Goal: Information Seeking & Learning: Find specific fact

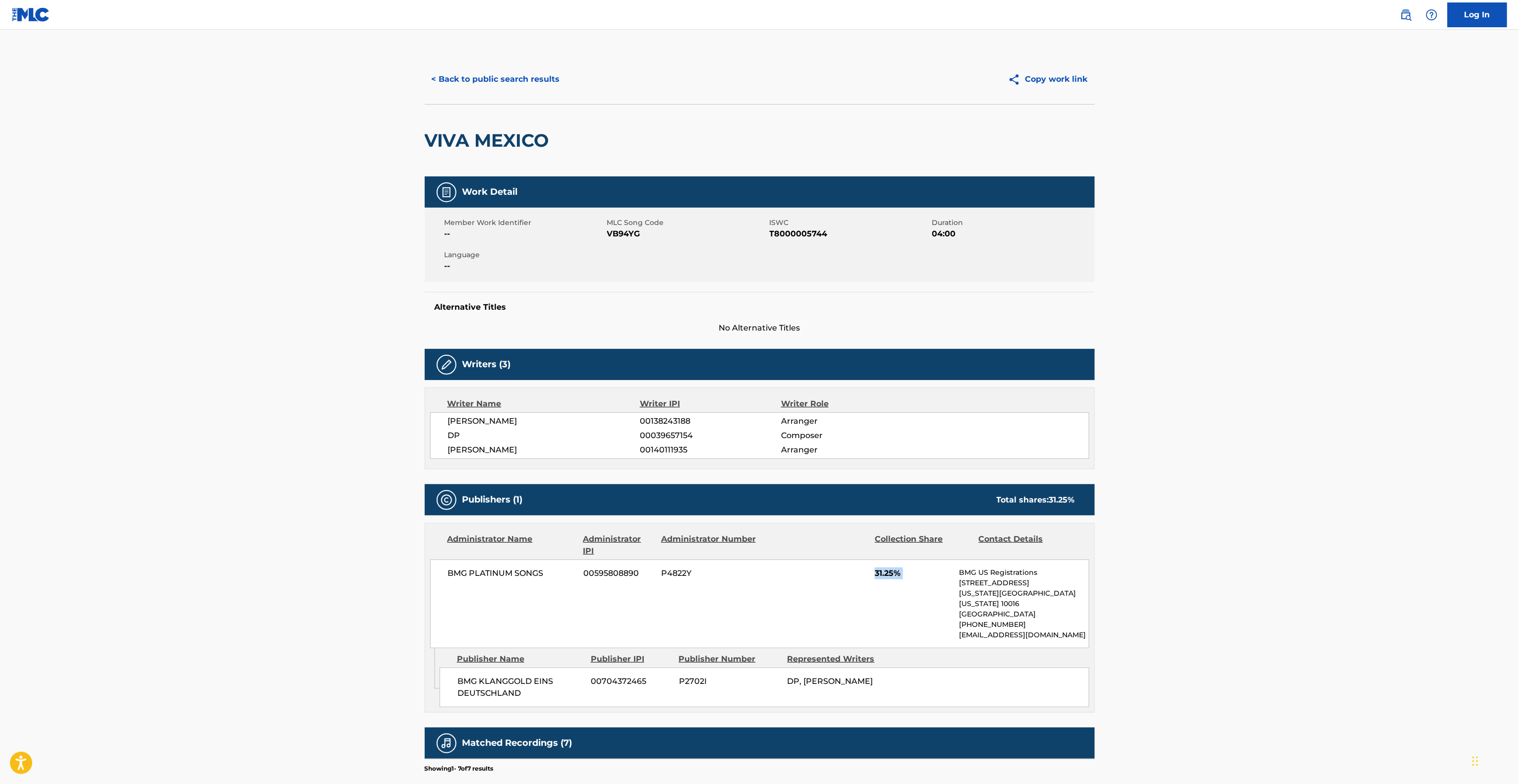
click at [820, 611] on div "BMG PLATINUM SONGS 00595808890 P4822Y 31.25% BMG US Registrations [STREET_ADDRE…" at bounding box center [760, 604] width 659 height 88
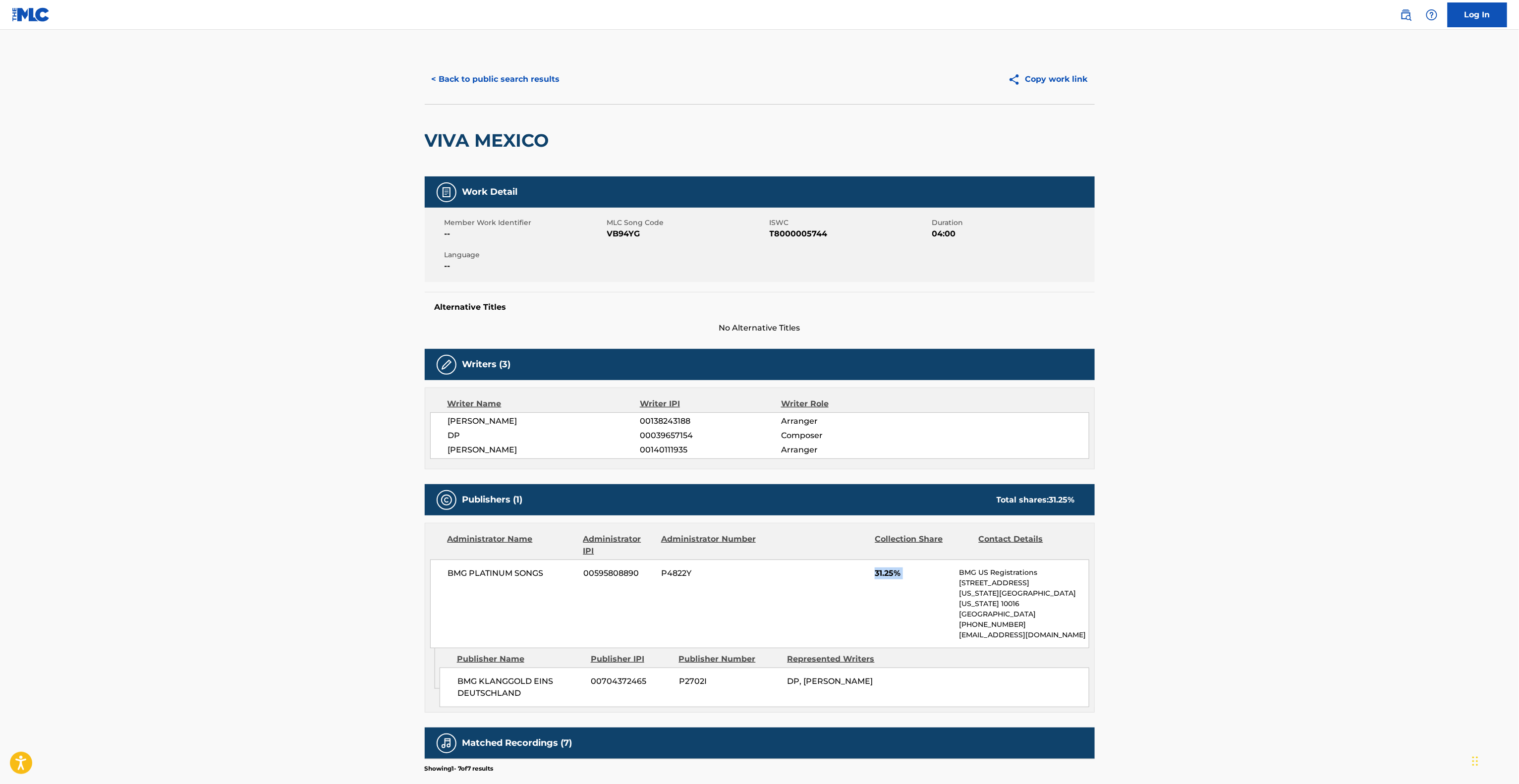
click at [820, 611] on div "BMG PLATINUM SONGS 00595808890 P4822Y 31.25% BMG US Registrations [STREET_ADDRE…" at bounding box center [760, 604] width 659 height 88
click at [818, 611] on div "BMG PLATINUM SONGS 00595808890 P4822Y 31.25% BMG US Registrations [STREET_ADDRE…" at bounding box center [760, 604] width 659 height 88
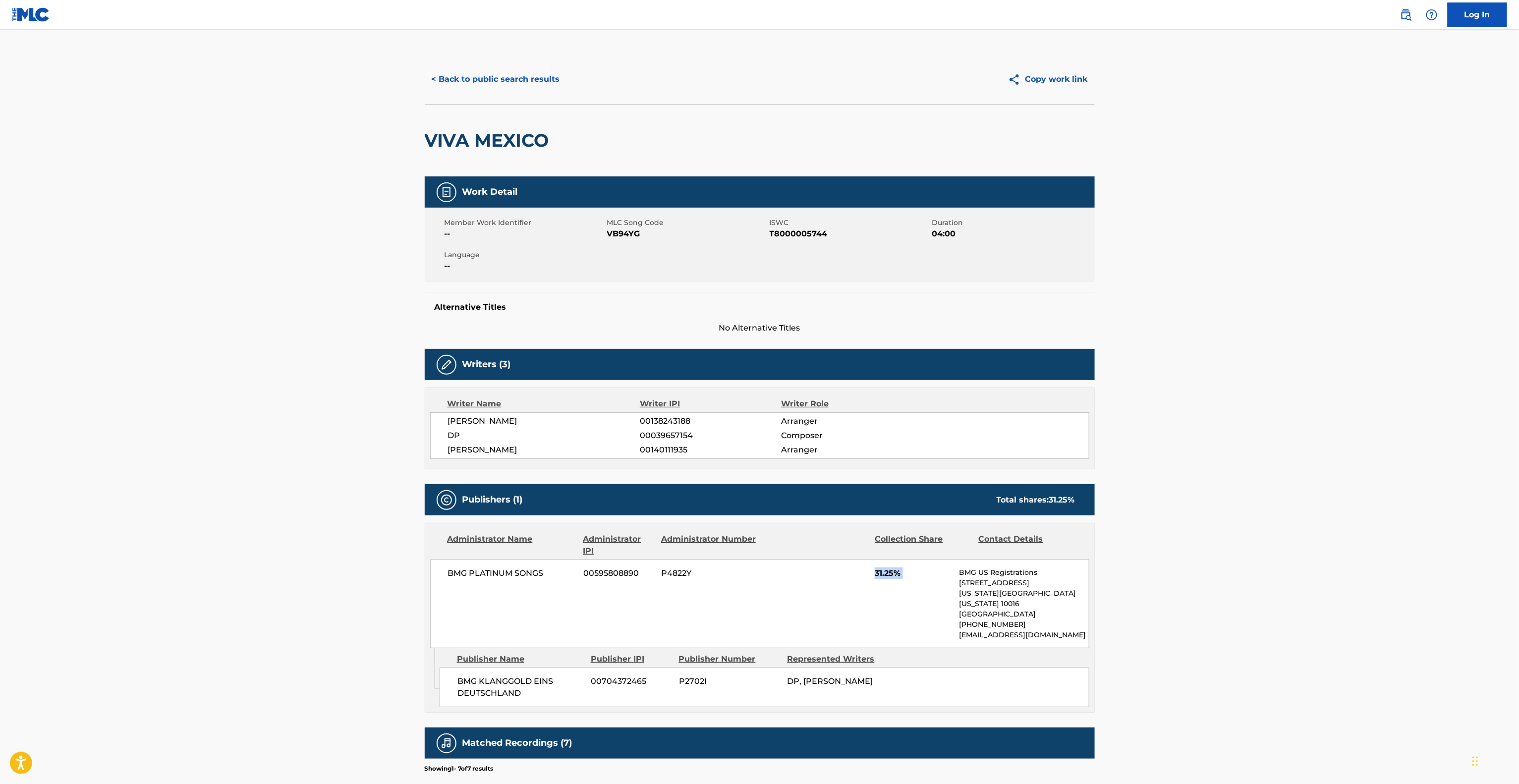
click at [818, 612] on div "BMG PLATINUM SONGS 00595808890 P4822Y 31.25% BMG US Registrations [STREET_ADDRE…" at bounding box center [760, 604] width 659 height 88
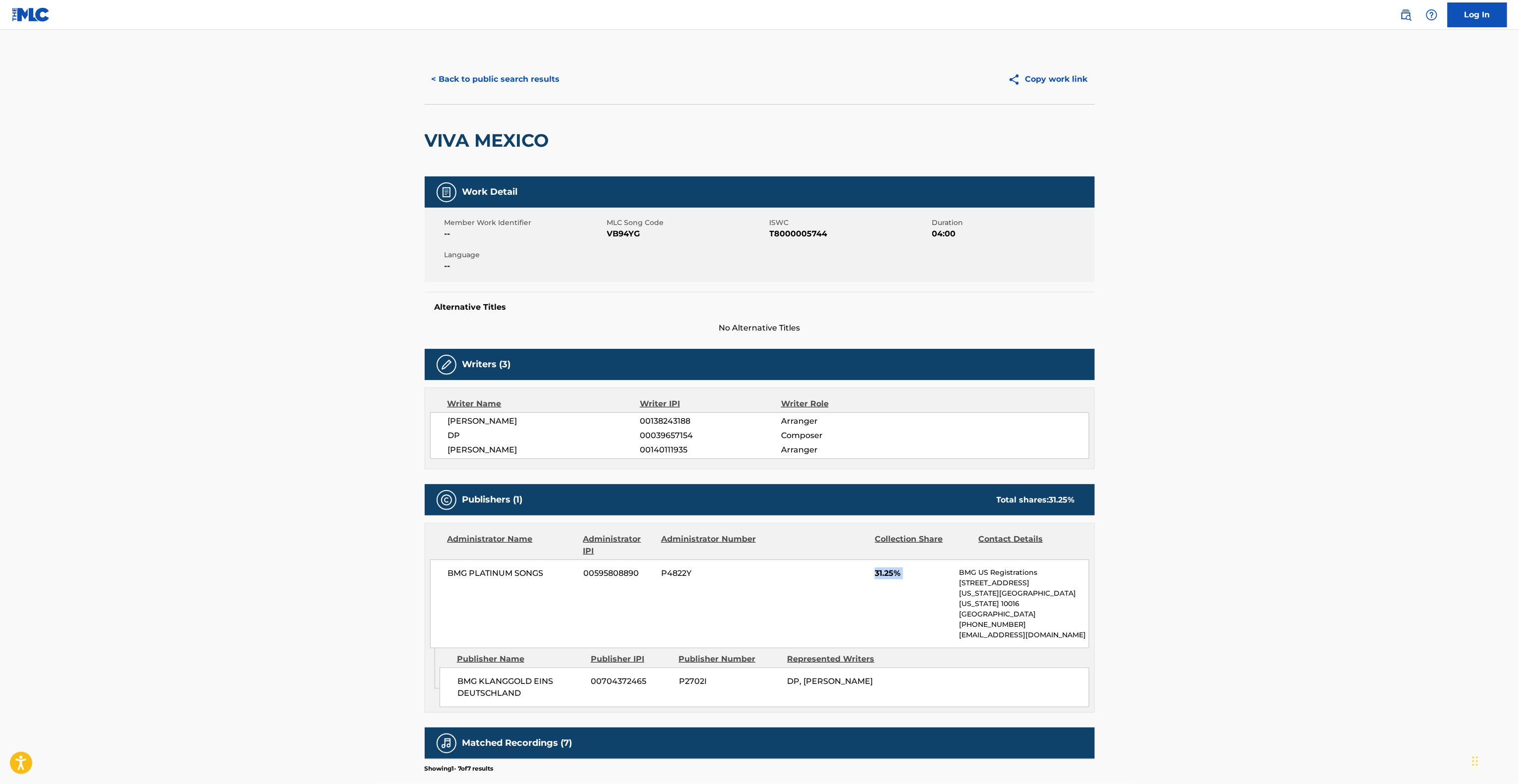
click at [818, 612] on div "BMG PLATINUM SONGS 00595808890 P4822Y 31.25% BMG US Registrations [STREET_ADDRE…" at bounding box center [760, 604] width 659 height 88
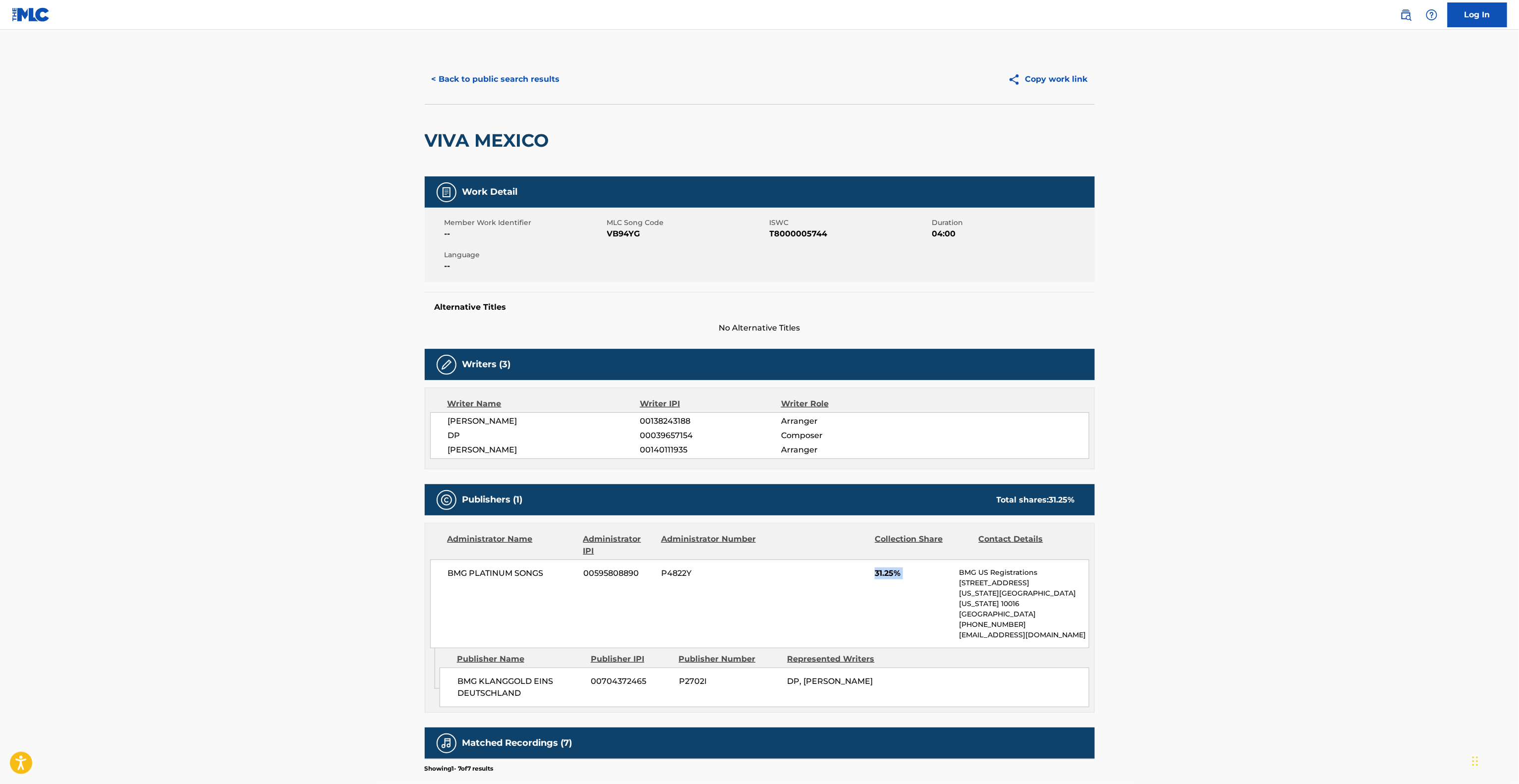
click at [818, 612] on div "BMG PLATINUM SONGS 00595808890 P4822Y 31.25% BMG US Registrations [STREET_ADDRE…" at bounding box center [760, 604] width 659 height 88
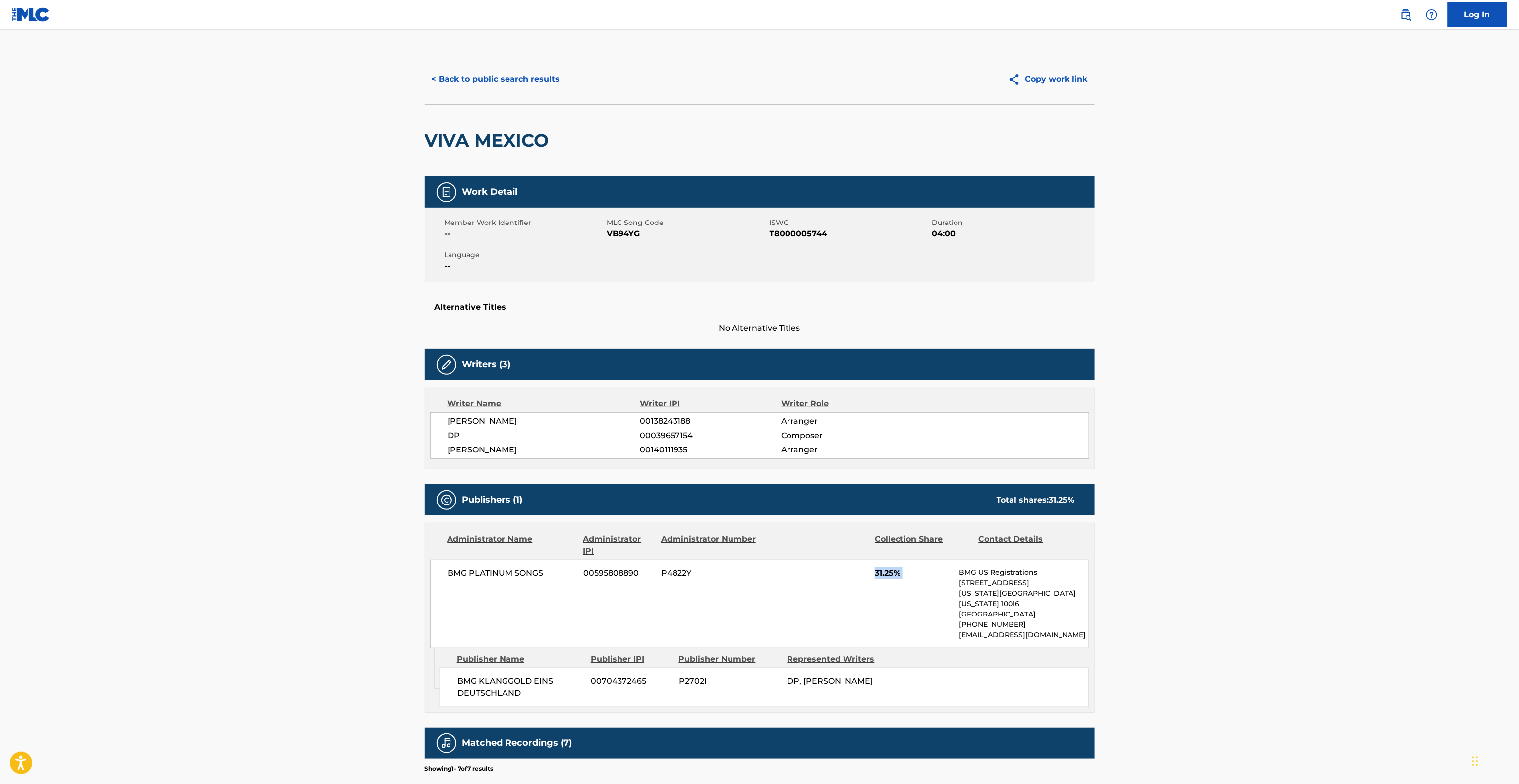
click at [818, 612] on div "BMG PLATINUM SONGS 00595808890 P4822Y 31.25% BMG US Registrations [STREET_ADDRE…" at bounding box center [760, 604] width 659 height 88
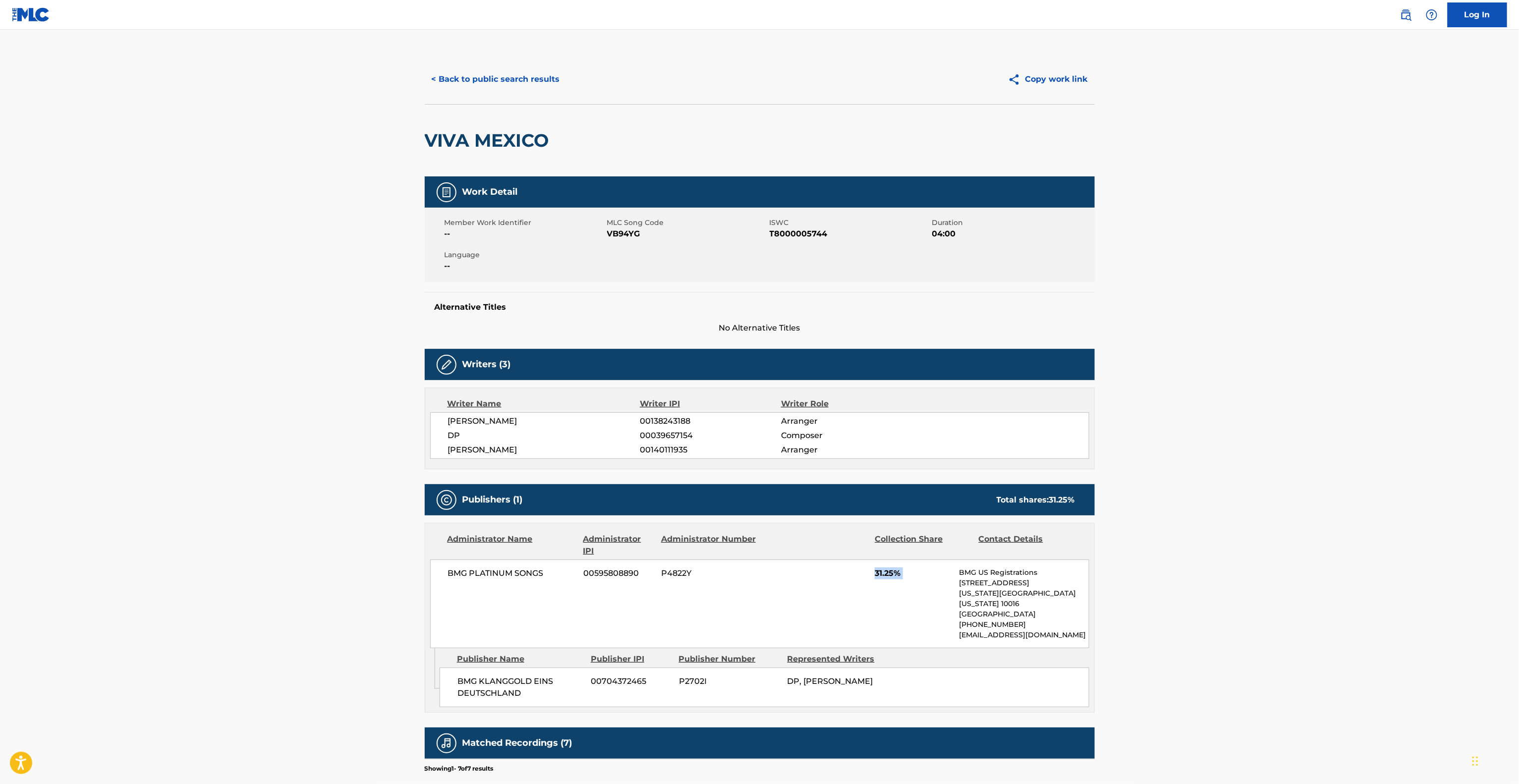
click at [818, 612] on div "BMG PLATINUM SONGS 00595808890 P4822Y 31.25% BMG US Registrations [STREET_ADDRE…" at bounding box center [760, 604] width 659 height 88
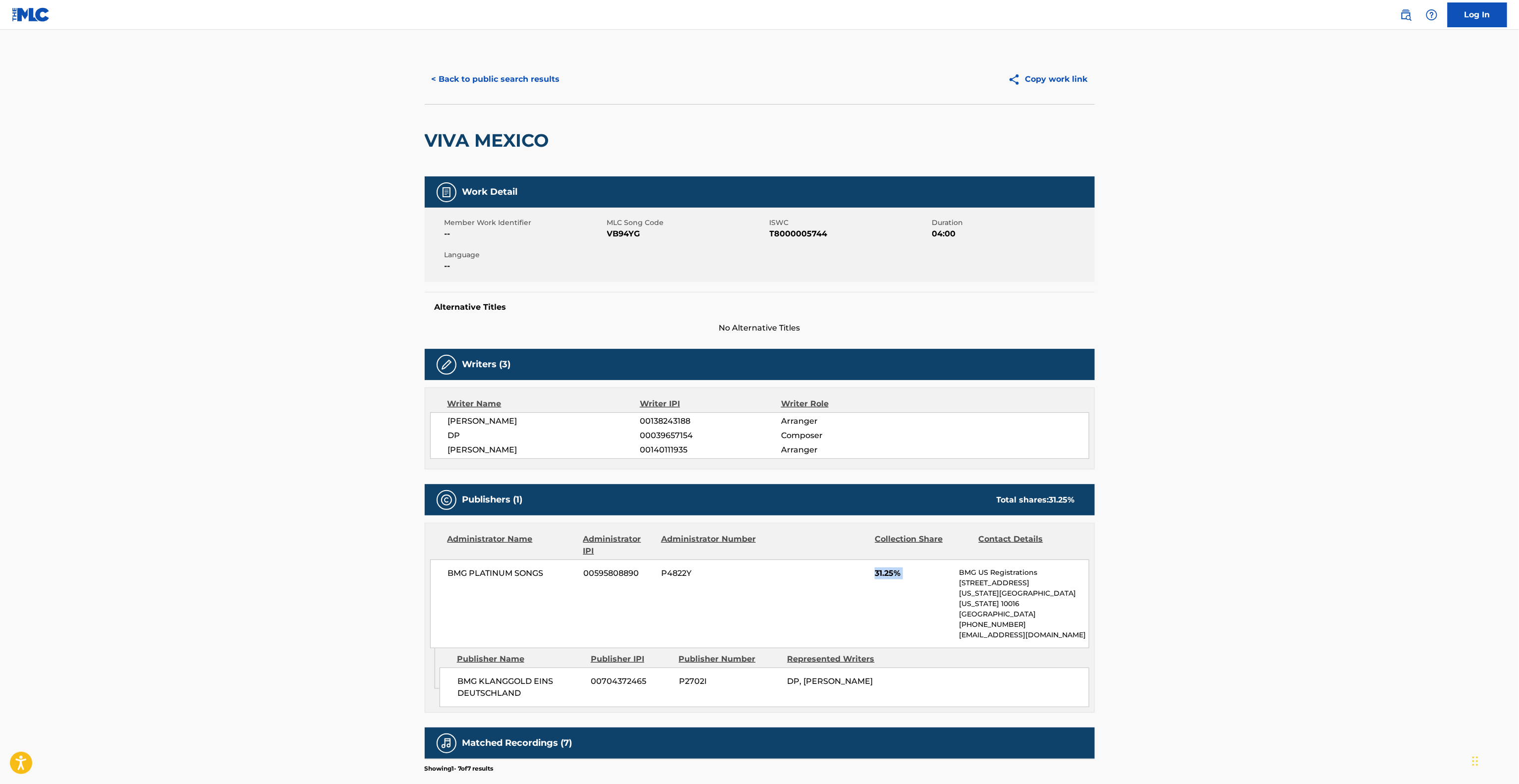
click at [818, 612] on div "BMG PLATINUM SONGS 00595808890 P4822Y 31.25% BMG US Registrations [STREET_ADDRE…" at bounding box center [760, 604] width 659 height 88
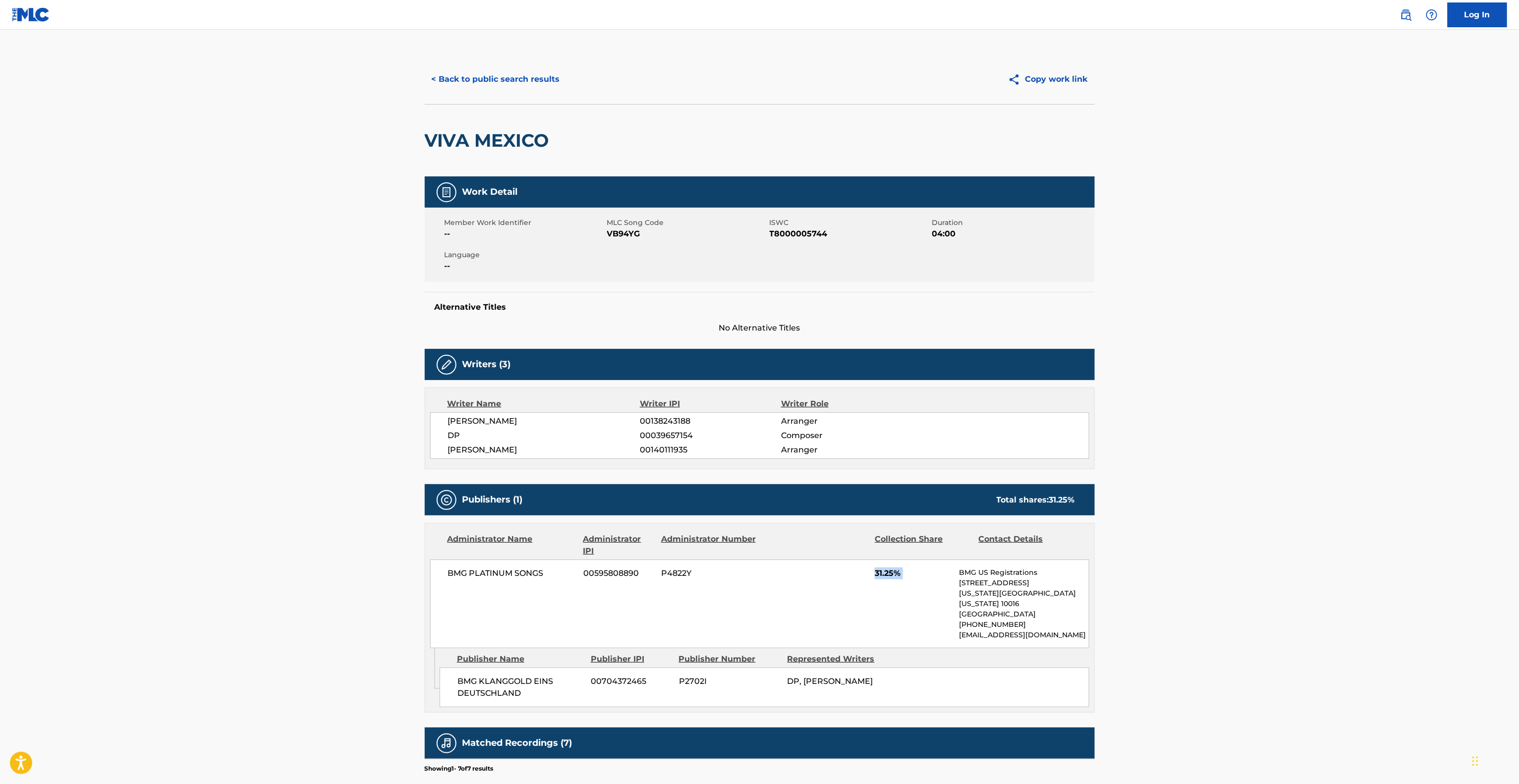
click at [818, 612] on div "BMG PLATINUM SONGS 00595808890 P4822Y 31.25% BMG US Registrations [STREET_ADDRE…" at bounding box center [760, 604] width 659 height 88
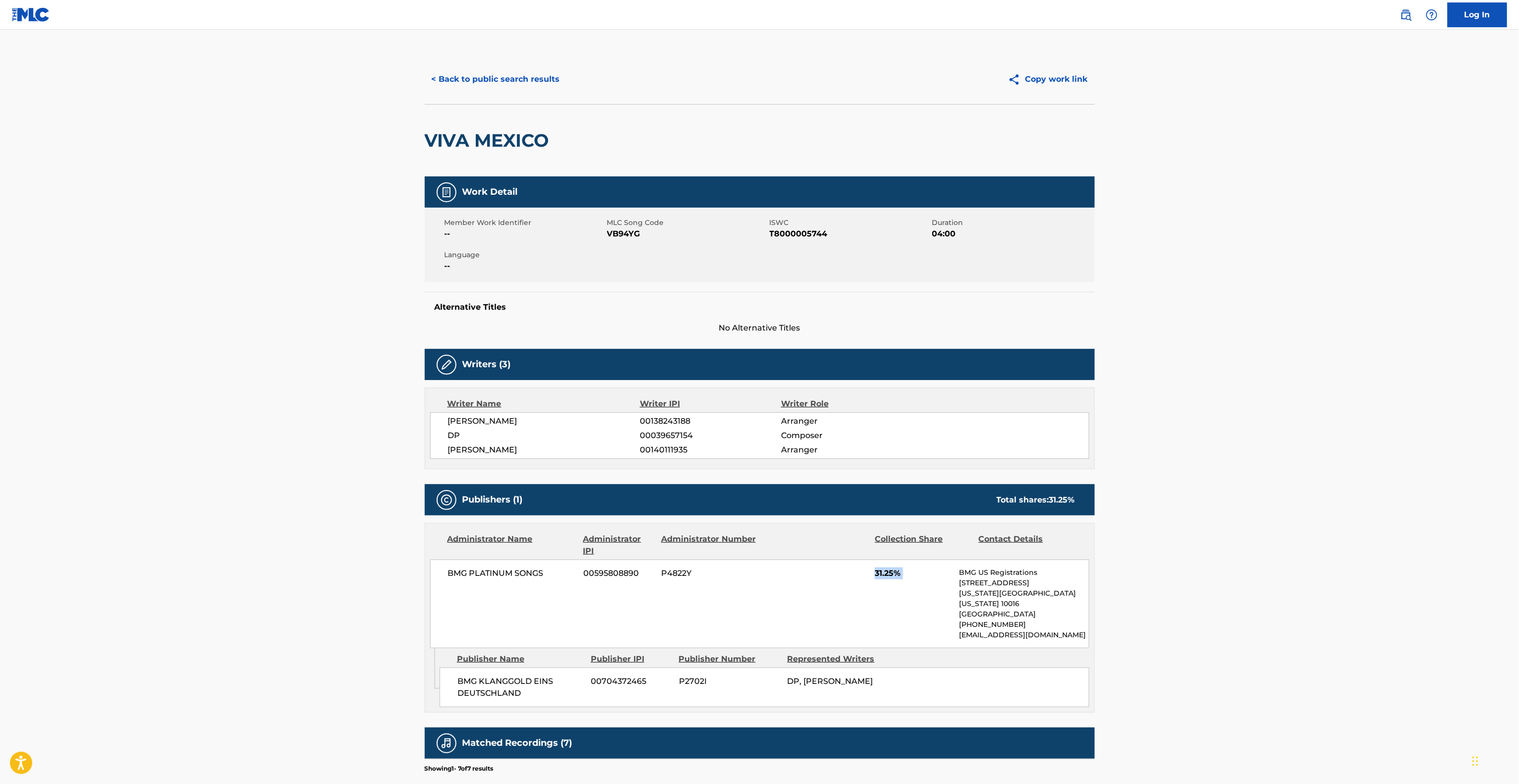
click at [818, 612] on div "BMG PLATINUM SONGS 00595808890 P4822Y 31.25% BMG US Registrations [STREET_ADDRE…" at bounding box center [760, 604] width 659 height 88
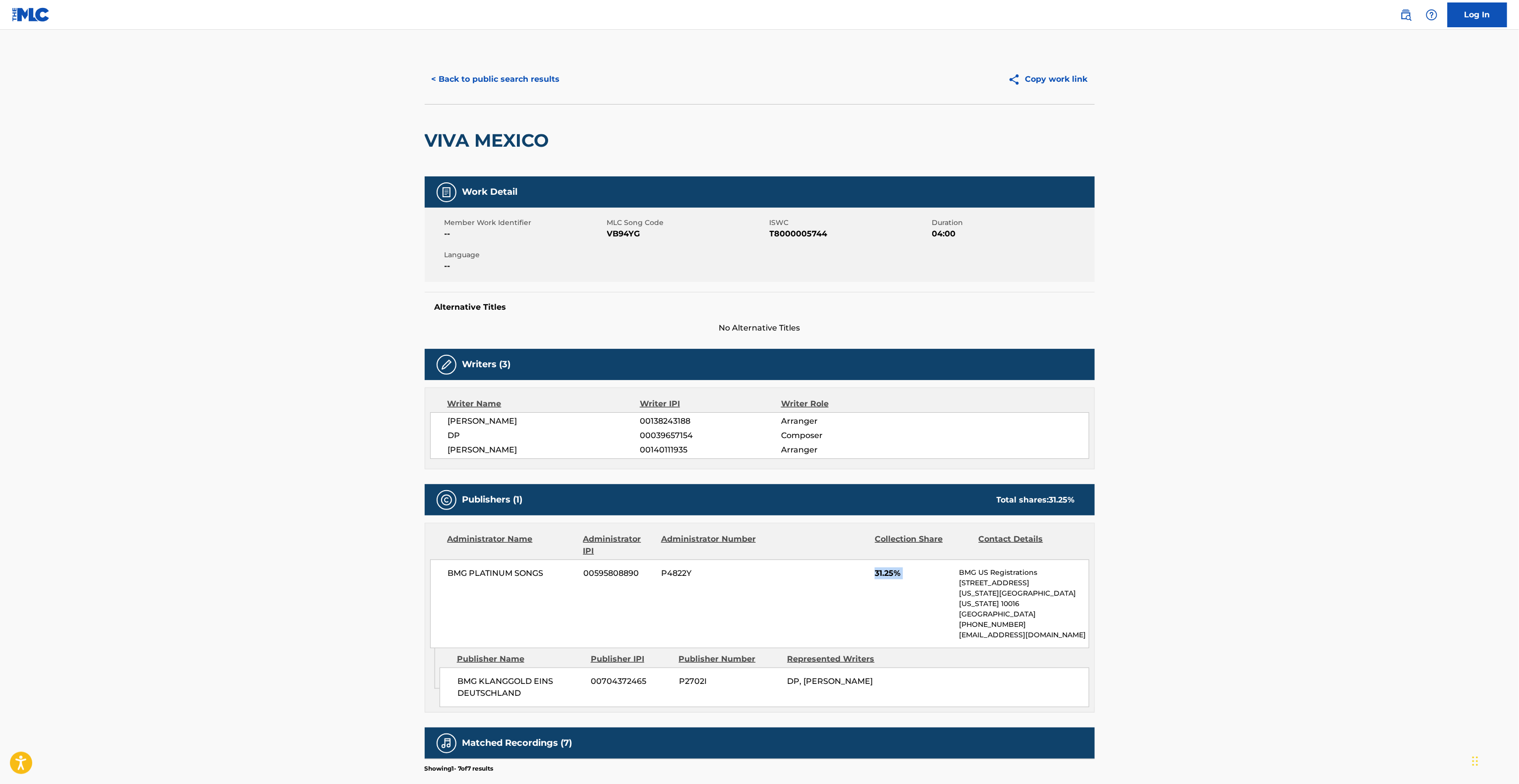
click at [818, 612] on div "BMG PLATINUM SONGS 00595808890 P4822Y 31.25% BMG US Registrations [STREET_ADDRE…" at bounding box center [760, 604] width 659 height 88
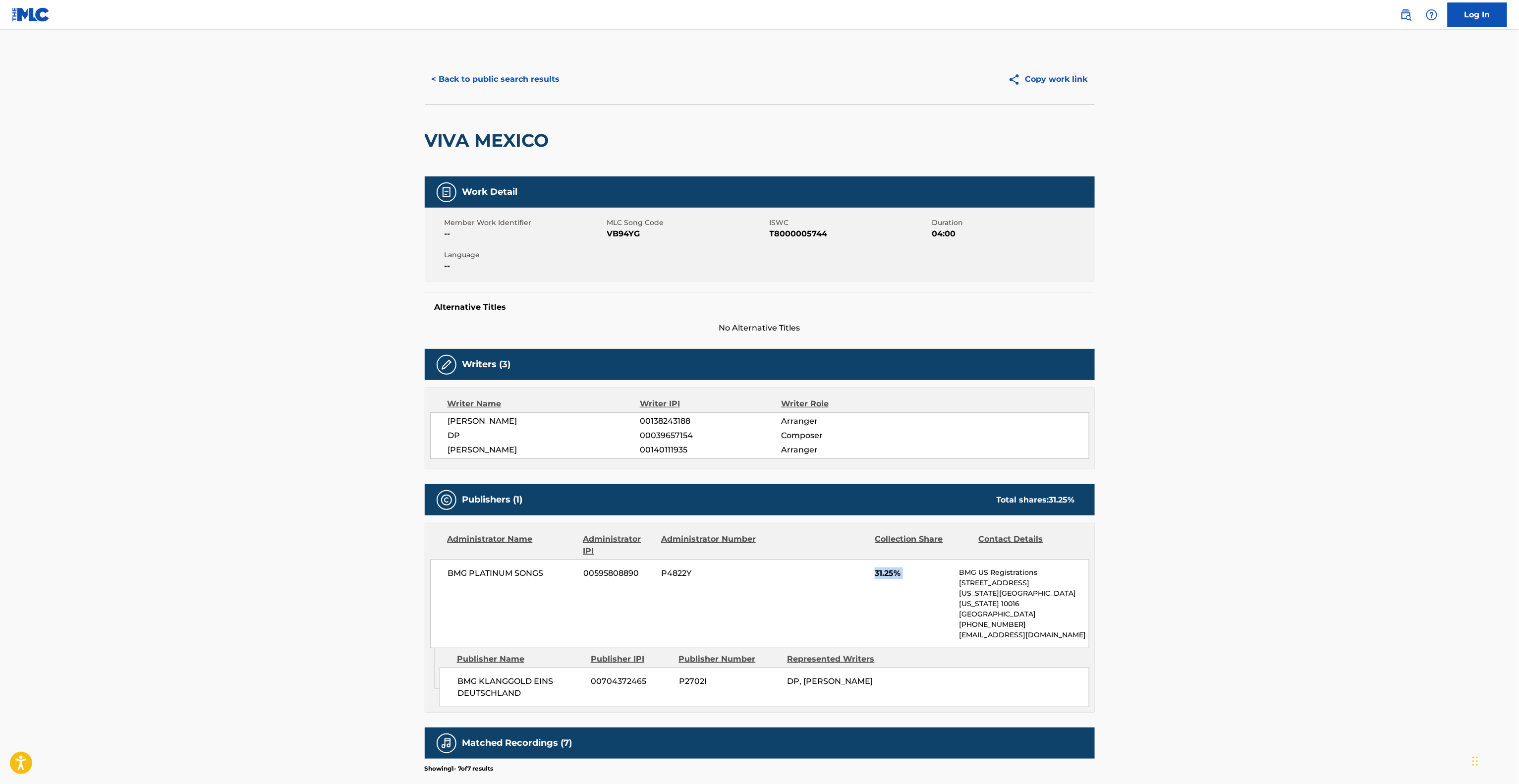
click at [818, 612] on div "BMG PLATINUM SONGS 00595808890 P4822Y 31.25% BMG US Registrations [STREET_ADDRE…" at bounding box center [760, 604] width 659 height 88
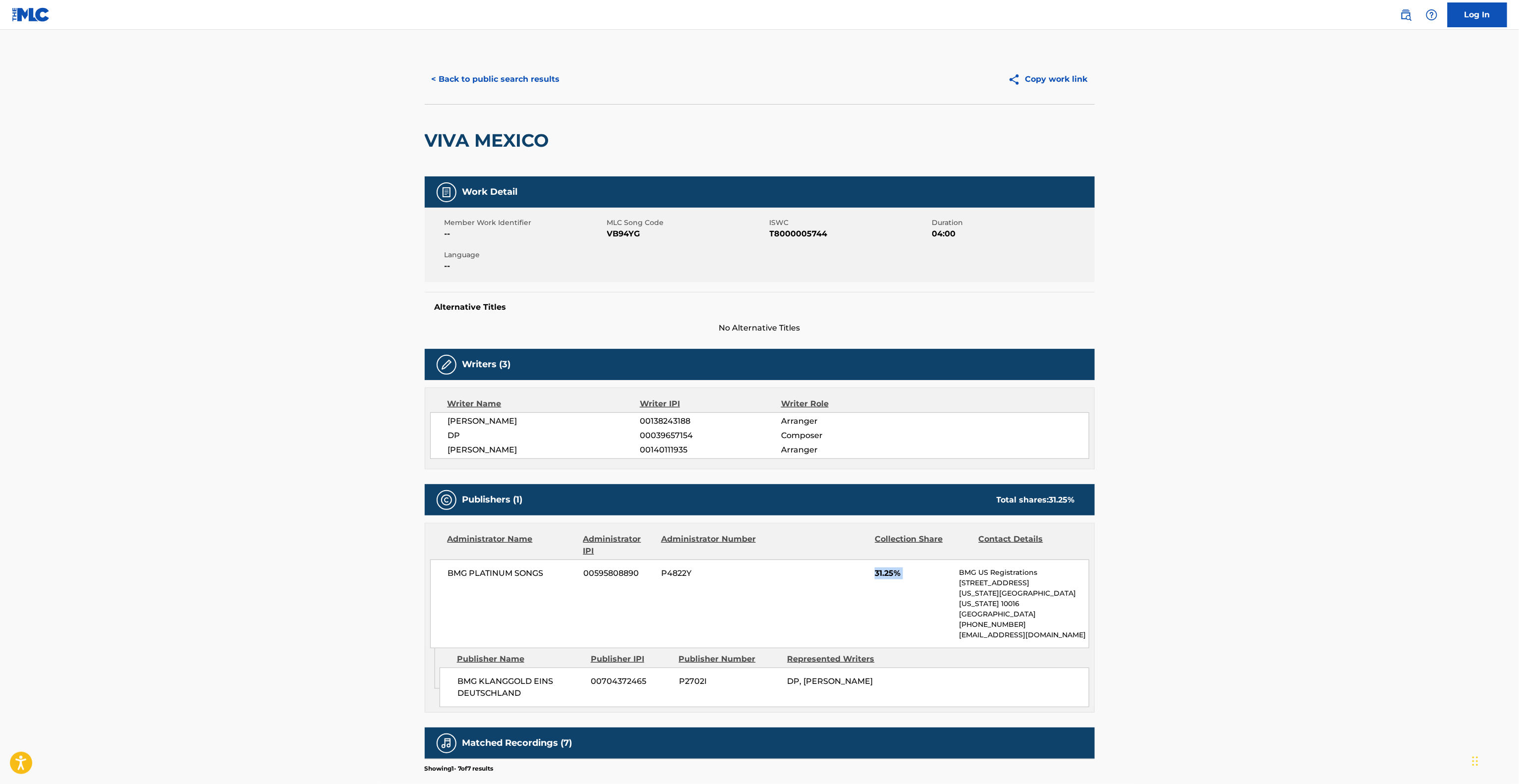
click at [818, 612] on div "BMG PLATINUM SONGS 00595808890 P4822Y 31.25% BMG US Registrations [STREET_ADDRE…" at bounding box center [760, 604] width 659 height 88
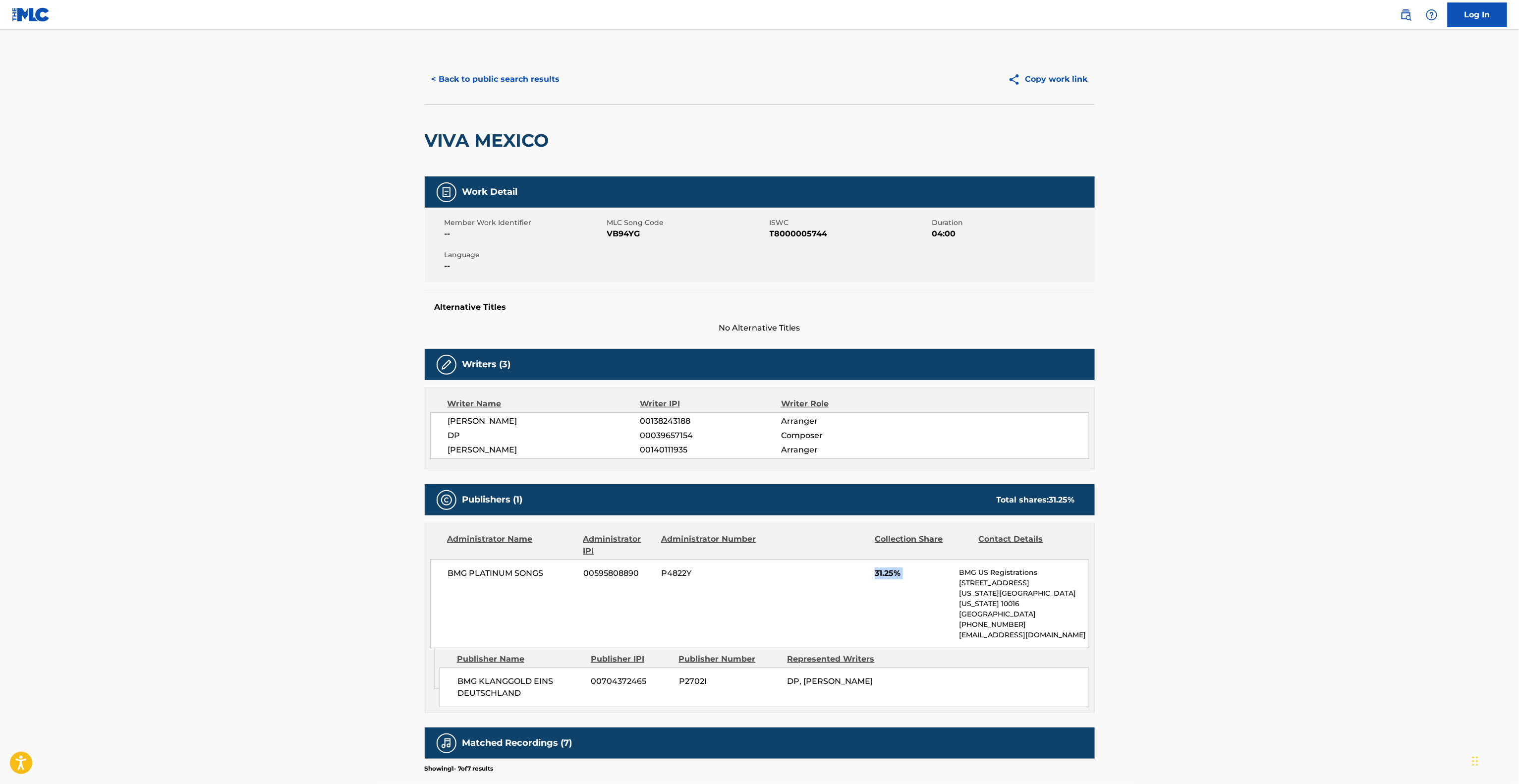
click at [818, 612] on div "BMG PLATINUM SONGS 00595808890 P4822Y 31.25% BMG US Registrations [STREET_ADDRE…" at bounding box center [760, 604] width 659 height 88
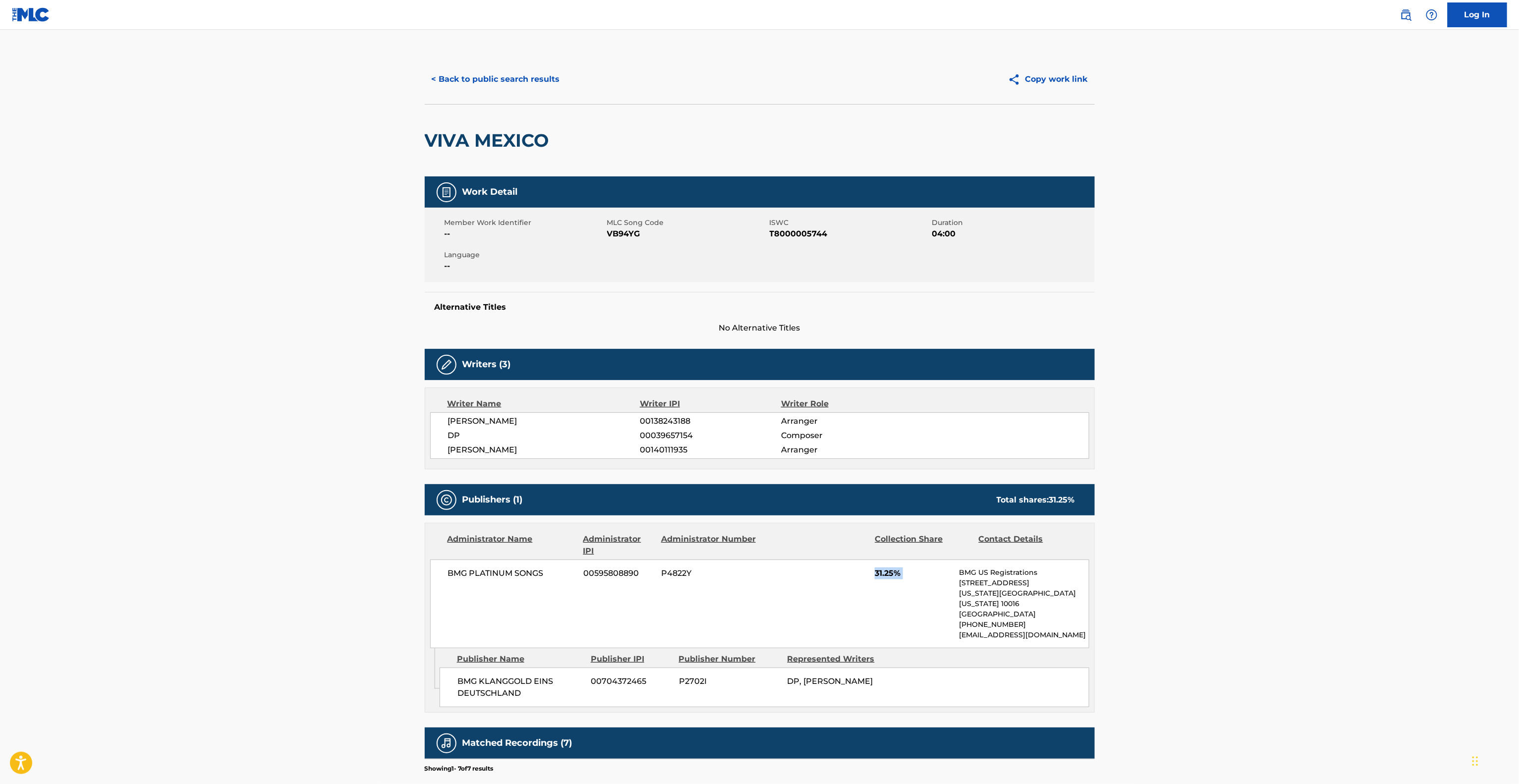
click at [818, 612] on div "BMG PLATINUM SONGS 00595808890 P4822Y 31.25% BMG US Registrations [STREET_ADDRE…" at bounding box center [760, 604] width 659 height 88
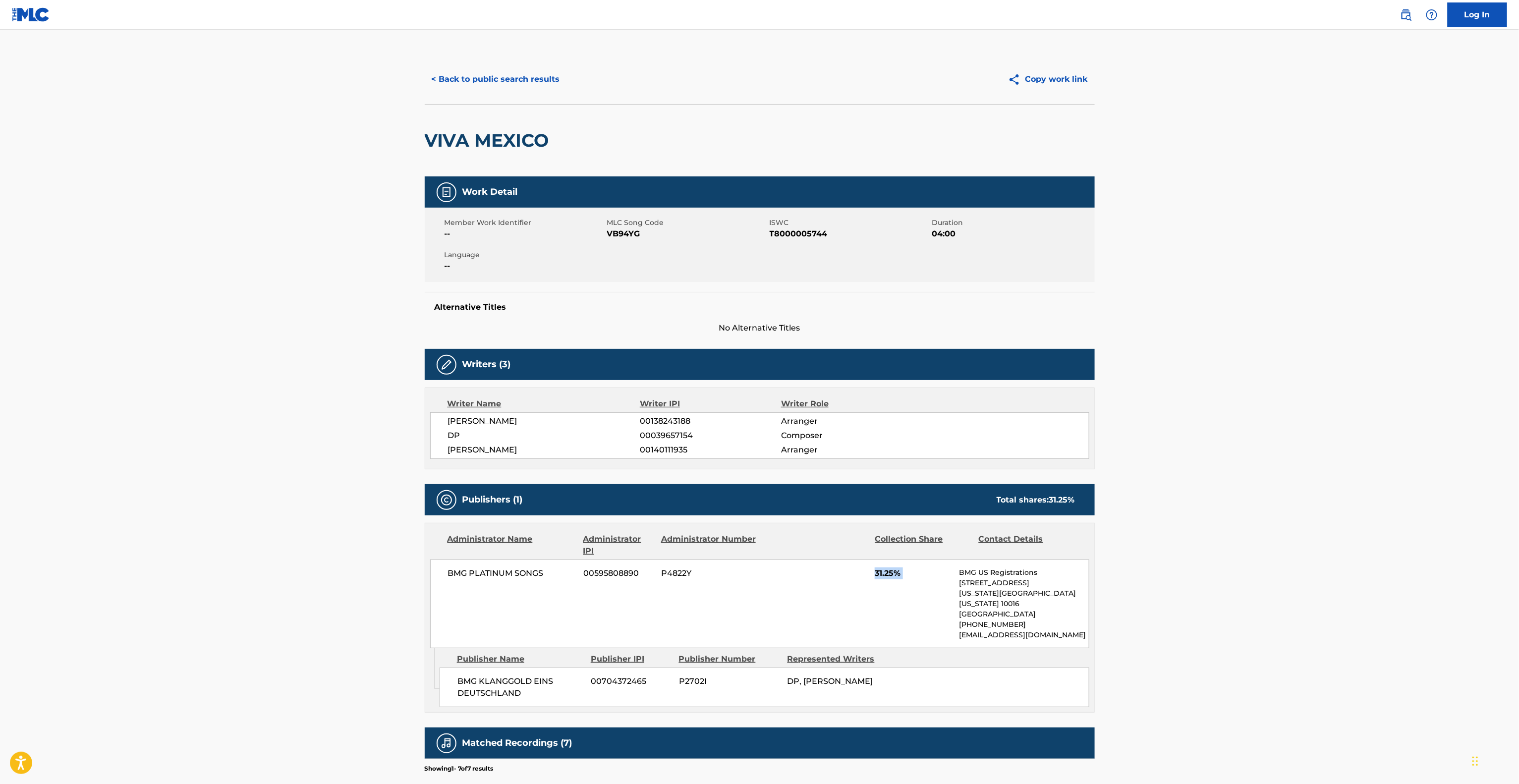
click at [818, 612] on div "BMG PLATINUM SONGS 00595808890 P4822Y 31.25% BMG US Registrations [STREET_ADDRE…" at bounding box center [760, 604] width 659 height 88
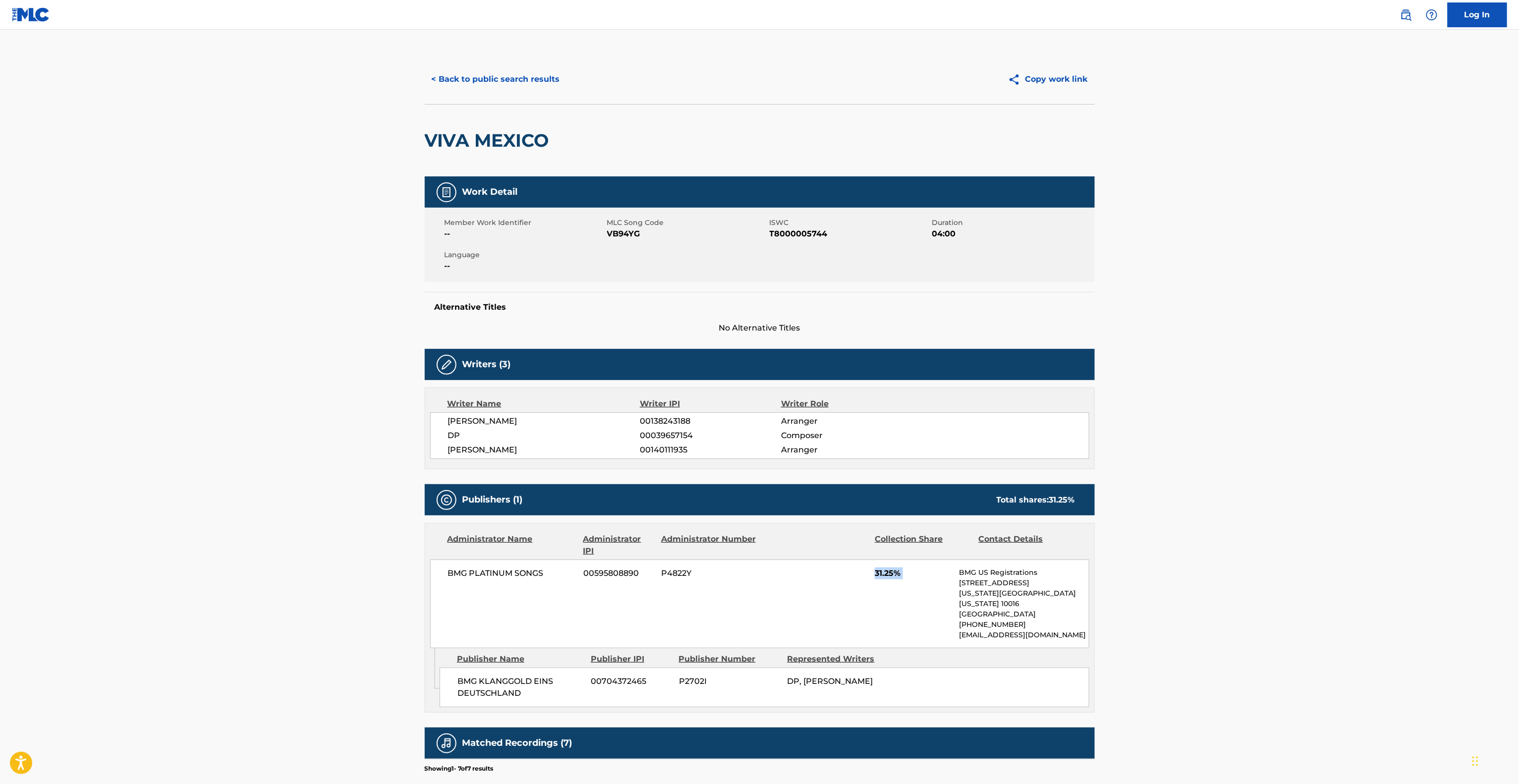
click at [818, 612] on div "BMG PLATINUM SONGS 00595808890 P4822Y 31.25% BMG US Registrations [STREET_ADDRE…" at bounding box center [760, 604] width 659 height 88
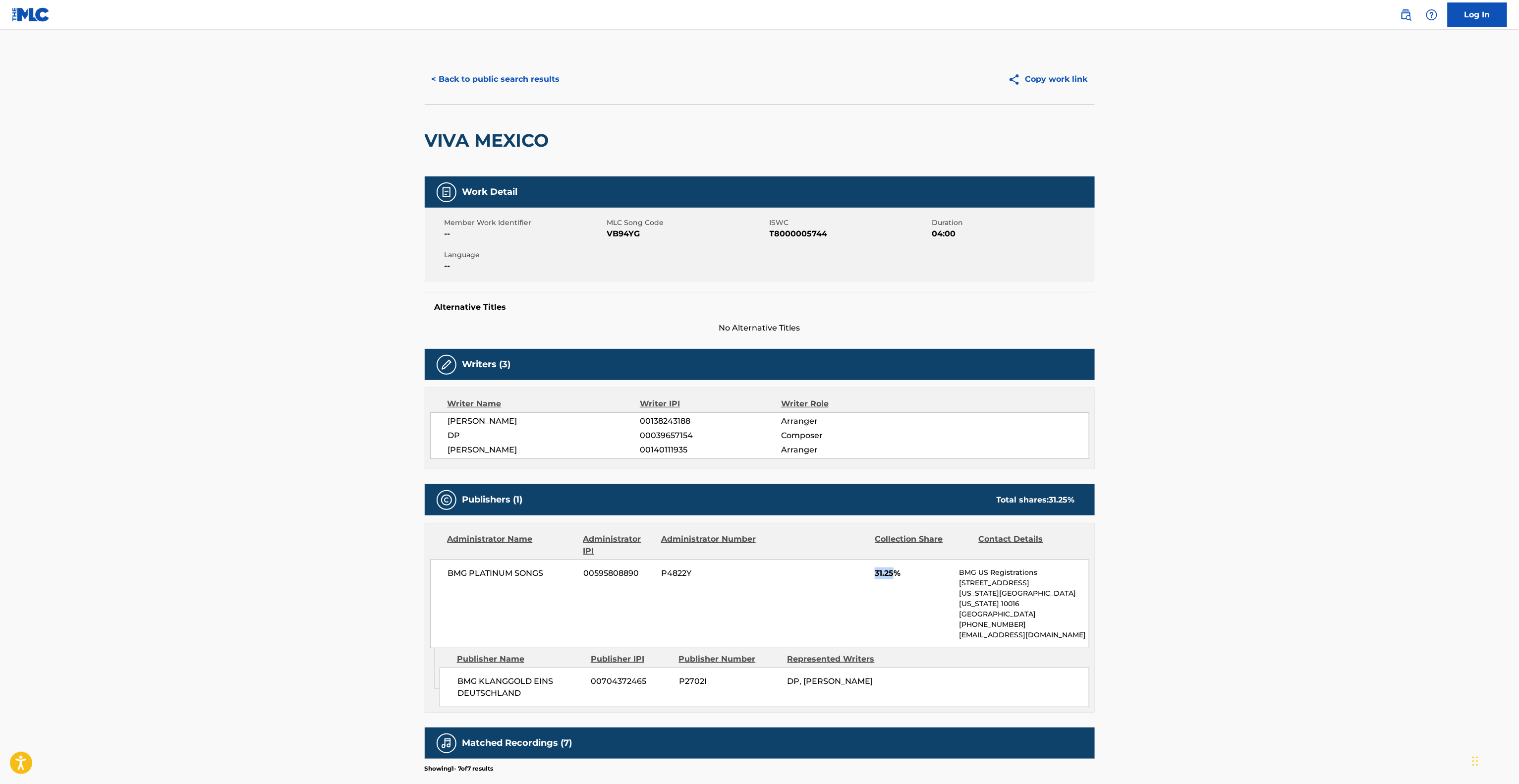
click at [818, 612] on div "BMG PLATINUM SONGS 00595808890 P4822Y 31.25% BMG US Registrations [STREET_ADDRE…" at bounding box center [760, 604] width 659 height 88
click at [1298, 457] on main "< Back to public search results Copy work link VIVA MEXICO Work Detail Member W…" at bounding box center [760, 508] width 1519 height 957
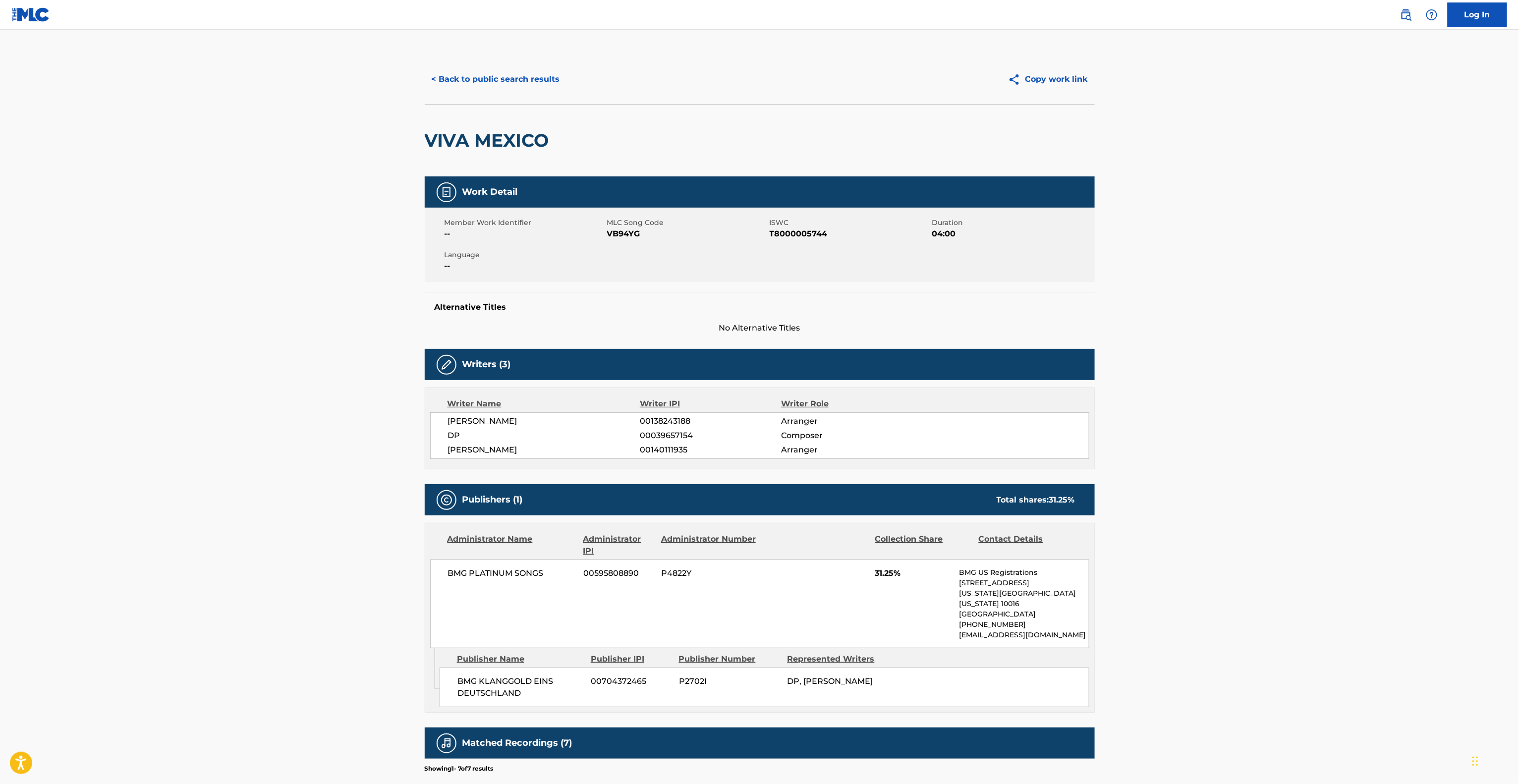
click at [1297, 458] on main "< Back to public search results Copy work link VIVA MEXICO Work Detail Member W…" at bounding box center [760, 508] width 1519 height 957
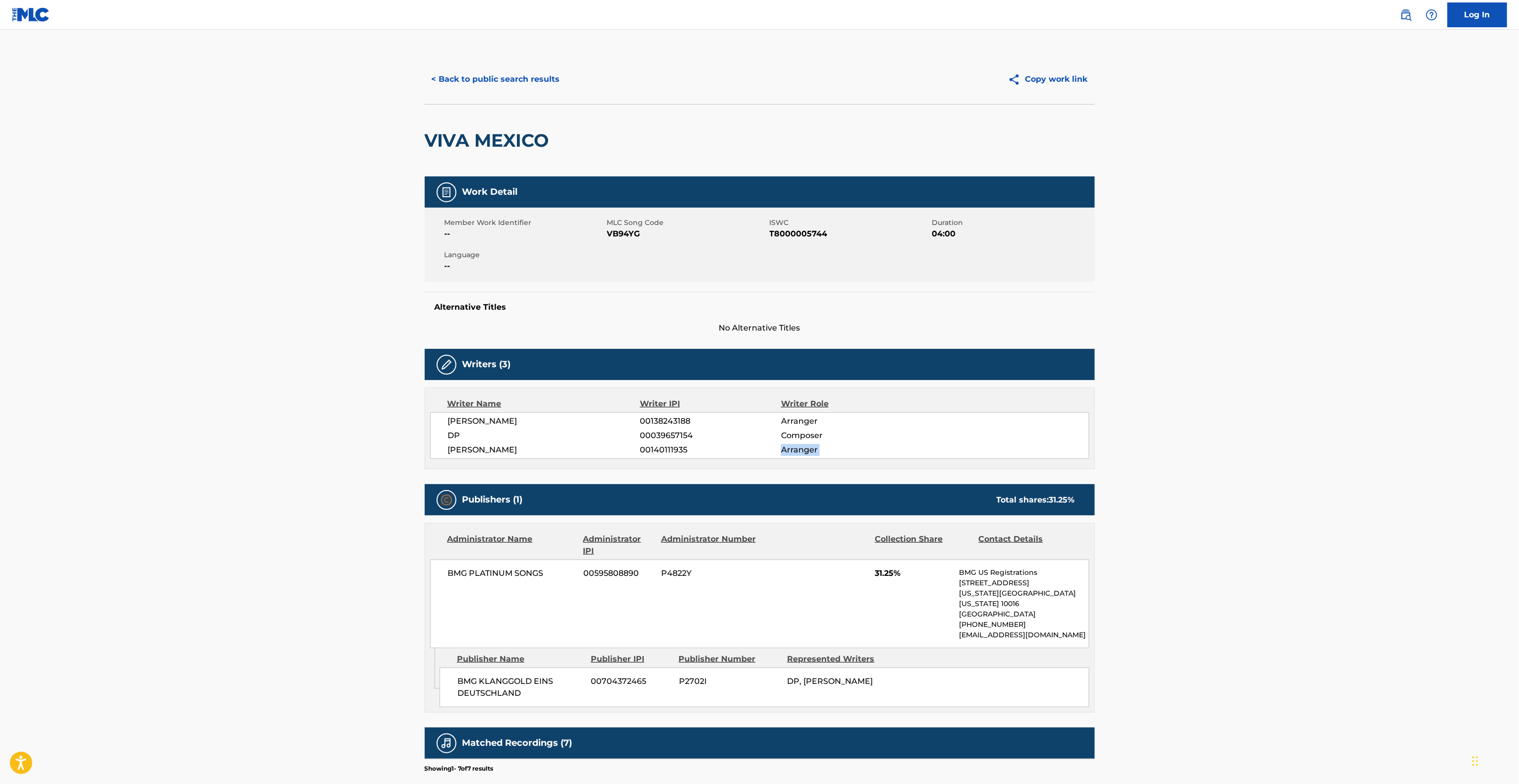
click at [1297, 458] on main "< Back to public search results Copy work link VIVA MEXICO Work Detail Member W…" at bounding box center [760, 508] width 1519 height 957
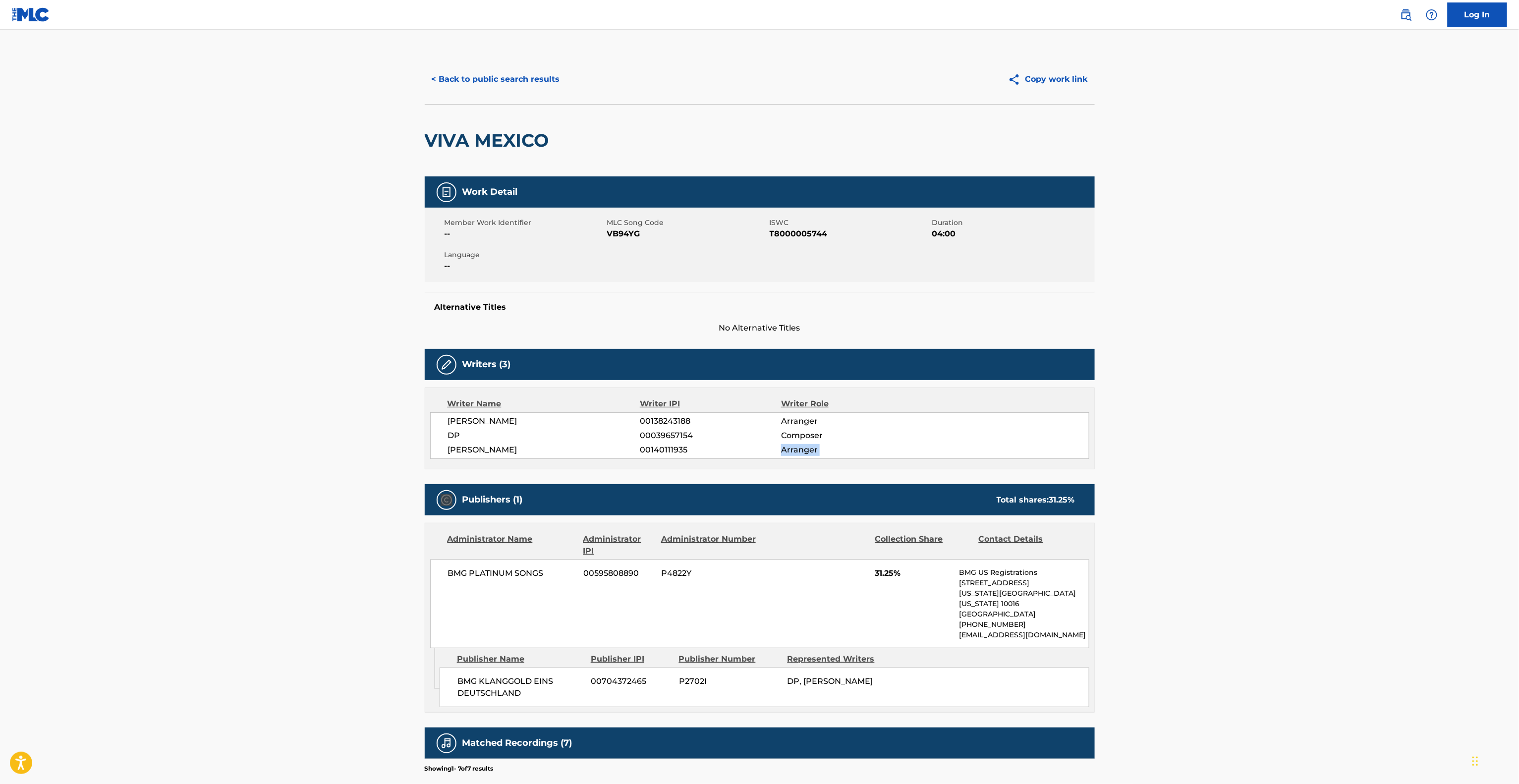
click at [1297, 458] on main "< Back to public search results Copy work link VIVA MEXICO Work Detail Member W…" at bounding box center [760, 508] width 1519 height 957
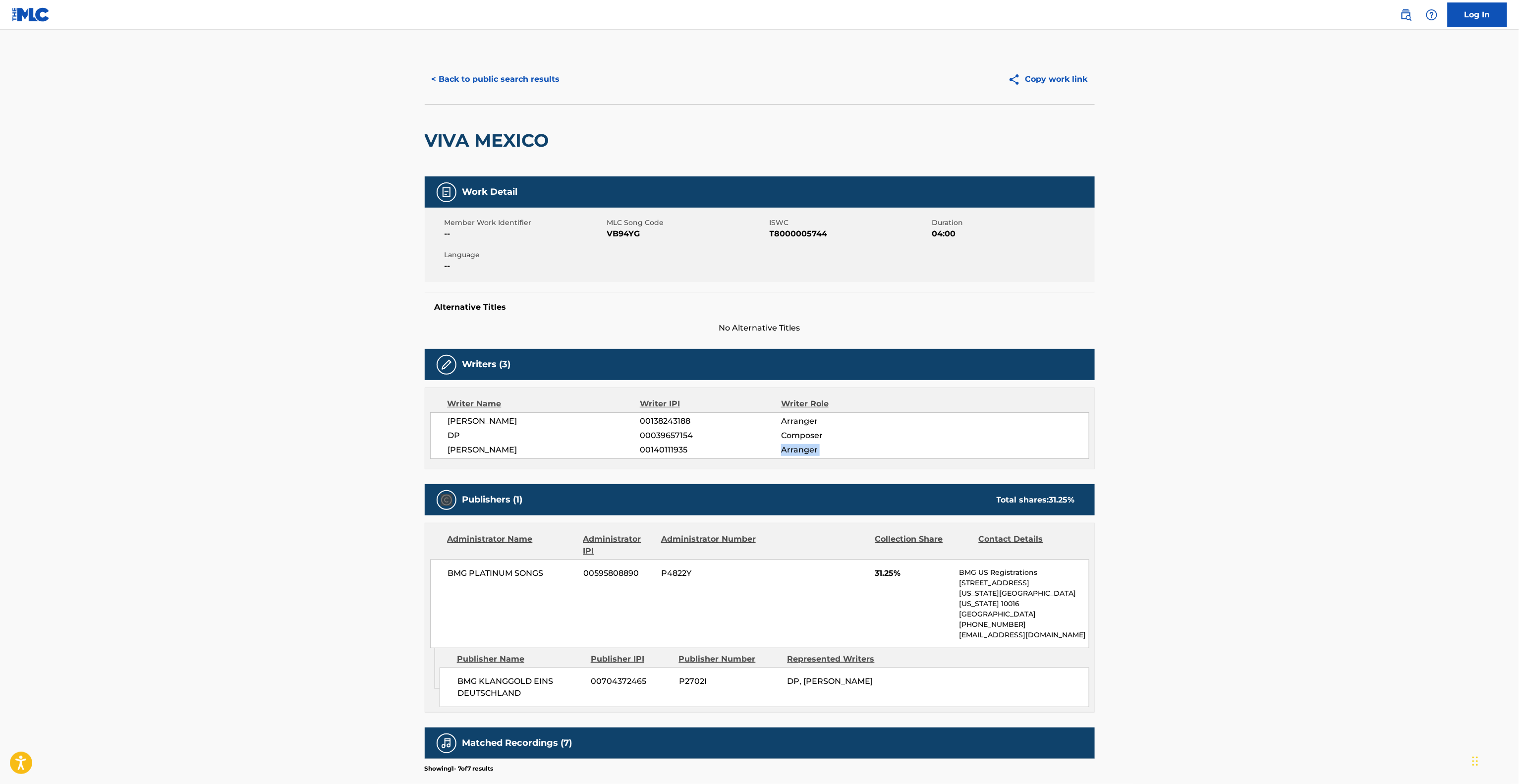
click at [1297, 458] on main "< Back to public search results Copy work link VIVA MEXICO Work Detail Member W…" at bounding box center [760, 508] width 1519 height 957
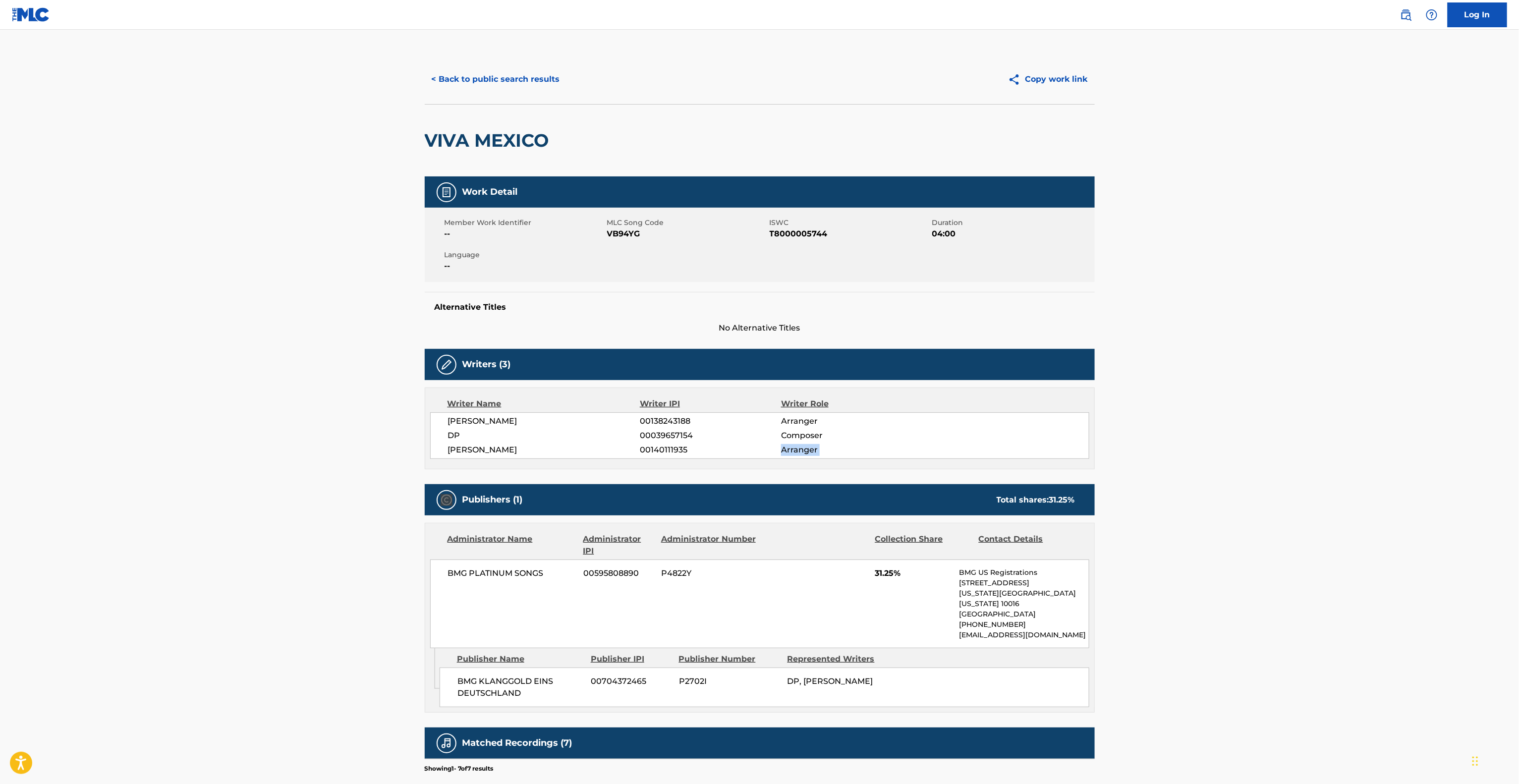
click at [1297, 458] on main "< Back to public search results Copy work link VIVA MEXICO Work Detail Member W…" at bounding box center [760, 508] width 1519 height 957
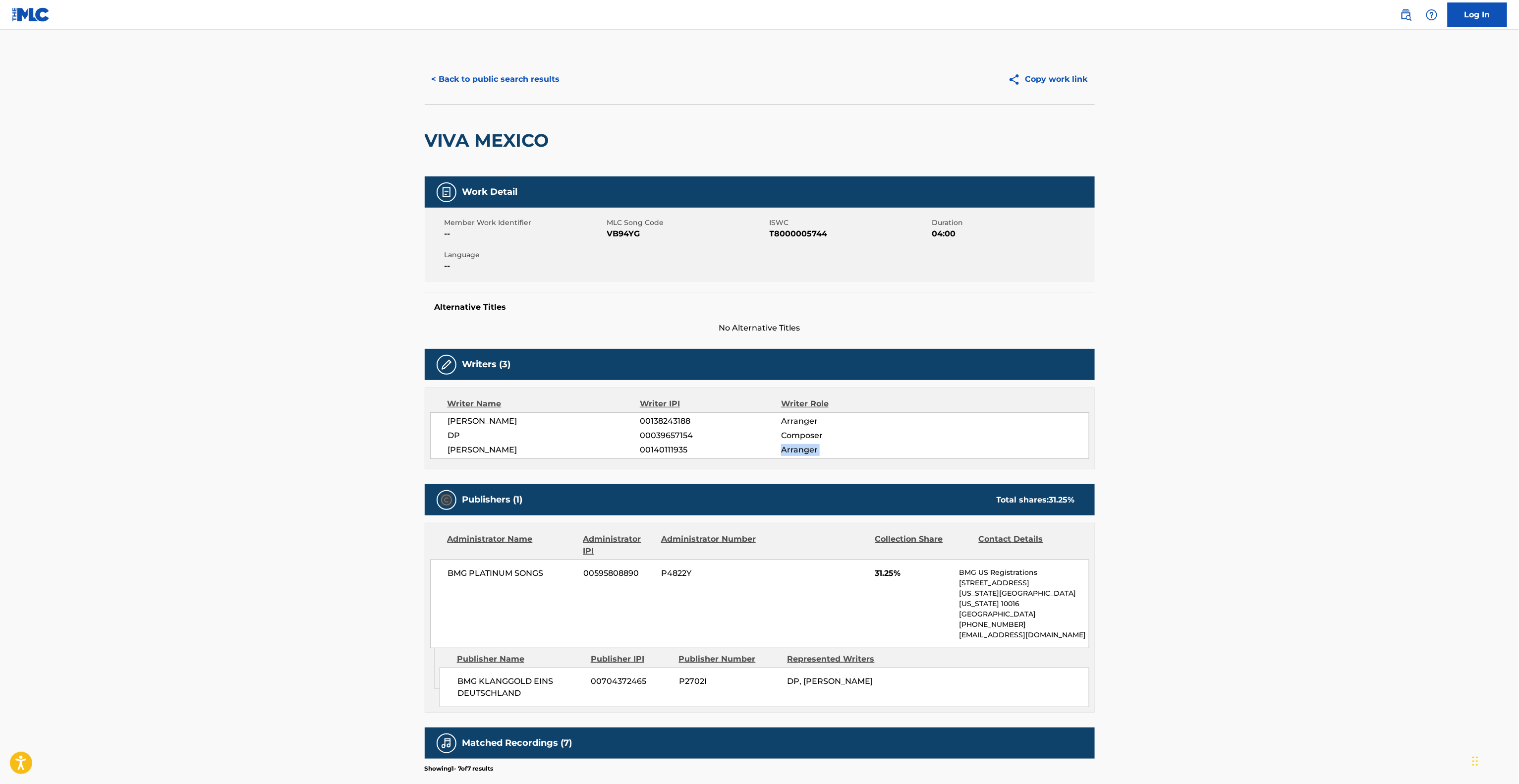
click at [1297, 458] on main "< Back to public search results Copy work link VIVA MEXICO Work Detail Member W…" at bounding box center [760, 508] width 1519 height 957
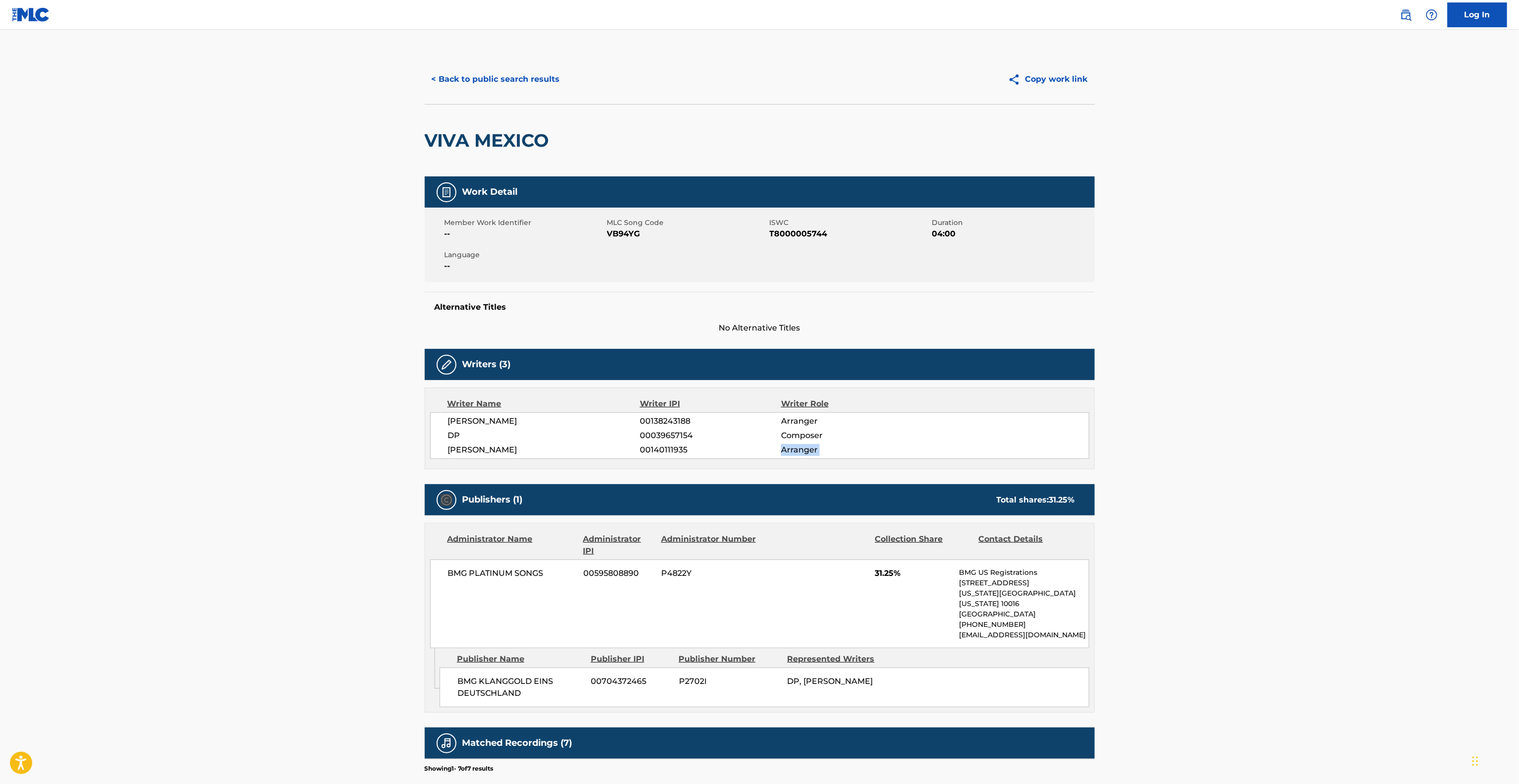
click at [1297, 458] on main "< Back to public search results Copy work link VIVA MEXICO Work Detail Member W…" at bounding box center [760, 508] width 1519 height 957
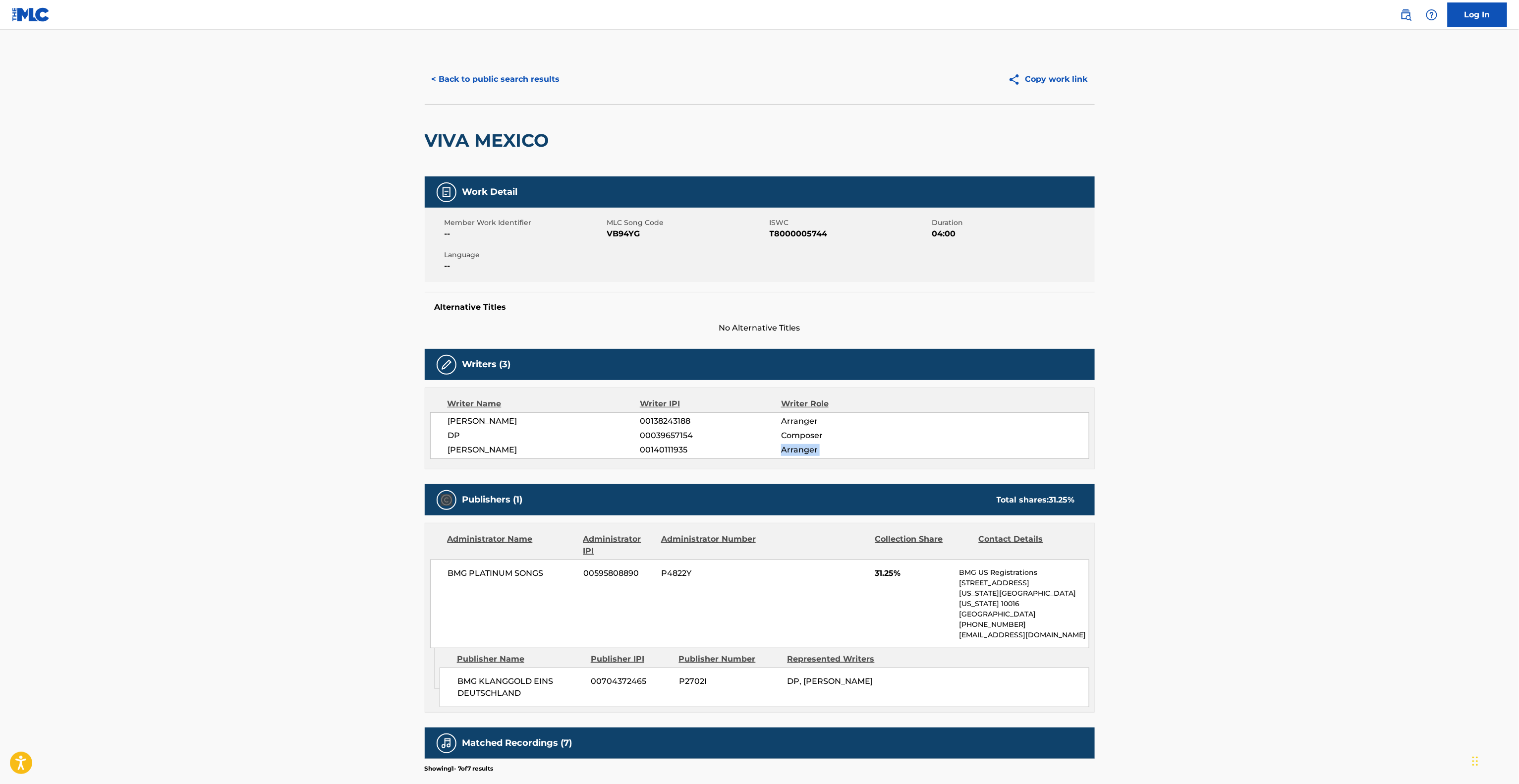
click at [1297, 458] on main "< Back to public search results Copy work link VIVA MEXICO Work Detail Member W…" at bounding box center [760, 508] width 1519 height 957
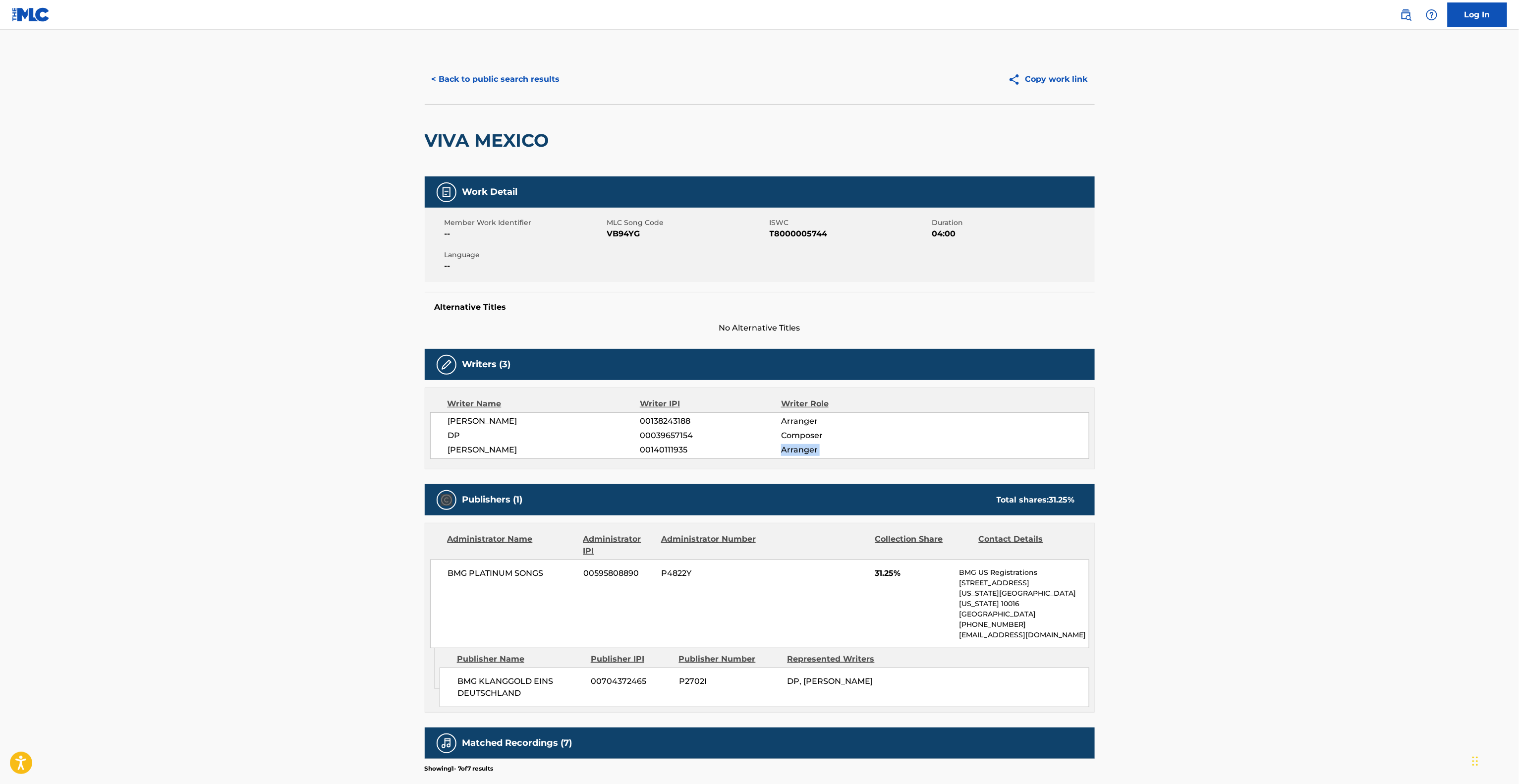
click at [1297, 458] on main "< Back to public search results Copy work link VIVA MEXICO Work Detail Member W…" at bounding box center [760, 508] width 1519 height 957
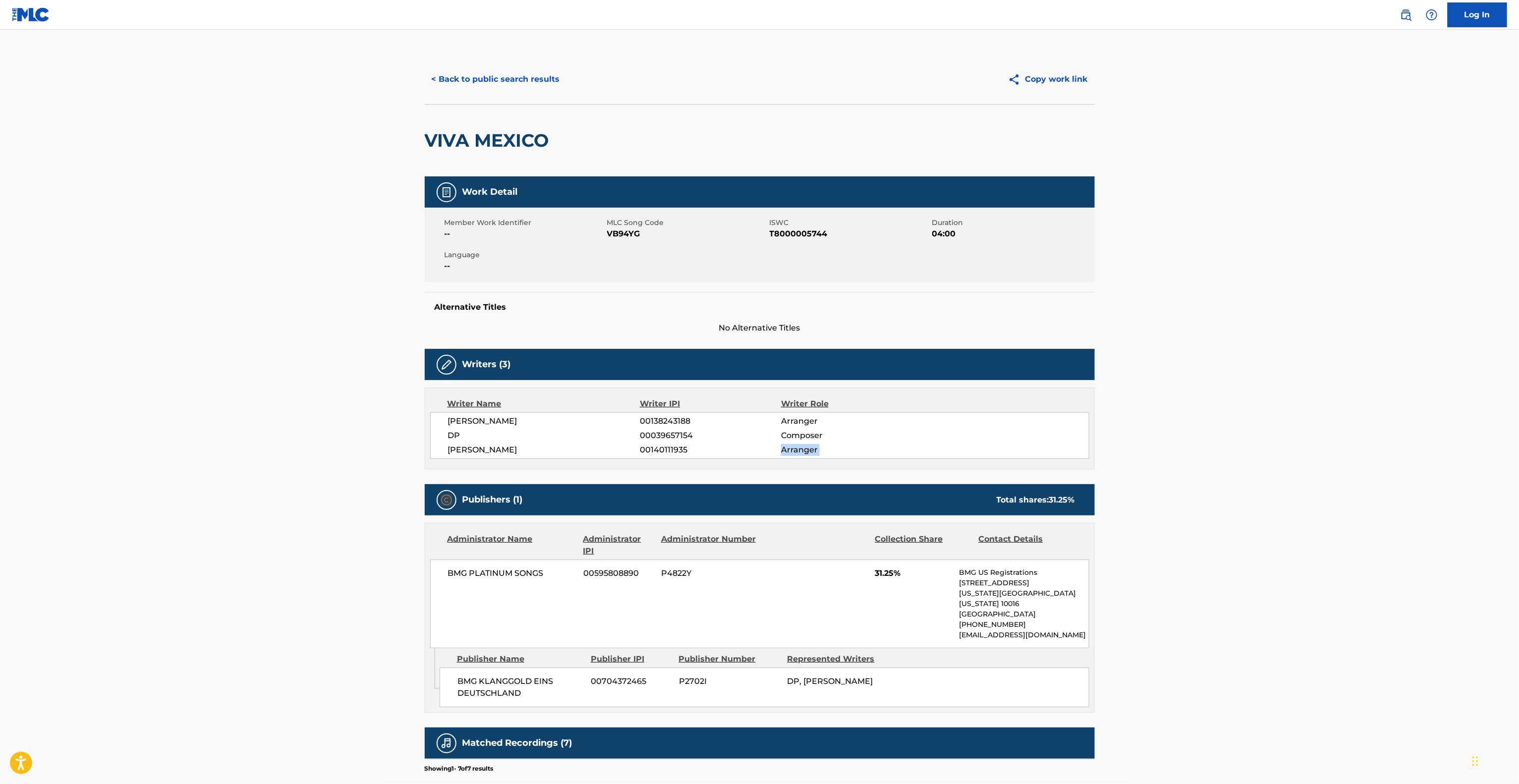
click at [1297, 458] on main "< Back to public search results Copy work link VIVA MEXICO Work Detail Member W…" at bounding box center [760, 508] width 1519 height 957
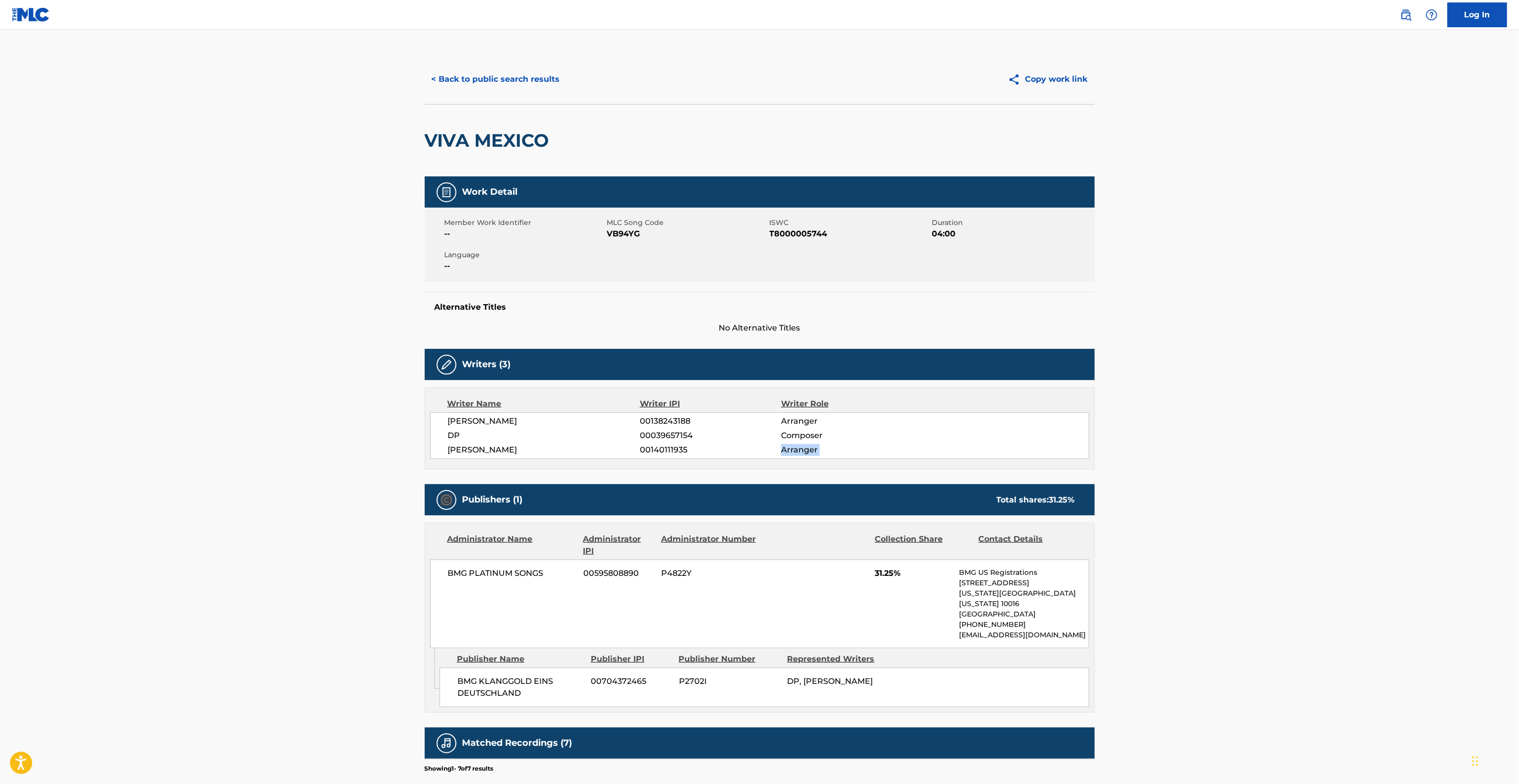
click at [1297, 458] on main "< Back to public search results Copy work link VIVA MEXICO Work Detail Member W…" at bounding box center [760, 508] width 1519 height 957
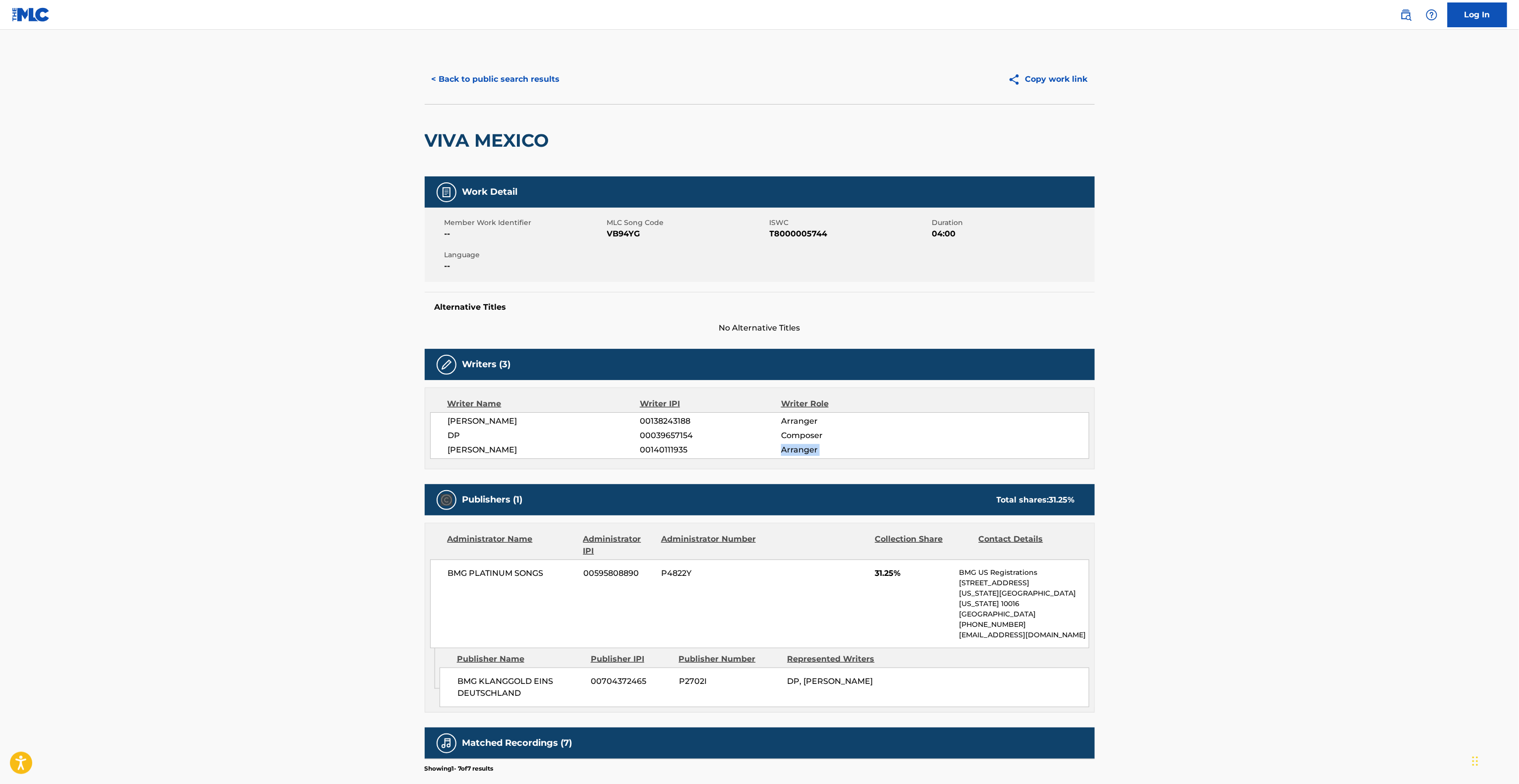
click at [1297, 458] on main "< Back to public search results Copy work link VIVA MEXICO Work Detail Member W…" at bounding box center [760, 508] width 1519 height 957
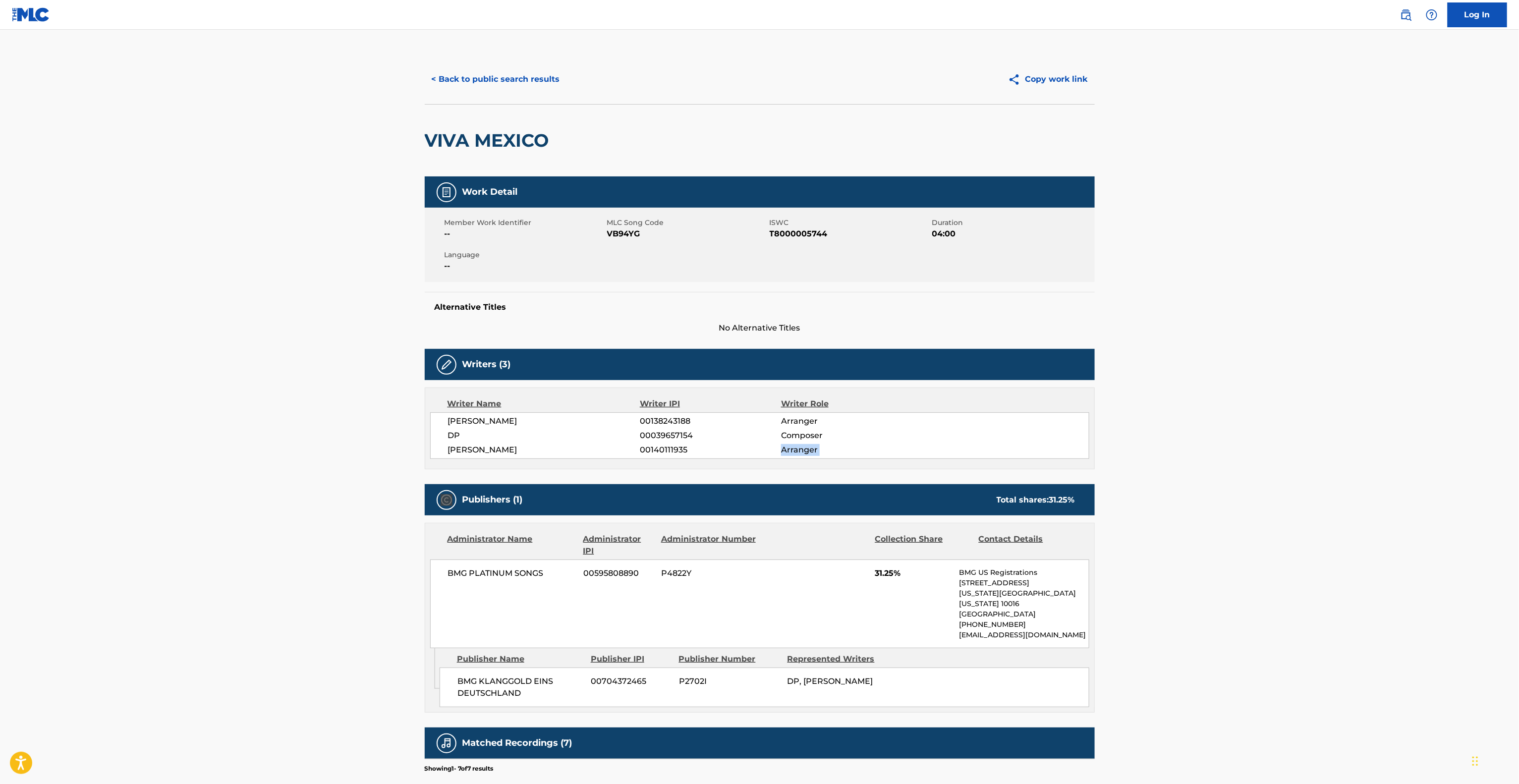
click at [1297, 458] on main "< Back to public search results Copy work link VIVA MEXICO Work Detail Member W…" at bounding box center [760, 508] width 1519 height 957
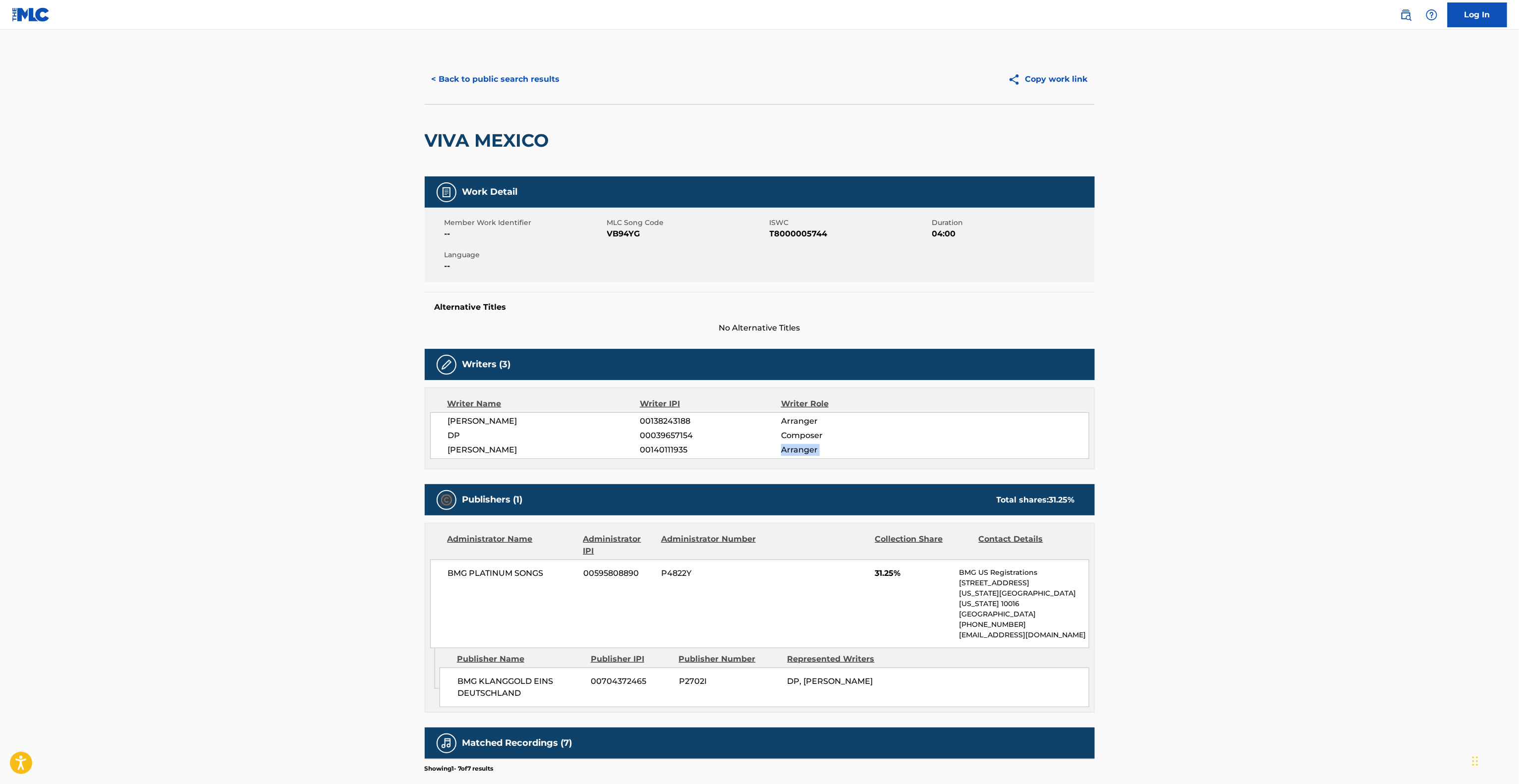
click at [1297, 458] on main "< Back to public search results Copy work link VIVA MEXICO Work Detail Member W…" at bounding box center [760, 508] width 1519 height 957
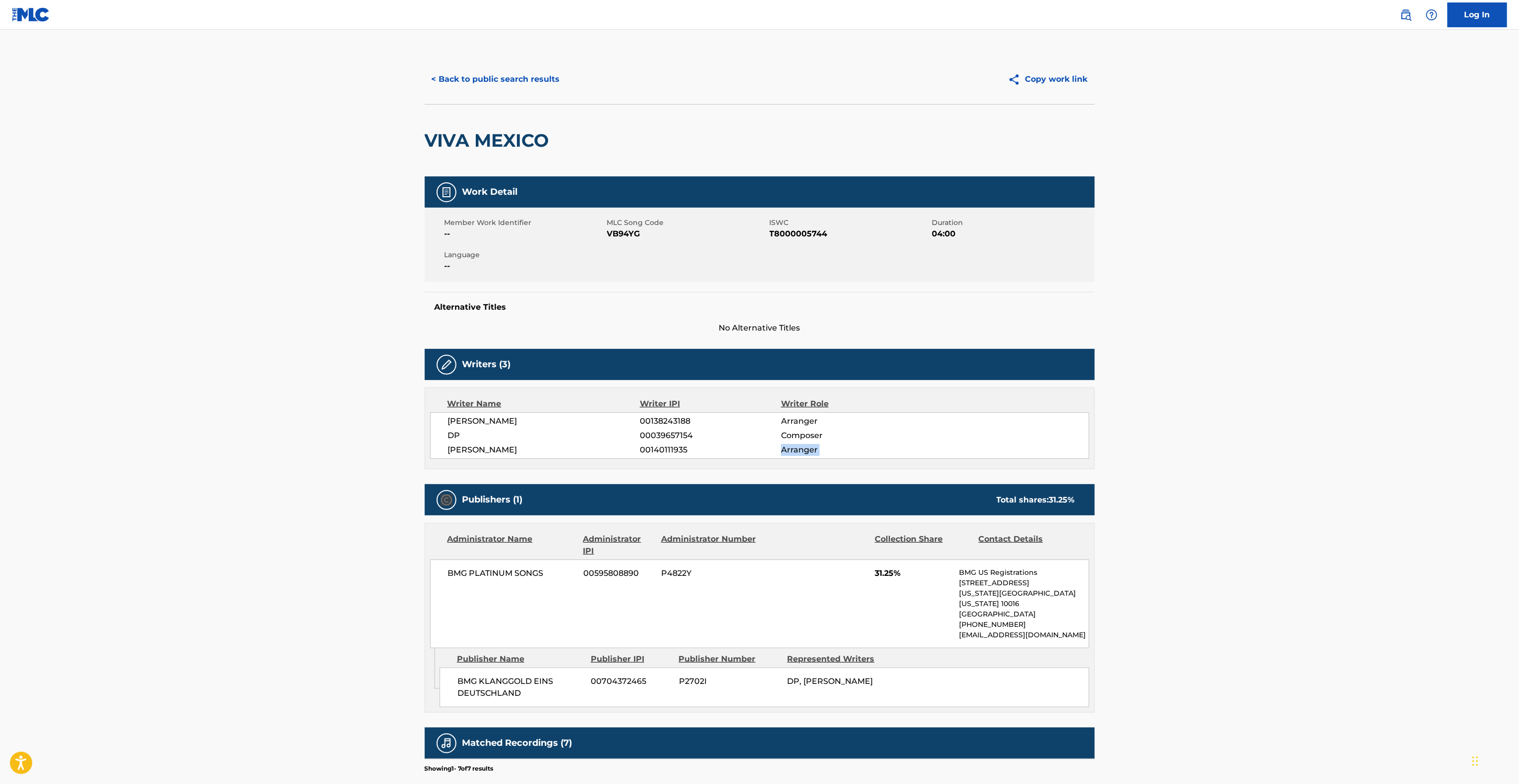
click at [1297, 458] on main "< Back to public search results Copy work link VIVA MEXICO Work Detail Member W…" at bounding box center [760, 508] width 1519 height 957
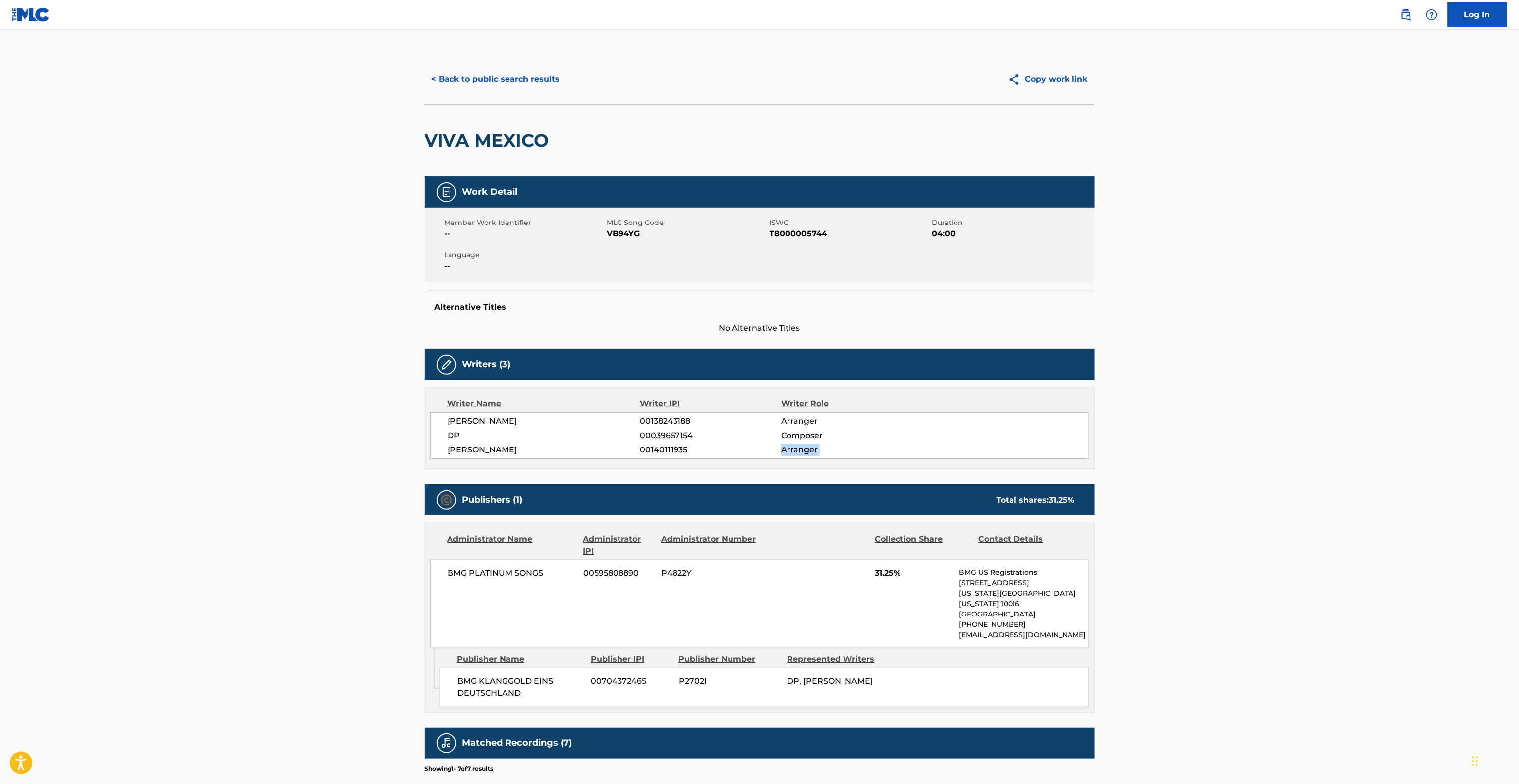
click at [1297, 458] on main "< Back to public search results Copy work link VIVA MEXICO Work Detail Member W…" at bounding box center [760, 508] width 1519 height 957
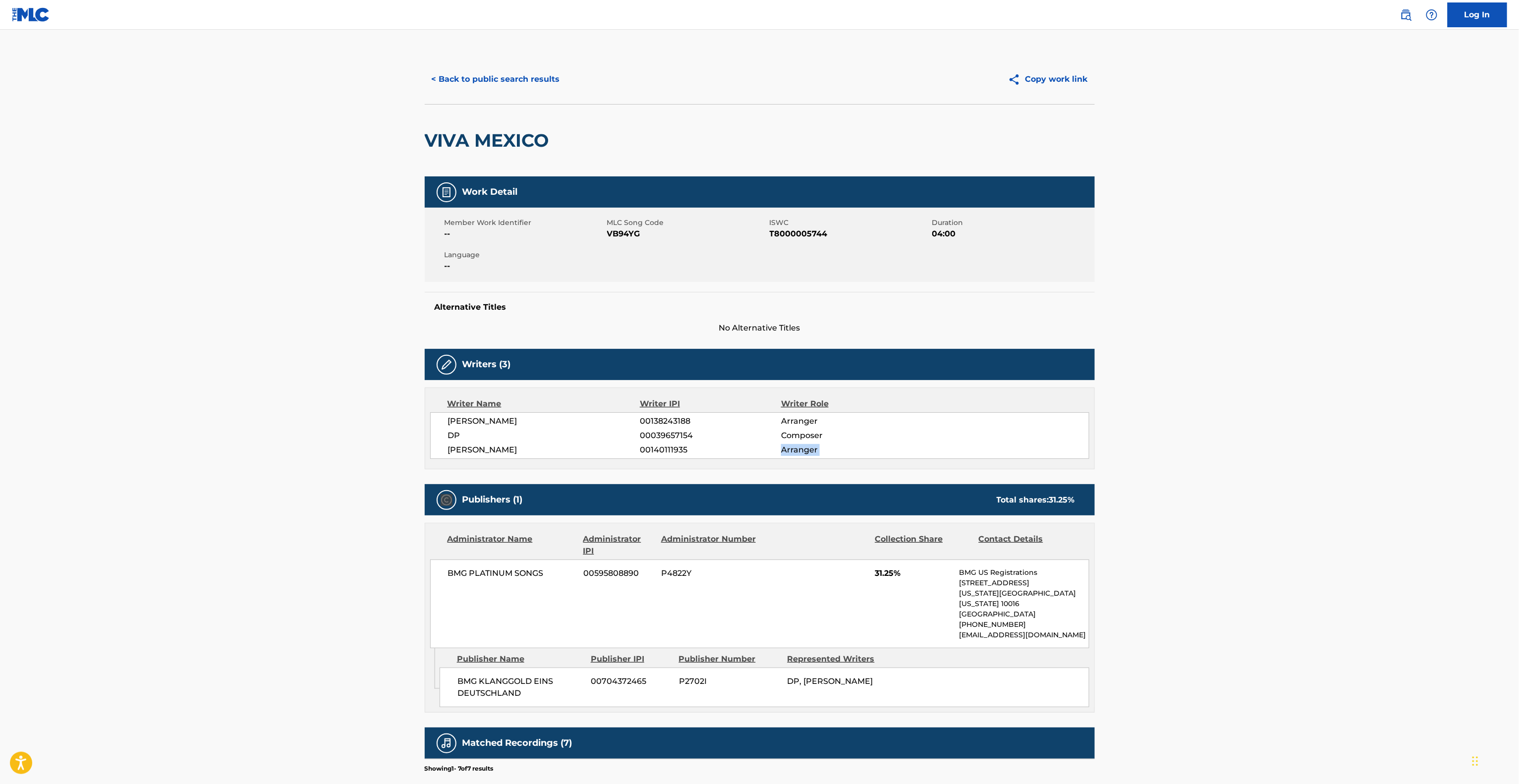
click at [1297, 458] on main "< Back to public search results Copy work link VIVA MEXICO Work Detail Member W…" at bounding box center [760, 508] width 1519 height 957
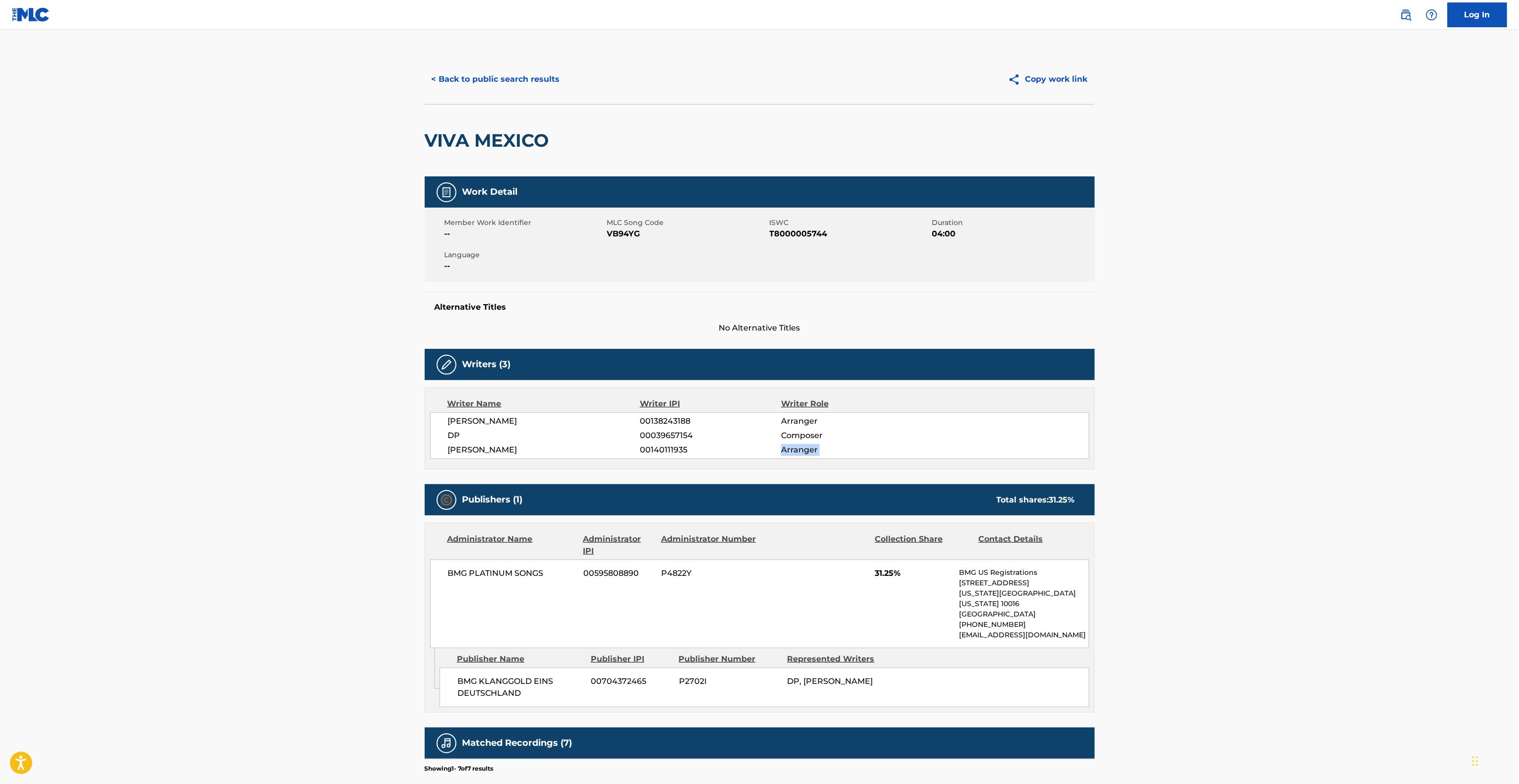
click at [1297, 458] on main "< Back to public search results Copy work link VIVA MEXICO Work Detail Member W…" at bounding box center [760, 508] width 1519 height 957
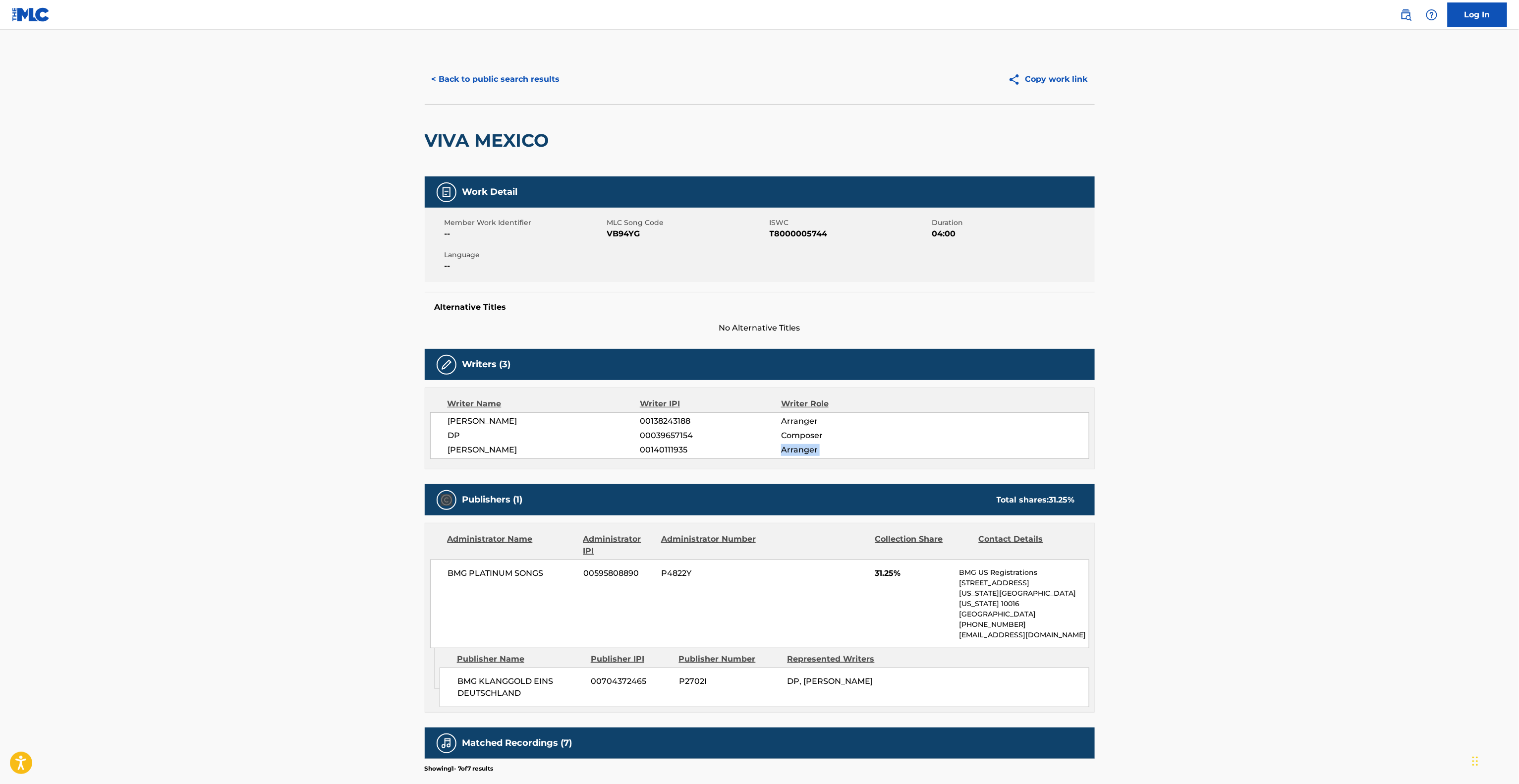
click at [1297, 458] on main "< Back to public search results Copy work link VIVA MEXICO Work Detail Member W…" at bounding box center [760, 508] width 1519 height 957
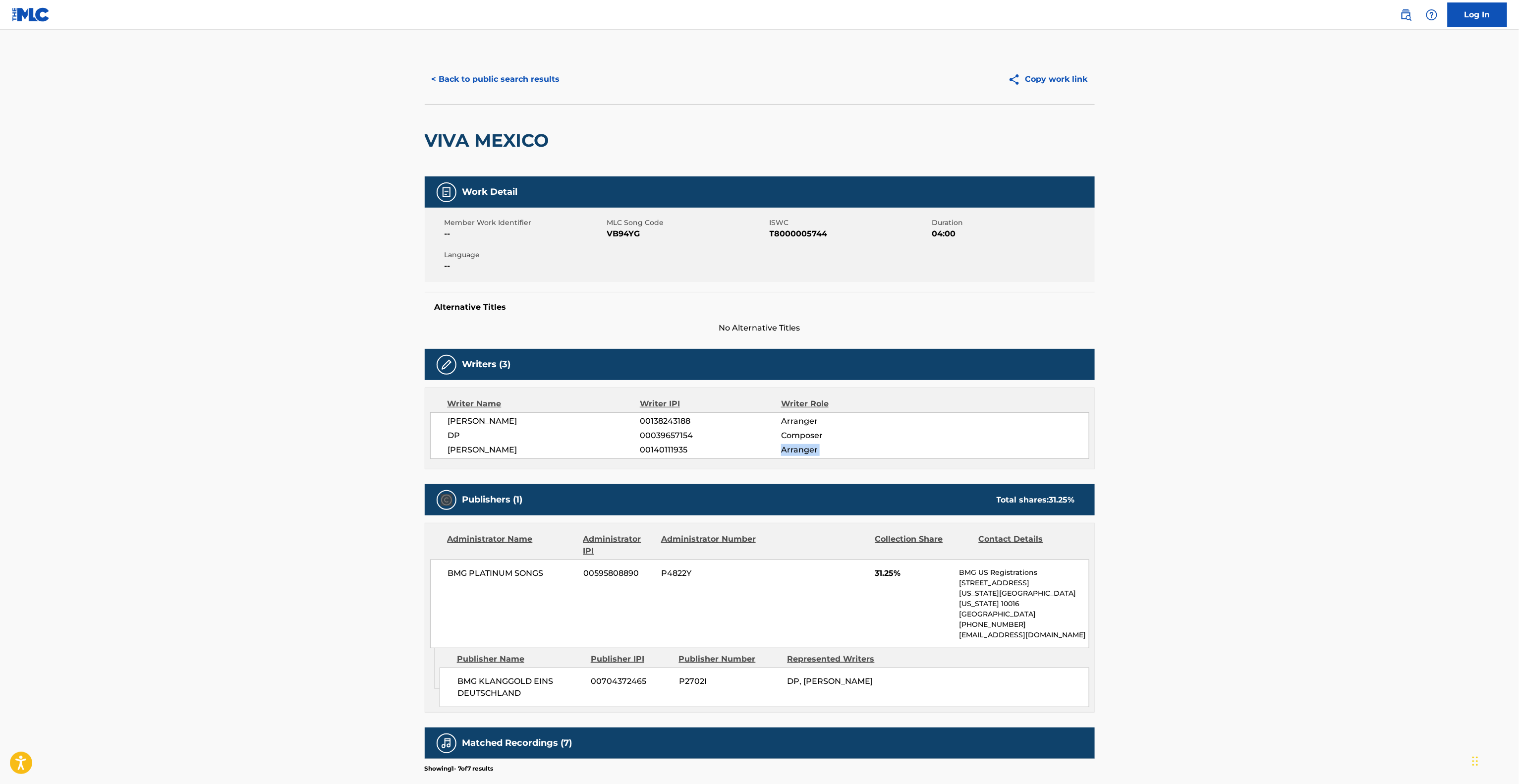
click at [1297, 458] on main "< Back to public search results Copy work link VIVA MEXICO Work Detail Member W…" at bounding box center [760, 508] width 1519 height 957
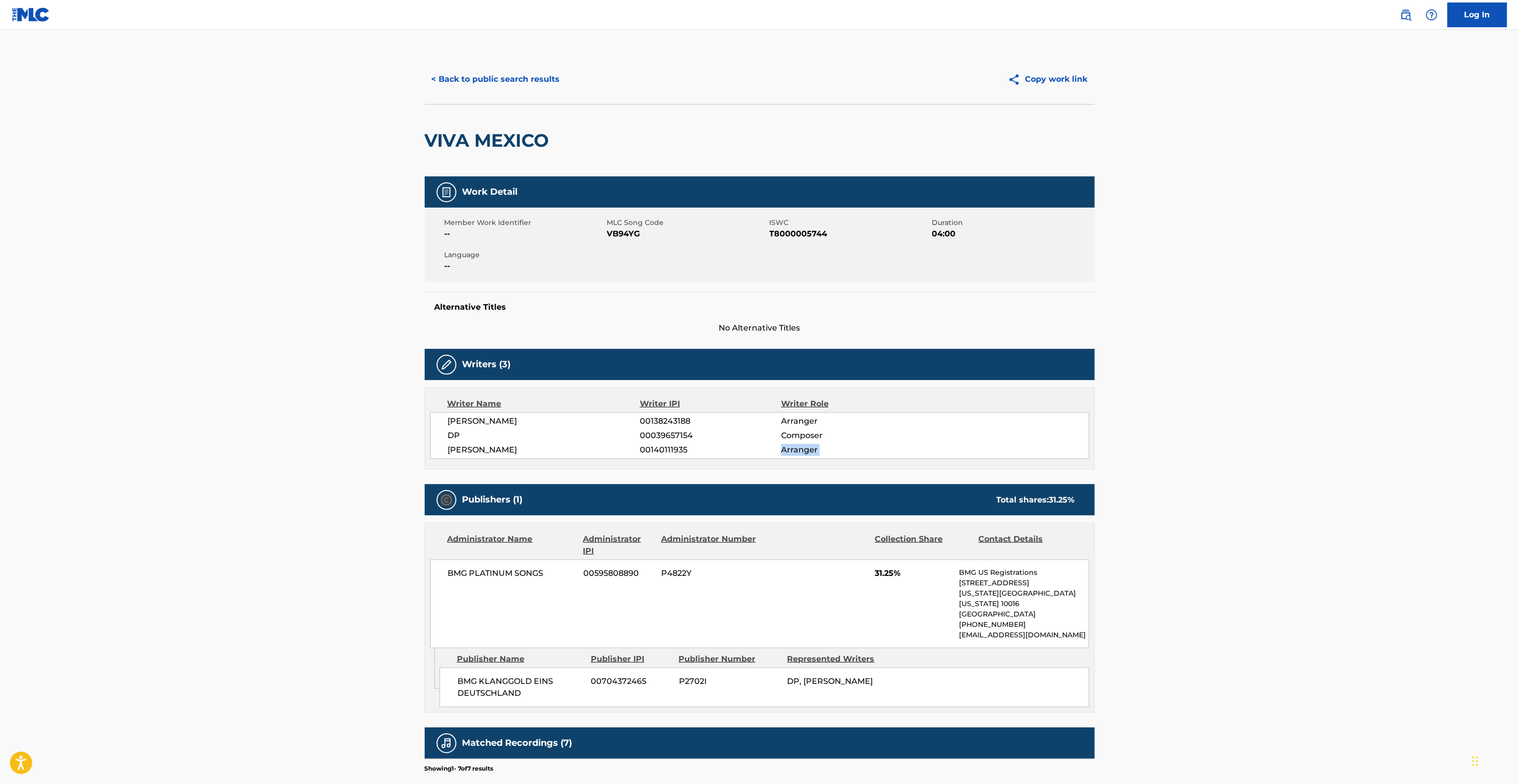
click at [1297, 458] on main "< Back to public search results Copy work link VIVA MEXICO Work Detail Member W…" at bounding box center [760, 508] width 1519 height 957
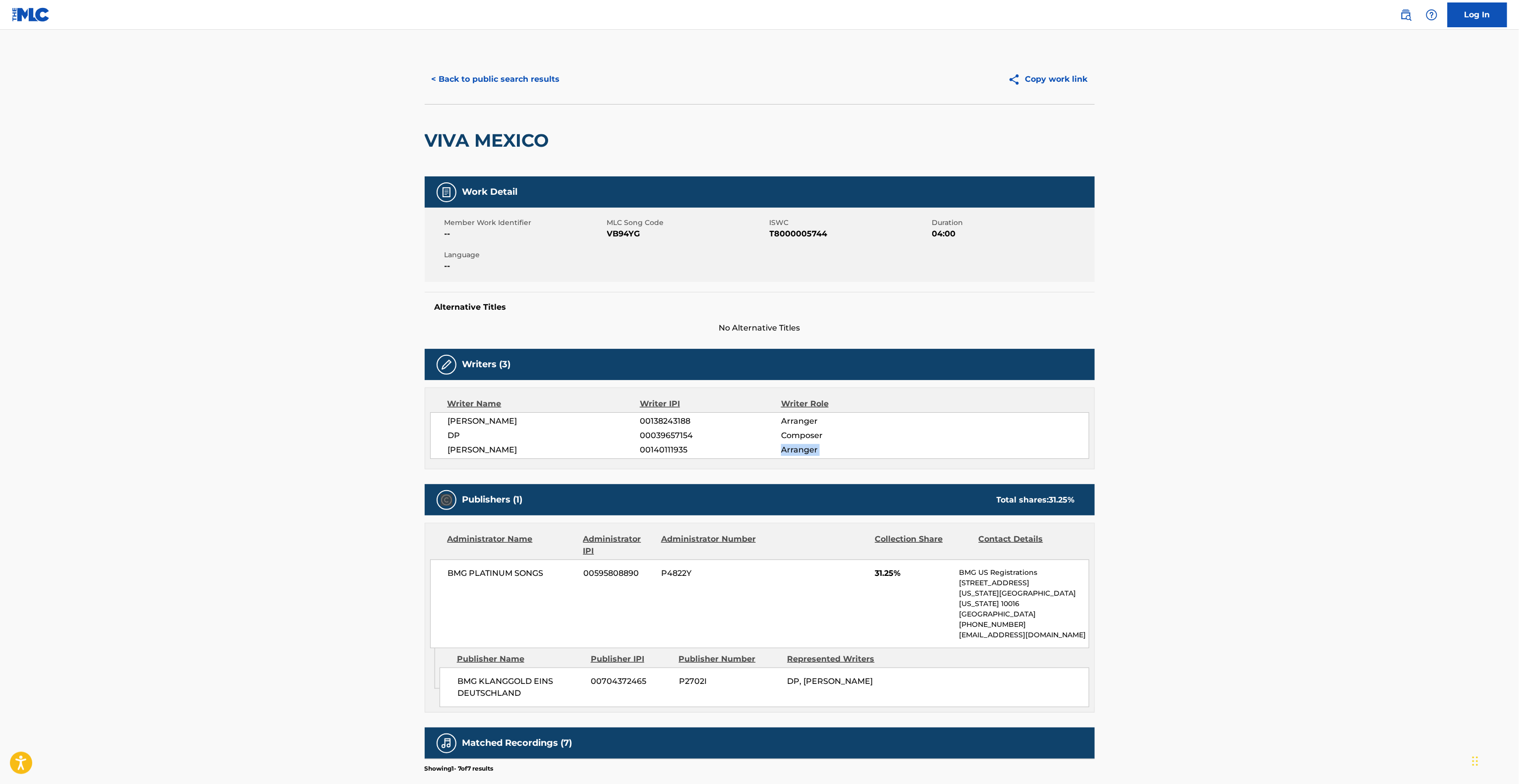
click at [1297, 458] on main "< Back to public search results Copy work link VIVA MEXICO Work Detail Member W…" at bounding box center [760, 508] width 1519 height 957
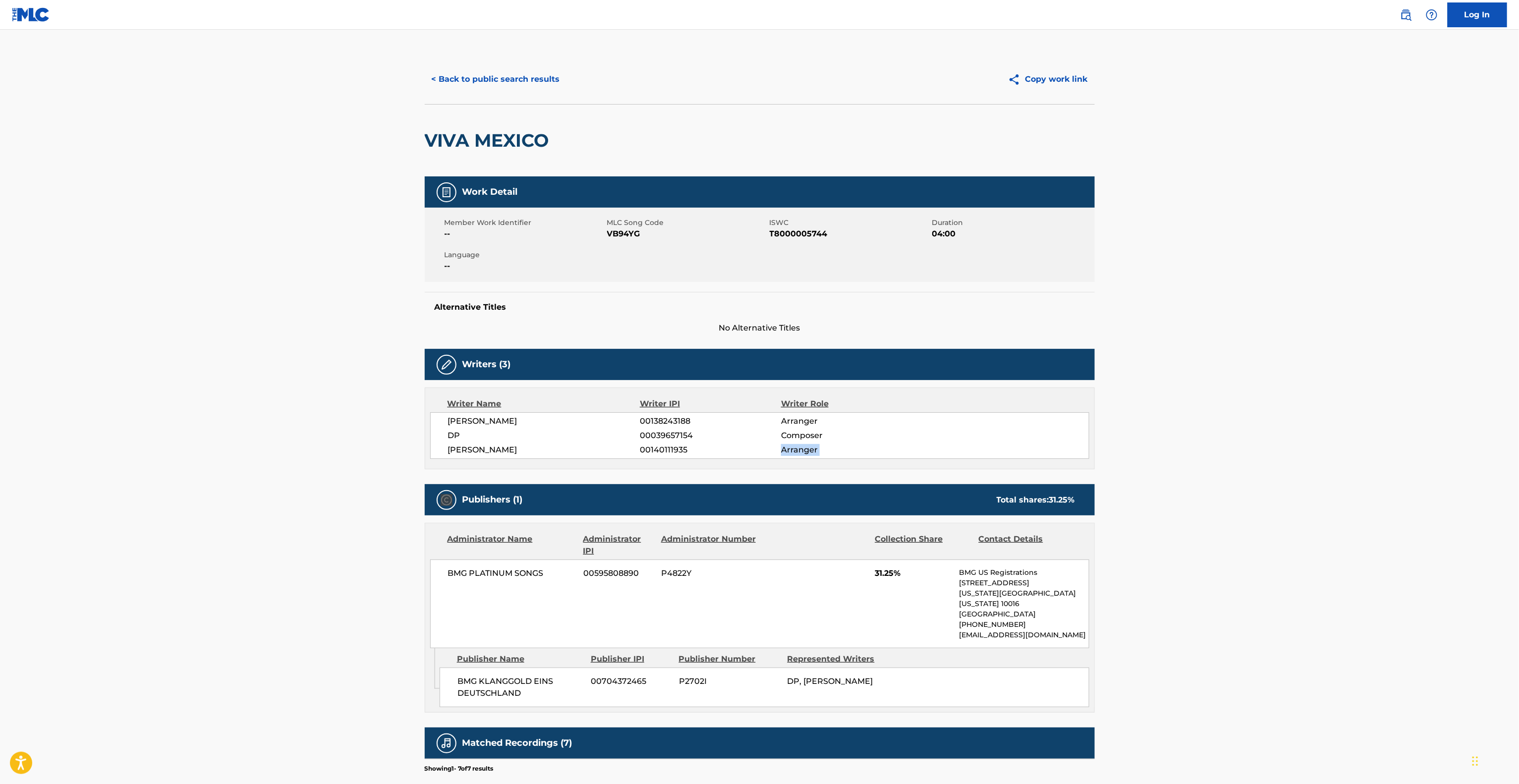
click at [1297, 458] on main "< Back to public search results Copy work link VIVA MEXICO Work Detail Member W…" at bounding box center [760, 508] width 1519 height 957
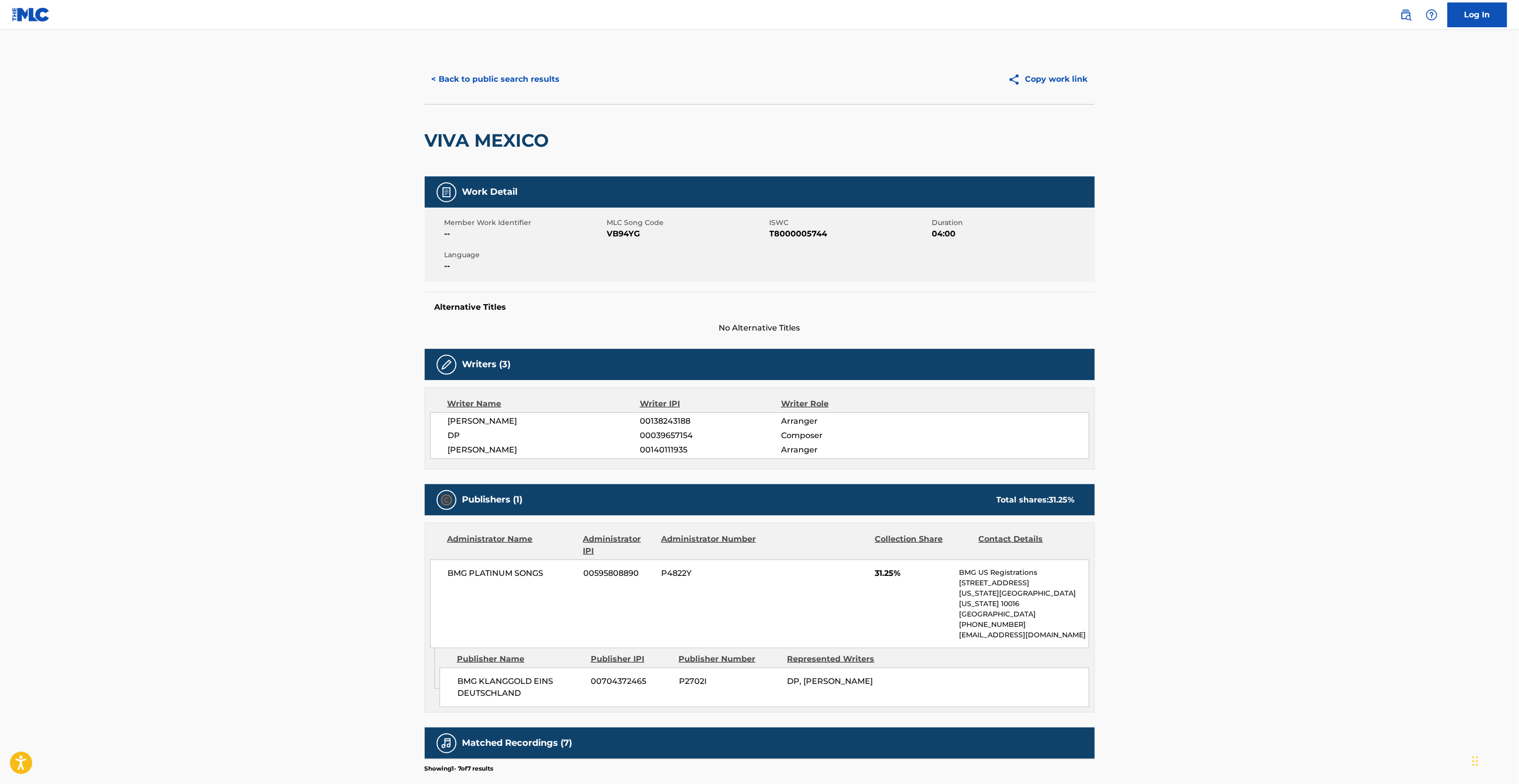
click at [1297, 458] on main "< Back to public search results Copy work link VIVA MEXICO Work Detail Member W…" at bounding box center [760, 508] width 1519 height 957
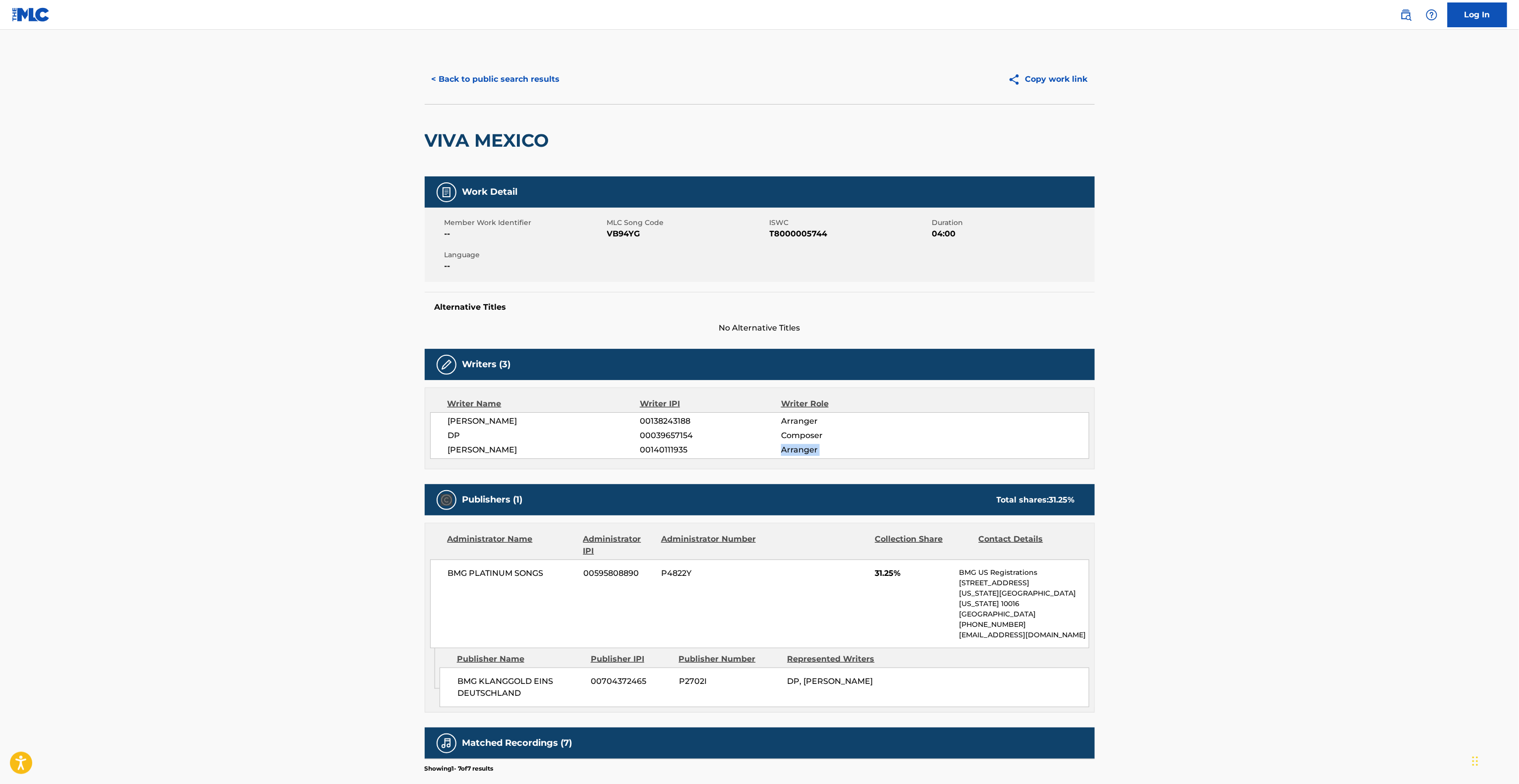
click at [1297, 458] on main "< Back to public search results Copy work link VIVA MEXICO Work Detail Member W…" at bounding box center [760, 508] width 1519 height 957
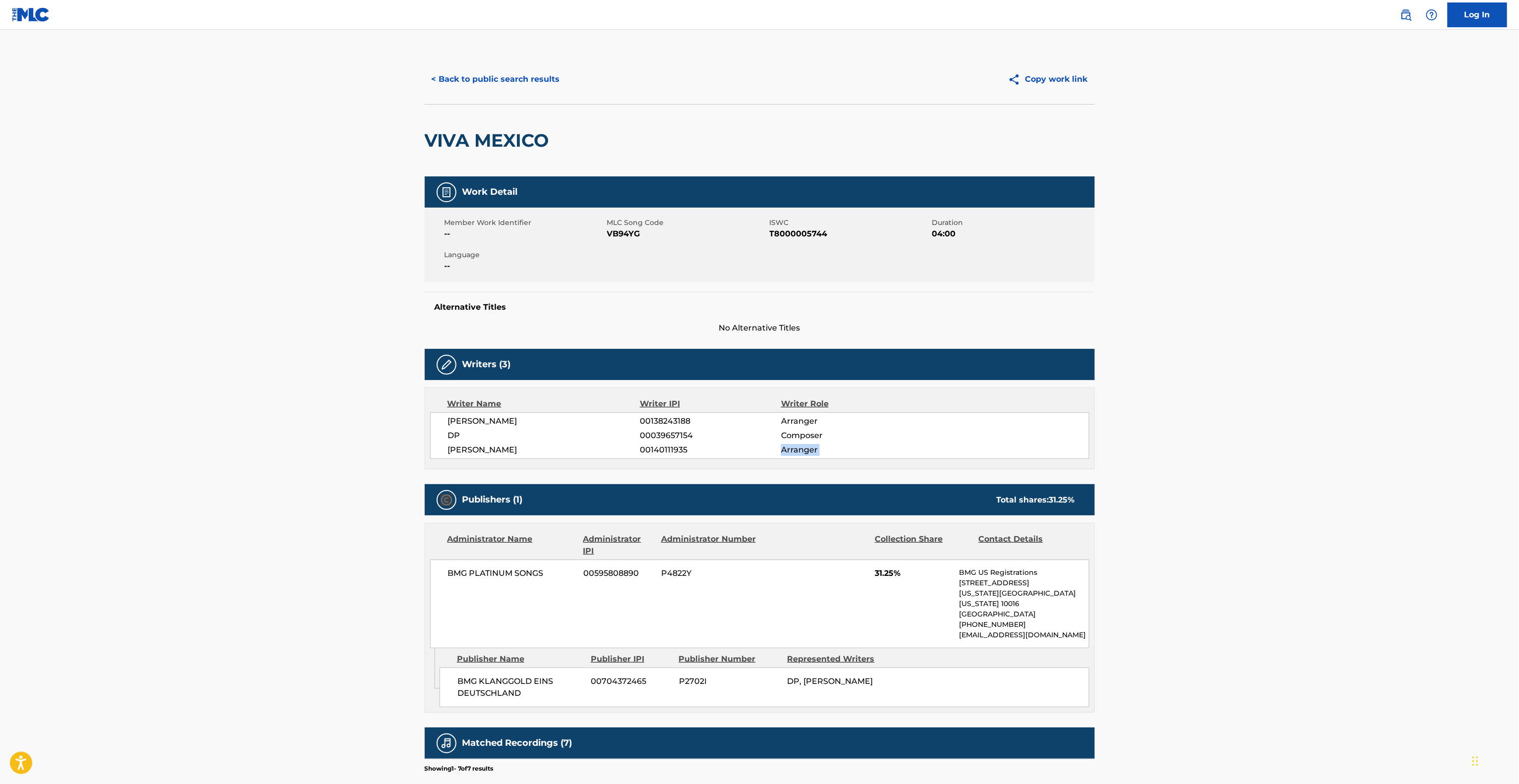
click at [1297, 458] on main "< Back to public search results Copy work link VIVA MEXICO Work Detail Member W…" at bounding box center [760, 508] width 1519 height 957
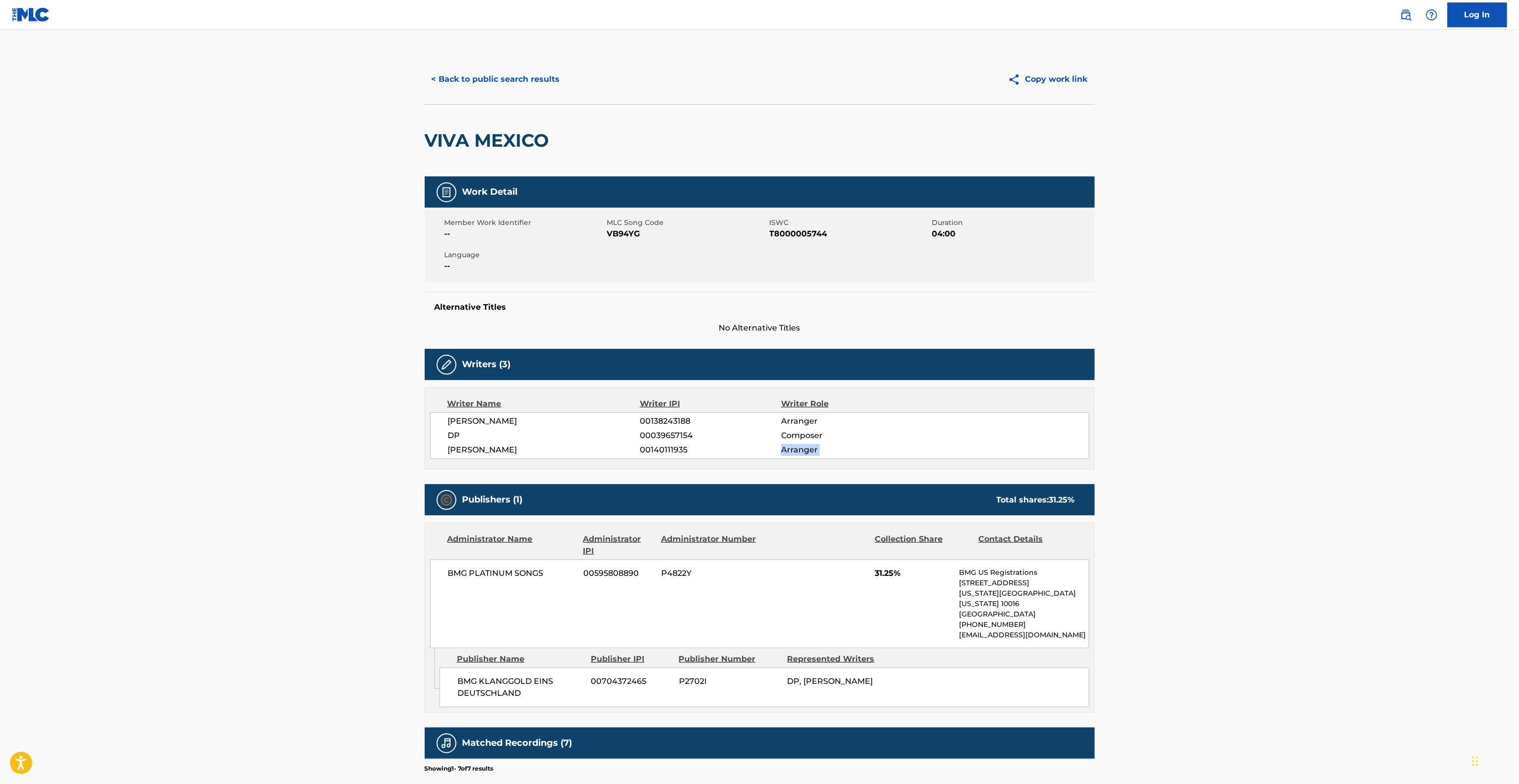
click at [1297, 458] on main "< Back to public search results Copy work link VIVA MEXICO Work Detail Member W…" at bounding box center [760, 508] width 1519 height 957
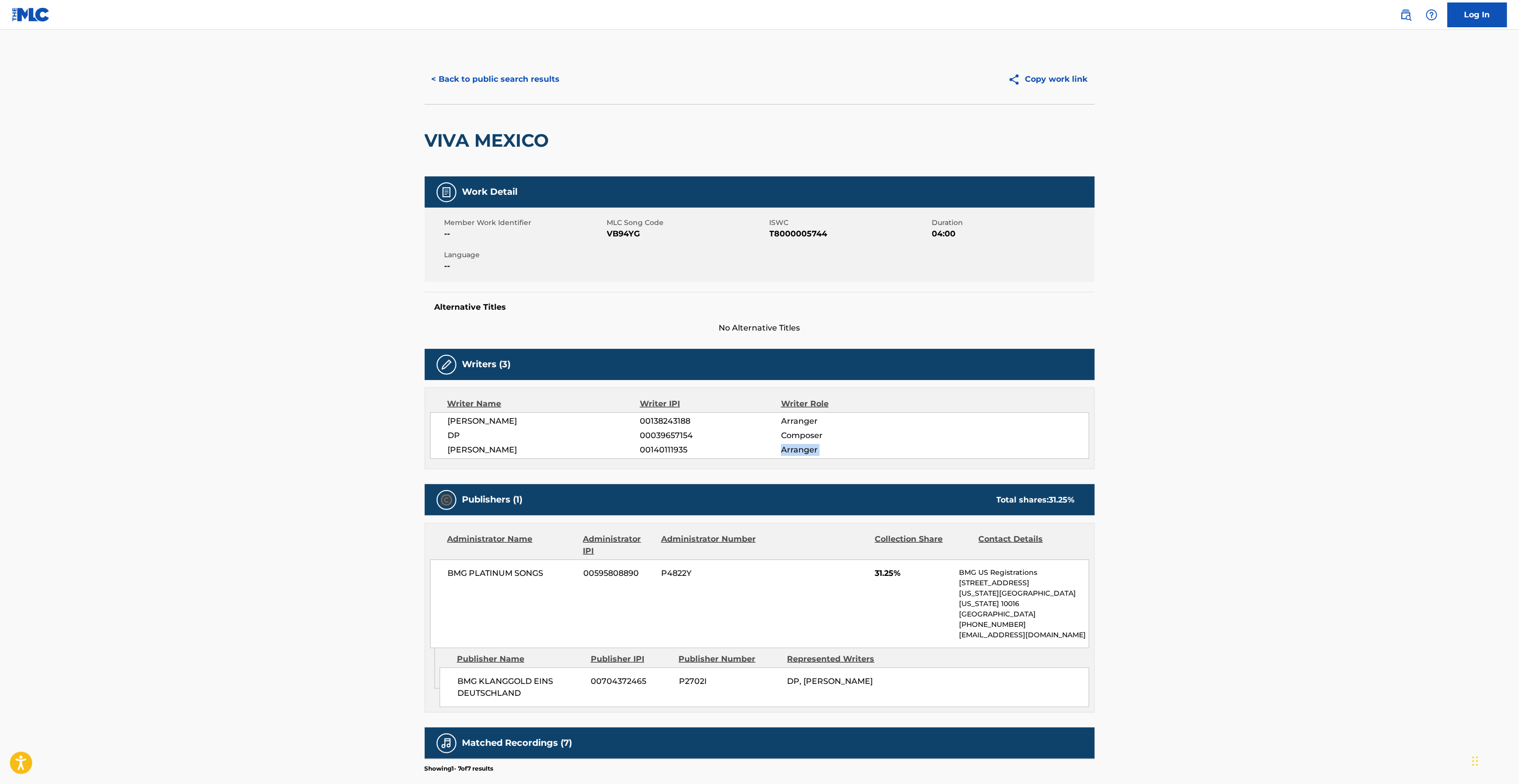
click at [1297, 458] on main "< Back to public search results Copy work link VIVA MEXICO Work Detail Member W…" at bounding box center [760, 508] width 1519 height 957
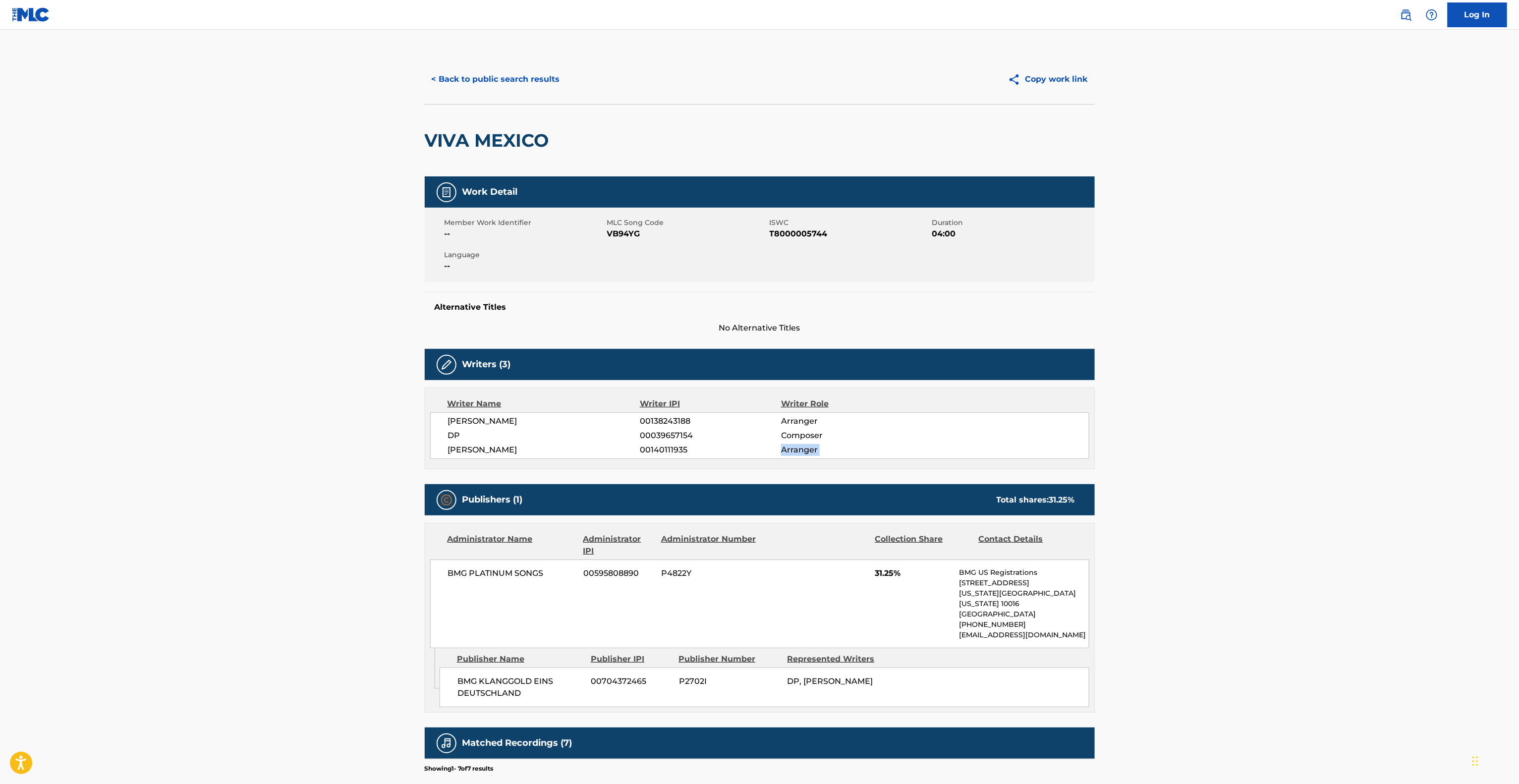
click at [1297, 458] on main "< Back to public search results Copy work link VIVA MEXICO Work Detail Member W…" at bounding box center [760, 508] width 1519 height 957
click at [1296, 458] on main "< Back to public search results Copy work link VIVA MEXICO Work Detail Member W…" at bounding box center [760, 508] width 1519 height 957
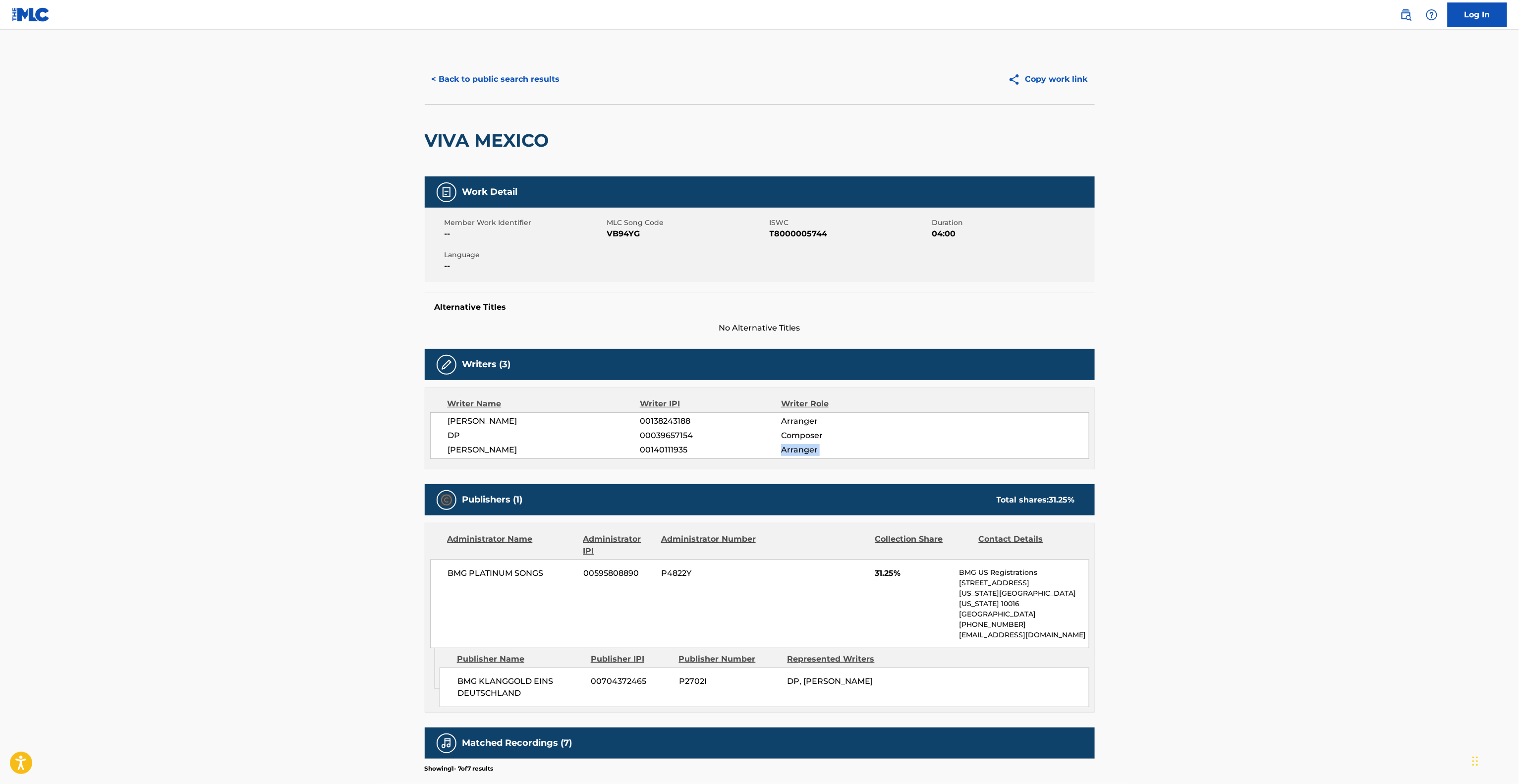
click at [1296, 458] on main "< Back to public search results Copy work link VIVA MEXICO Work Detail Member W…" at bounding box center [760, 508] width 1519 height 957
click at [1294, 458] on main "< Back to public search results Copy work link VIVA MEXICO Work Detail Member W…" at bounding box center [760, 508] width 1519 height 957
click at [1293, 458] on main "< Back to public search results Copy work link VIVA MEXICO Work Detail Member W…" at bounding box center [760, 508] width 1519 height 957
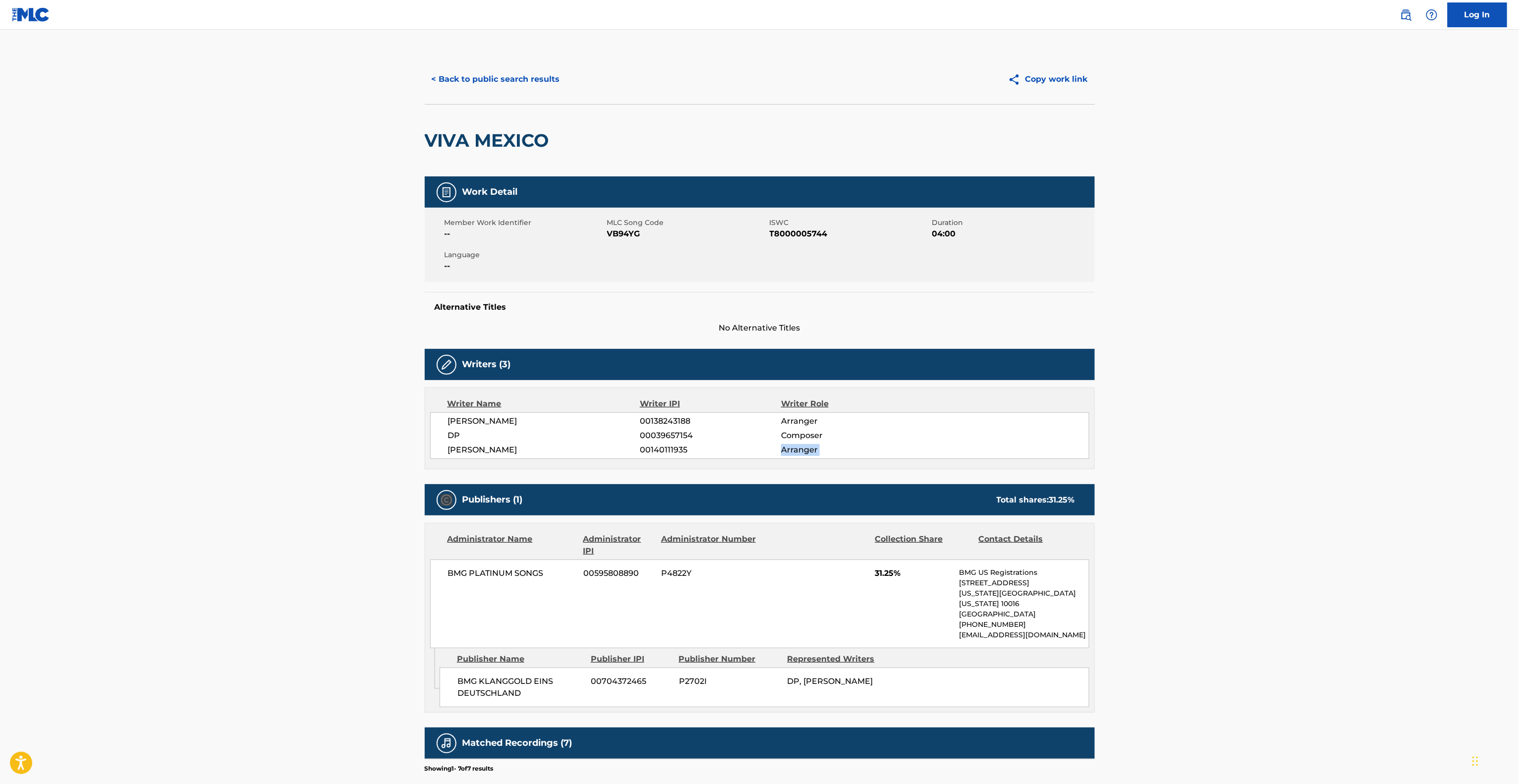
click at [1293, 458] on main "< Back to public search results Copy work link VIVA MEXICO Work Detail Member W…" at bounding box center [760, 508] width 1519 height 957
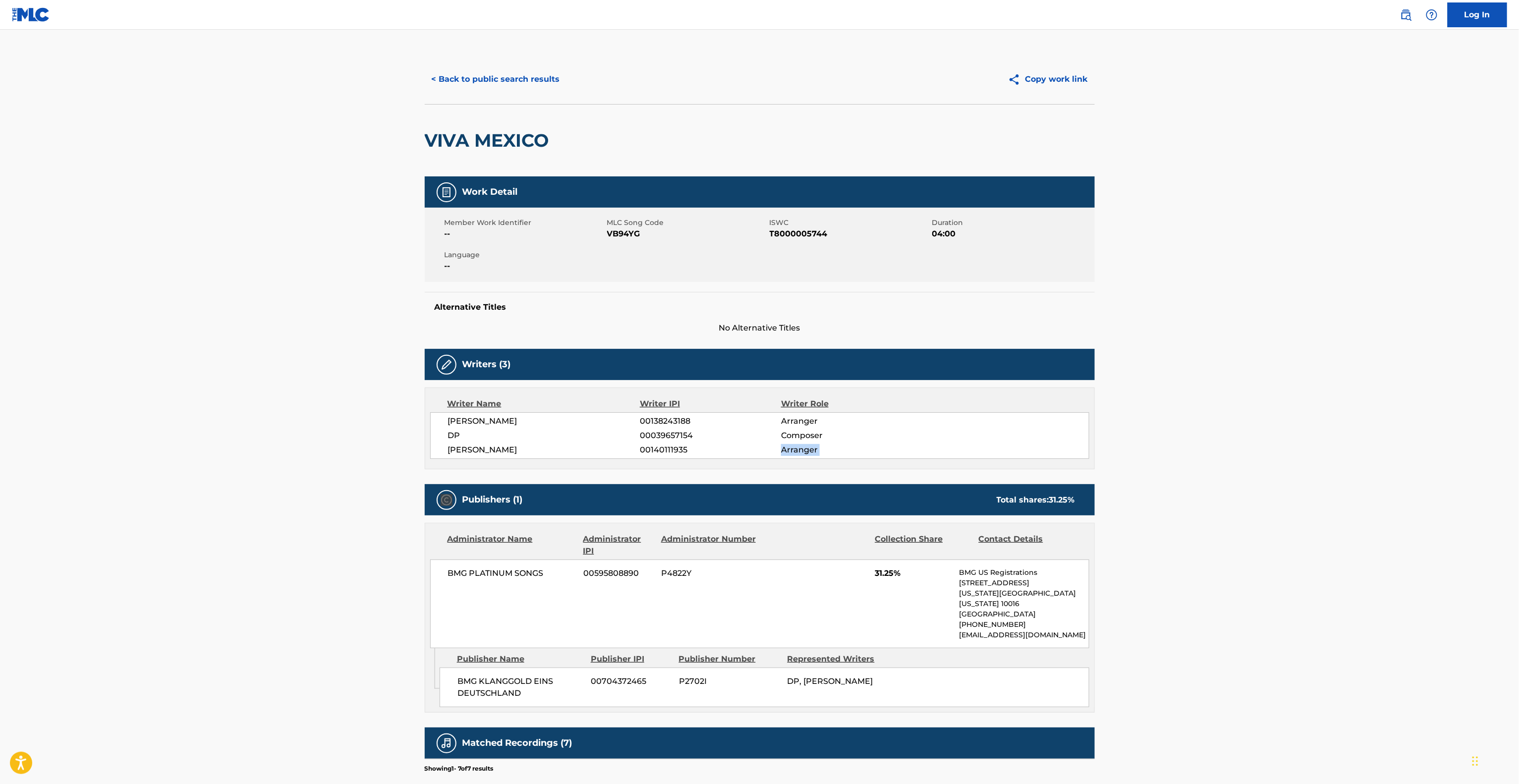
click at [1293, 458] on main "< Back to public search results Copy work link VIVA MEXICO Work Detail Member W…" at bounding box center [760, 508] width 1519 height 957
click at [1293, 458] on main "< Back to public search results Copy work link VIVA MEXICO Work Detail Member W…" at bounding box center [760, 508] width 1519 height 957
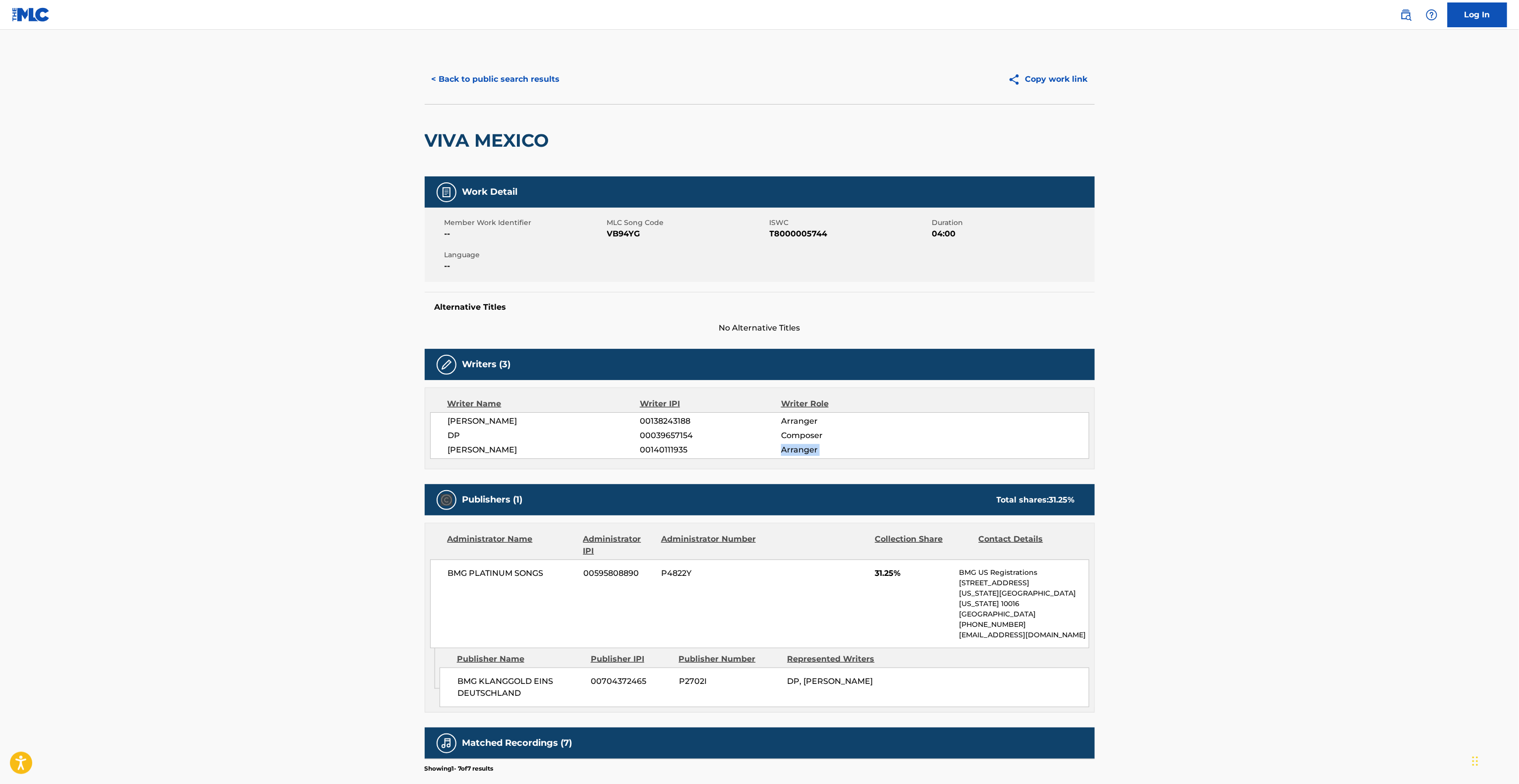
click at [1293, 458] on main "< Back to public search results Copy work link VIVA MEXICO Work Detail Member W…" at bounding box center [760, 508] width 1519 height 957
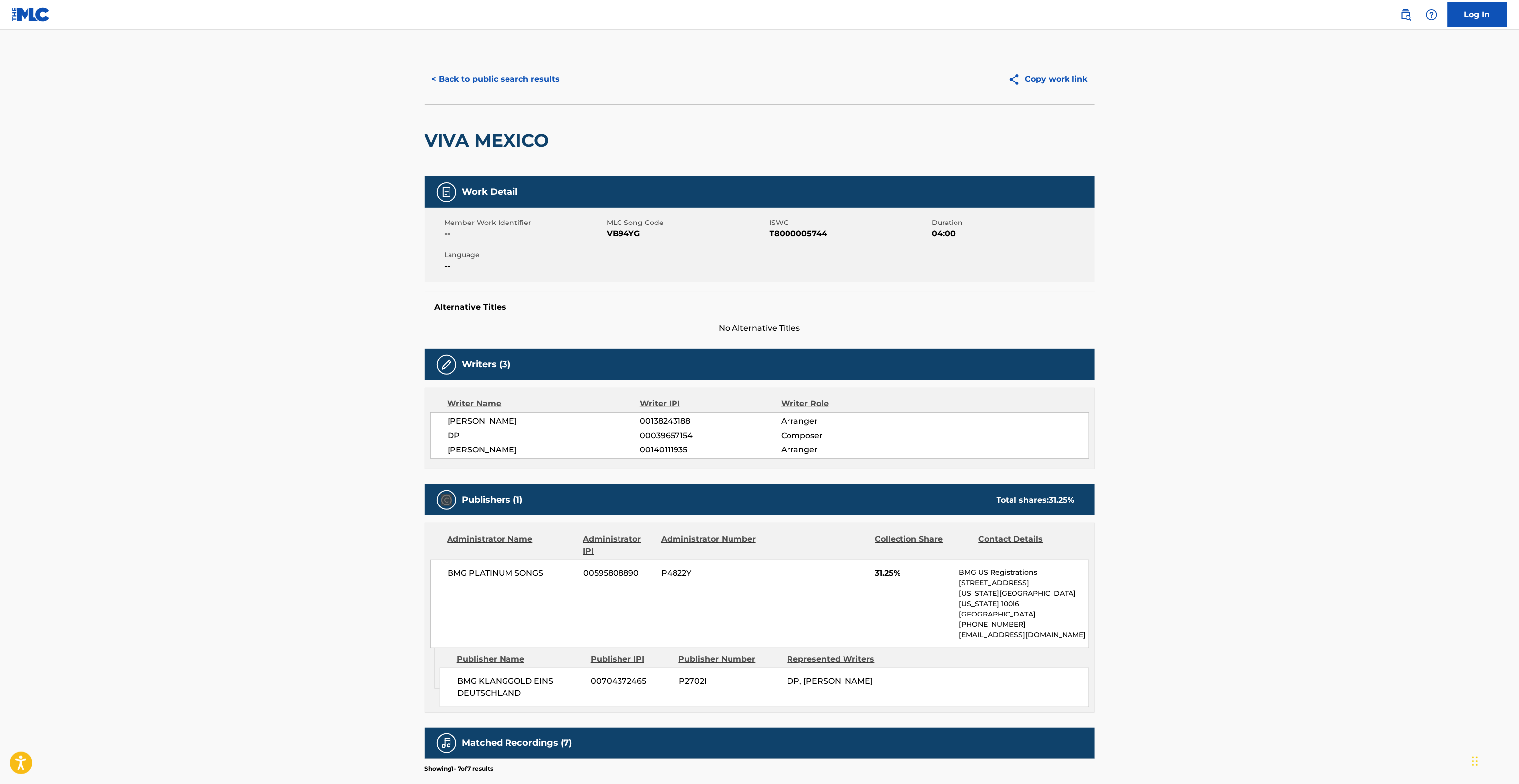
click at [1293, 458] on main "< Back to public search results Copy work link VIVA MEXICO Work Detail Member W…" at bounding box center [760, 508] width 1519 height 957
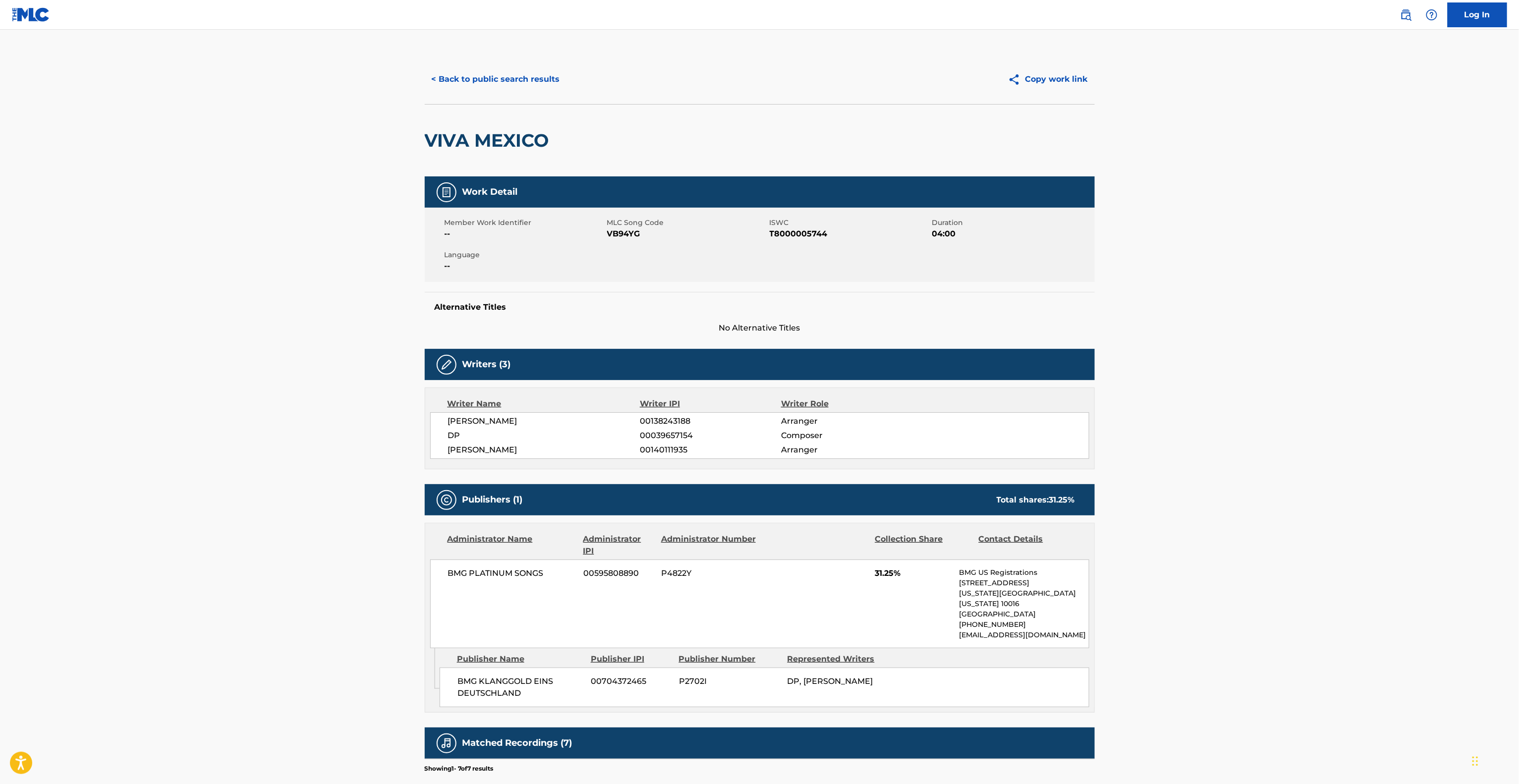
click at [1293, 458] on main "< Back to public search results Copy work link VIVA MEXICO Work Detail Member W…" at bounding box center [760, 508] width 1519 height 957
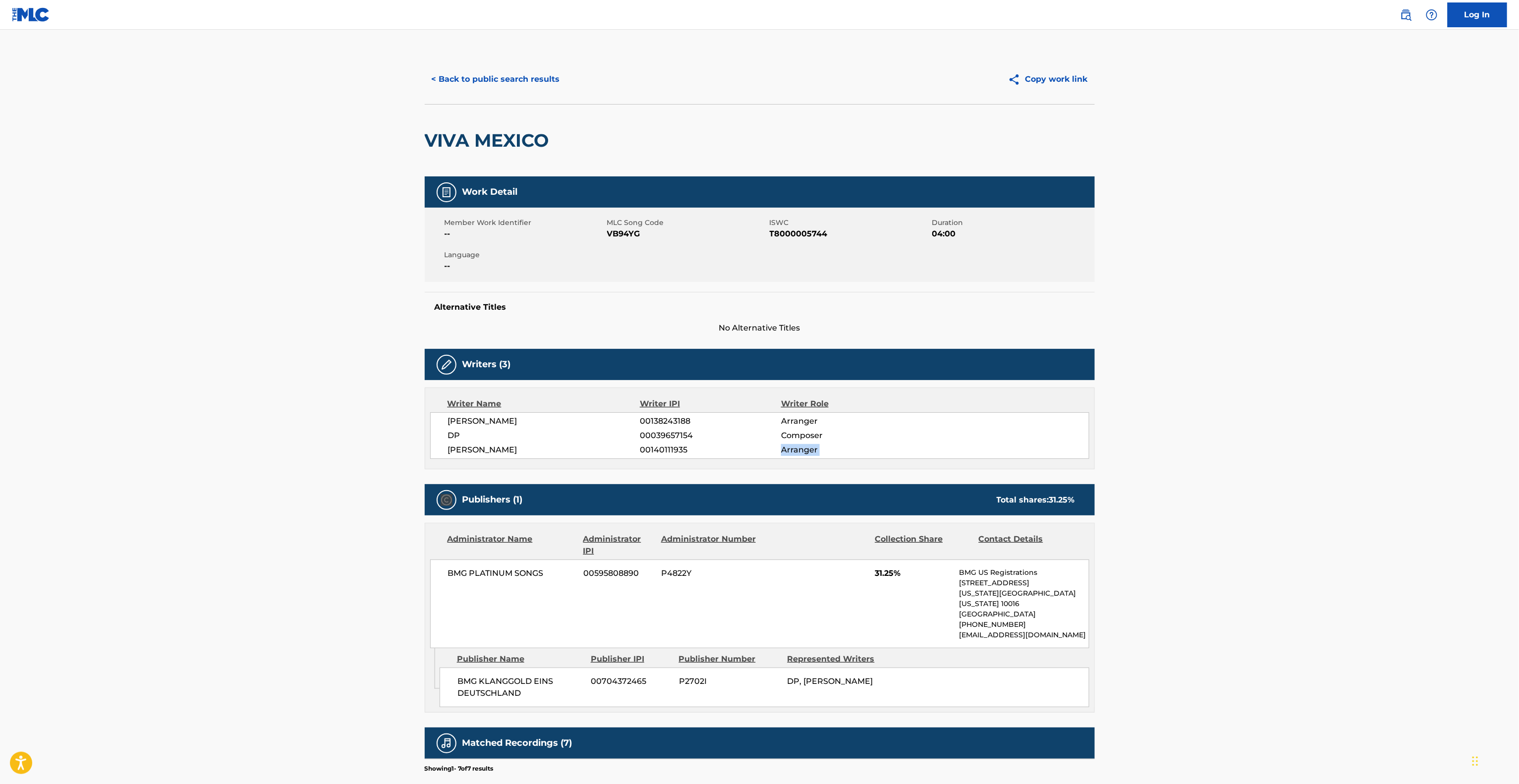
click at [1293, 458] on main "< Back to public search results Copy work link VIVA MEXICO Work Detail Member W…" at bounding box center [760, 508] width 1519 height 957
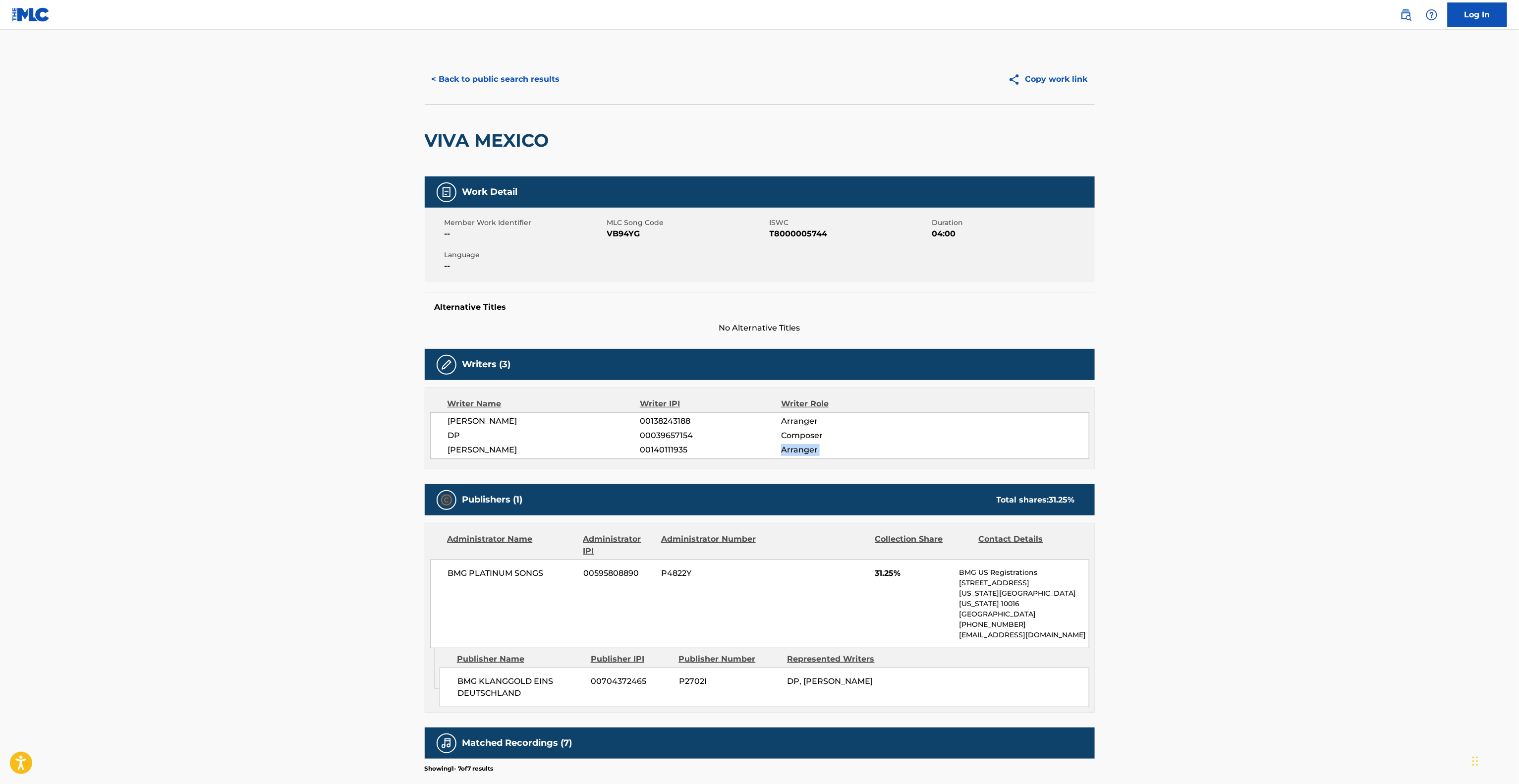
click at [1293, 458] on main "< Back to public search results Copy work link VIVA MEXICO Work Detail Member W…" at bounding box center [760, 508] width 1519 height 957
click at [1291, 458] on main "< Back to public search results Copy work link VIVA MEXICO Work Detail Member W…" at bounding box center [760, 508] width 1519 height 957
click at [1291, 458] on main "< Back to public search results Copy work link VIVA MEXICO Work Detail Member W…" at bounding box center [760, 508] width 1519 height 957
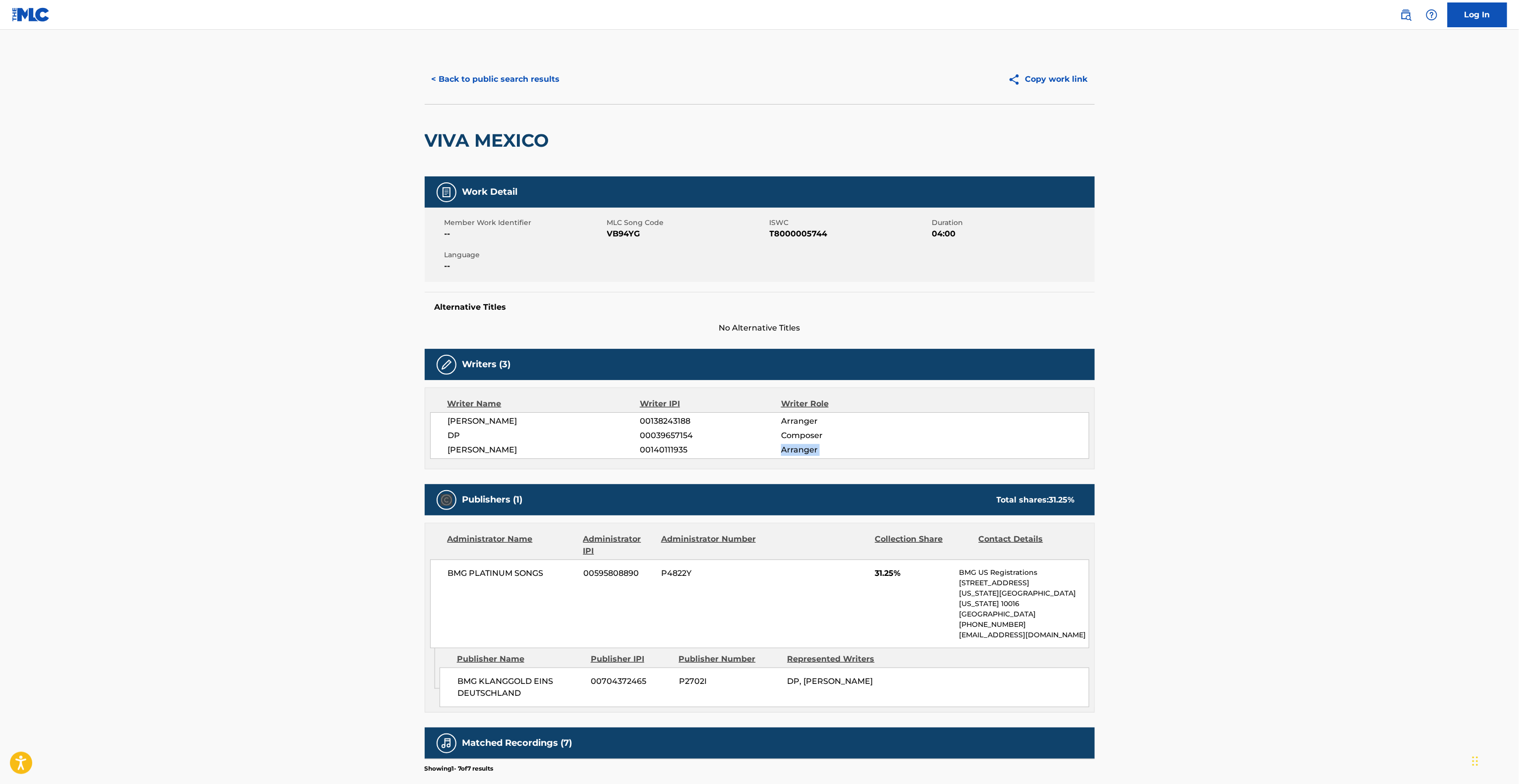
click at [1291, 458] on main "< Back to public search results Copy work link VIVA MEXICO Work Detail Member W…" at bounding box center [760, 508] width 1519 height 957
click at [1290, 458] on main "< Back to public search results Copy work link VIVA MEXICO Work Detail Member W…" at bounding box center [760, 508] width 1519 height 957
click at [1289, 458] on main "< Back to public search results Copy work link VIVA MEXICO Work Detail Member W…" at bounding box center [760, 508] width 1519 height 957
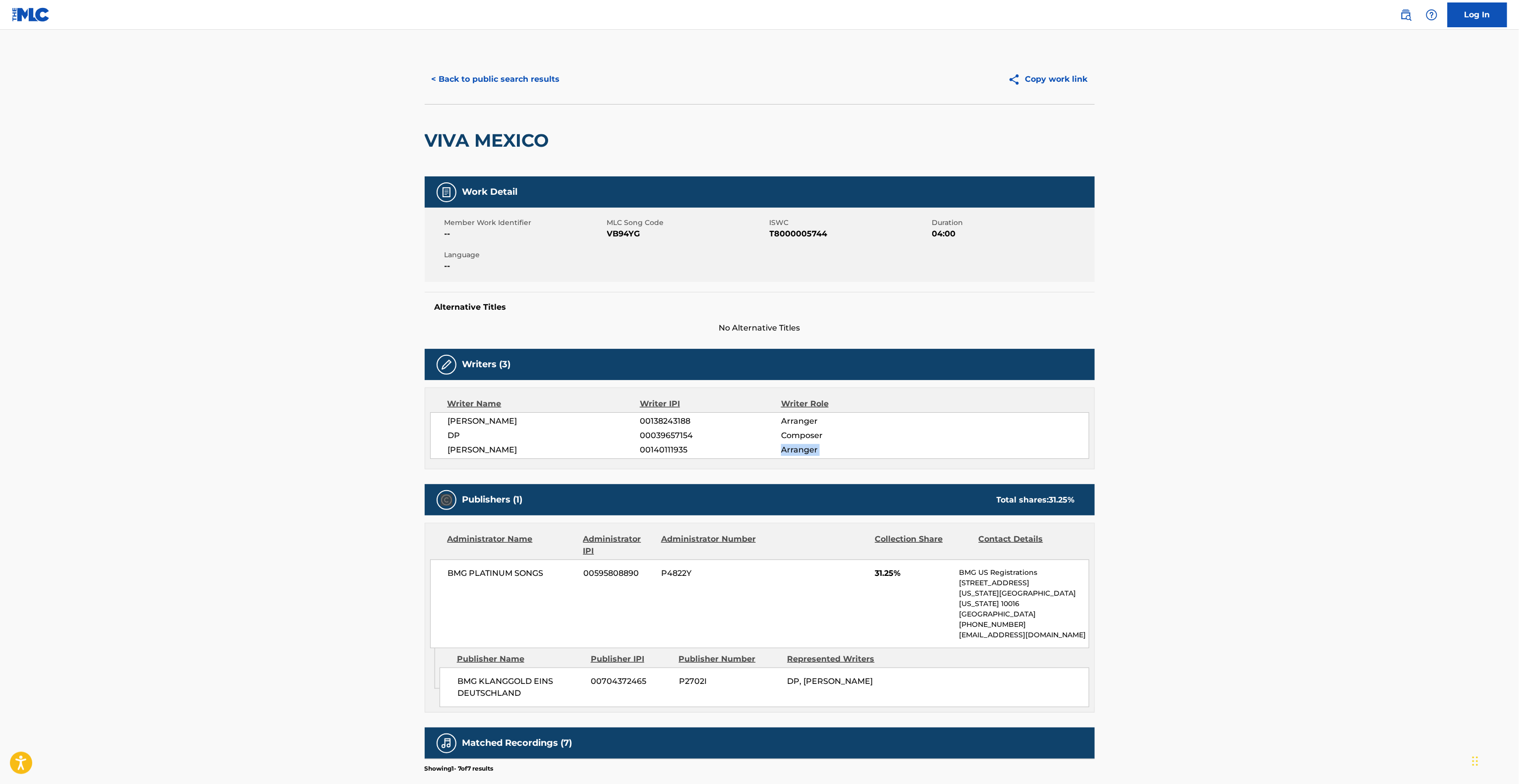
click at [1289, 458] on main "< Back to public search results Copy work link VIVA MEXICO Work Detail Member W…" at bounding box center [760, 508] width 1519 height 957
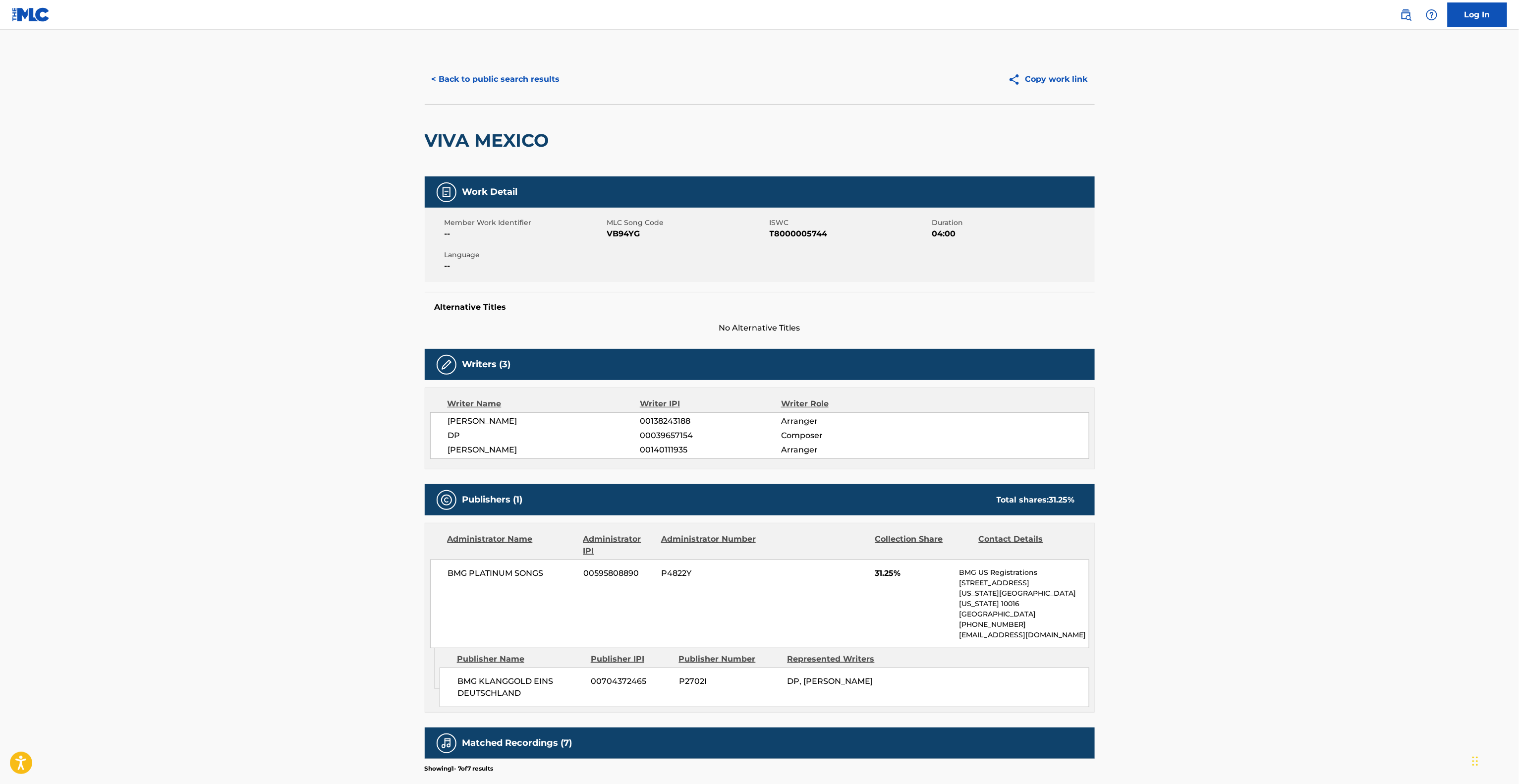
click at [1288, 458] on main "< Back to public search results Copy work link VIVA MEXICO Work Detail Member W…" at bounding box center [760, 508] width 1519 height 957
click at [1288, 458] on main "< Back to public search results Copy work link VIVA MEXICO Work Detail Member W…" at bounding box center [760, 508] width 1519 height 957
click at [1286, 458] on main "< Back to public search results Copy work link VIVA MEXICO Work Detail Member W…" at bounding box center [760, 508] width 1519 height 957
click at [1285, 458] on main "< Back to public search results Copy work link VIVA MEXICO Work Detail Member W…" at bounding box center [760, 508] width 1519 height 957
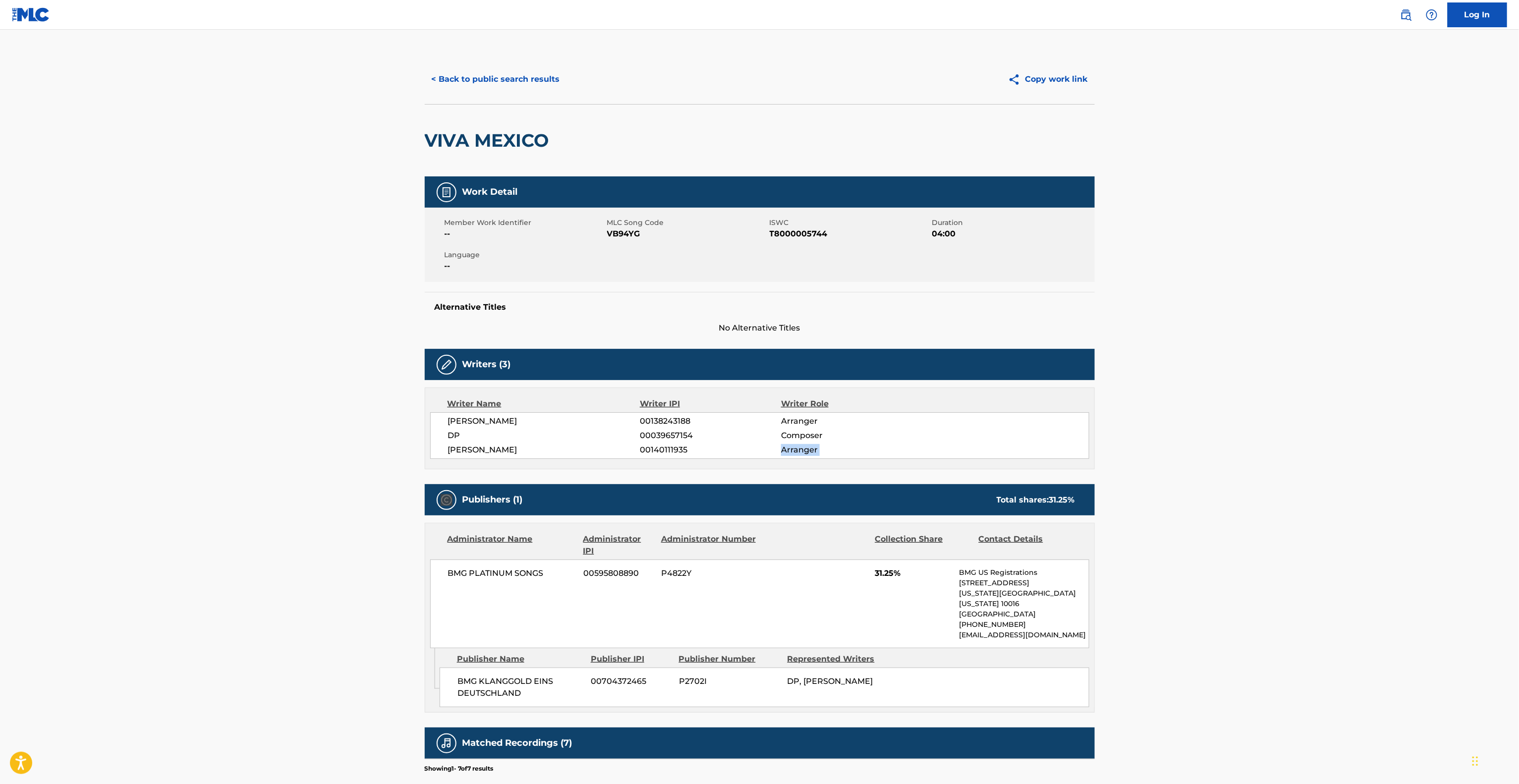
click at [1283, 458] on main "< Back to public search results Copy work link VIVA MEXICO Work Detail Member W…" at bounding box center [760, 508] width 1519 height 957
click at [1277, 449] on main "< Back to public search results Copy work link VIVA MEXICO Work Detail Member W…" at bounding box center [760, 508] width 1519 height 957
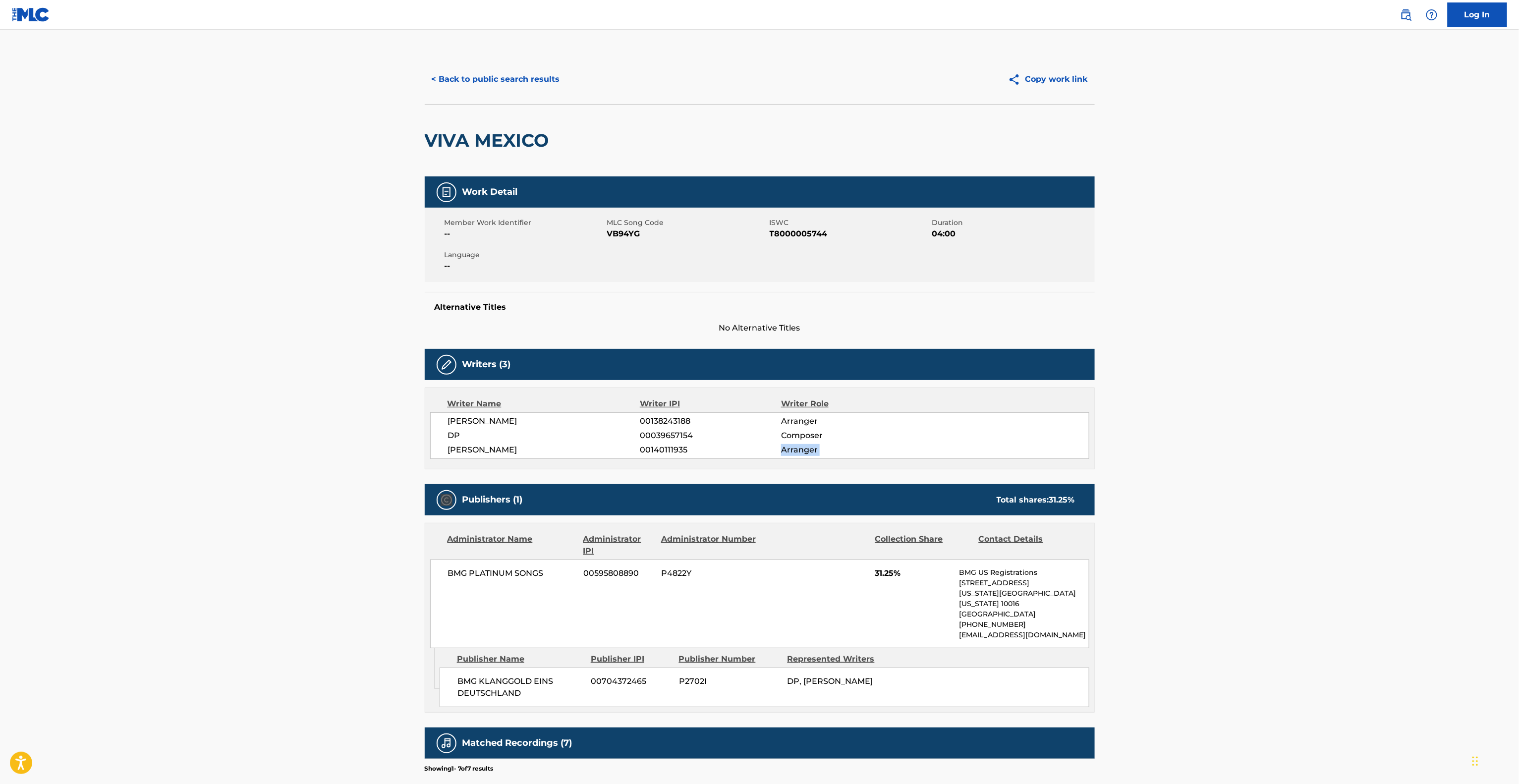
click at [1277, 449] on main "< Back to public search results Copy work link VIVA MEXICO Work Detail Member W…" at bounding box center [760, 508] width 1519 height 957
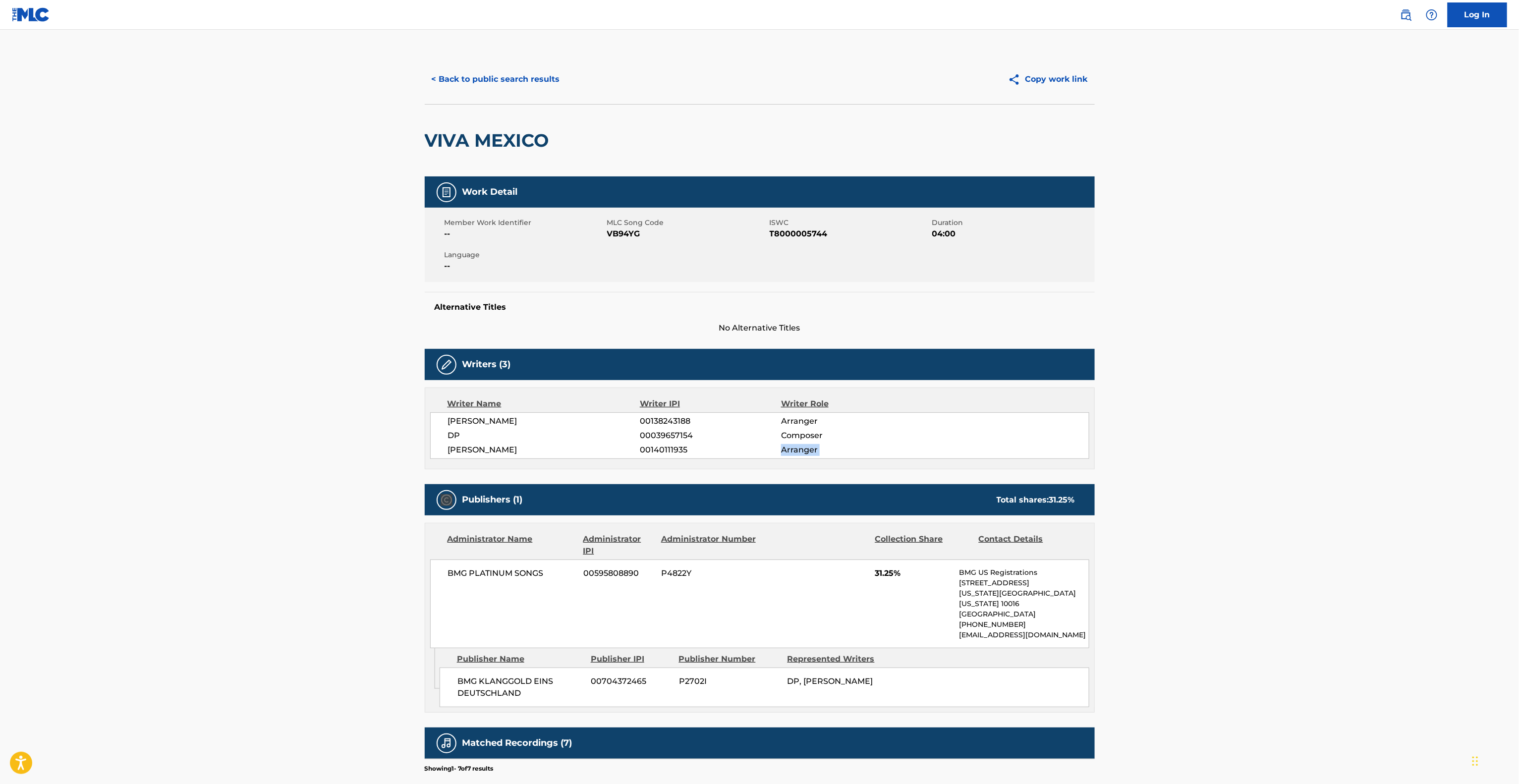
click at [1277, 449] on main "< Back to public search results Copy work link VIVA MEXICO Work Detail Member W…" at bounding box center [760, 508] width 1519 height 957
click at [1275, 449] on main "< Back to public search results Copy work link VIVA MEXICO Work Detail Member W…" at bounding box center [760, 508] width 1519 height 957
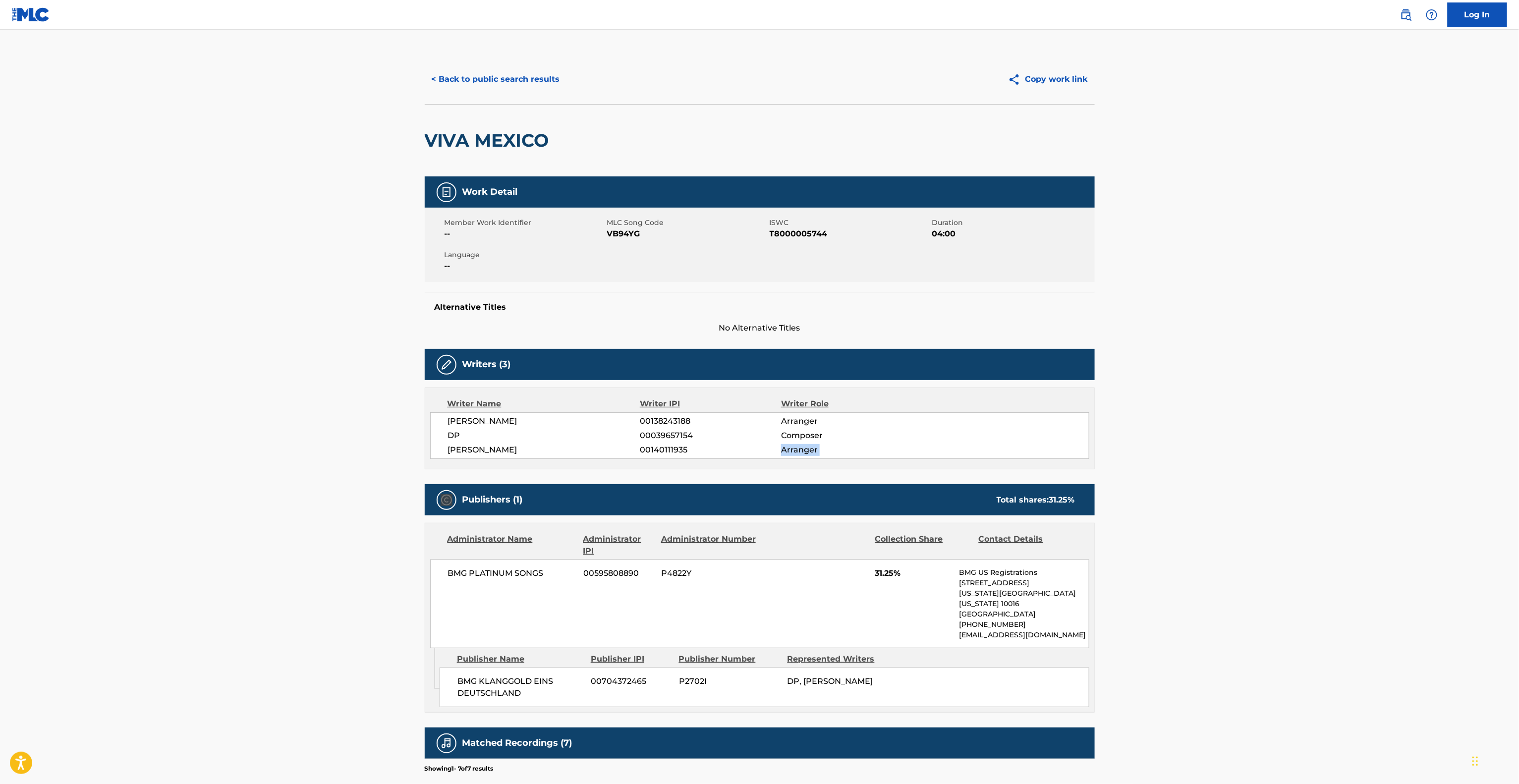
click at [1275, 449] on main "< Back to public search results Copy work link VIVA MEXICO Work Detail Member W…" at bounding box center [760, 508] width 1519 height 957
click at [1273, 449] on main "< Back to public search results Copy work link VIVA MEXICO Work Detail Member W…" at bounding box center [760, 508] width 1519 height 957
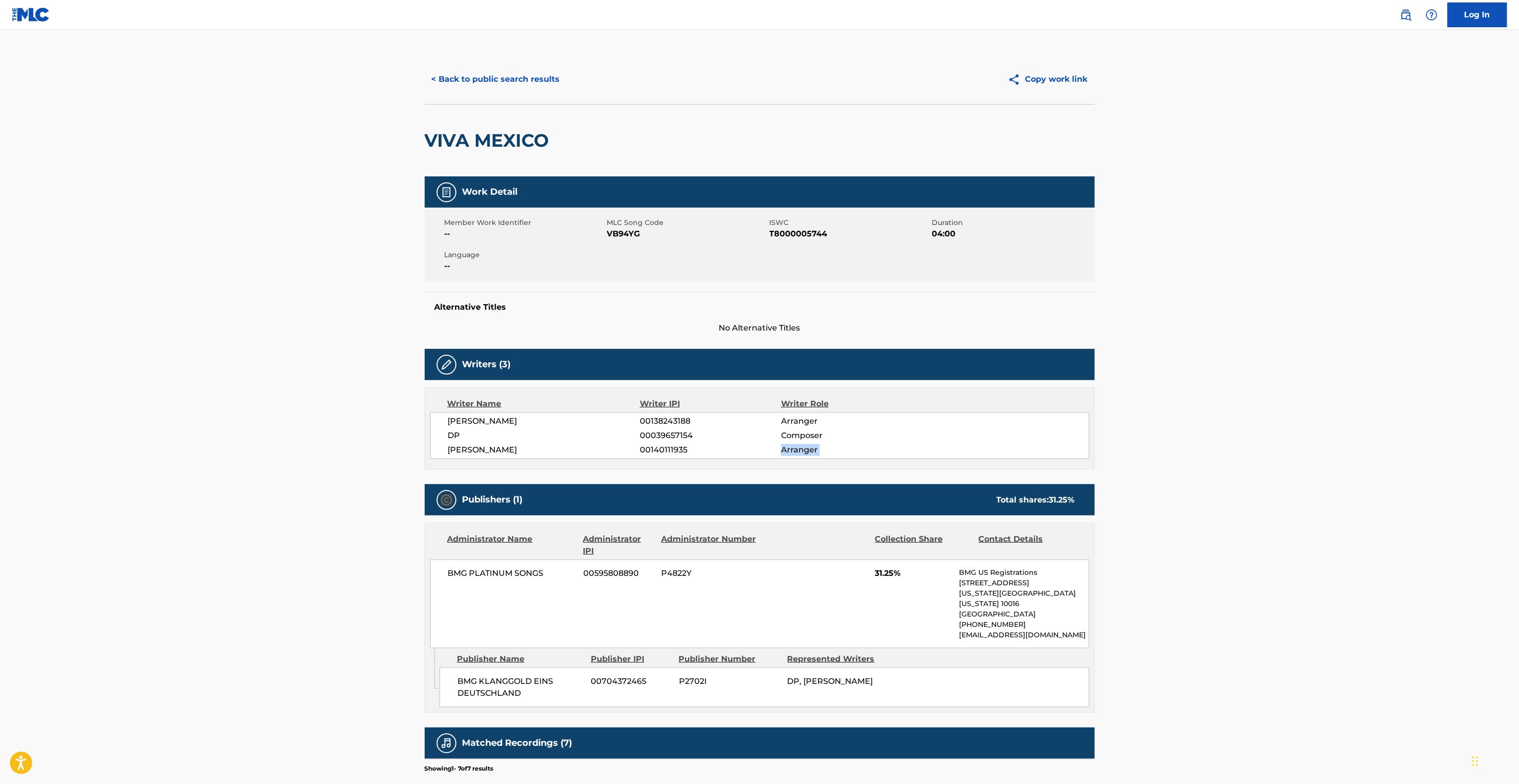
click at [1273, 449] on main "< Back to public search results Copy work link VIVA MEXICO Work Detail Member W…" at bounding box center [760, 508] width 1519 height 957
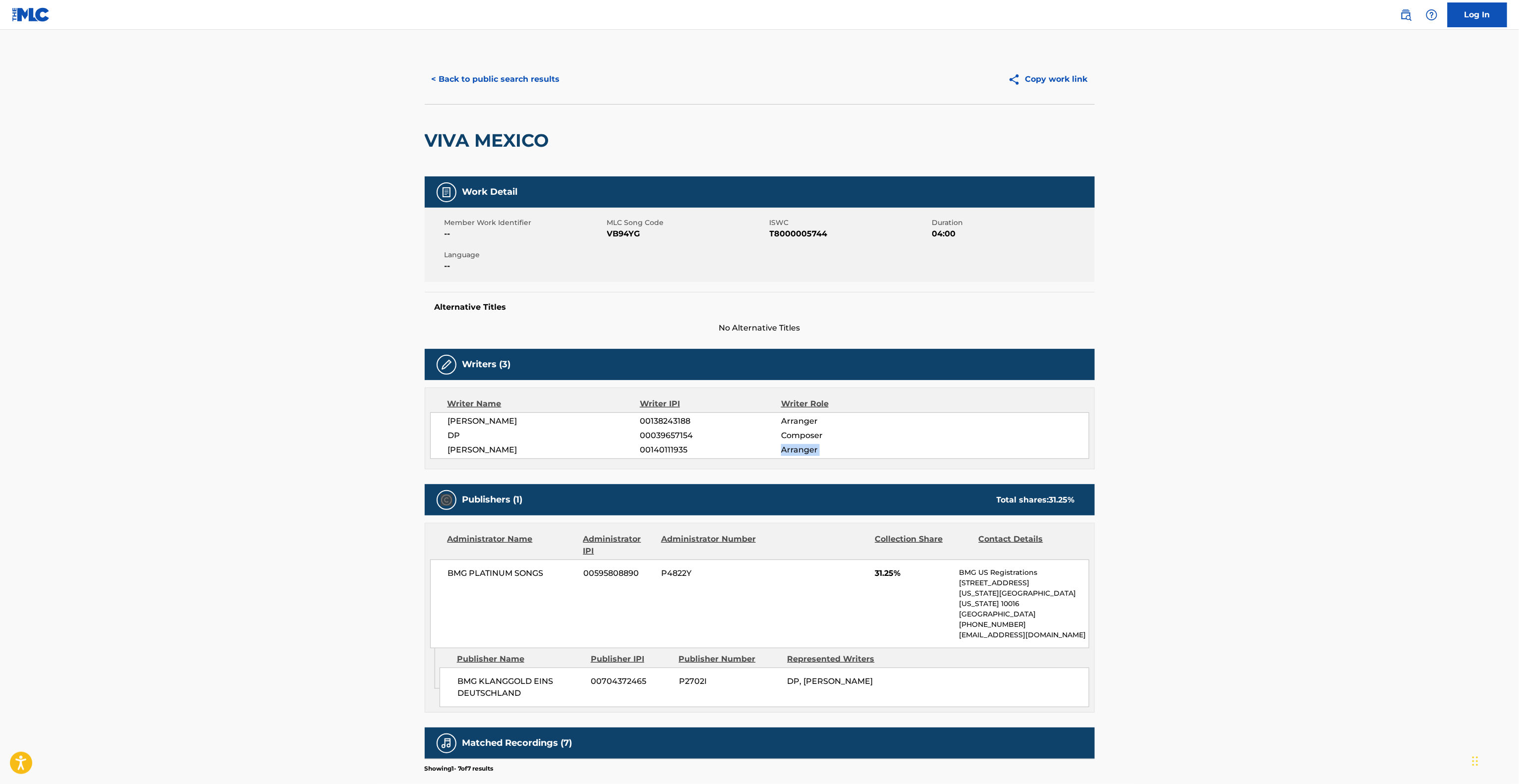
click at [1273, 449] on main "< Back to public search results Copy work link VIVA MEXICO Work Detail Member W…" at bounding box center [760, 508] width 1519 height 957
click at [1273, 449] on main "< Back to public search results Copy work link VIVA MEXICO Work Detail Member W…" at bounding box center [760, 508] width 1519 height 957
click at [1269, 449] on main "< Back to public search results Copy work link VIVA MEXICO Work Detail Member W…" at bounding box center [760, 508] width 1519 height 957
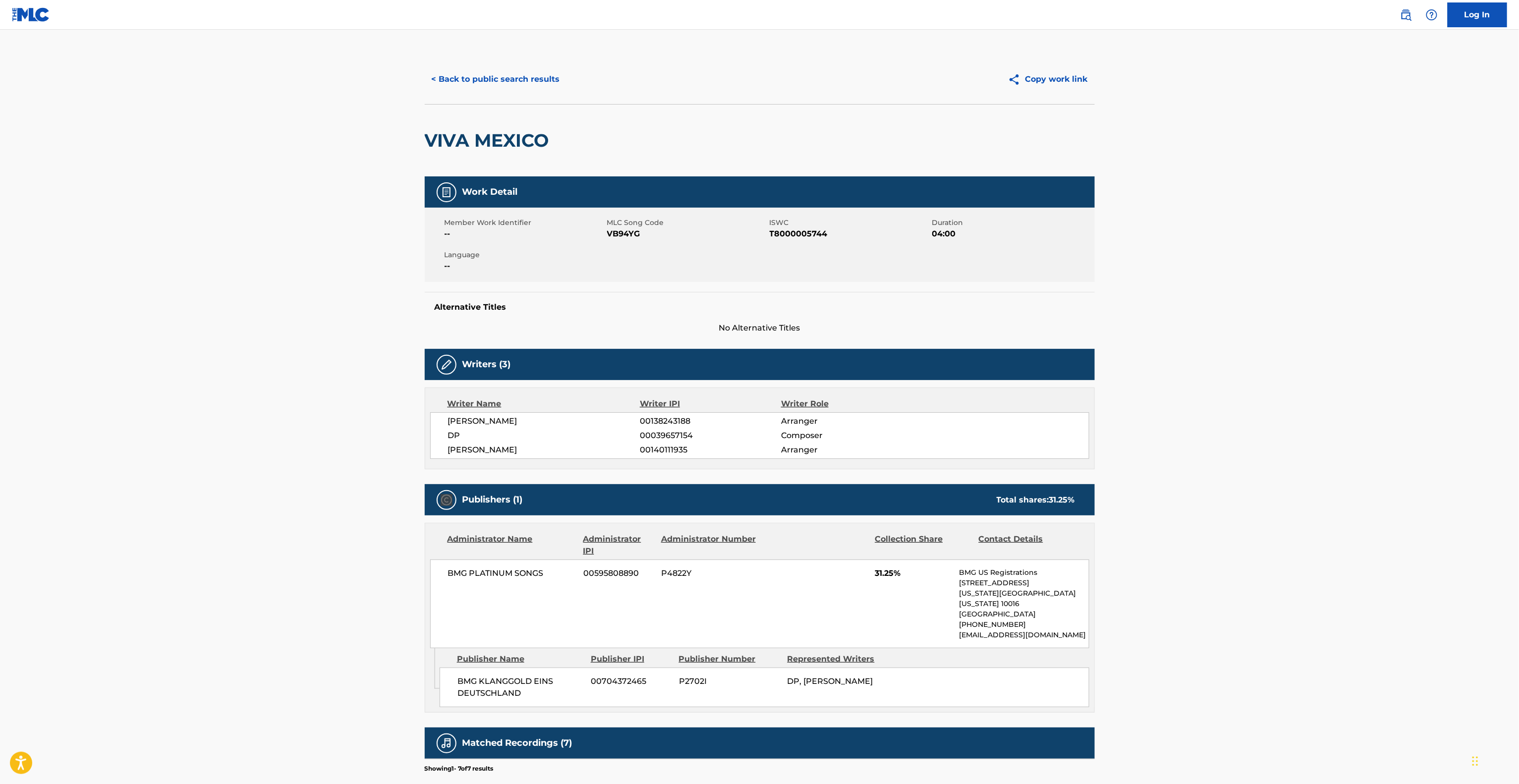
click at [1269, 449] on main "< Back to public search results Copy work link VIVA MEXICO Work Detail Member W…" at bounding box center [760, 508] width 1519 height 957
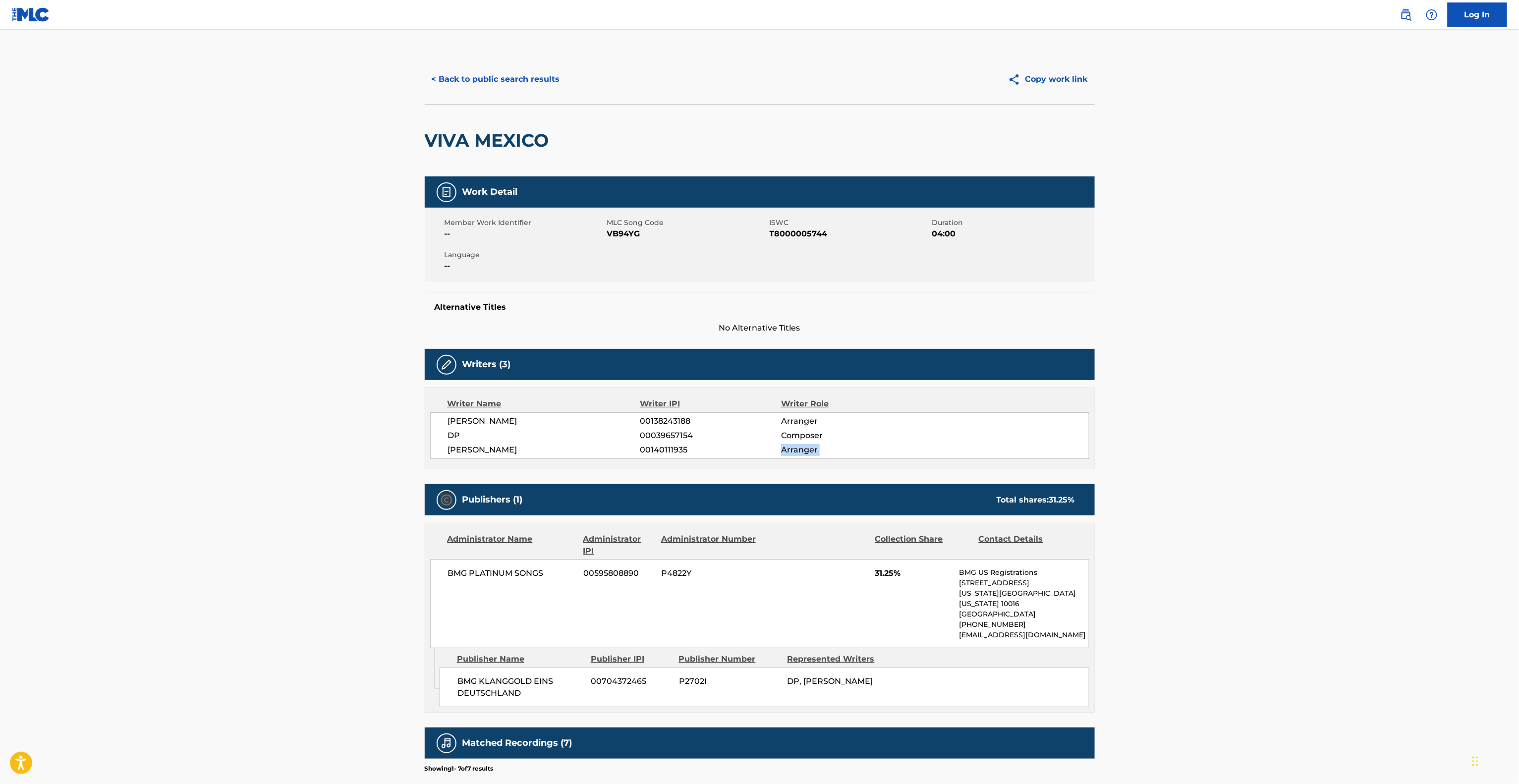
click at [1269, 449] on main "< Back to public search results Copy work link VIVA MEXICO Work Detail Member W…" at bounding box center [760, 508] width 1519 height 957
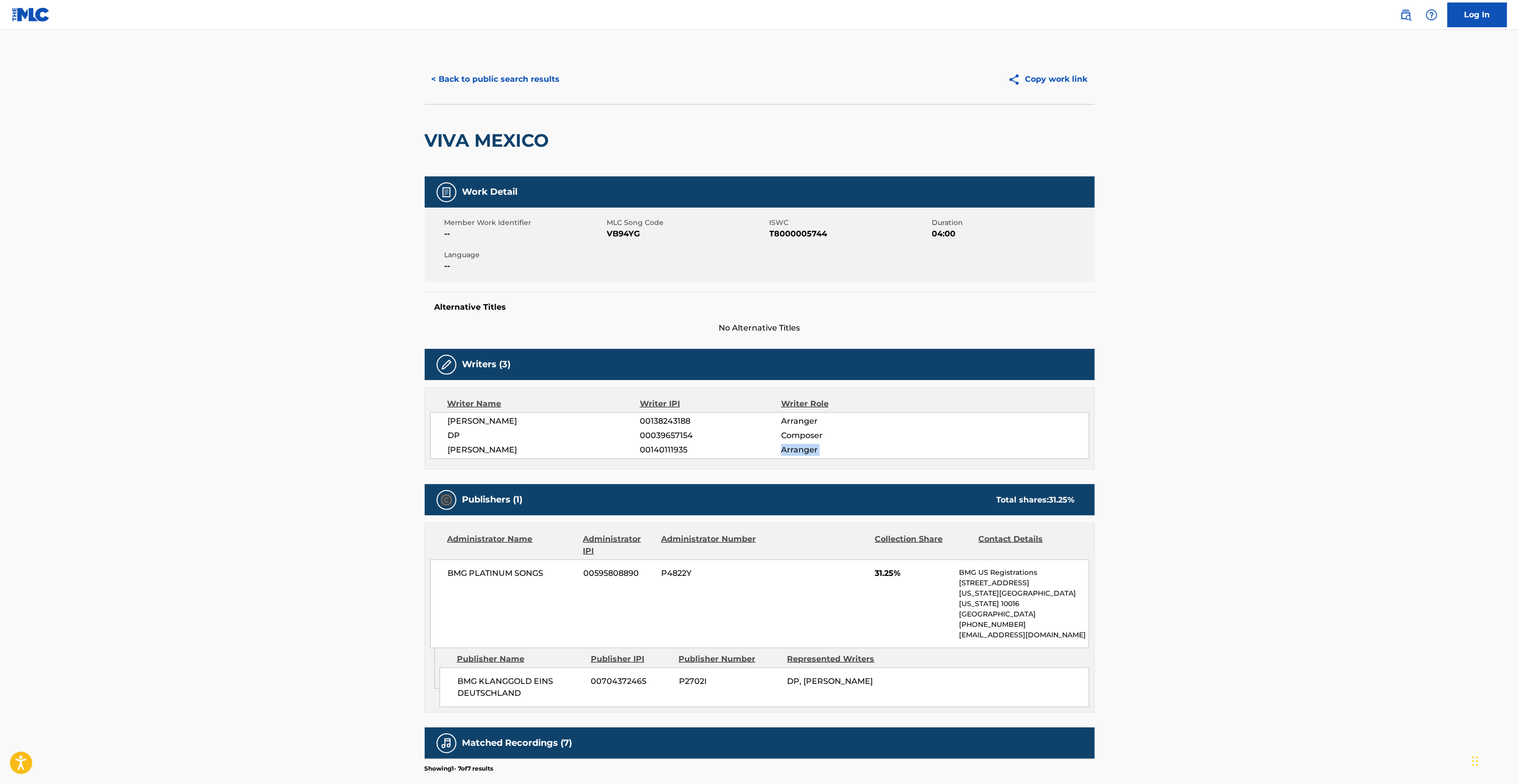
click at [1268, 449] on main "< Back to public search results Copy work link VIVA MEXICO Work Detail Member W…" at bounding box center [760, 508] width 1519 height 957
click at [1267, 449] on main "< Back to public search results Copy work link VIVA MEXICO Work Detail Member W…" at bounding box center [760, 508] width 1519 height 957
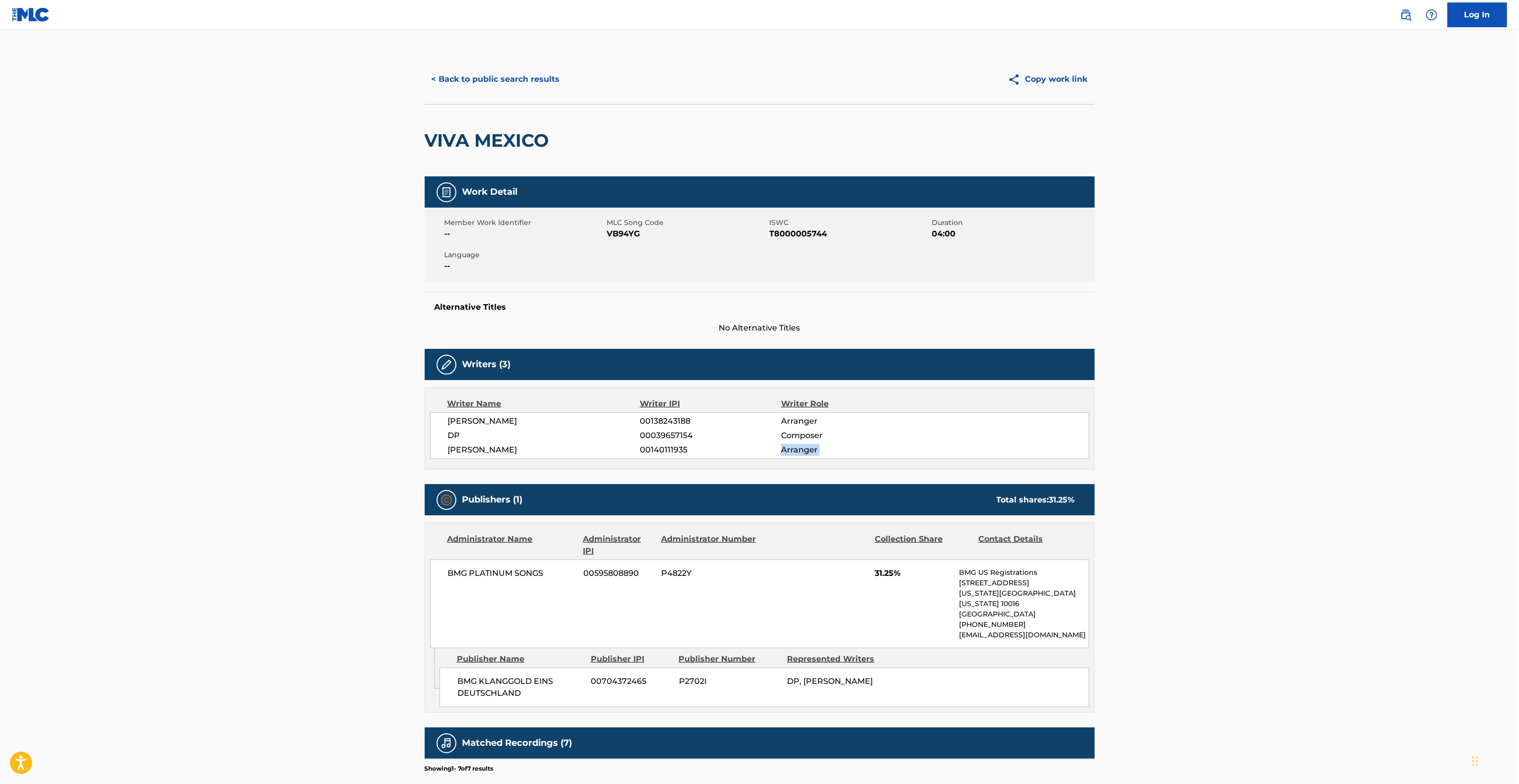
click at [1267, 449] on main "< Back to public search results Copy work link VIVA MEXICO Work Detail Member W…" at bounding box center [760, 508] width 1519 height 957
click at [1229, 439] on main "< Back to public search results Copy work link VIVA MEXICO Work Detail Member W…" at bounding box center [760, 508] width 1519 height 957
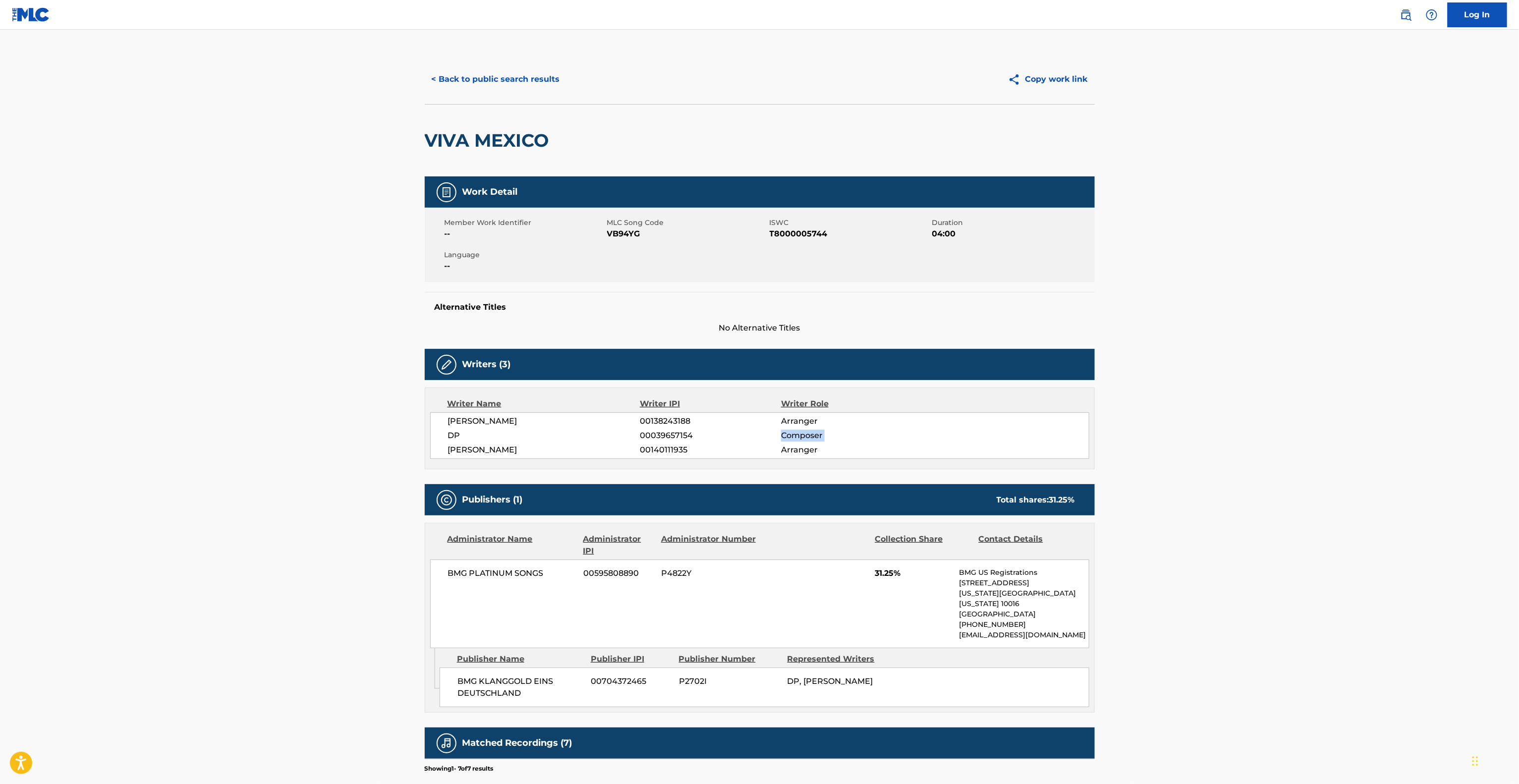
click at [1229, 439] on main "< Back to public search results Copy work link VIVA MEXICO Work Detail Member W…" at bounding box center [760, 508] width 1519 height 957
click at [1225, 439] on main "< Back to public search results Copy work link VIVA MEXICO Work Detail Member W…" at bounding box center [760, 508] width 1519 height 957
click at [1222, 440] on main "< Back to public search results Copy work link VIVA MEXICO Work Detail Member W…" at bounding box center [760, 508] width 1519 height 957
click at [1217, 441] on main "< Back to public search results Copy work link VIVA MEXICO Work Detail Member W…" at bounding box center [760, 508] width 1519 height 957
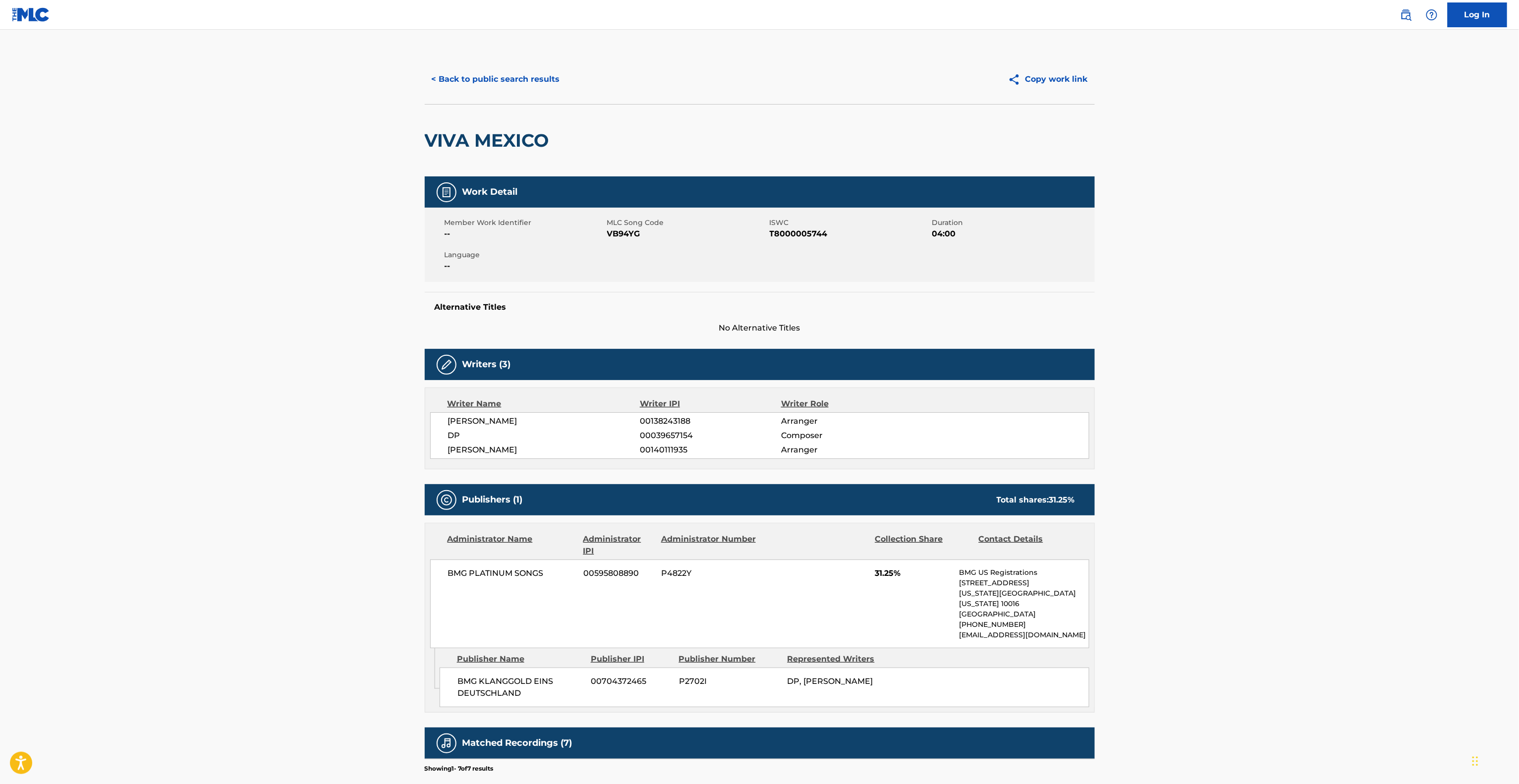
click at [1214, 443] on main "< Back to public search results Copy work link VIVA MEXICO Work Detail Member W…" at bounding box center [760, 508] width 1519 height 957
click at [1211, 443] on main "< Back to public search results Copy work link VIVA MEXICO Work Detail Member W…" at bounding box center [760, 508] width 1519 height 957
click at [1207, 444] on main "< Back to public search results Copy work link VIVA MEXICO Work Detail Member W…" at bounding box center [760, 508] width 1519 height 957
click at [1204, 444] on main "< Back to public search results Copy work link VIVA MEXICO Work Detail Member W…" at bounding box center [760, 508] width 1519 height 957
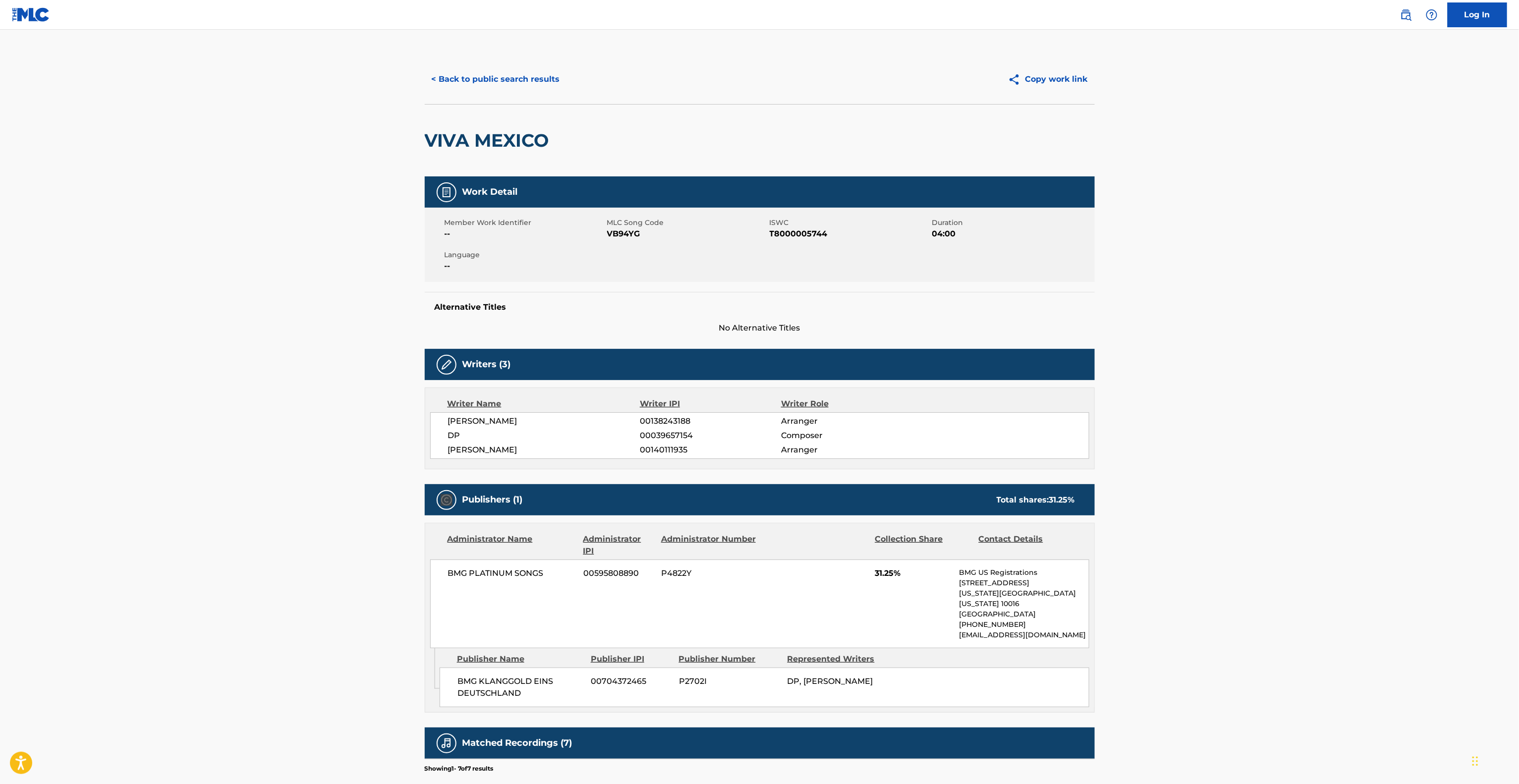
click at [1203, 444] on main "< Back to public search results Copy work link VIVA MEXICO Work Detail Member W…" at bounding box center [760, 508] width 1519 height 957
click at [1198, 444] on main "< Back to public search results Copy work link VIVA MEXICO Work Detail Member W…" at bounding box center [760, 508] width 1519 height 957
click at [1196, 444] on main "< Back to public search results Copy work link VIVA MEXICO Work Detail Member W…" at bounding box center [760, 508] width 1519 height 957
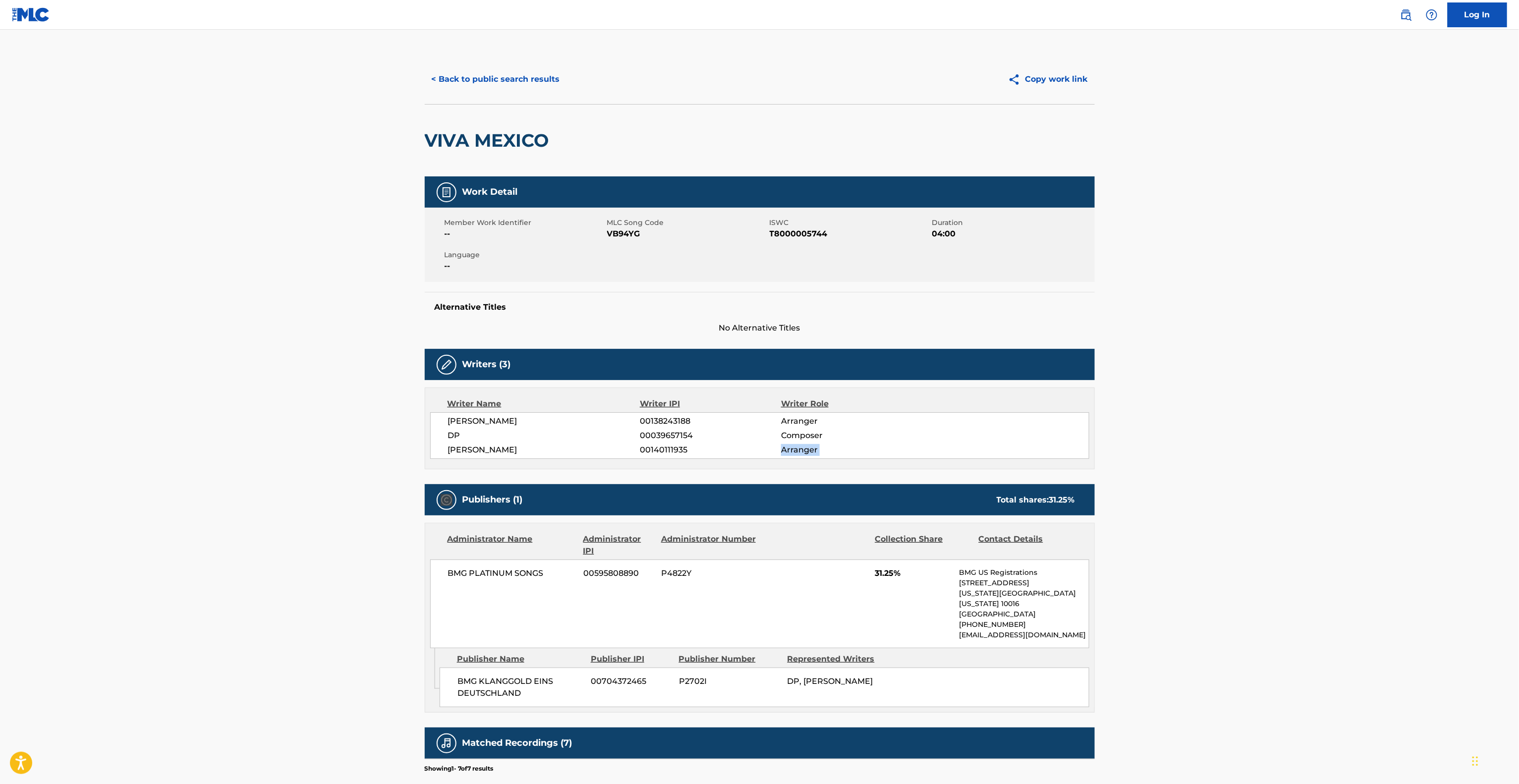
drag, startPoint x: 1196, startPoint y: 444, endPoint x: 1182, endPoint y: 443, distance: 14.0
click at [1195, 444] on main "< Back to public search results Copy work link VIVA MEXICO Work Detail Member W…" at bounding box center [760, 508] width 1519 height 957
click at [1182, 443] on main "< Back to public search results Copy work link VIVA MEXICO Work Detail Member W…" at bounding box center [760, 508] width 1519 height 957
click at [1179, 443] on main "< Back to public search results Copy work link VIVA MEXICO Work Detail Member W…" at bounding box center [760, 508] width 1519 height 957
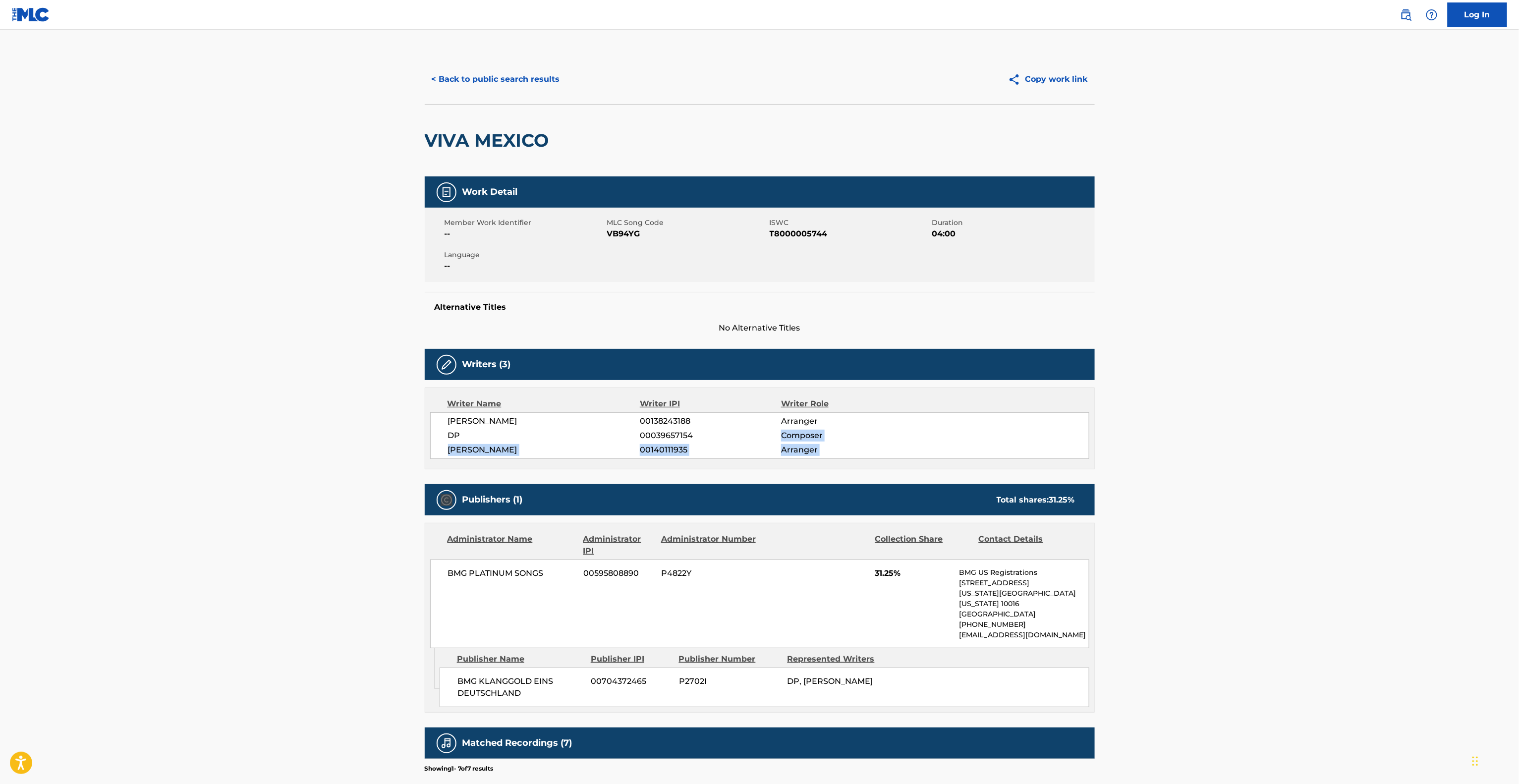
drag, startPoint x: 1179, startPoint y: 443, endPoint x: 1151, endPoint y: 445, distance: 28.1
click at [1168, 444] on main "< Back to public search results Copy work link VIVA MEXICO Work Detail Member W…" at bounding box center [760, 508] width 1519 height 957
click at [1153, 434] on main "< Back to public search results Copy work link VIVA MEXICO Work Detail Member W…" at bounding box center [760, 508] width 1519 height 957
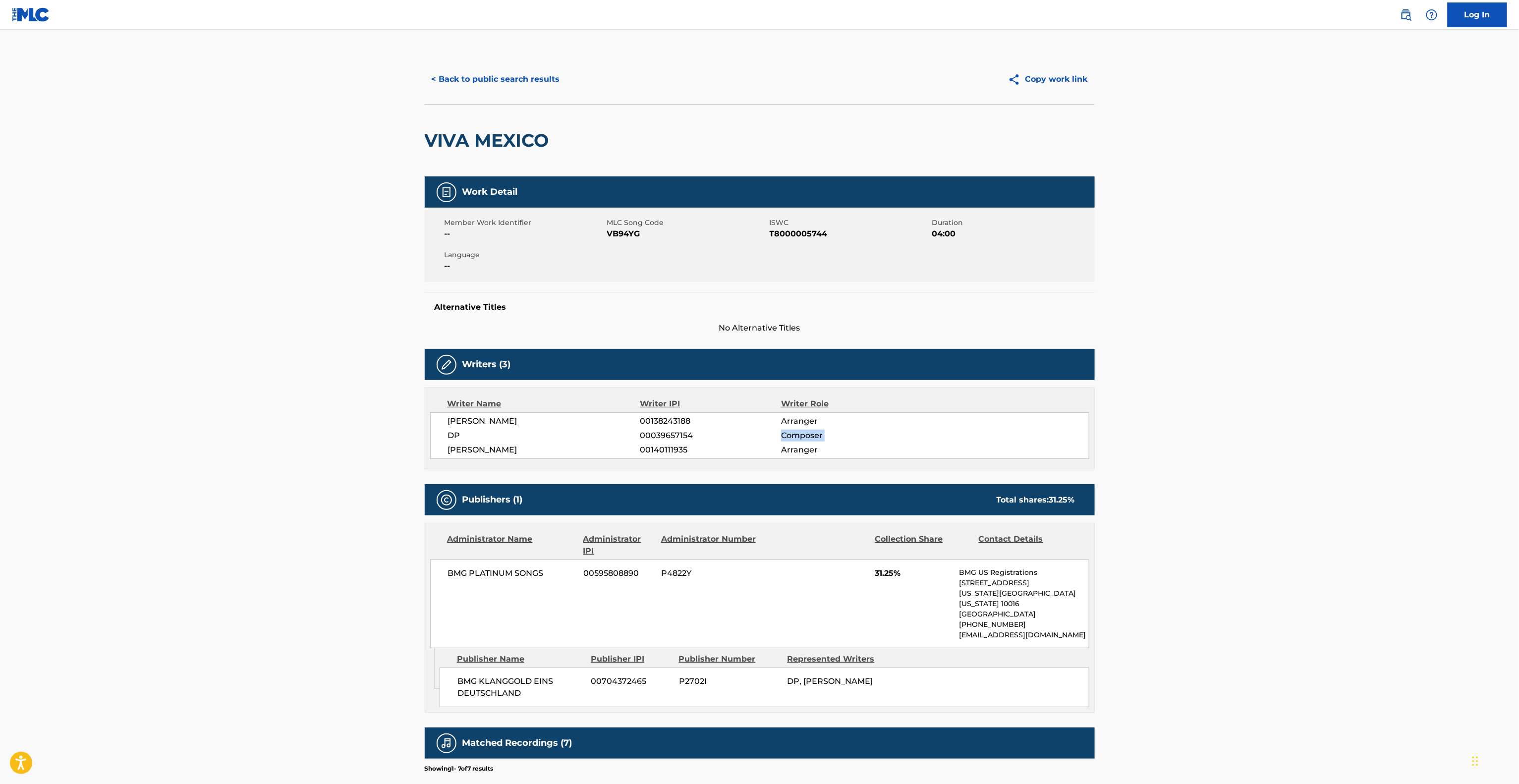
drag, startPoint x: 1153, startPoint y: 434, endPoint x: 1143, endPoint y: 441, distance: 12.2
click at [1143, 441] on main "< Back to public search results Copy work link VIVA MEXICO Work Detail Member W…" at bounding box center [760, 508] width 1519 height 957
click at [1196, 427] on main "< Back to public search results Copy work link VIVA MEXICO Work Detail Member W…" at bounding box center [760, 508] width 1519 height 957
click at [1198, 427] on main "< Back to public search results Copy work link VIVA MEXICO Work Detail Member W…" at bounding box center [760, 508] width 1519 height 957
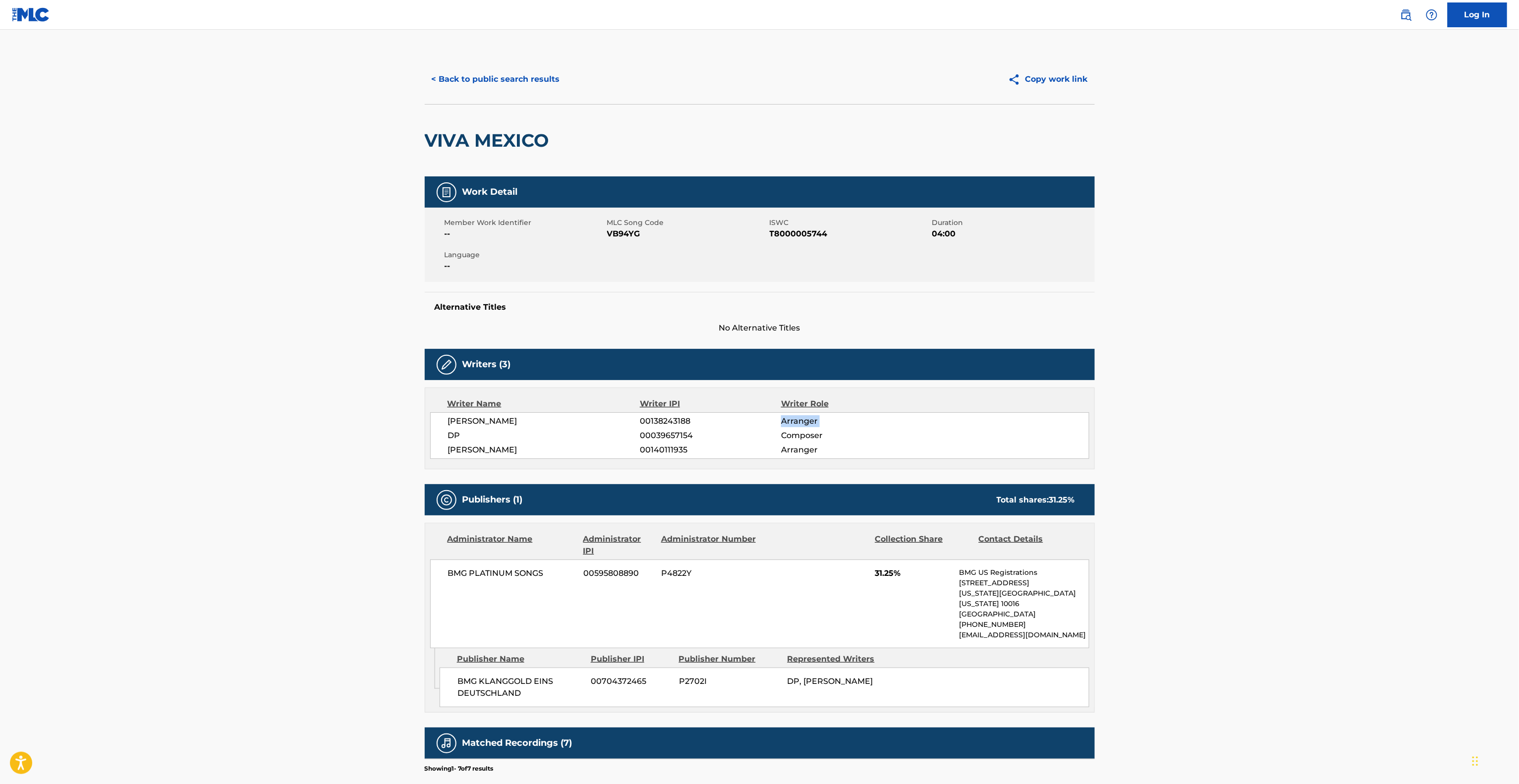
click at [1227, 421] on main "< Back to public search results Copy work link VIVA MEXICO Work Detail Member W…" at bounding box center [760, 508] width 1519 height 957
click at [1227, 421] on main "< Back to public search results Copy work link VIVA MEXICO Work Detail Member W…" at bounding box center [760, 508] width 1519 height 957
click at [1224, 421] on main "< Back to public search results Copy work link VIVA MEXICO Work Detail Member W…" at bounding box center [760, 508] width 1519 height 957
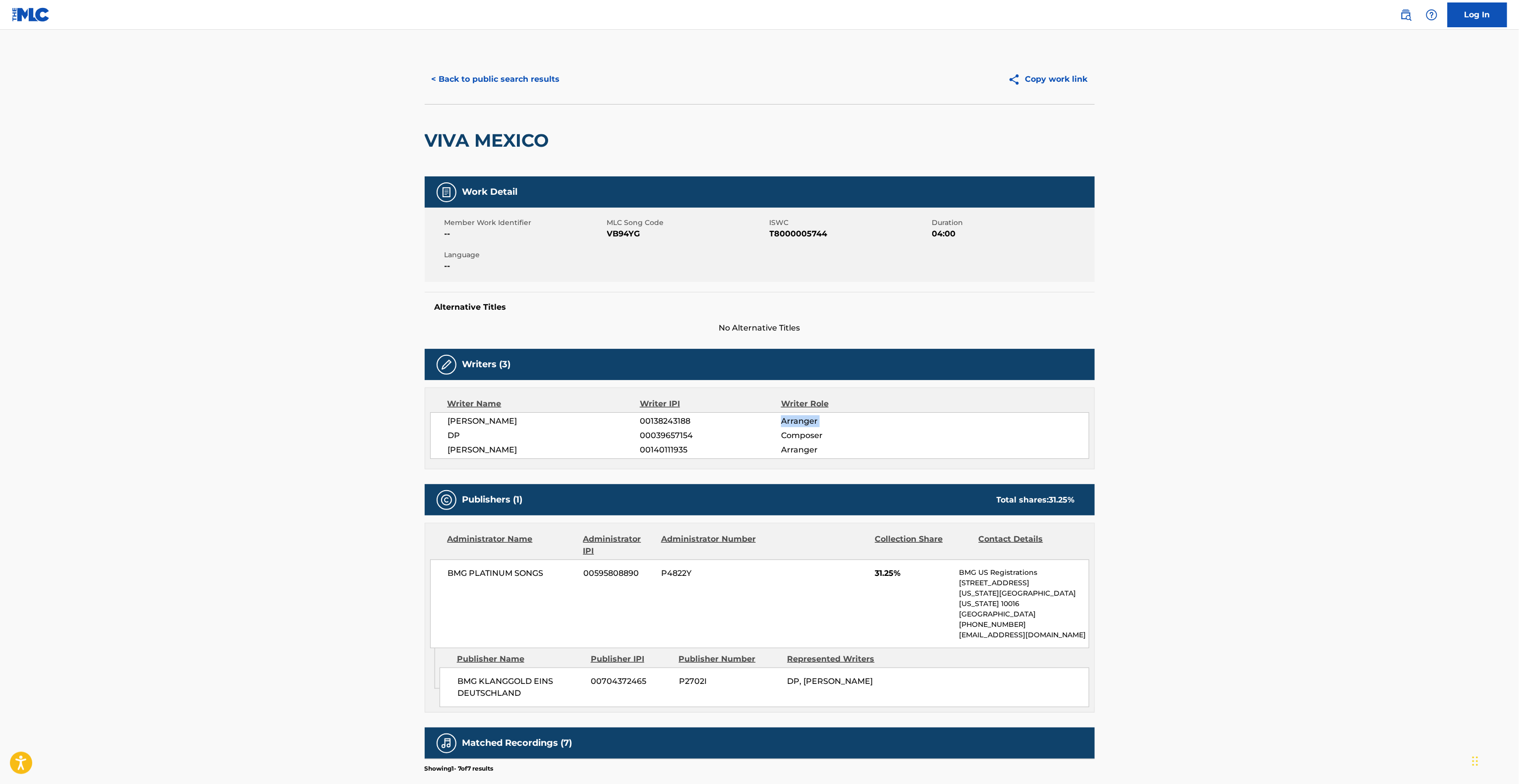
click at [1224, 421] on main "< Back to public search results Copy work link VIVA MEXICO Work Detail Member W…" at bounding box center [760, 508] width 1519 height 957
click at [1223, 422] on main "< Back to public search results Copy work link VIVA MEXICO Work Detail Member W…" at bounding box center [760, 508] width 1519 height 957
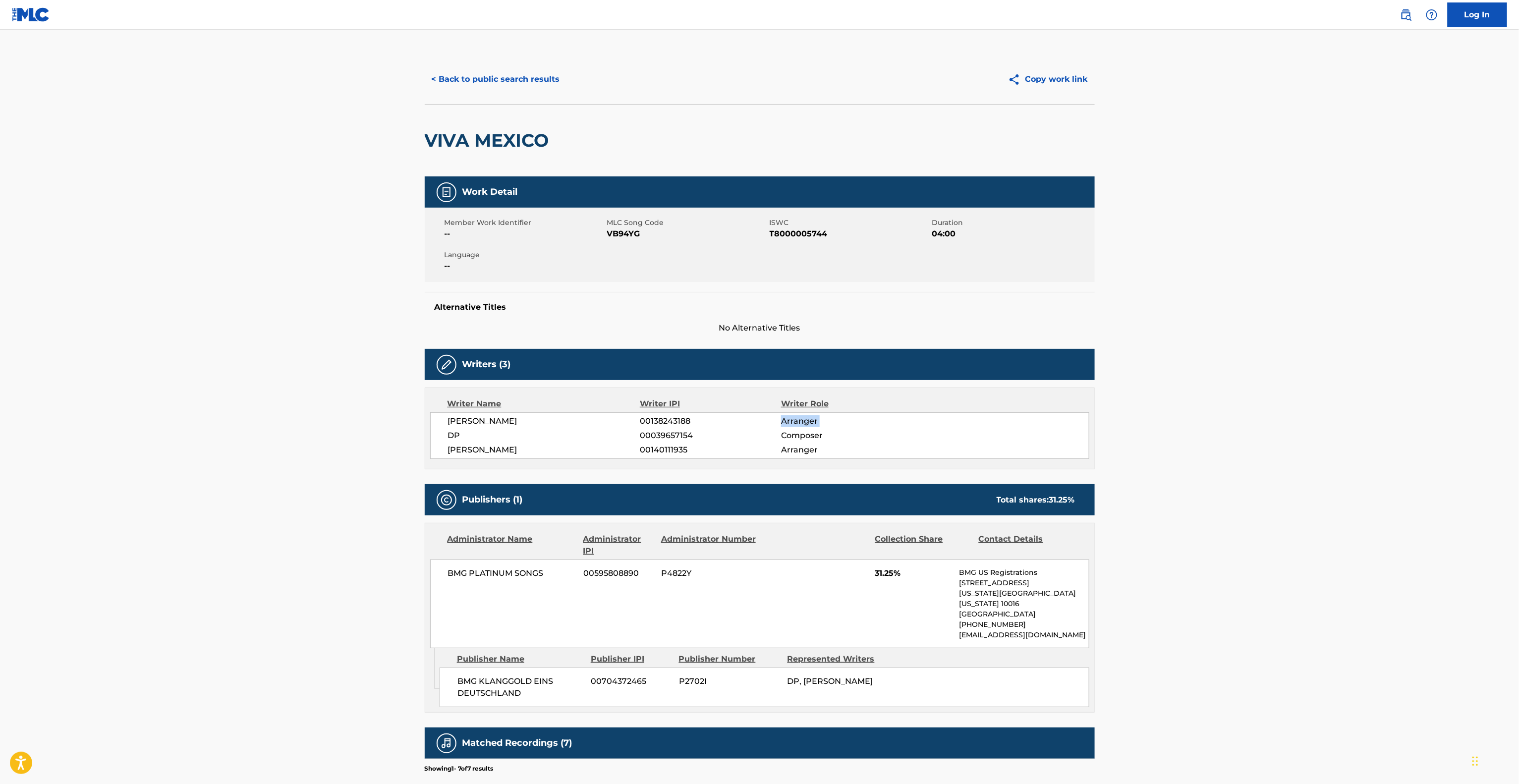
click at [1223, 422] on main "< Back to public search results Copy work link VIVA MEXICO Work Detail Member W…" at bounding box center [760, 508] width 1519 height 957
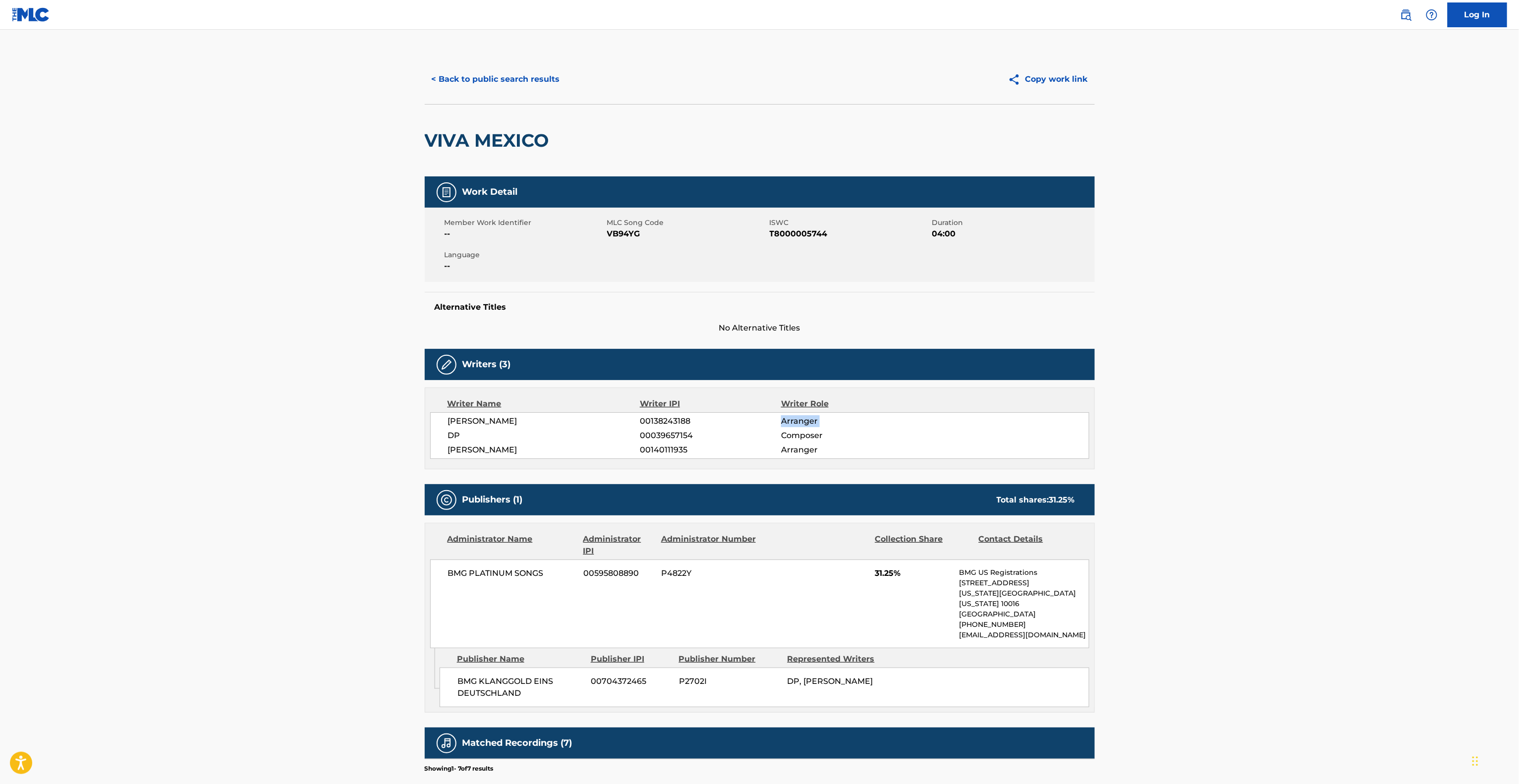
click at [1223, 422] on main "< Back to public search results Copy work link VIVA MEXICO Work Detail Member W…" at bounding box center [760, 508] width 1519 height 957
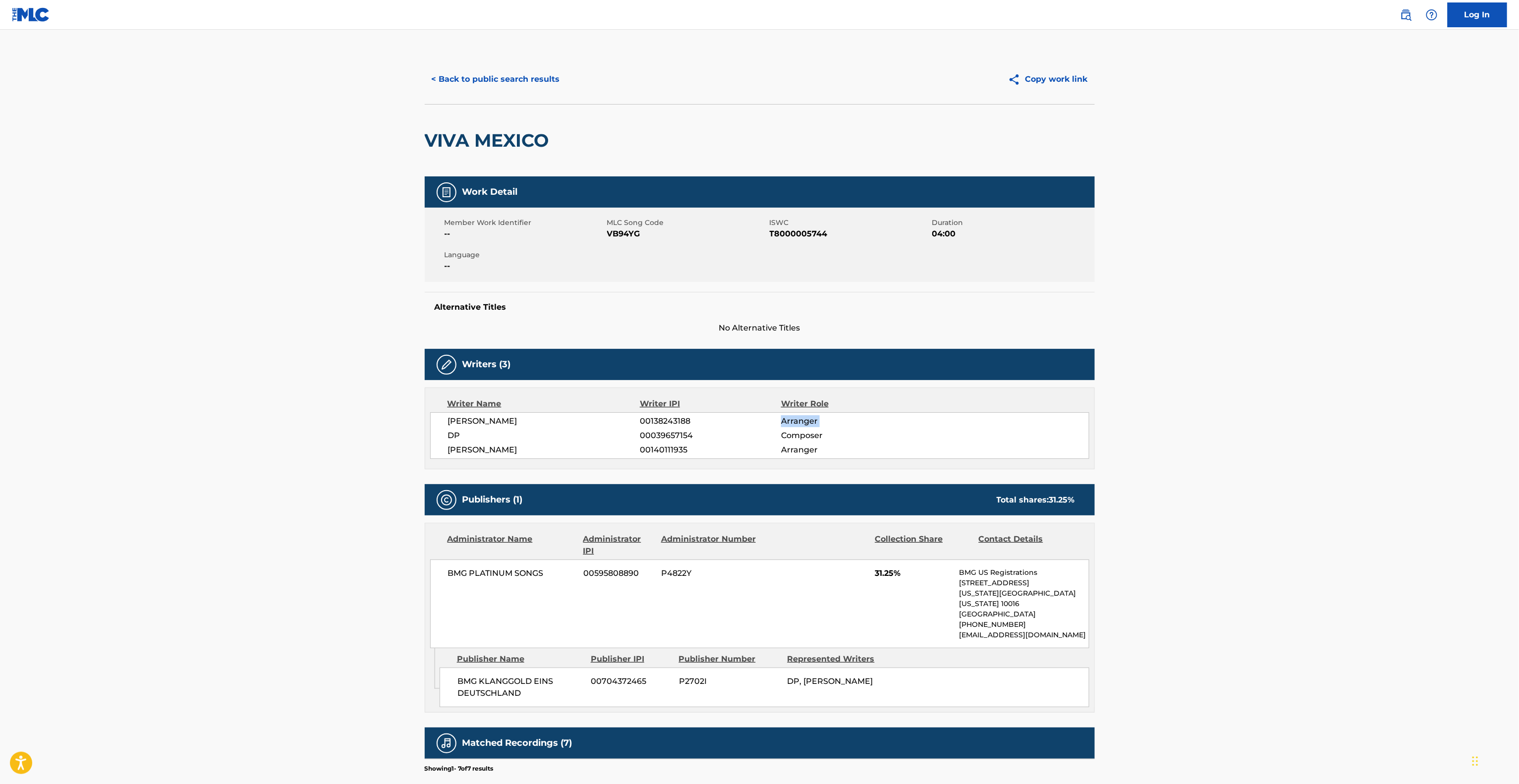
click at [1223, 422] on main "< Back to public search results Copy work link VIVA MEXICO Work Detail Member W…" at bounding box center [760, 508] width 1519 height 957
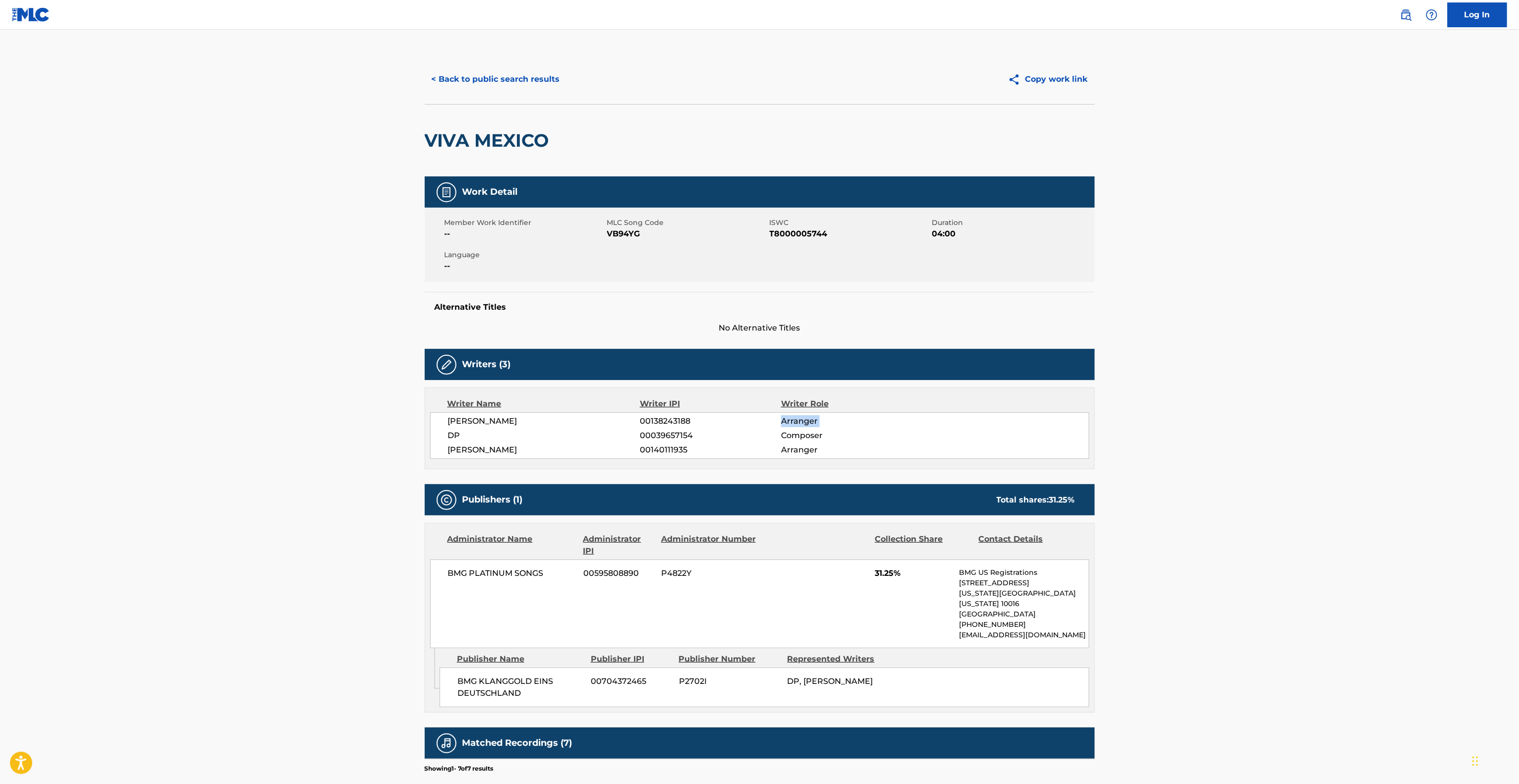
click at [1223, 422] on main "< Back to public search results Copy work link VIVA MEXICO Work Detail Member W…" at bounding box center [760, 508] width 1519 height 957
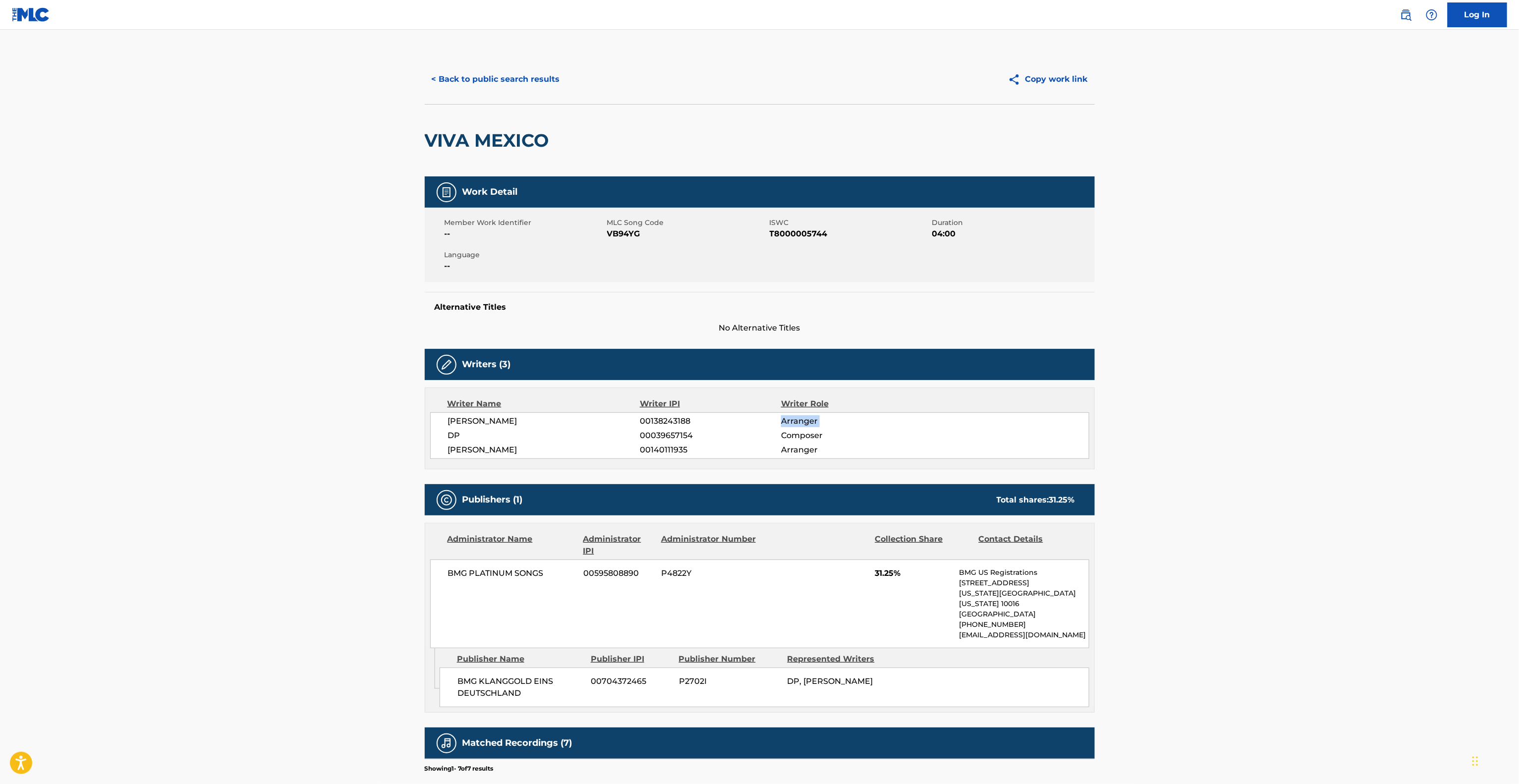
click at [1223, 422] on main "< Back to public search results Copy work link VIVA MEXICO Work Detail Member W…" at bounding box center [760, 508] width 1519 height 957
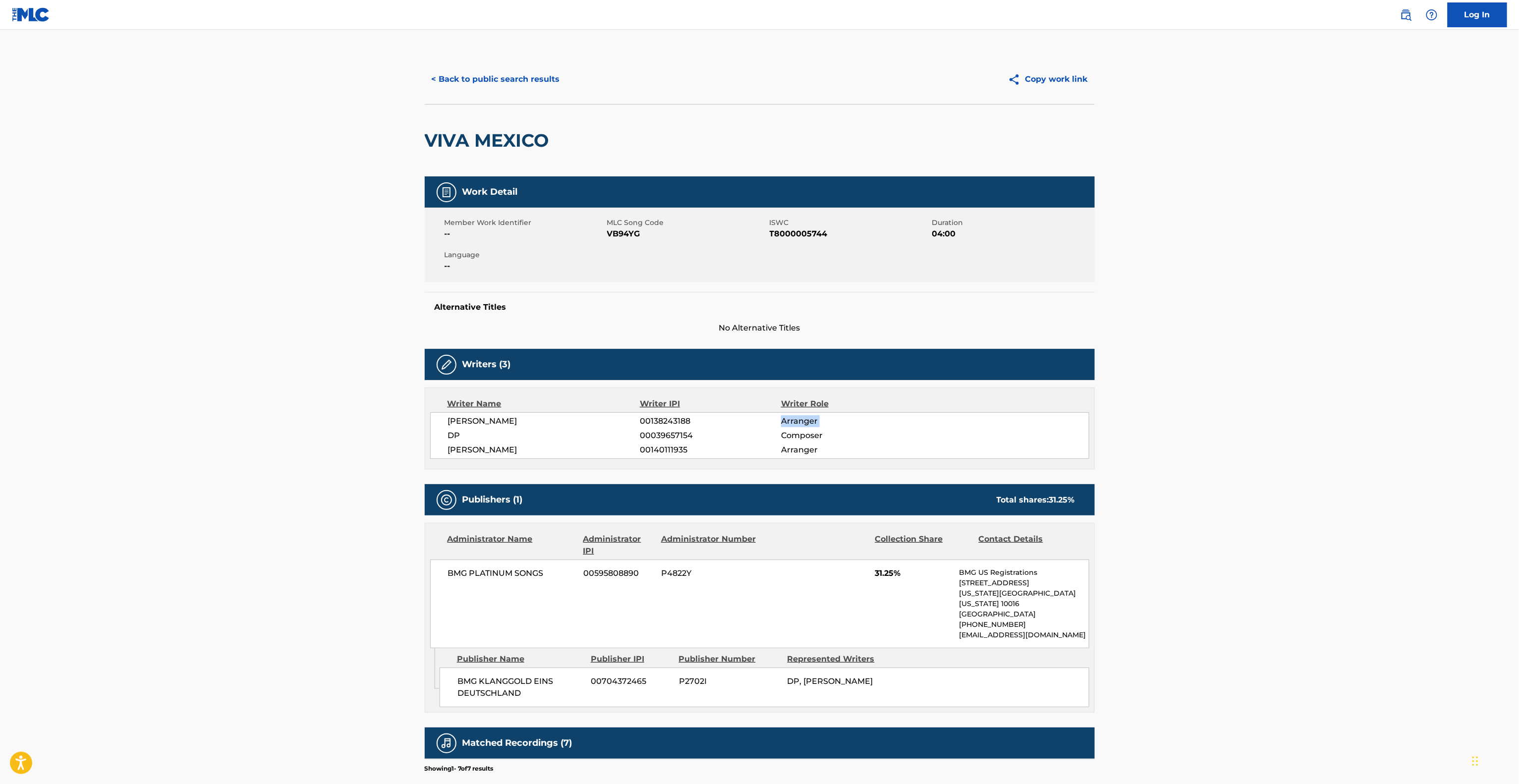
click at [1223, 422] on main "< Back to public search results Copy work link VIVA MEXICO Work Detail Member W…" at bounding box center [760, 508] width 1519 height 957
click at [1217, 423] on main "< Back to public search results Copy work link VIVA MEXICO Work Detail Member W…" at bounding box center [760, 508] width 1519 height 957
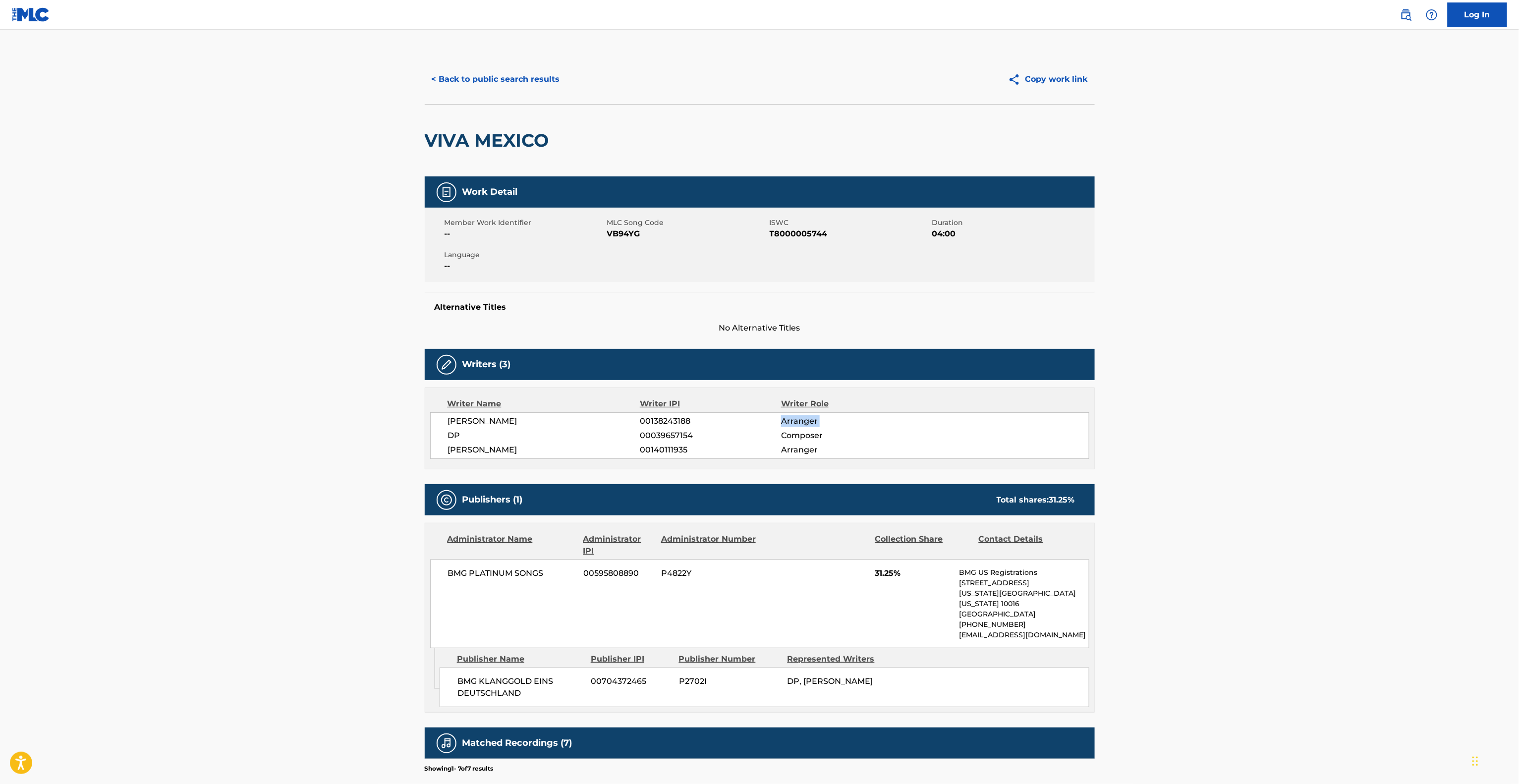
click at [1217, 423] on main "< Back to public search results Copy work link VIVA MEXICO Work Detail Member W…" at bounding box center [760, 508] width 1519 height 957
click at [1213, 423] on main "< Back to public search results Copy work link VIVA MEXICO Work Detail Member W…" at bounding box center [760, 508] width 1519 height 957
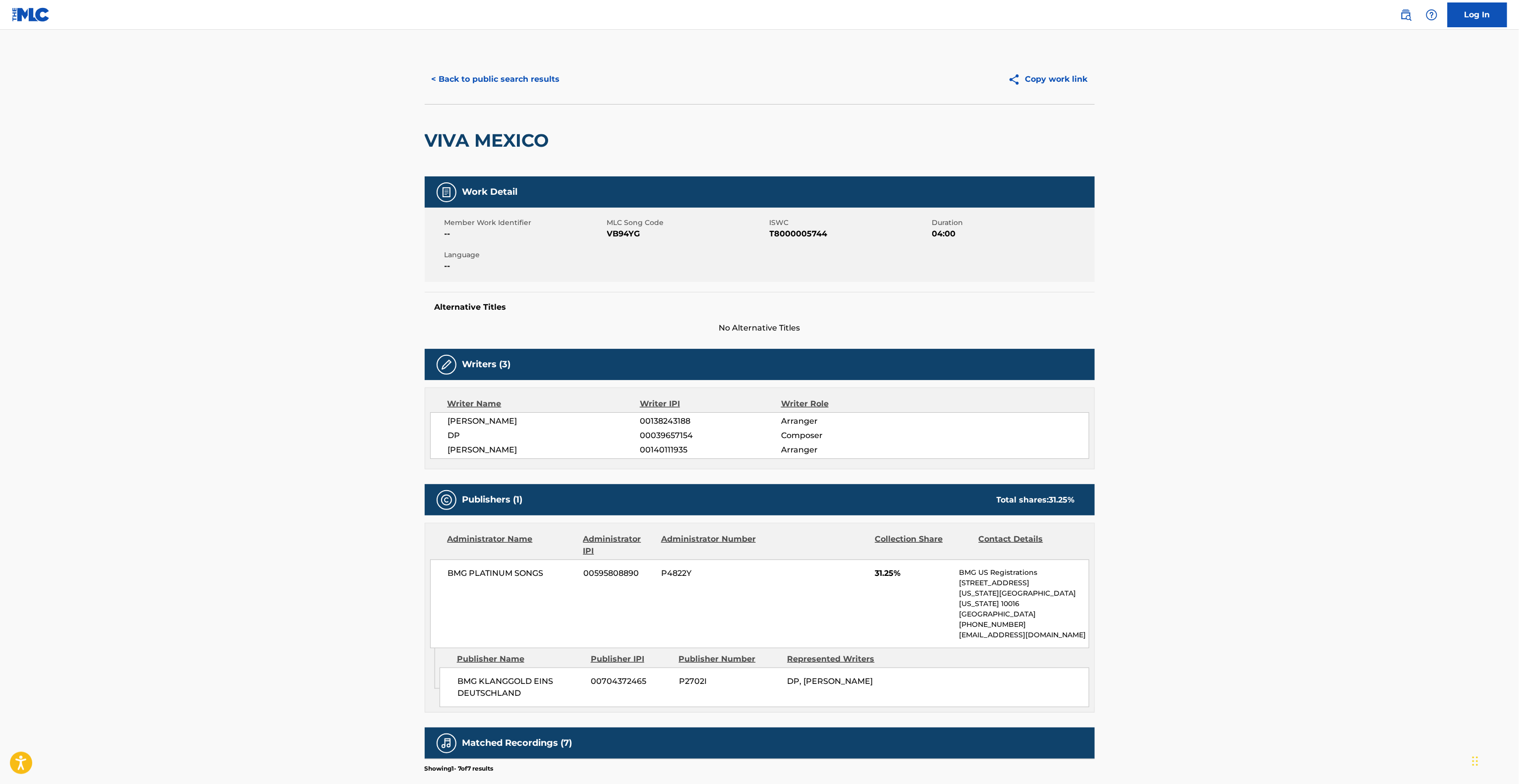
click at [1213, 423] on main "< Back to public search results Copy work link VIVA MEXICO Work Detail Member W…" at bounding box center [760, 508] width 1519 height 957
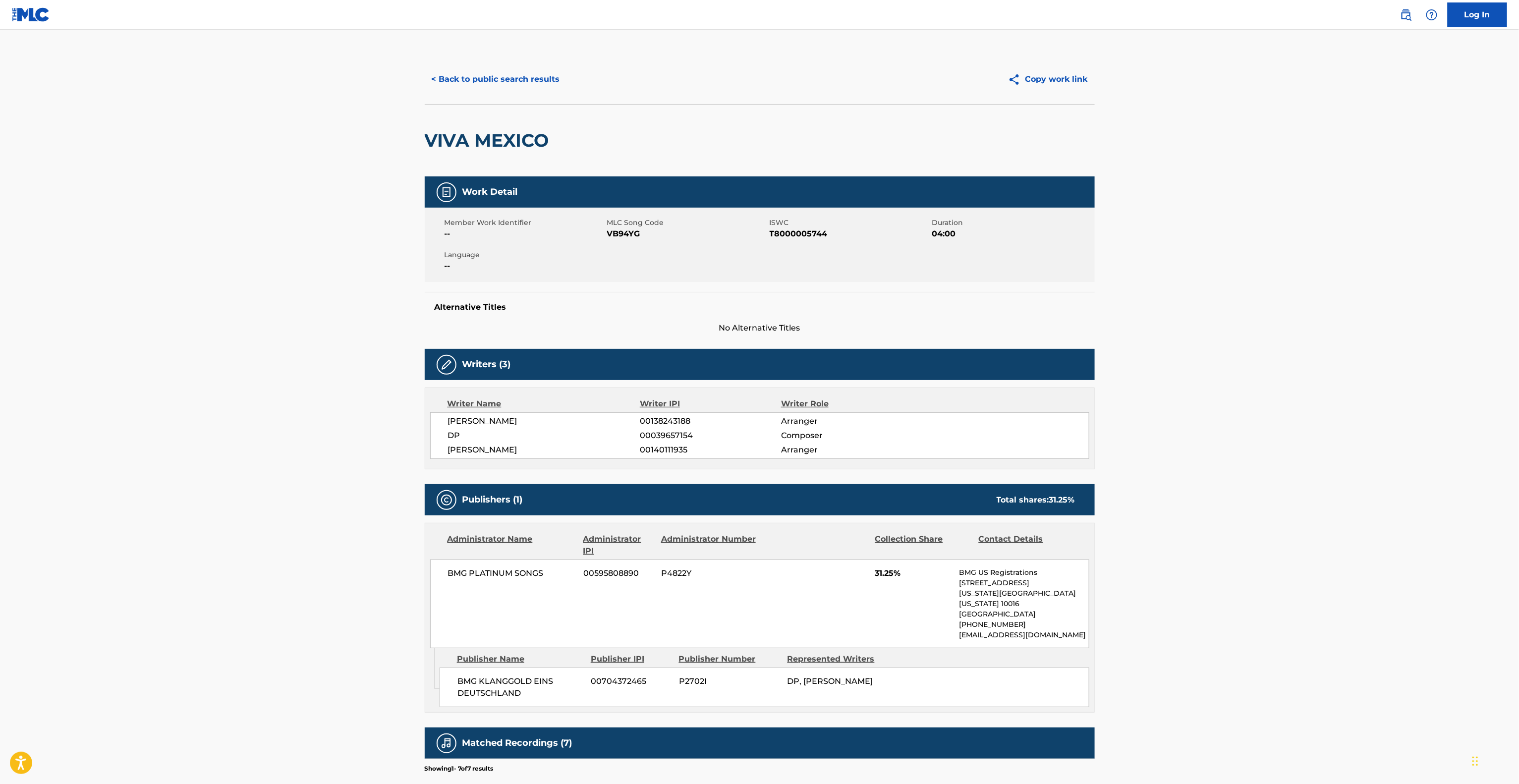
click at [1213, 423] on main "< Back to public search results Copy work link VIVA MEXICO Work Detail Member W…" at bounding box center [760, 508] width 1519 height 957
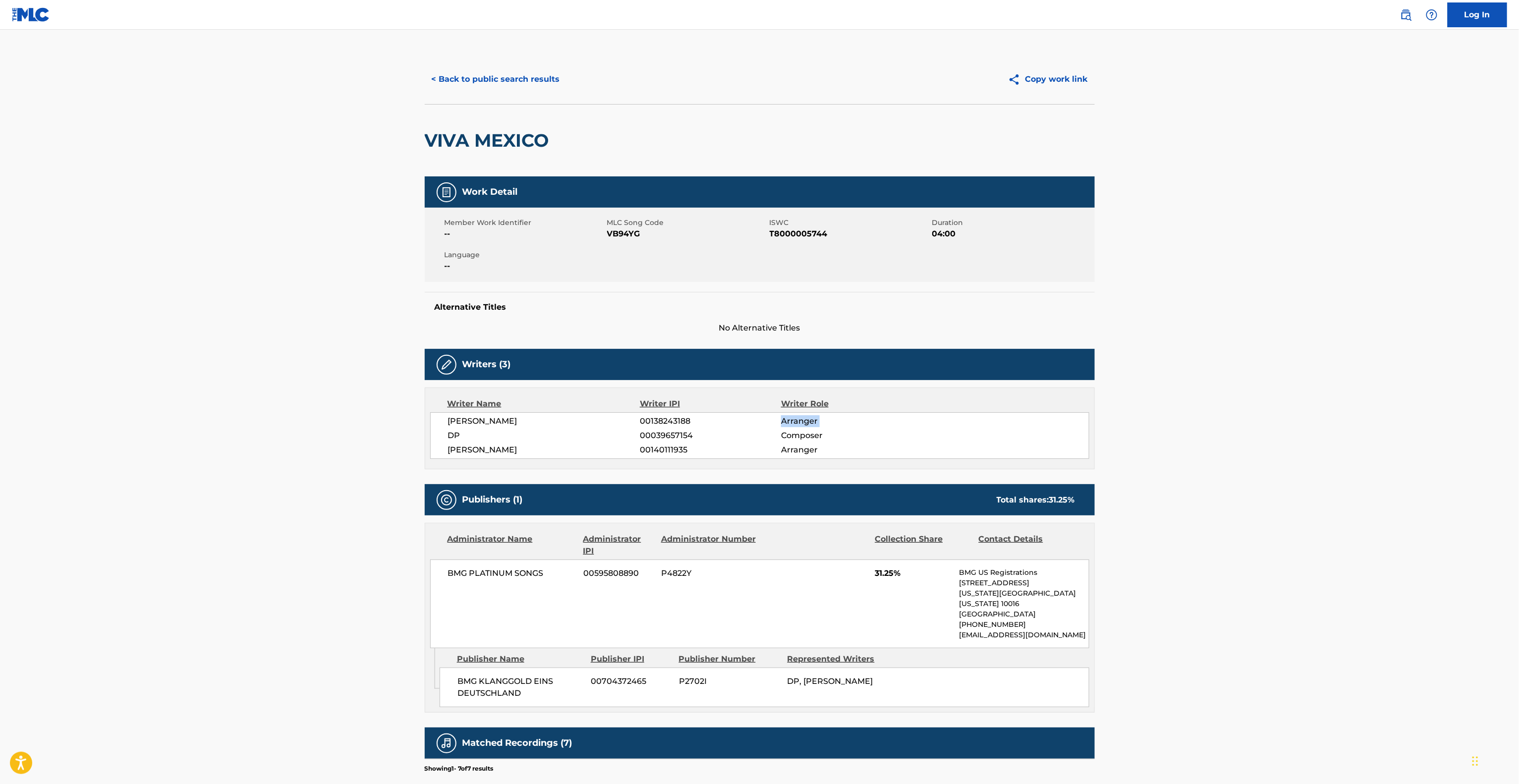
click at [1213, 423] on main "< Back to public search results Copy work link VIVA MEXICO Work Detail Member W…" at bounding box center [760, 508] width 1519 height 957
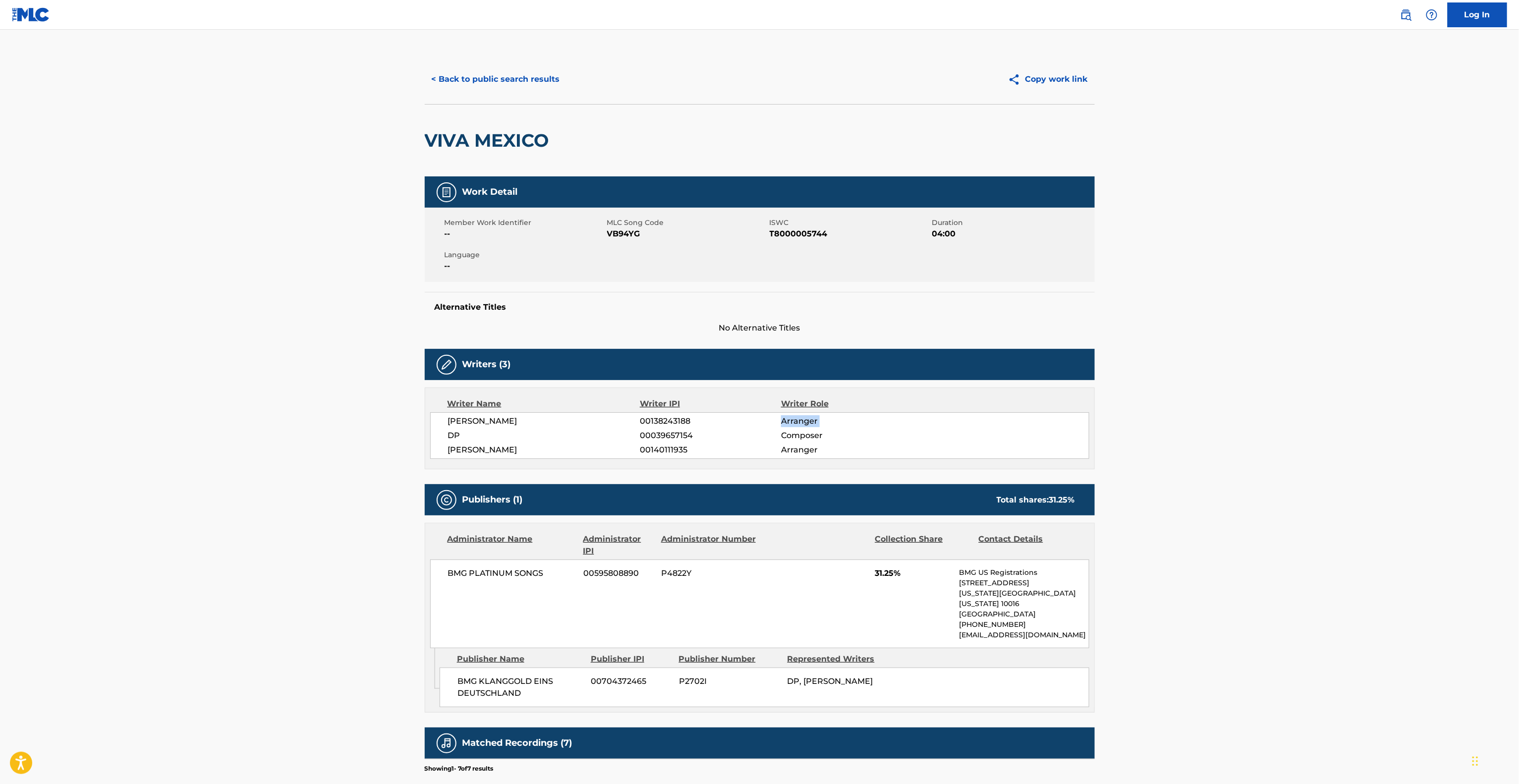
click at [1213, 423] on main "< Back to public search results Copy work link VIVA MEXICO Work Detail Member W…" at bounding box center [760, 508] width 1519 height 957
click at [1207, 421] on main "< Back to public search results Copy work link VIVA MEXICO Work Detail Member W…" at bounding box center [760, 508] width 1519 height 957
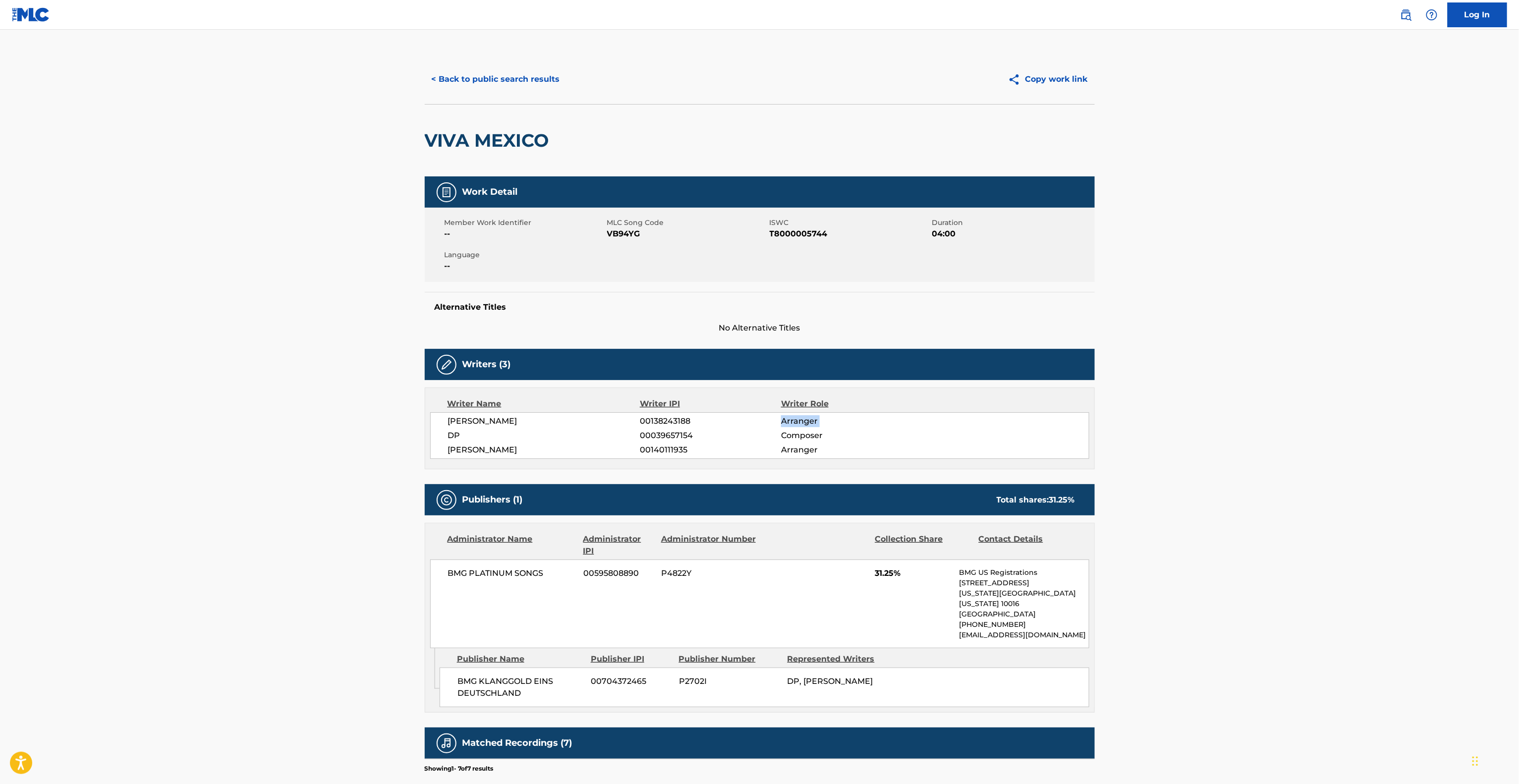
click at [1181, 416] on main "< Back to public search results Copy work link VIVA MEXICO Work Detail Member W…" at bounding box center [760, 508] width 1519 height 957
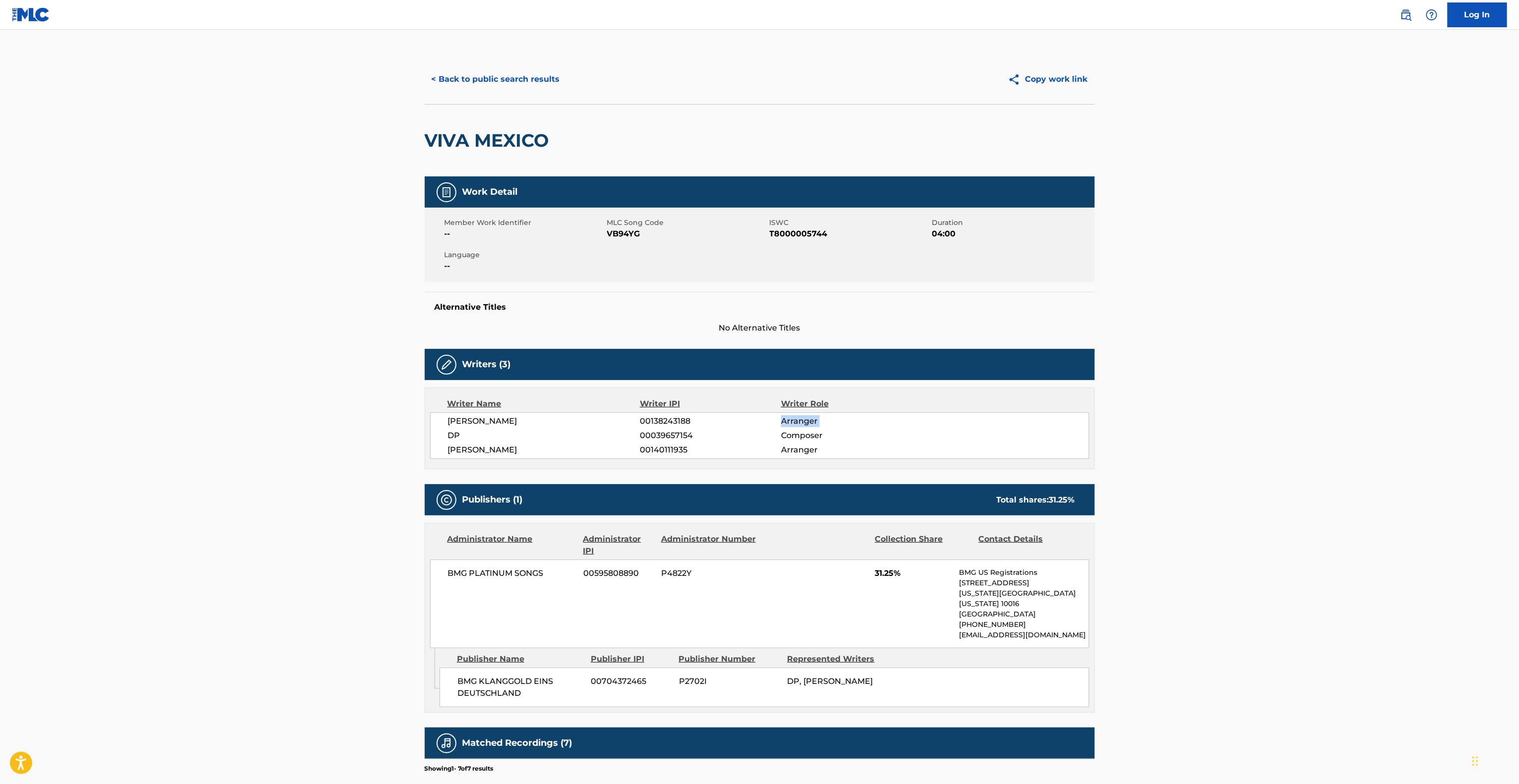
click at [1181, 416] on main "< Back to public search results Copy work link VIVA MEXICO Work Detail Member W…" at bounding box center [760, 508] width 1519 height 957
click at [1179, 417] on main "< Back to public search results Copy work link VIVA MEXICO Work Detail Member W…" at bounding box center [760, 508] width 1519 height 957
drag, startPoint x: 1179, startPoint y: 417, endPoint x: 1155, endPoint y: 416, distance: 24.0
click at [1178, 417] on main "< Back to public search results Copy work link VIVA MEXICO Work Detail Member W…" at bounding box center [760, 508] width 1519 height 957
click at [1155, 415] on main "< Back to public search results Copy work link VIVA MEXICO Work Detail Member W…" at bounding box center [760, 508] width 1519 height 957
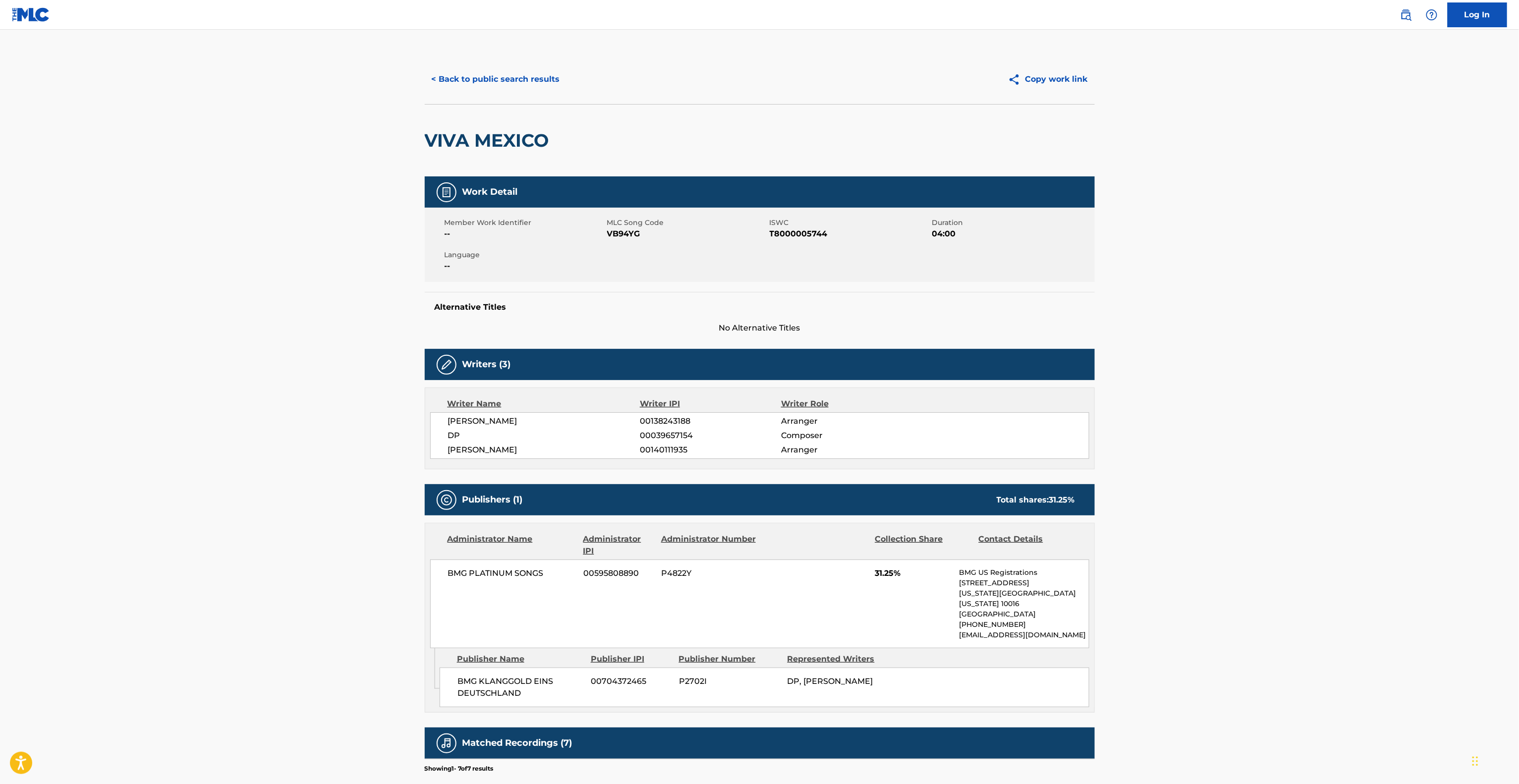
click at [1162, 415] on main "< Back to public search results Copy work link VIVA MEXICO Work Detail Member W…" at bounding box center [760, 508] width 1519 height 957
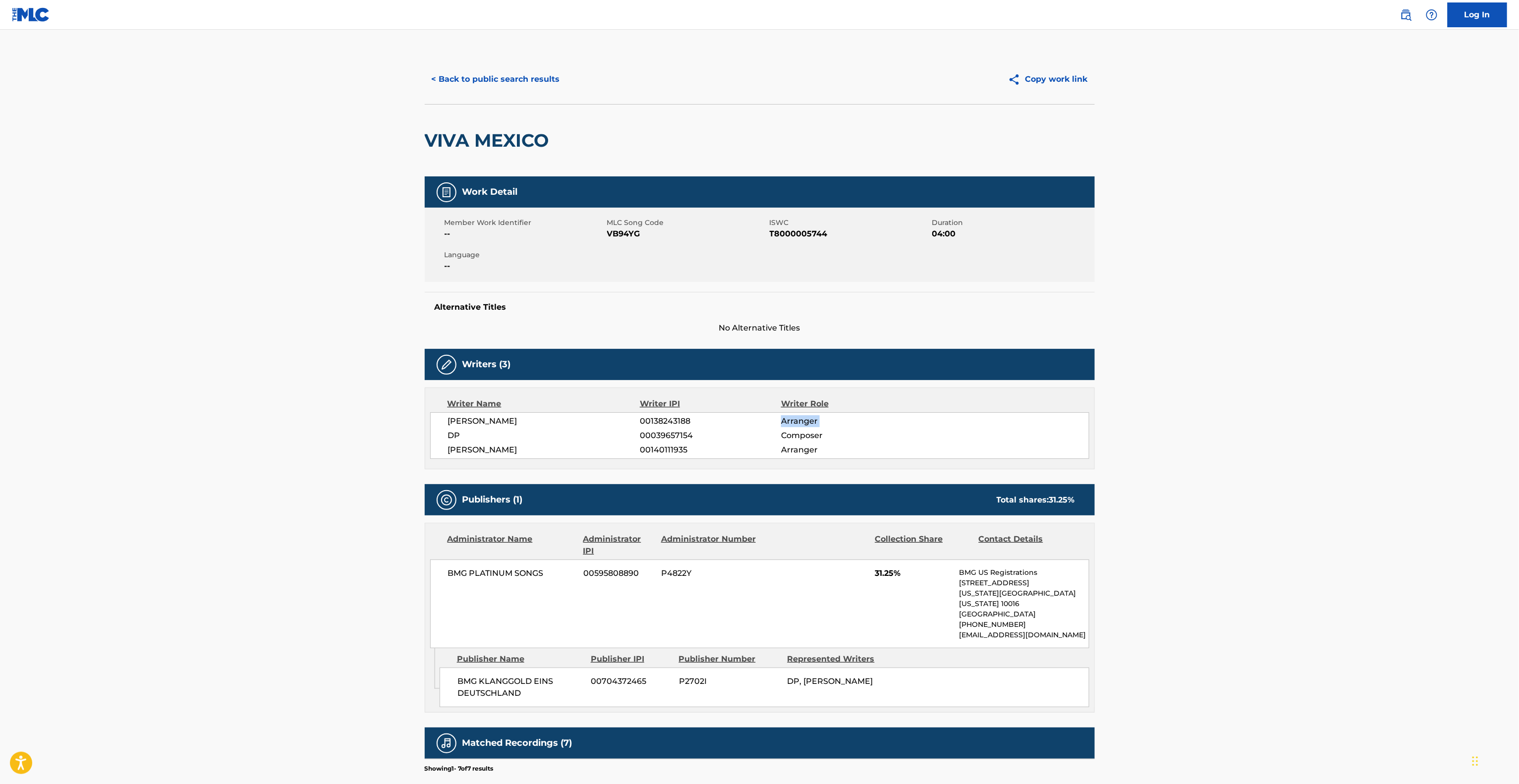
click at [1162, 415] on main "< Back to public search results Copy work link VIVA MEXICO Work Detail Member W…" at bounding box center [760, 508] width 1519 height 957
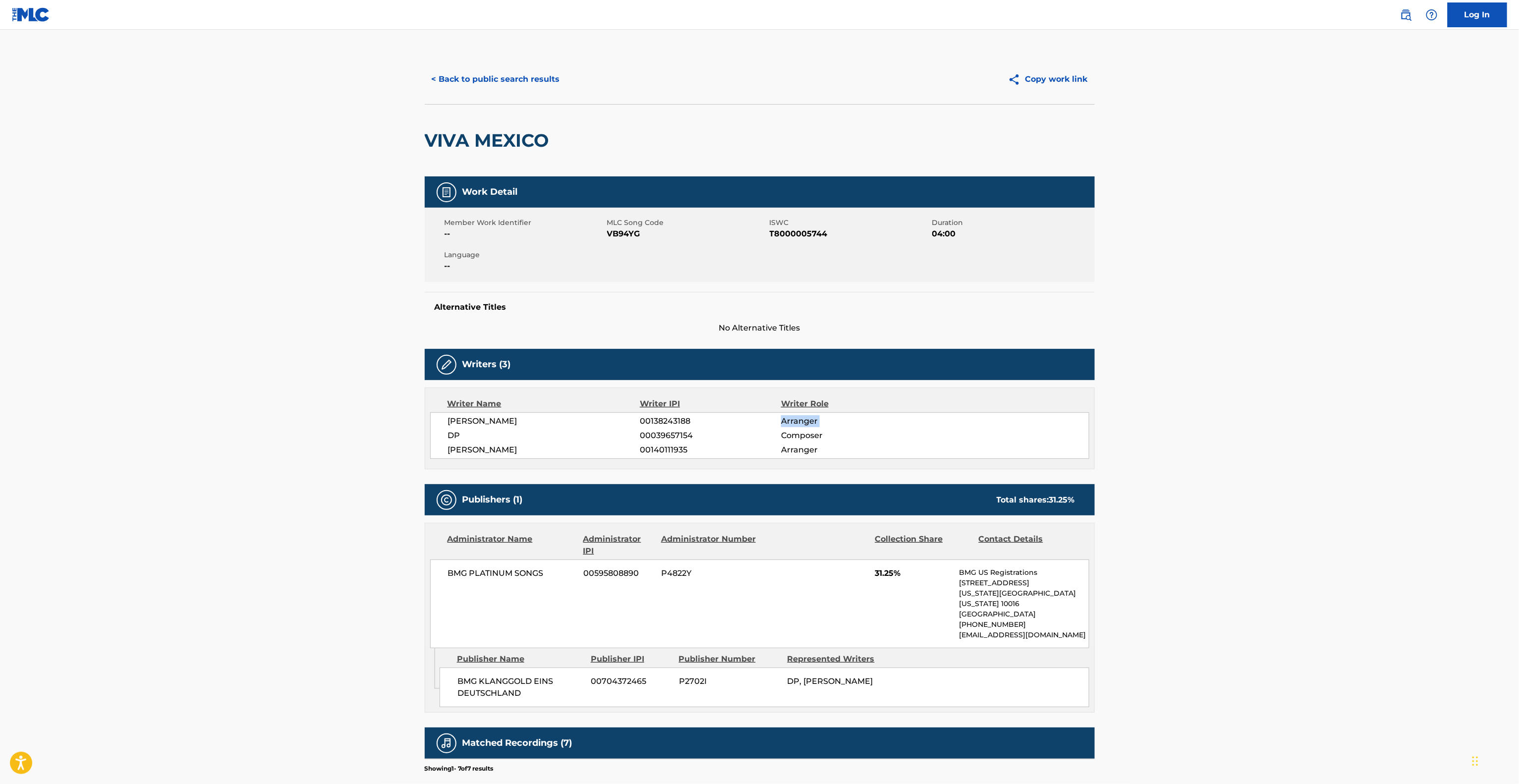
click at [1160, 417] on main "< Back to public search results Copy work link VIVA MEXICO Work Detail Member W…" at bounding box center [760, 508] width 1519 height 957
click at [1159, 417] on main "< Back to public search results Copy work link VIVA MEXICO Work Detail Member W…" at bounding box center [760, 508] width 1519 height 957
click at [1159, 417] on main "< Back to public search results Copy work link VIVA MEXICO Work Detail Member W…" at bounding box center [760, 508] width 1519 height 957
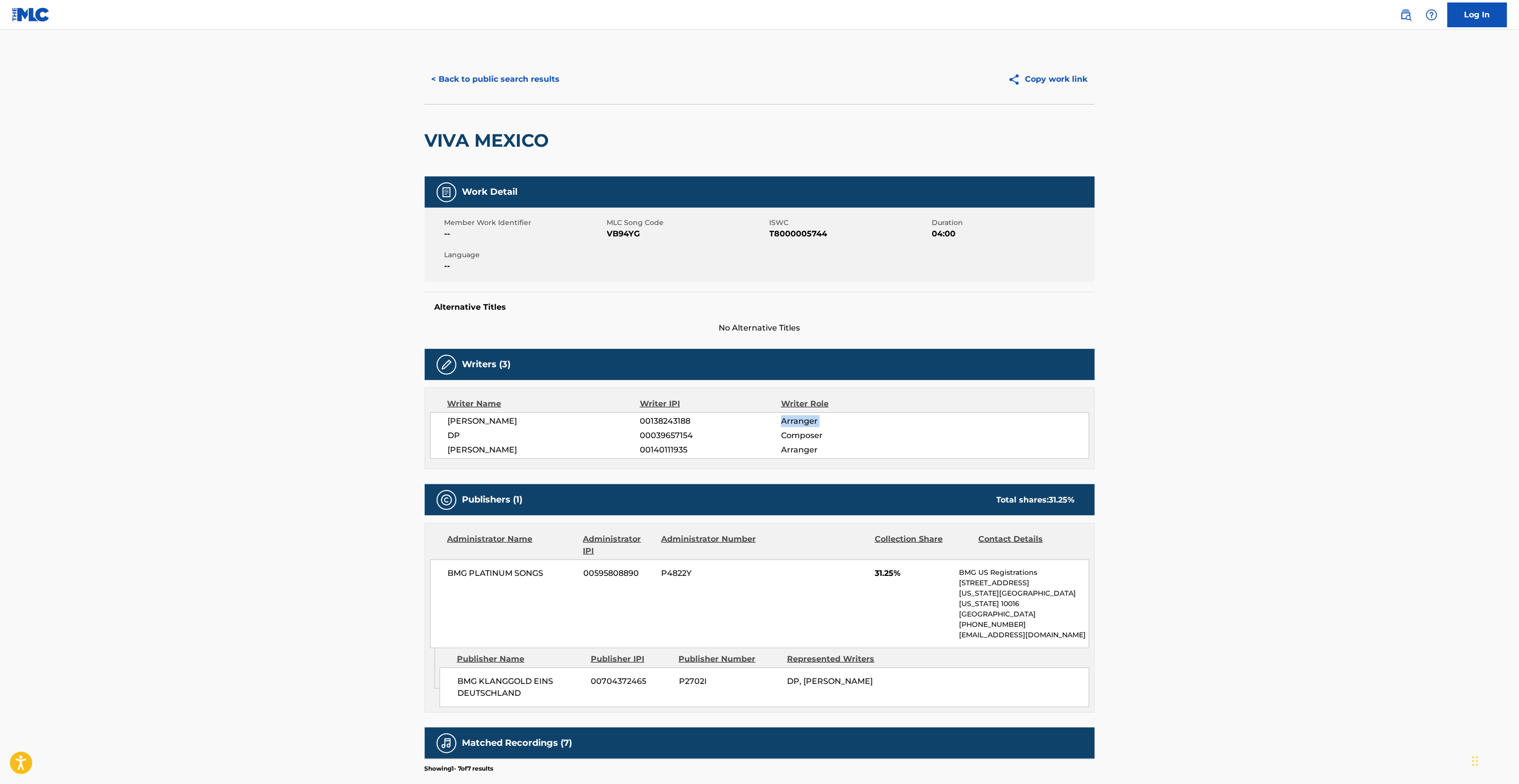
click at [1158, 418] on main "< Back to public search results Copy work link VIVA MEXICO Work Detail Member W…" at bounding box center [760, 508] width 1519 height 957
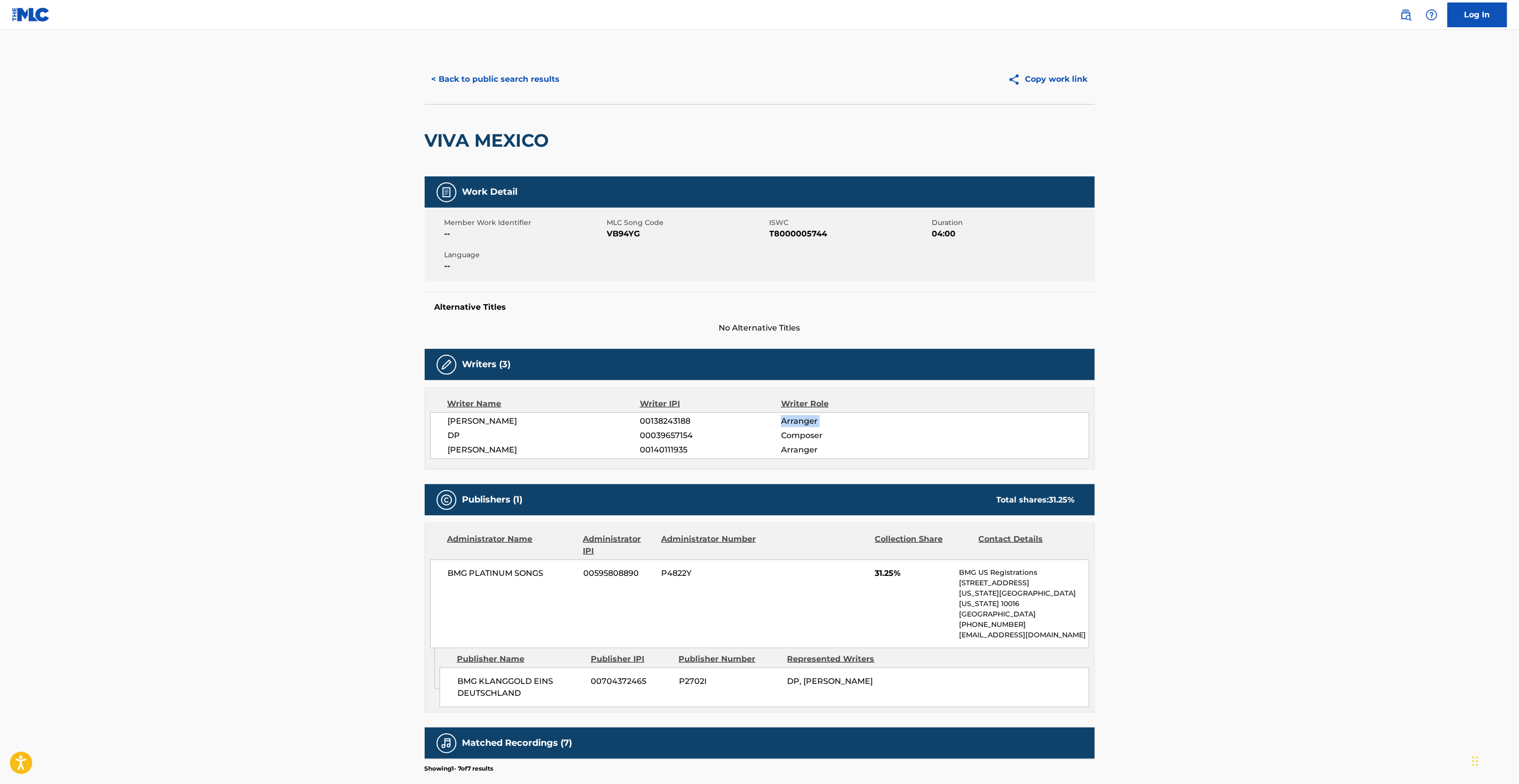
click at [1157, 418] on main "< Back to public search results Copy work link VIVA MEXICO Work Detail Member W…" at bounding box center [760, 508] width 1519 height 957
click at [1155, 420] on main "< Back to public search results Copy work link VIVA MEXICO Work Detail Member W…" at bounding box center [760, 508] width 1519 height 957
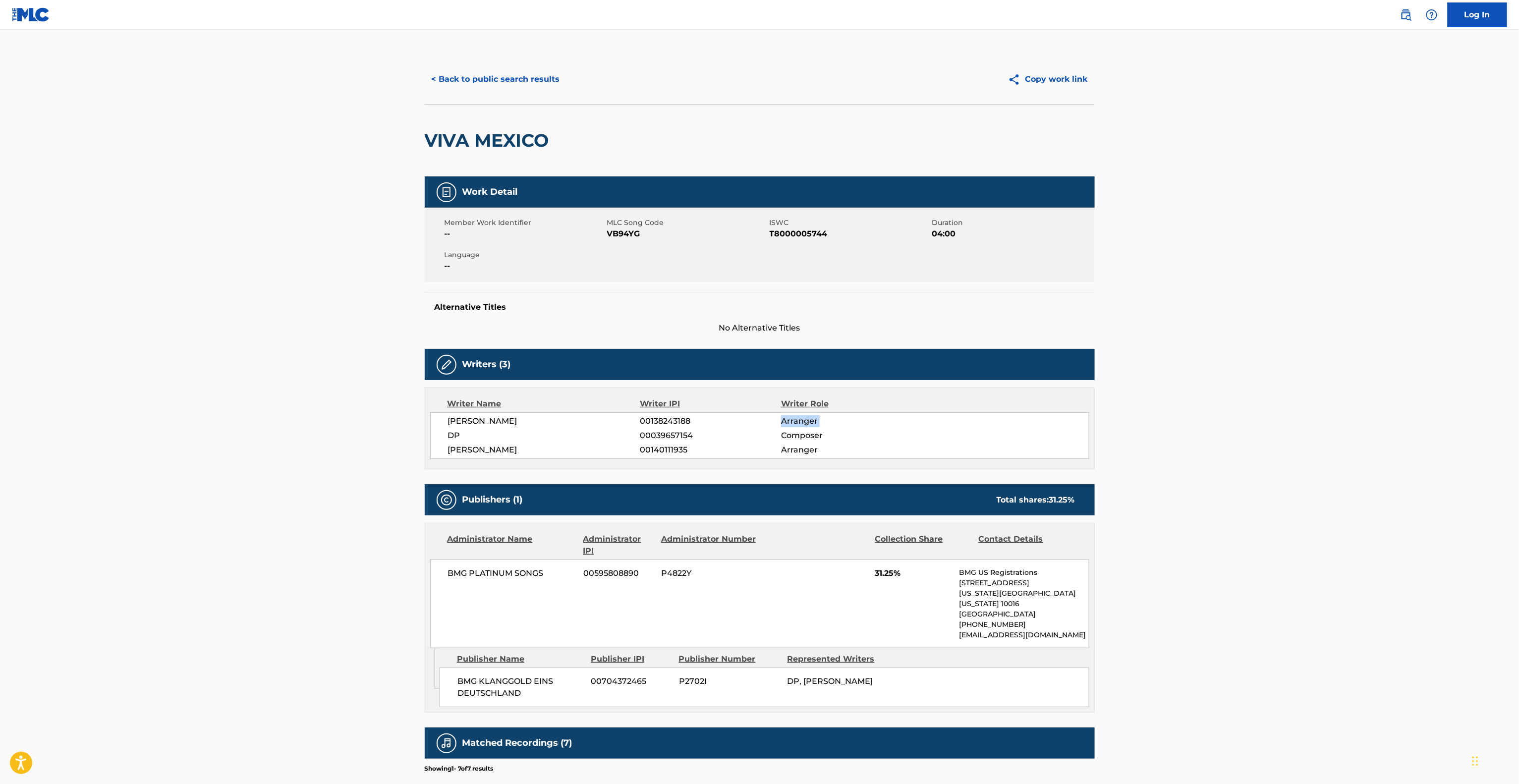
click at [1155, 420] on main "< Back to public search results Copy work link VIVA MEXICO Work Detail Member W…" at bounding box center [760, 508] width 1519 height 957
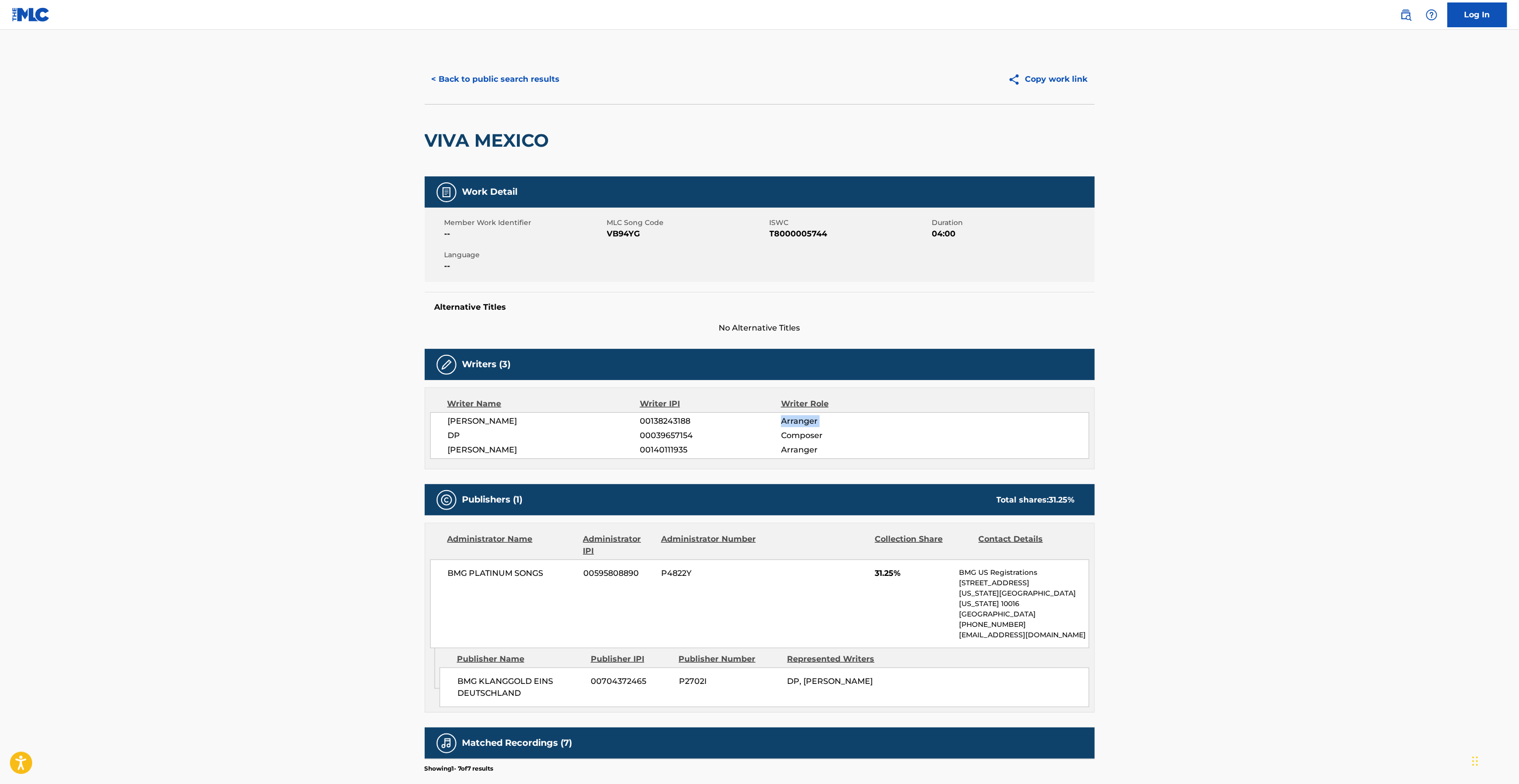
click at [1155, 420] on main "< Back to public search results Copy work link VIVA MEXICO Work Detail Member W…" at bounding box center [760, 508] width 1519 height 957
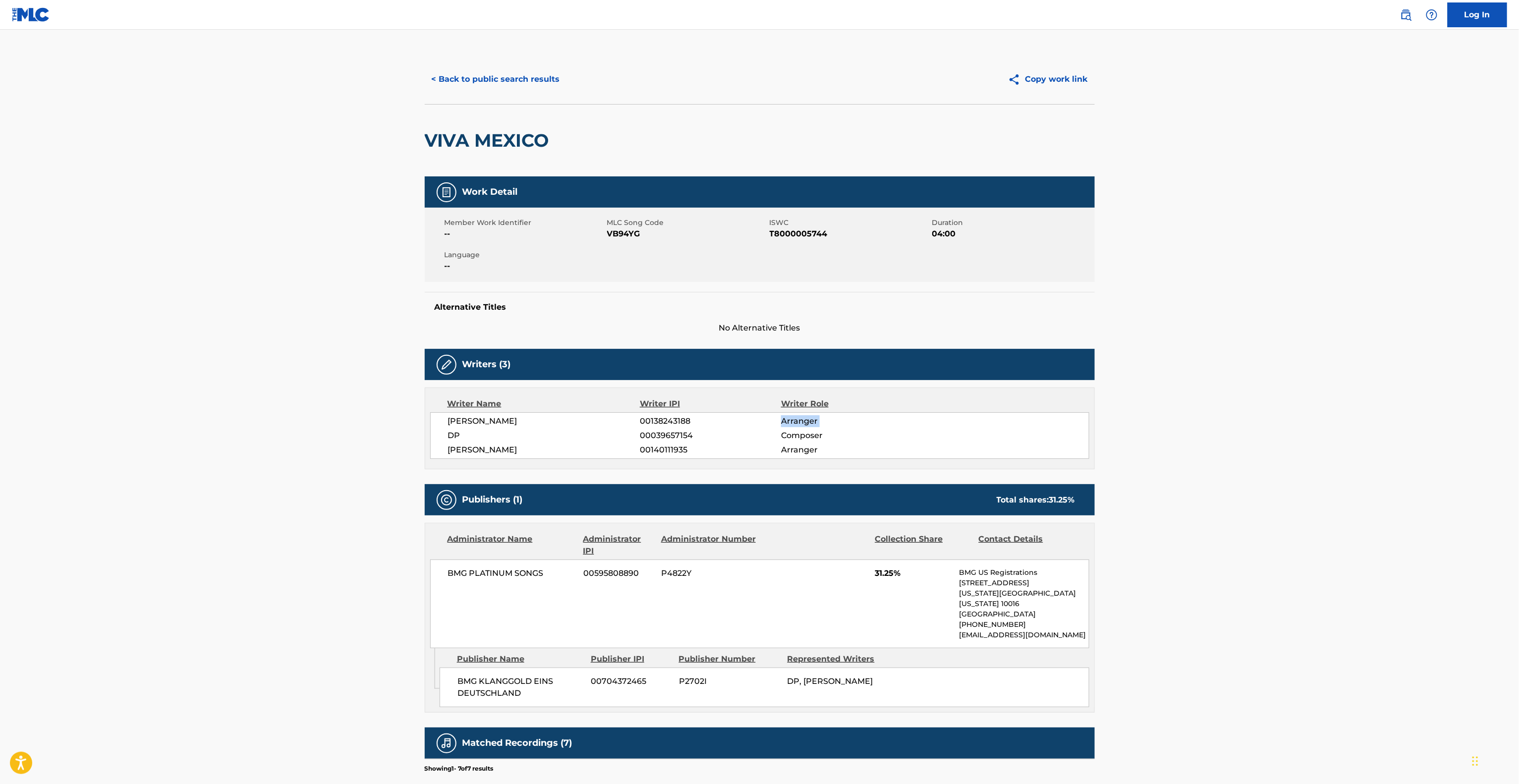
click at [1154, 420] on main "< Back to public search results Copy work link VIVA MEXICO Work Detail Member W…" at bounding box center [760, 508] width 1519 height 957
click at [1443, 498] on main "< Back to public search results Copy work link VIVA MEXICO Work Detail Member W…" at bounding box center [760, 508] width 1519 height 957
click at [1422, 504] on main "< Back to public search results Copy work link VIVA MEXICO Work Detail Member W…" at bounding box center [760, 508] width 1519 height 957
drag, startPoint x: 1415, startPoint y: 500, endPoint x: 1392, endPoint y: 498, distance: 23.1
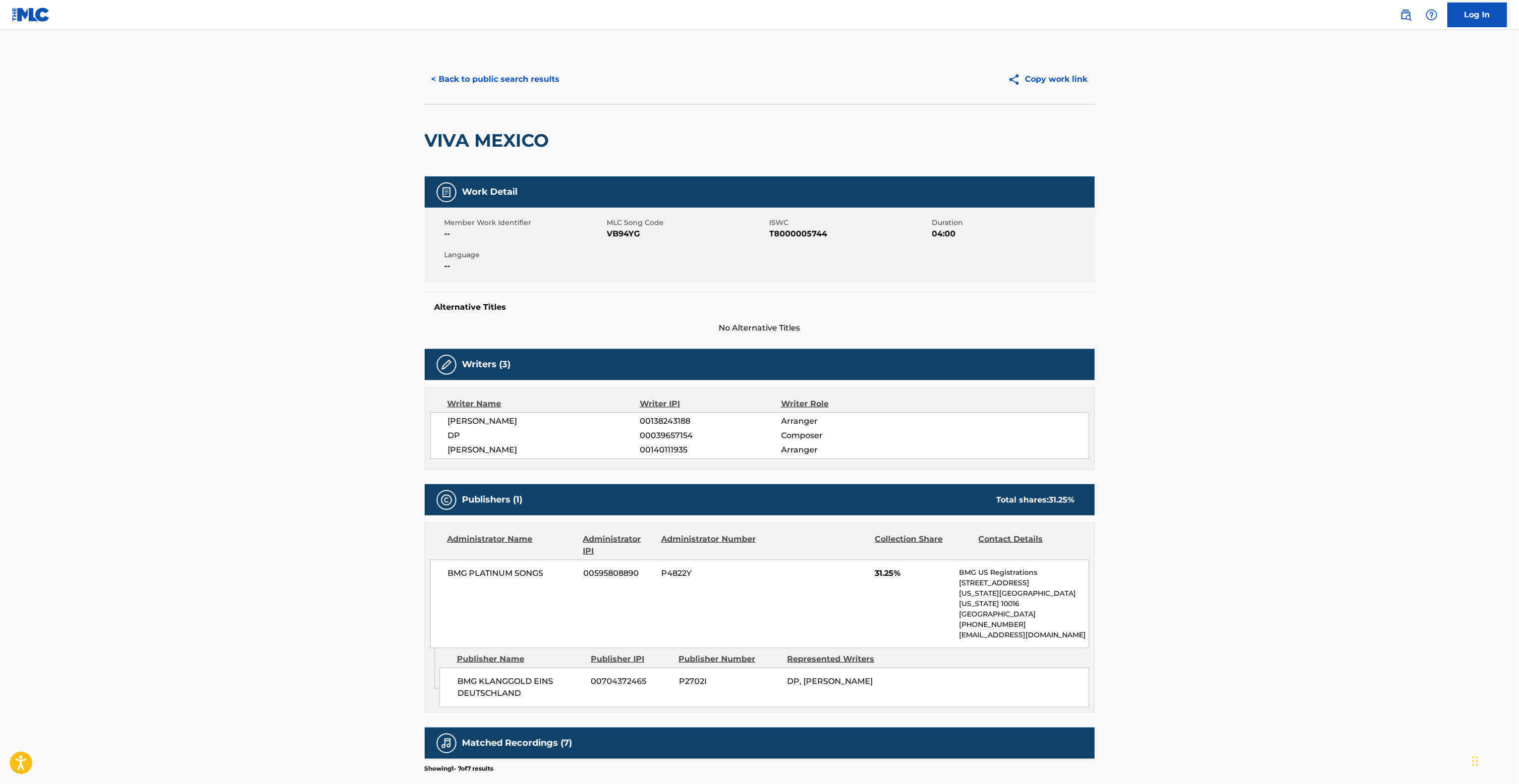
click at [1397, 495] on main "< Back to public search results Copy work link VIVA MEXICO Work Detail Member W…" at bounding box center [760, 508] width 1519 height 957
drag, startPoint x: 1273, startPoint y: 452, endPoint x: 1273, endPoint y: 463, distance: 11.0
click at [1273, 459] on main "< Back to public search results Copy work link VIVA MEXICO Work Detail Member W…" at bounding box center [760, 508] width 1519 height 957
click at [1273, 463] on main "< Back to public search results Copy work link VIVA MEXICO Work Detail Member W…" at bounding box center [760, 508] width 1519 height 957
click at [1298, 281] on main "< Back to public search results Copy work link VIVA MEXICO Work Detail Member W…" at bounding box center [760, 508] width 1519 height 957
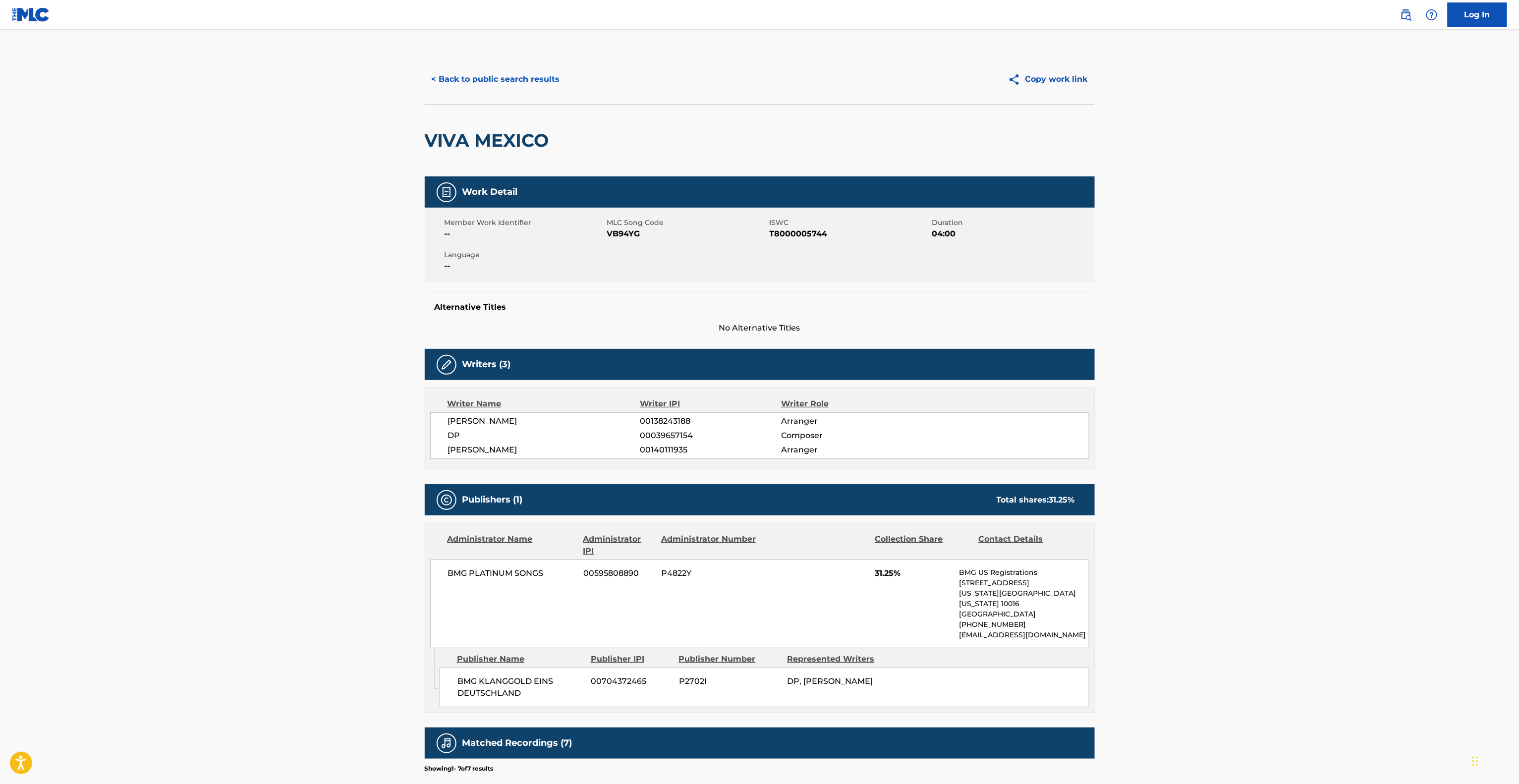
drag, startPoint x: 1298, startPoint y: 281, endPoint x: 1300, endPoint y: 291, distance: 10.2
click at [1298, 282] on main "< Back to public search results Copy work link VIVA MEXICO Work Detail Member W…" at bounding box center [760, 508] width 1519 height 957
click at [1300, 291] on main "< Back to public search results Copy work link VIVA MEXICO Work Detail Member W…" at bounding box center [760, 508] width 1519 height 957
click at [1301, 303] on main "< Back to public search results Copy work link VIVA MEXICO Work Detail Member W…" at bounding box center [760, 508] width 1519 height 957
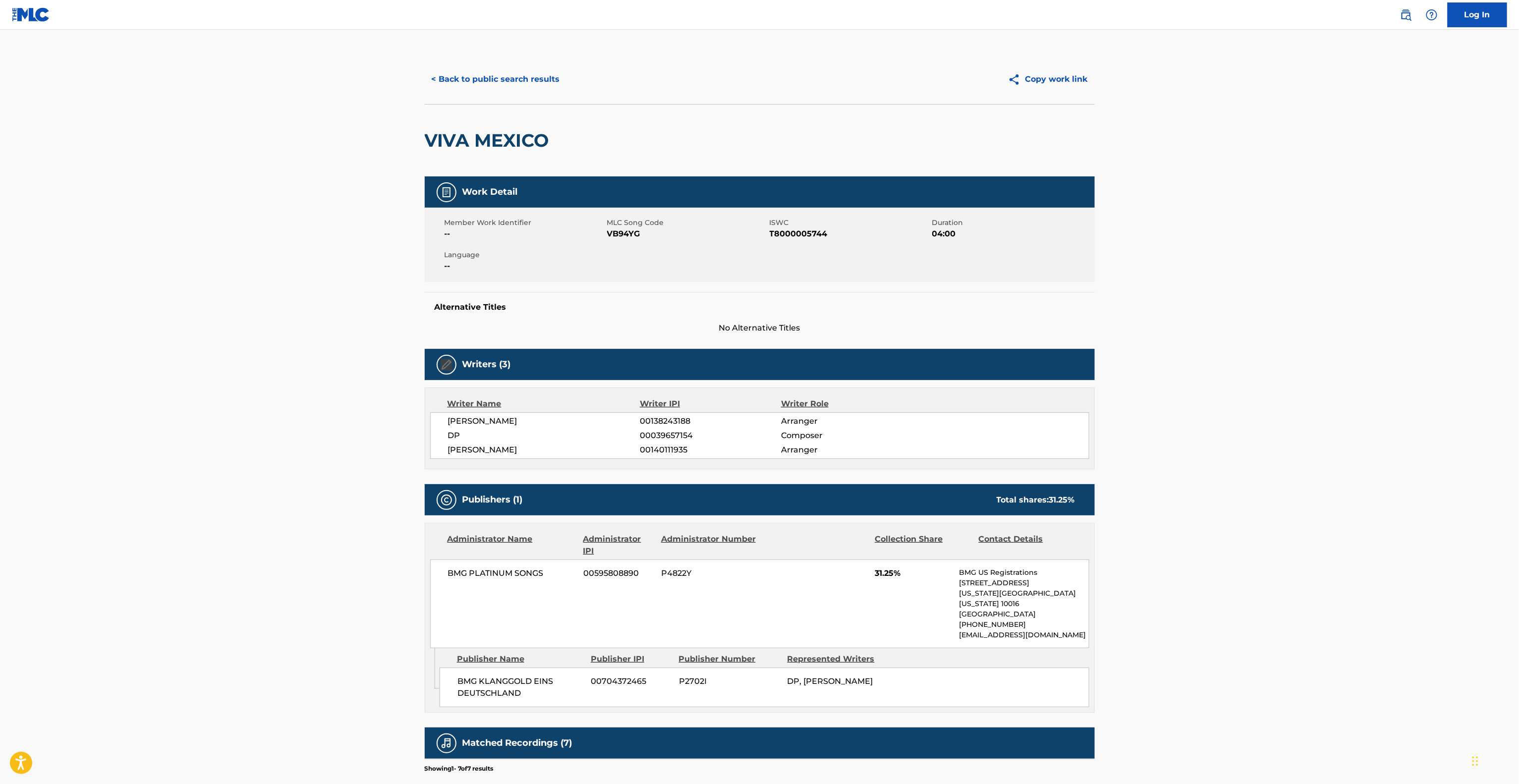
drag, startPoint x: 1301, startPoint y: 303, endPoint x: 1301, endPoint y: 309, distance: 6.0
click at [1301, 305] on main "< Back to public search results Copy work link VIVA MEXICO Work Detail Member W…" at bounding box center [760, 508] width 1519 height 957
click at [1163, 316] on main "< Back to public search results Copy work link VIVA MEXICO Work Detail Member W…" at bounding box center [760, 508] width 1519 height 957
click at [1156, 321] on main "< Back to public search results Copy work link VIVA MEXICO Work Detail Member W…" at bounding box center [760, 508] width 1519 height 957
click at [1148, 327] on main "< Back to public search results Copy work link VIVA MEXICO Work Detail Member W…" at bounding box center [760, 508] width 1519 height 957
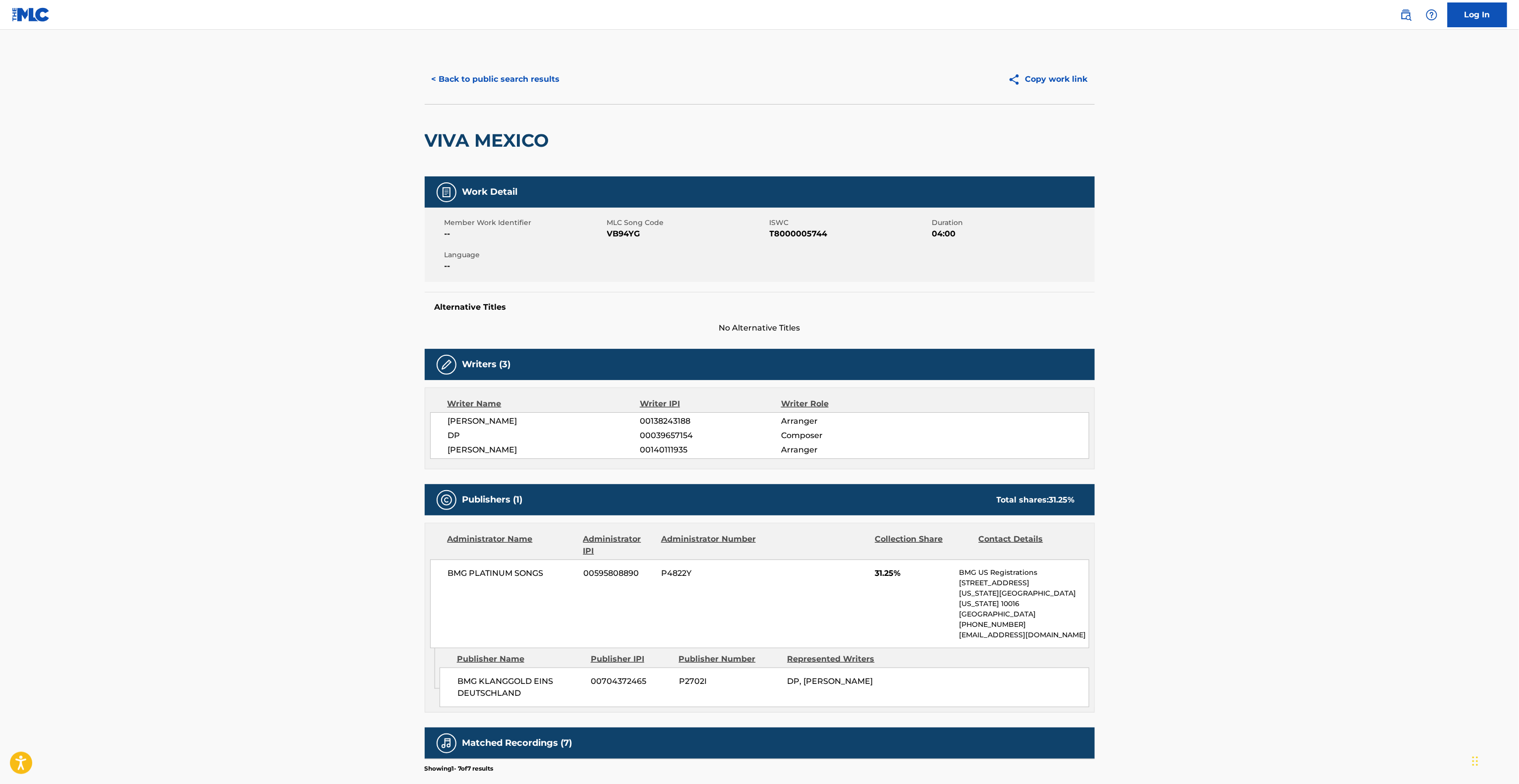
click at [1135, 340] on main "< Back to public search results Copy work link VIVA MEXICO Work Detail Member W…" at bounding box center [760, 508] width 1519 height 957
click at [1122, 353] on main "< Back to public search results Copy work link VIVA MEXICO Work Detail Member W…" at bounding box center [760, 508] width 1519 height 957
click at [1118, 355] on main "< Back to public search results Copy work link VIVA MEXICO Work Detail Member W…" at bounding box center [760, 508] width 1519 height 957
click at [1116, 356] on main "< Back to public search results Copy work link VIVA MEXICO Work Detail Member W…" at bounding box center [760, 508] width 1519 height 957
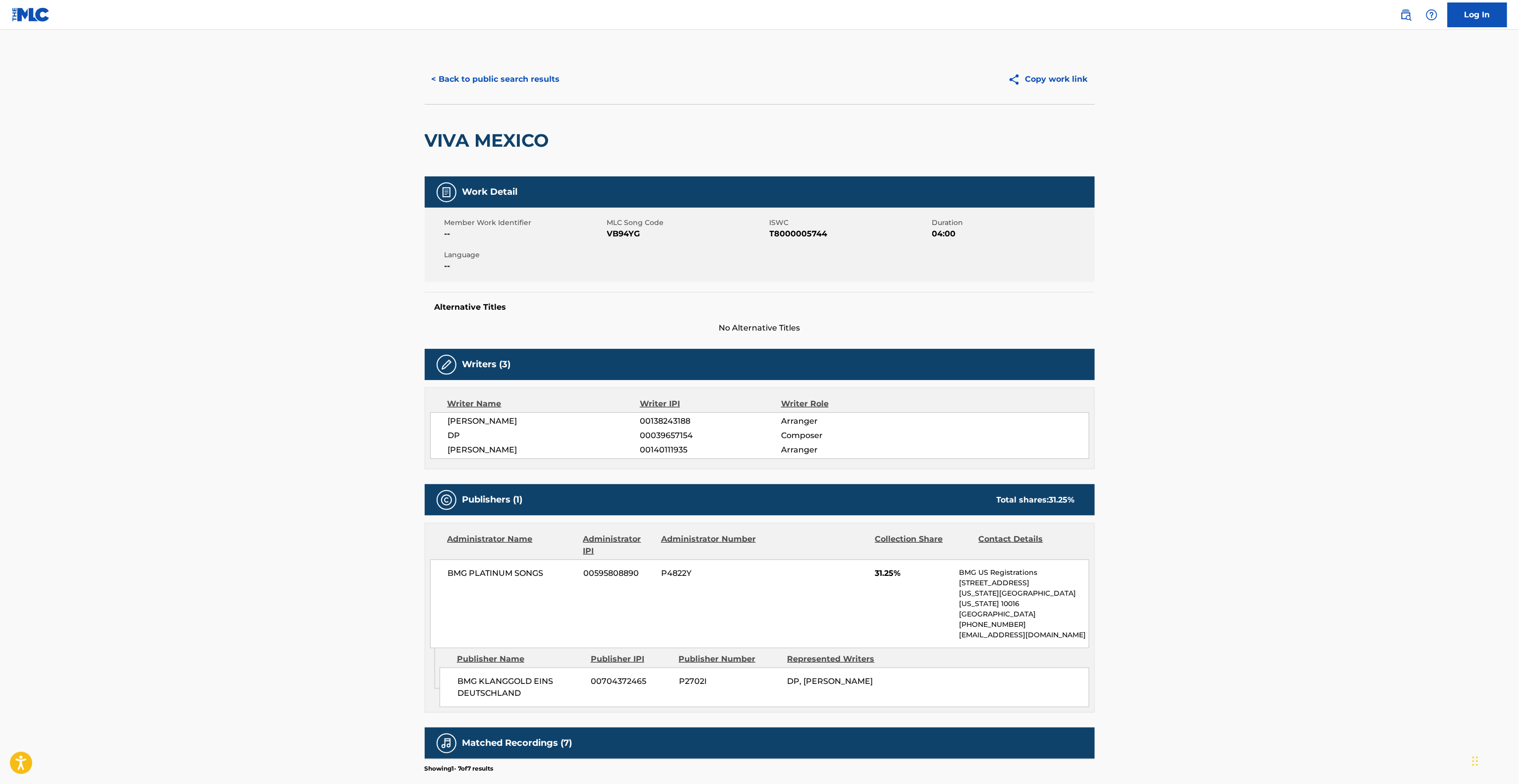
click at [1109, 360] on main "< Back to public search results Copy work link VIVA MEXICO Work Detail Member W…" at bounding box center [760, 508] width 1519 height 957
click at [1107, 362] on main "< Back to public search results Copy work link VIVA MEXICO Work Detail Member W…" at bounding box center [760, 508] width 1519 height 957
click at [1107, 363] on main "< Back to public search results Copy work link VIVA MEXICO Work Detail Member W…" at bounding box center [760, 508] width 1519 height 957
click at [1105, 364] on div "< Back to public search results Copy work link VIVA MEXICO Work Detail Member W…" at bounding box center [760, 513] width 694 height 917
click at [1104, 365] on div "< Back to public search results Copy work link VIVA MEXICO Work Detail Member W…" at bounding box center [760, 513] width 694 height 917
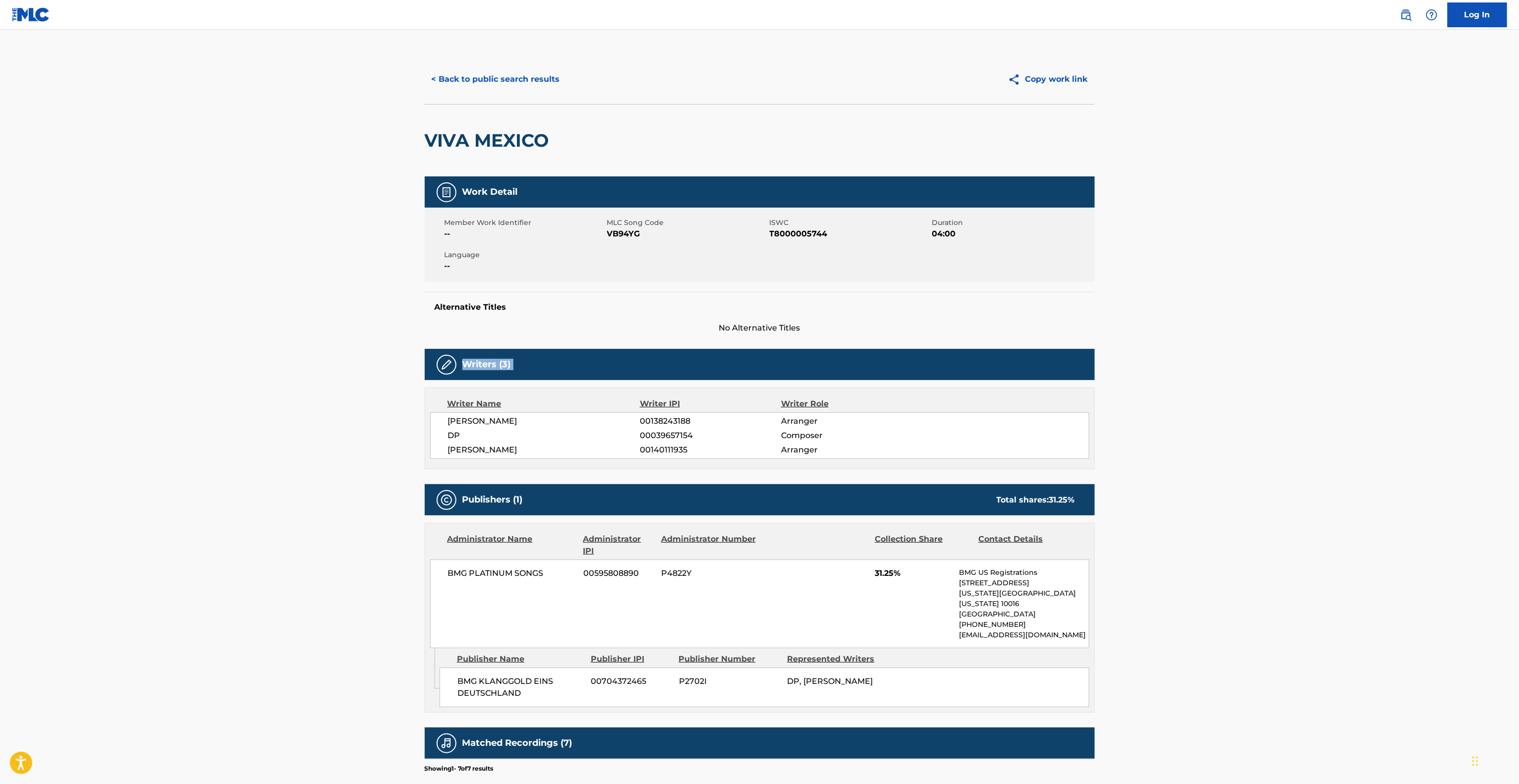
click at [1104, 365] on div "< Back to public search results Copy work link VIVA MEXICO Work Detail Member W…" at bounding box center [760, 513] width 694 height 917
click at [1103, 368] on div "< Back to public search results Copy work link VIVA MEXICO Work Detail Member W…" at bounding box center [760, 513] width 694 height 917
click at [1102, 368] on div "< Back to public search results Copy work link VIVA MEXICO Work Detail Member W…" at bounding box center [760, 513] width 694 height 917
click at [1101, 368] on div "< Back to public search results Copy work link VIVA MEXICO Work Detail Member W…" at bounding box center [760, 513] width 694 height 917
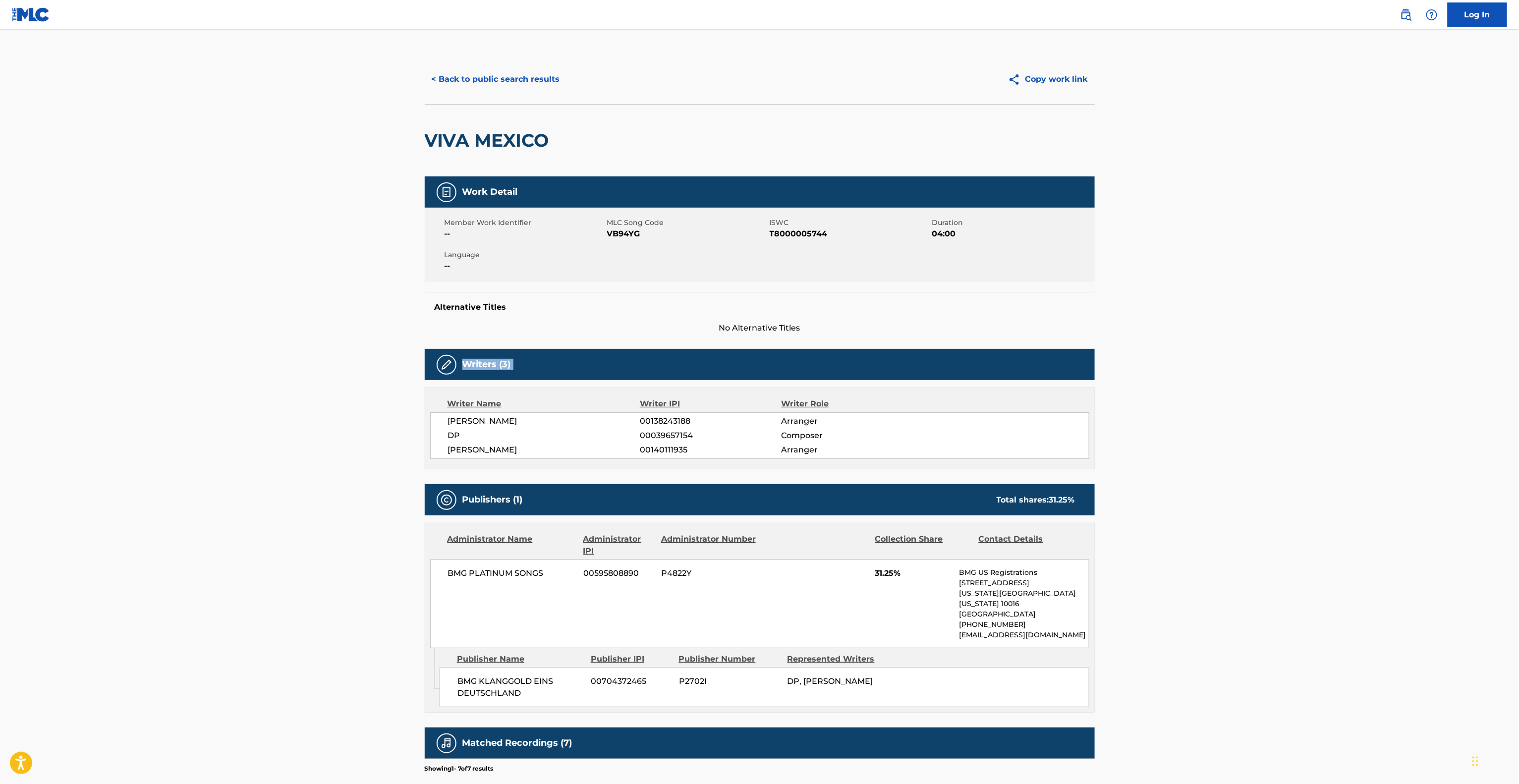
click at [1101, 368] on div "< Back to public search results Copy work link VIVA MEXICO Work Detail Member W…" at bounding box center [760, 513] width 694 height 917
click at [1098, 370] on div "< Back to public search results Copy work link VIVA MEXICO Work Detail Member W…" at bounding box center [760, 513] width 694 height 917
click at [1097, 371] on div "< Back to public search results Copy work link VIVA MEXICO Work Detail Member W…" at bounding box center [760, 513] width 694 height 917
click at [1095, 374] on div "< Back to public search results Copy work link VIVA MEXICO Work Detail Member W…" at bounding box center [760, 513] width 694 height 917
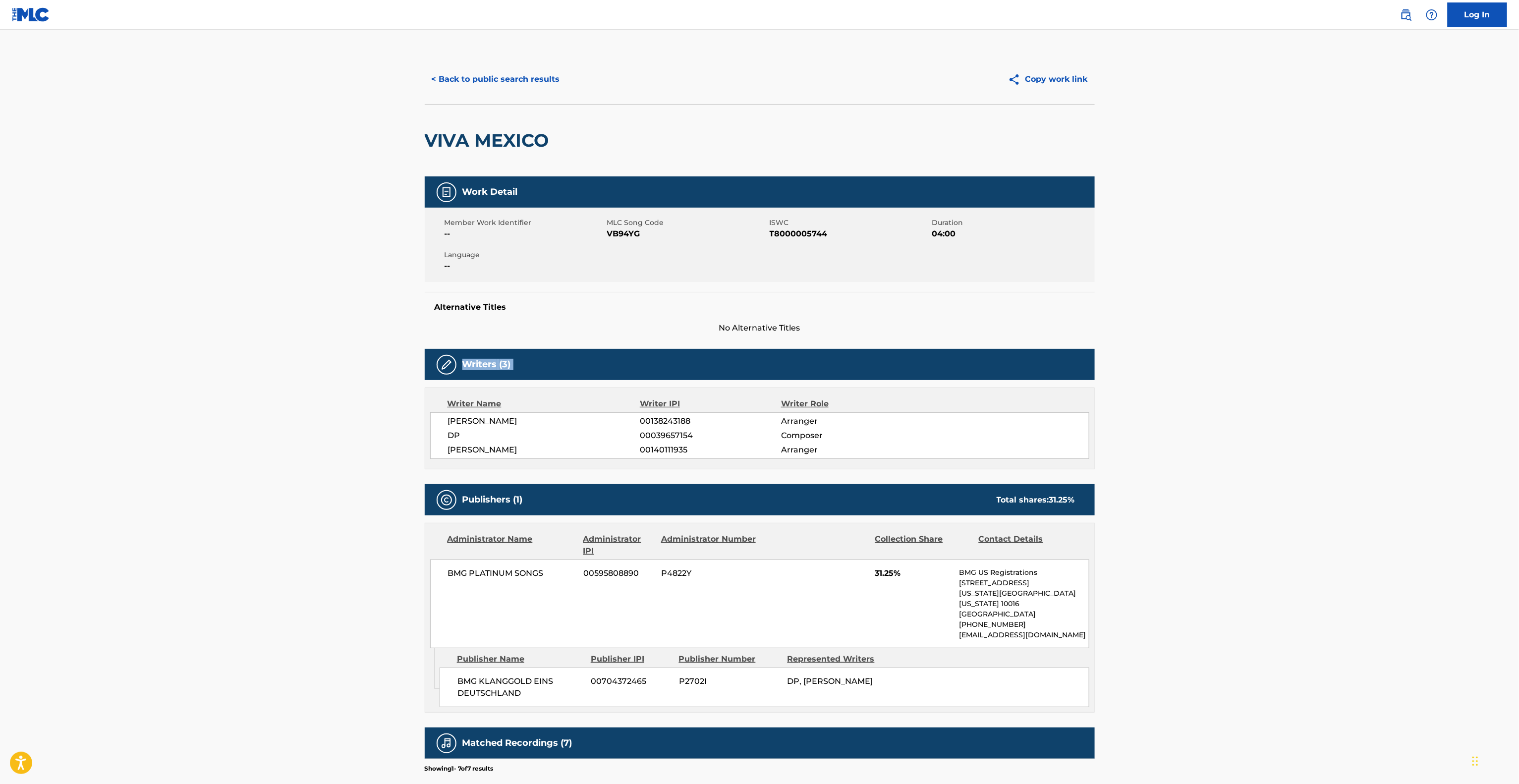
click at [1095, 374] on div "< Back to public search results Copy work link VIVA MEXICO Work Detail Member W…" at bounding box center [760, 513] width 694 height 917
click at [1093, 374] on div "Writers (3)" at bounding box center [760, 364] width 670 height 31
click at [1092, 376] on div "Writers (3)" at bounding box center [760, 364] width 670 height 31
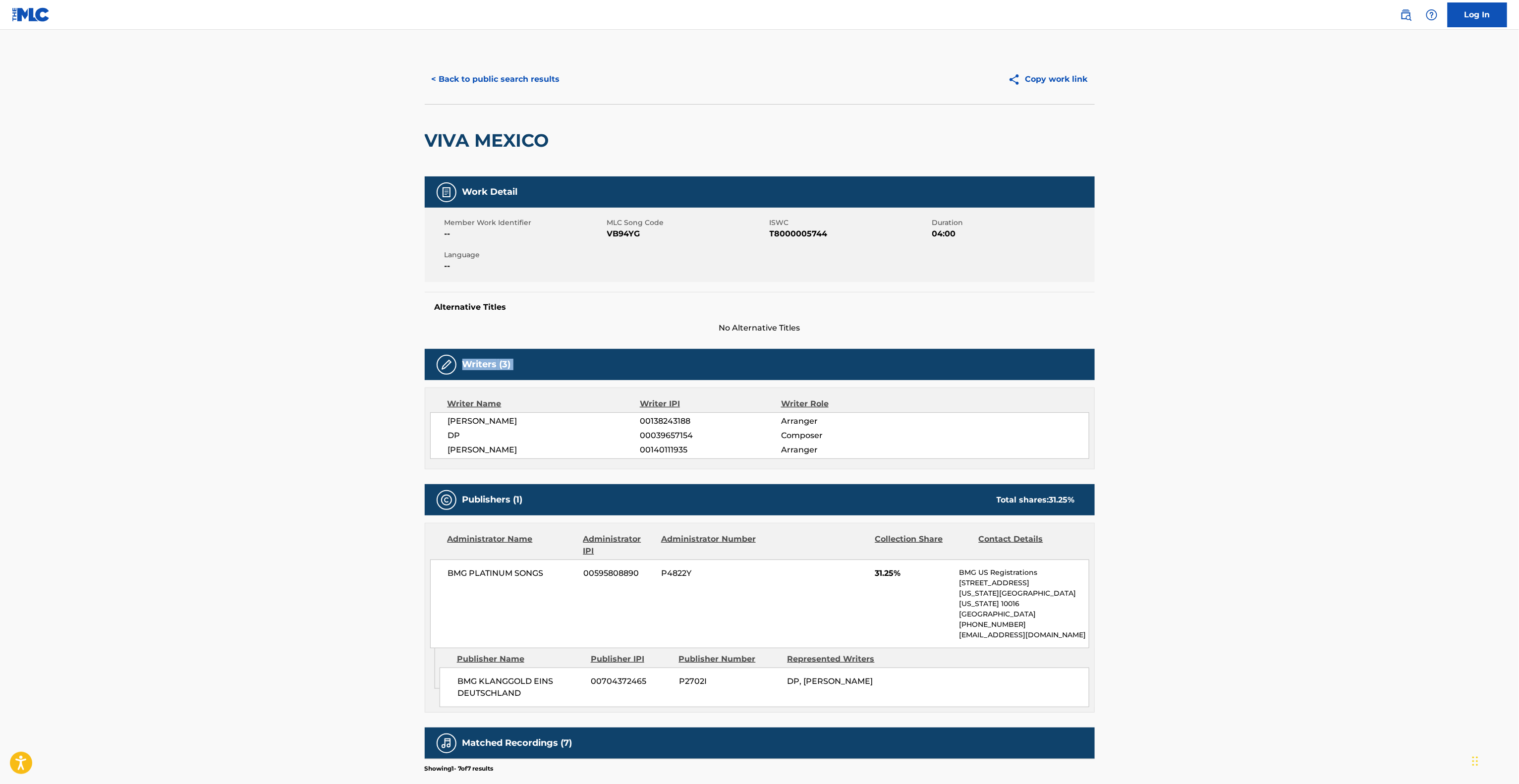
click at [1092, 376] on div "Writers (3)" at bounding box center [760, 364] width 670 height 31
click at [1089, 378] on div "Writers (3)" at bounding box center [760, 364] width 670 height 31
click at [1087, 378] on div "Writers (3)" at bounding box center [760, 364] width 670 height 31
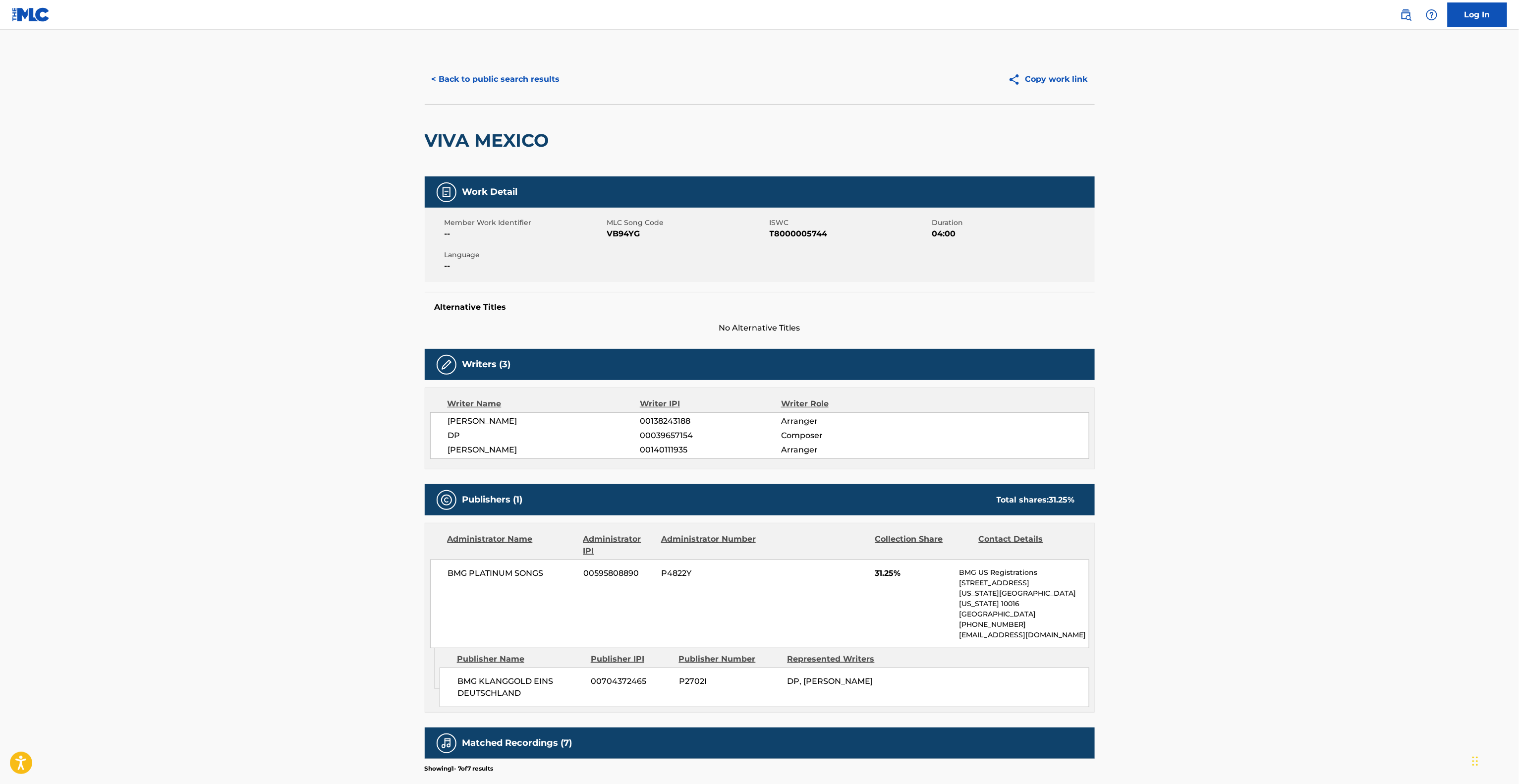
click at [1083, 380] on div "Writers (3)" at bounding box center [760, 364] width 670 height 31
click at [1083, 381] on div "Writers (3) Writer Name Writer IPI Writer Role [PERSON_NAME] BACK 00138243188 A…" at bounding box center [760, 409] width 670 height 120
click at [1081, 381] on div "Writers (3) Writer Name Writer IPI Writer Role [PERSON_NAME] BACK 00138243188 A…" at bounding box center [760, 409] width 670 height 120
click at [1080, 381] on div "Writers (3) Writer Name Writer IPI Writer Role [PERSON_NAME] BACK 00138243188 A…" at bounding box center [760, 409] width 670 height 120
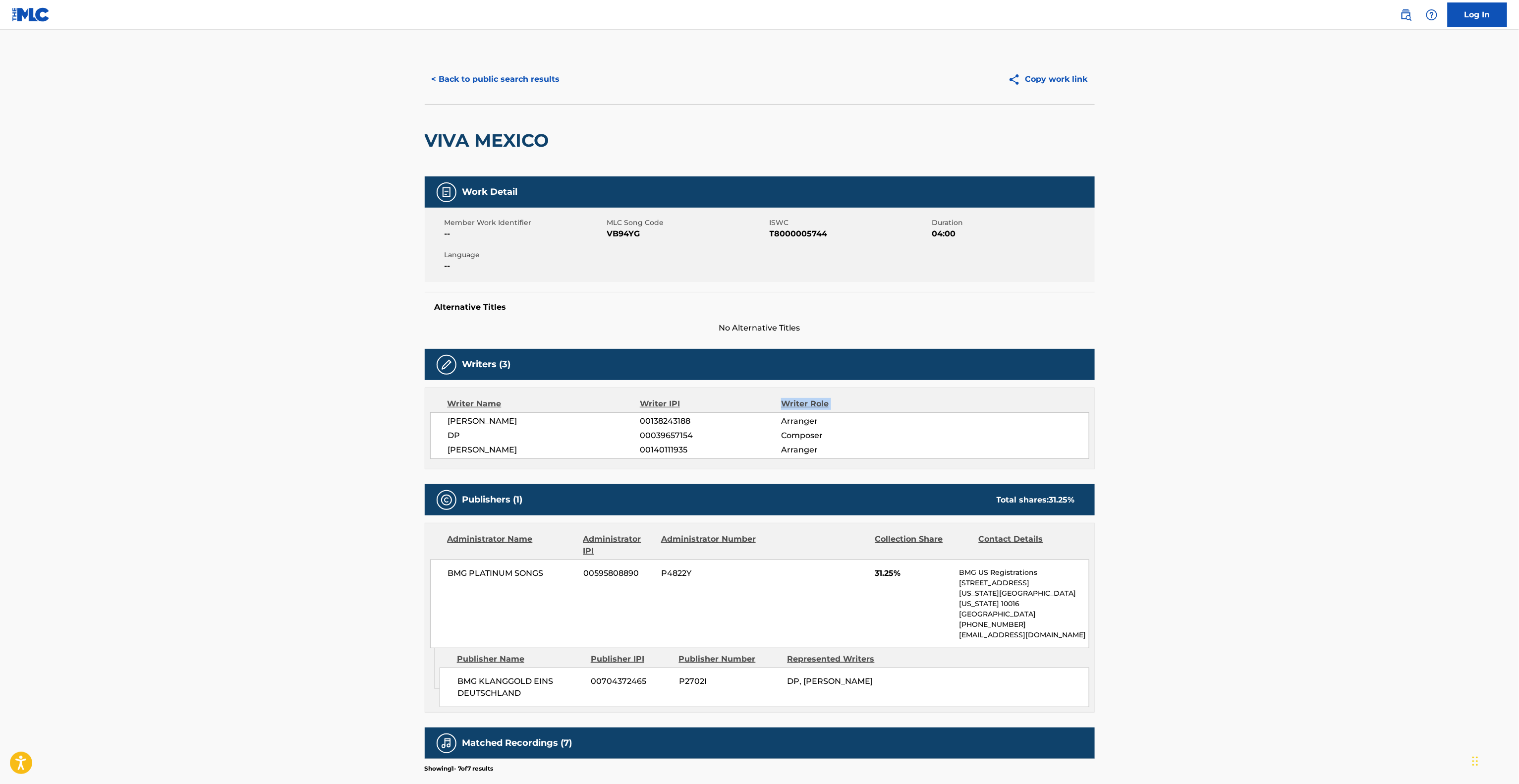
click at [1080, 381] on div "Writers (3) Writer Name Writer IPI Writer Role [PERSON_NAME] BACK 00138243188 A…" at bounding box center [760, 409] width 670 height 120
click at [1077, 384] on div "Writers (3) Writer Name Writer IPI Writer Role [PERSON_NAME] BACK 00138243188 A…" at bounding box center [760, 409] width 670 height 120
click at [1073, 386] on div "Writers (3) Writer Name Writer IPI Writer Role [PERSON_NAME] BACK 00138243188 A…" at bounding box center [760, 409] width 670 height 120
click at [1072, 386] on div "Writers (3) Writer Name Writer IPI Writer Role [PERSON_NAME] BACK 00138243188 A…" at bounding box center [760, 409] width 670 height 120
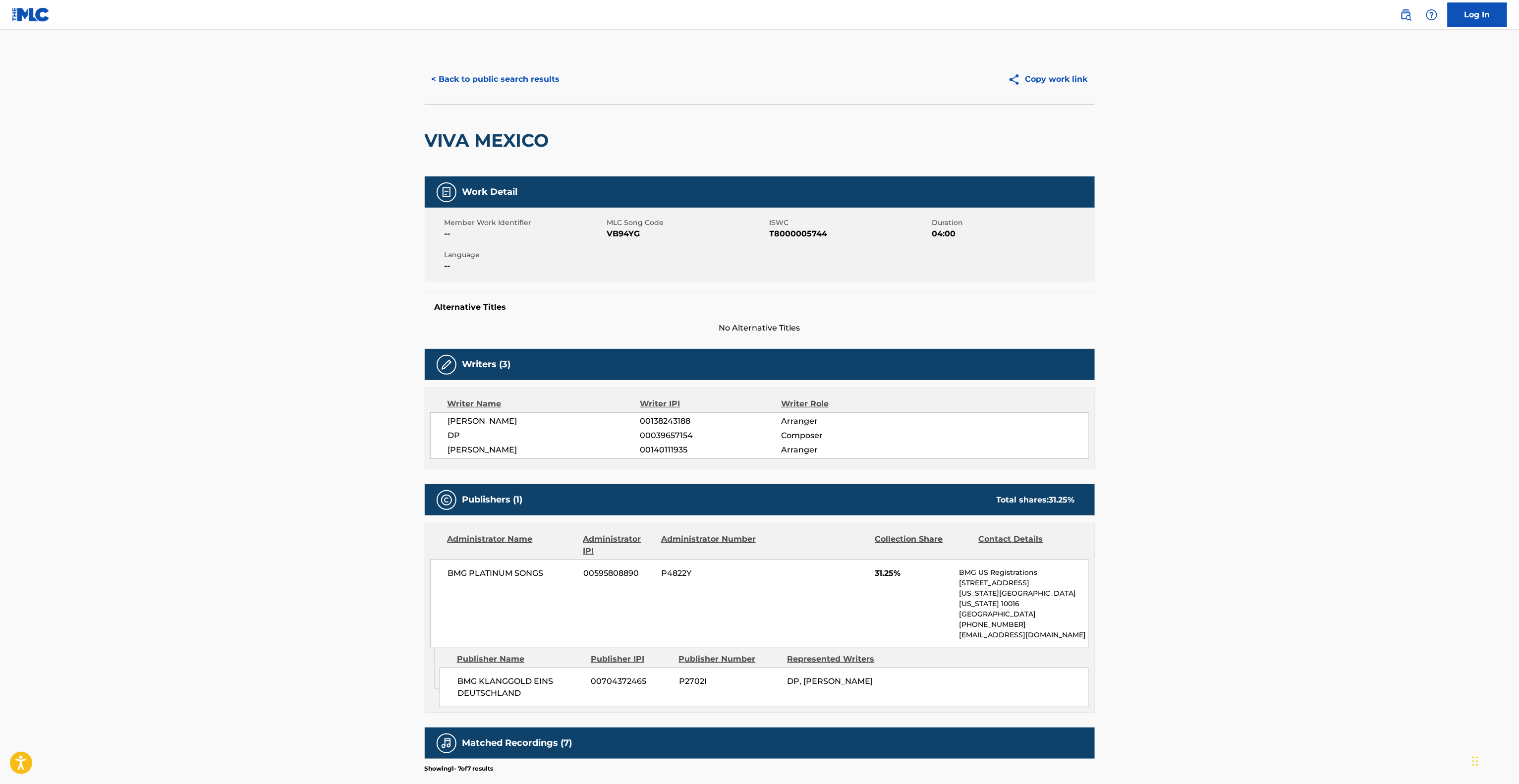
click at [1068, 387] on div "Writers (3) Writer Name Writer IPI Writer Role [PERSON_NAME] BACK 00138243188 A…" at bounding box center [760, 409] width 670 height 120
click at [1068, 387] on div "Writers (3) Writer Name Writer IPI Writer Role [PERSON_NAME] BACK 00138243188 A…" at bounding box center [760, 409] width 670 height 120
click at [1068, 387] on div "Writer Name Writer IPI Writer Role [PERSON_NAME] BACK 00138243188 Arranger DP 0…" at bounding box center [760, 428] width 670 height 82
click at [1063, 397] on div "Writer Name Writer IPI Writer Role [PERSON_NAME] BACK 00138243188 Arranger DP 0…" at bounding box center [760, 428] width 670 height 82
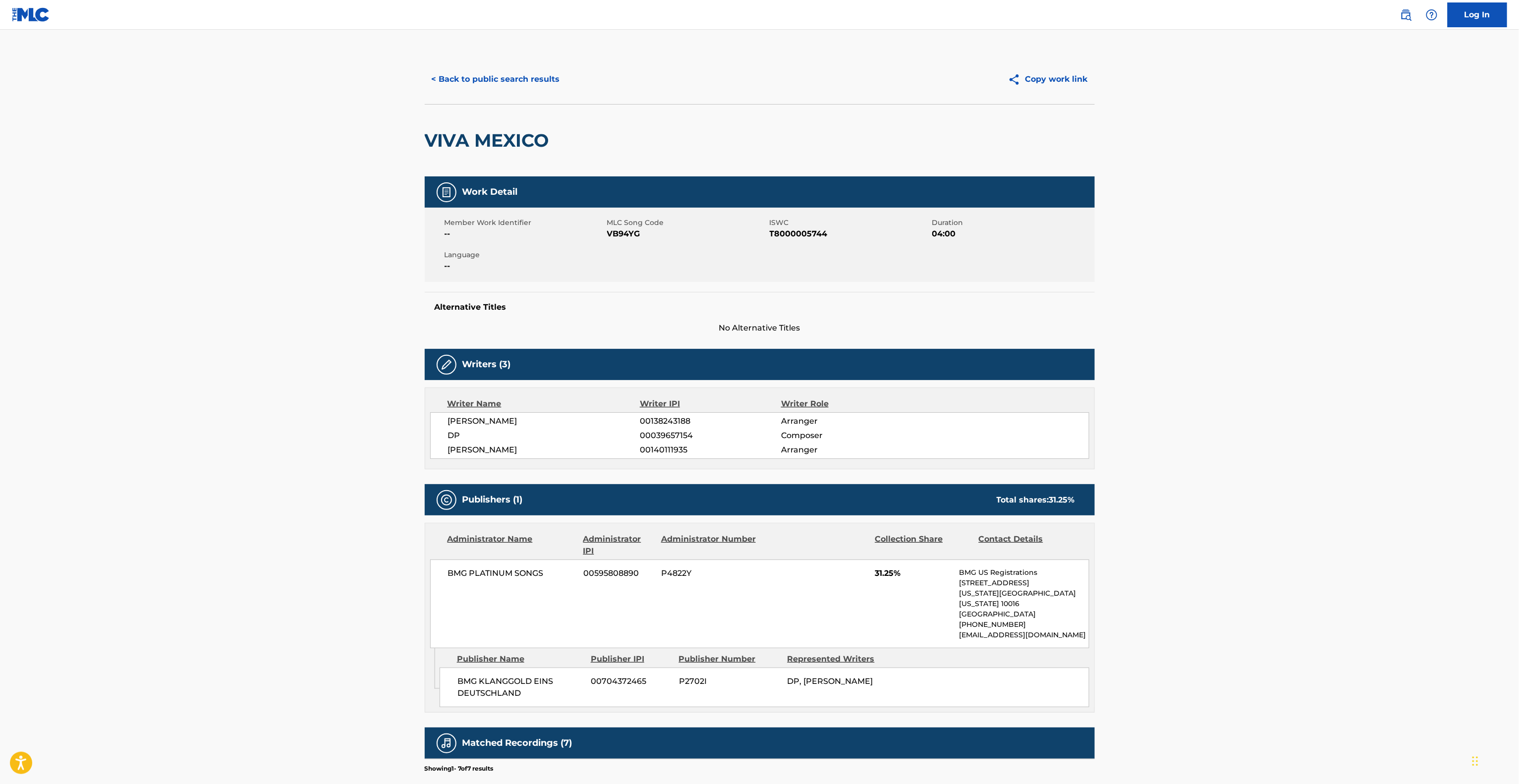
click at [1375, 486] on main "< Back to public search results Copy work link VIVA MEXICO Work Detail Member W…" at bounding box center [760, 508] width 1519 height 957
click at [1372, 485] on main "< Back to public search results Copy work link VIVA MEXICO Work Detail Member W…" at bounding box center [760, 508] width 1519 height 957
click at [1369, 487] on main "< Back to public search results Copy work link VIVA MEXICO Work Detail Member W…" at bounding box center [760, 508] width 1519 height 957
click at [1346, 506] on main "< Back to public search results Copy work link VIVA MEXICO Work Detail Member W…" at bounding box center [760, 508] width 1519 height 957
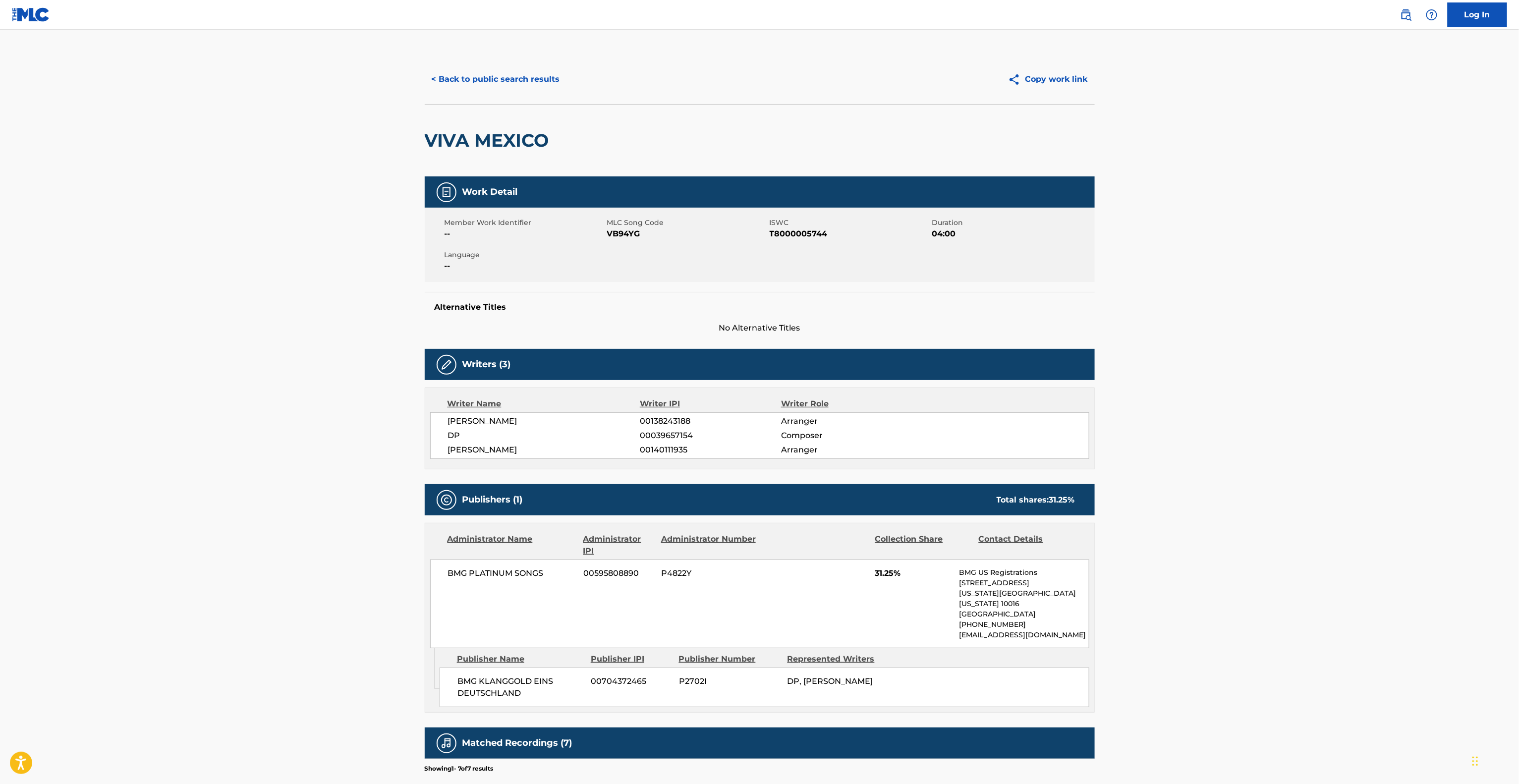
click at [1343, 508] on main "< Back to public search results Copy work link VIVA MEXICO Work Detail Member W…" at bounding box center [760, 508] width 1519 height 957
drag, startPoint x: 1343, startPoint y: 508, endPoint x: 1339, endPoint y: 512, distance: 5.7
click at [1340, 510] on main "< Back to public search results Copy work link VIVA MEXICO Work Detail Member W…" at bounding box center [760, 508] width 1519 height 957
click at [1338, 512] on main "< Back to public search results Copy work link VIVA MEXICO Work Detail Member W…" at bounding box center [760, 508] width 1519 height 957
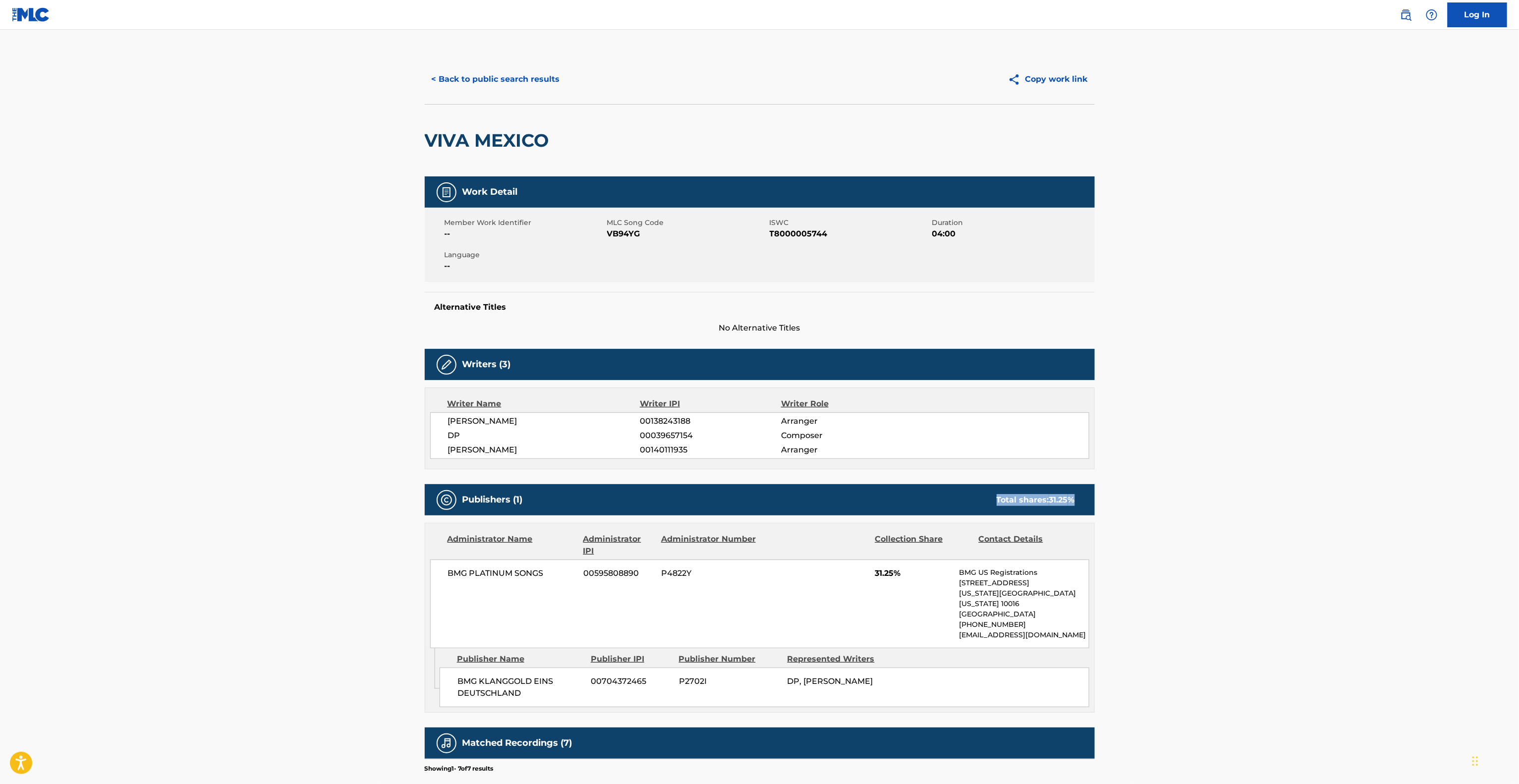
click at [1338, 512] on main "< Back to public search results Copy work link VIVA MEXICO Work Detail Member W…" at bounding box center [760, 508] width 1519 height 957
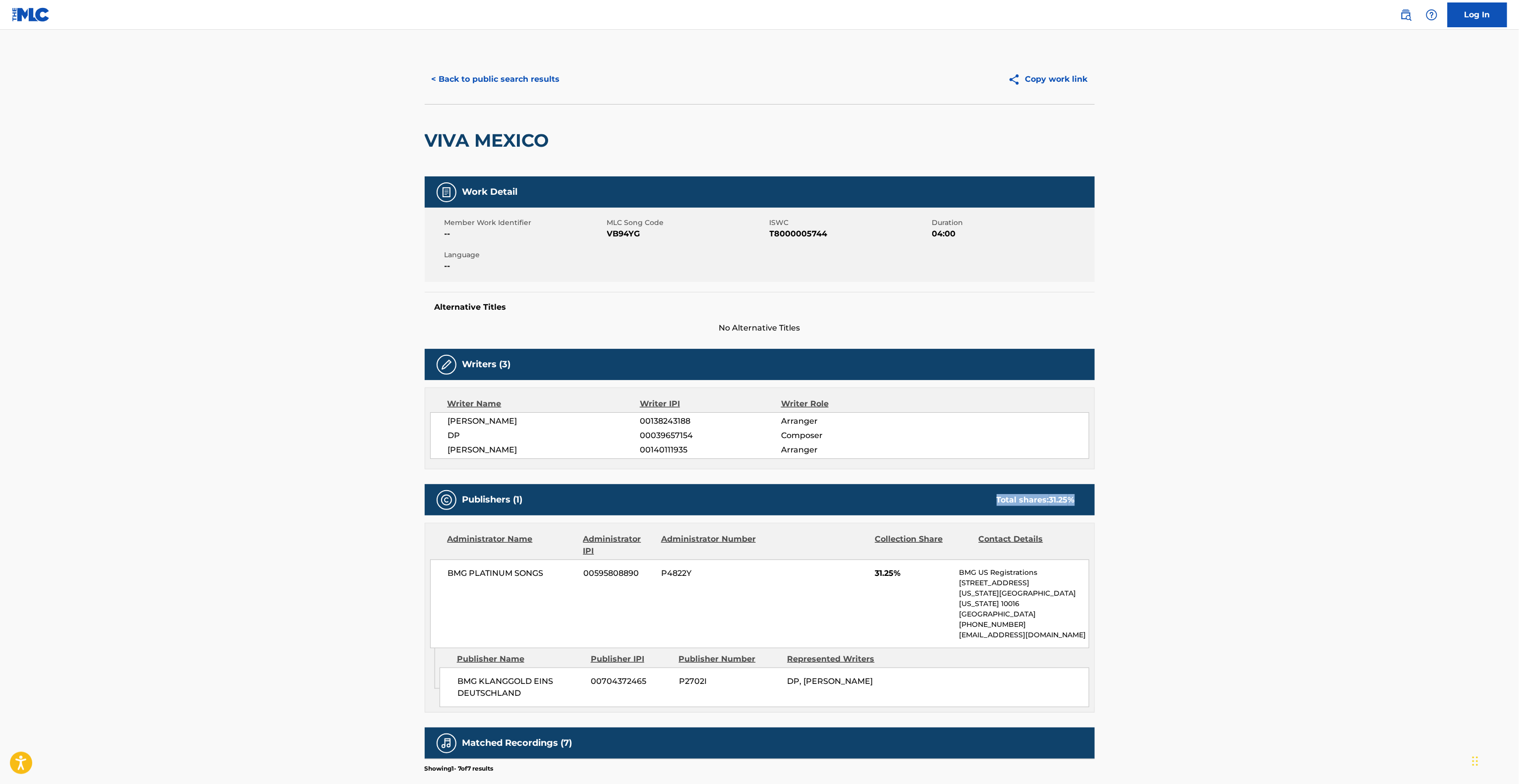
click at [1338, 512] on main "< Back to public search results Copy work link VIVA MEXICO Work Detail Member W…" at bounding box center [760, 508] width 1519 height 957
click at [1410, 655] on main "< Back to public search results Copy work link VIVA MEXICO Work Detail Member W…" at bounding box center [760, 508] width 1519 height 957
click at [1303, 513] on main "< Back to public search results Copy work link VIVA MEXICO Work Detail Member W…" at bounding box center [760, 508] width 1519 height 957
click at [1170, 416] on main "< Back to public search results Copy work link VIVA MEXICO Work Detail Member W…" at bounding box center [760, 508] width 1519 height 957
click at [504, 89] on button "< Back to public search results" at bounding box center [495, 79] width 142 height 25
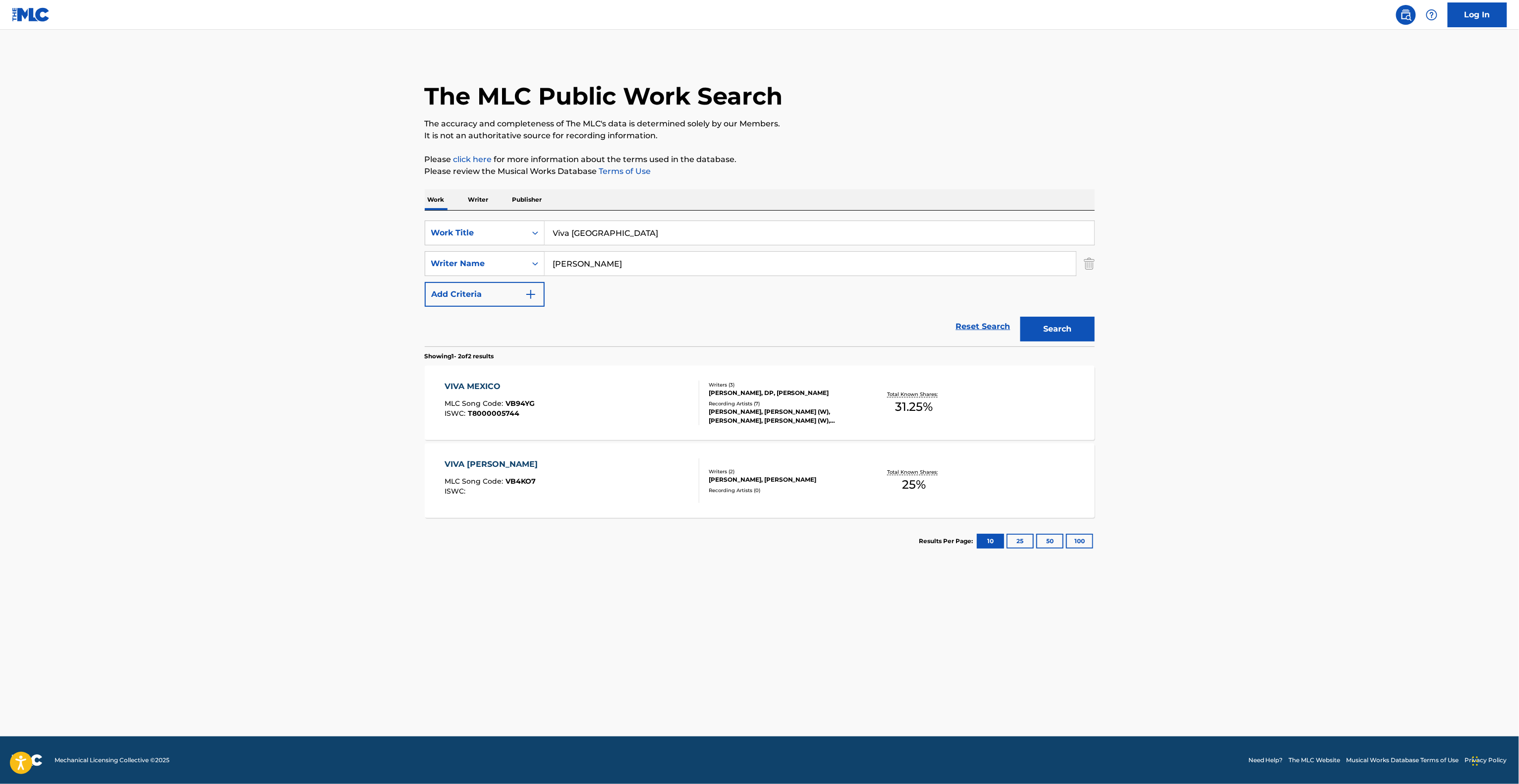
drag, startPoint x: 521, startPoint y: 213, endPoint x: 548, endPoint y: 221, distance: 28.2
click at [369, 188] on main "The MLC Public Work Search The accuracy and completeness of The MLC's data is d…" at bounding box center [760, 383] width 1519 height 706
paste input "All I Need"
type input "All I Need"
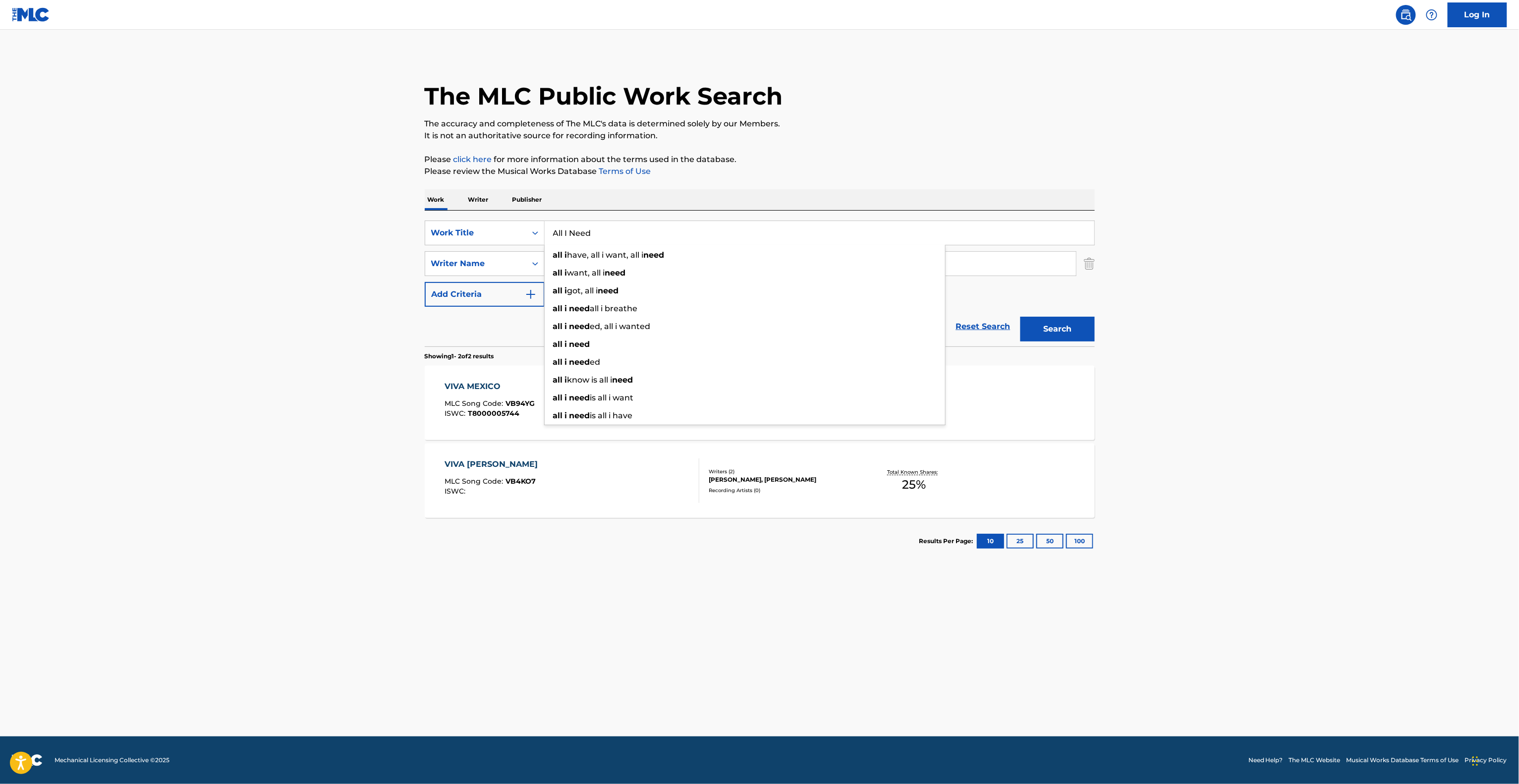
click at [277, 225] on main "The MLC Public Work Search The accuracy and completeness of The MLC's data is d…" at bounding box center [760, 383] width 1519 height 706
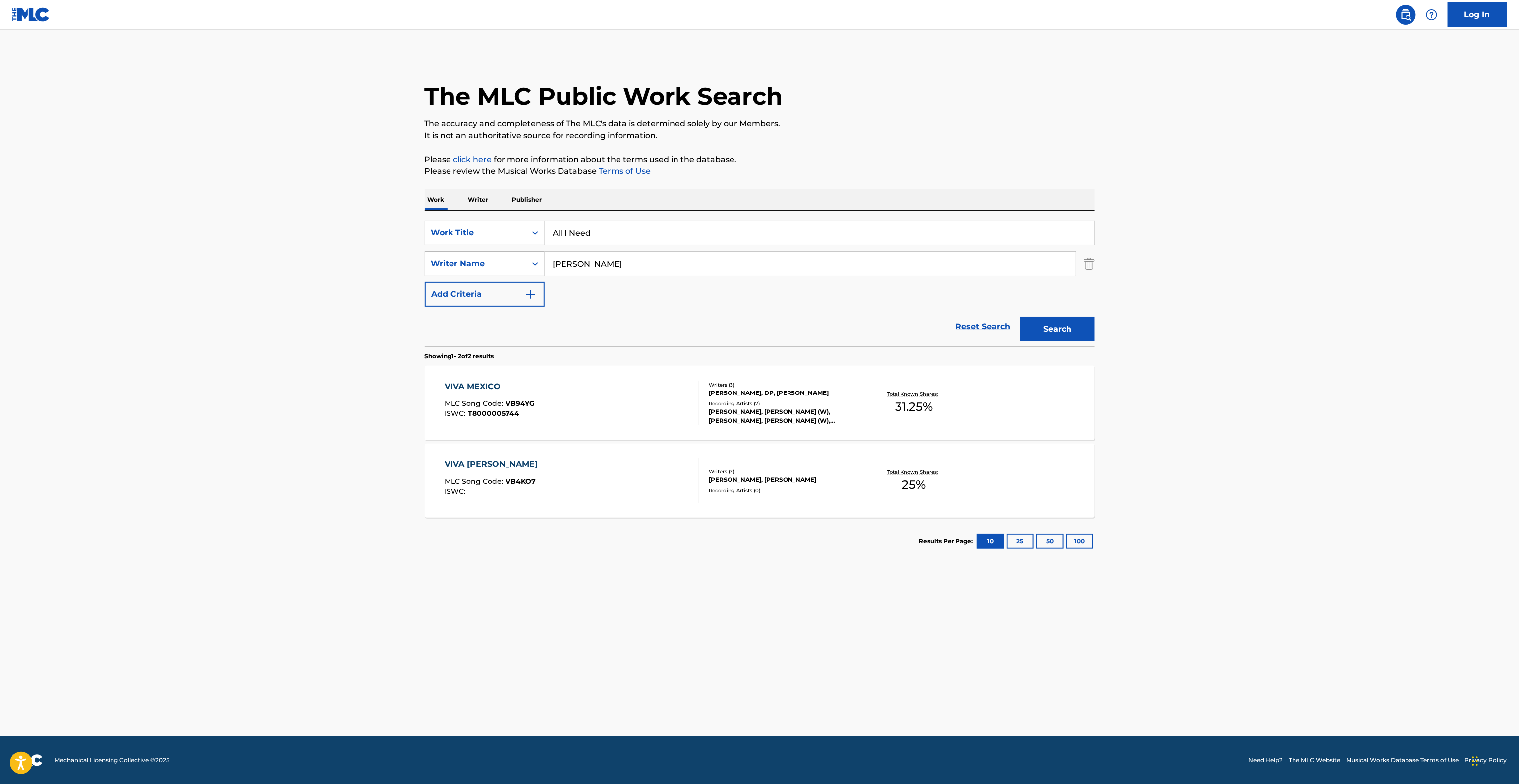
drag, startPoint x: 462, startPoint y: 251, endPoint x: 494, endPoint y: 253, distance: 32.1
click at [461, 251] on div "SearchWithCriteria7cdb7ddb-230b-4363-89ae-fcbdd6acdb40 Writer Name [PERSON_NAME]" at bounding box center [760, 263] width 670 height 25
paste input "Innes"
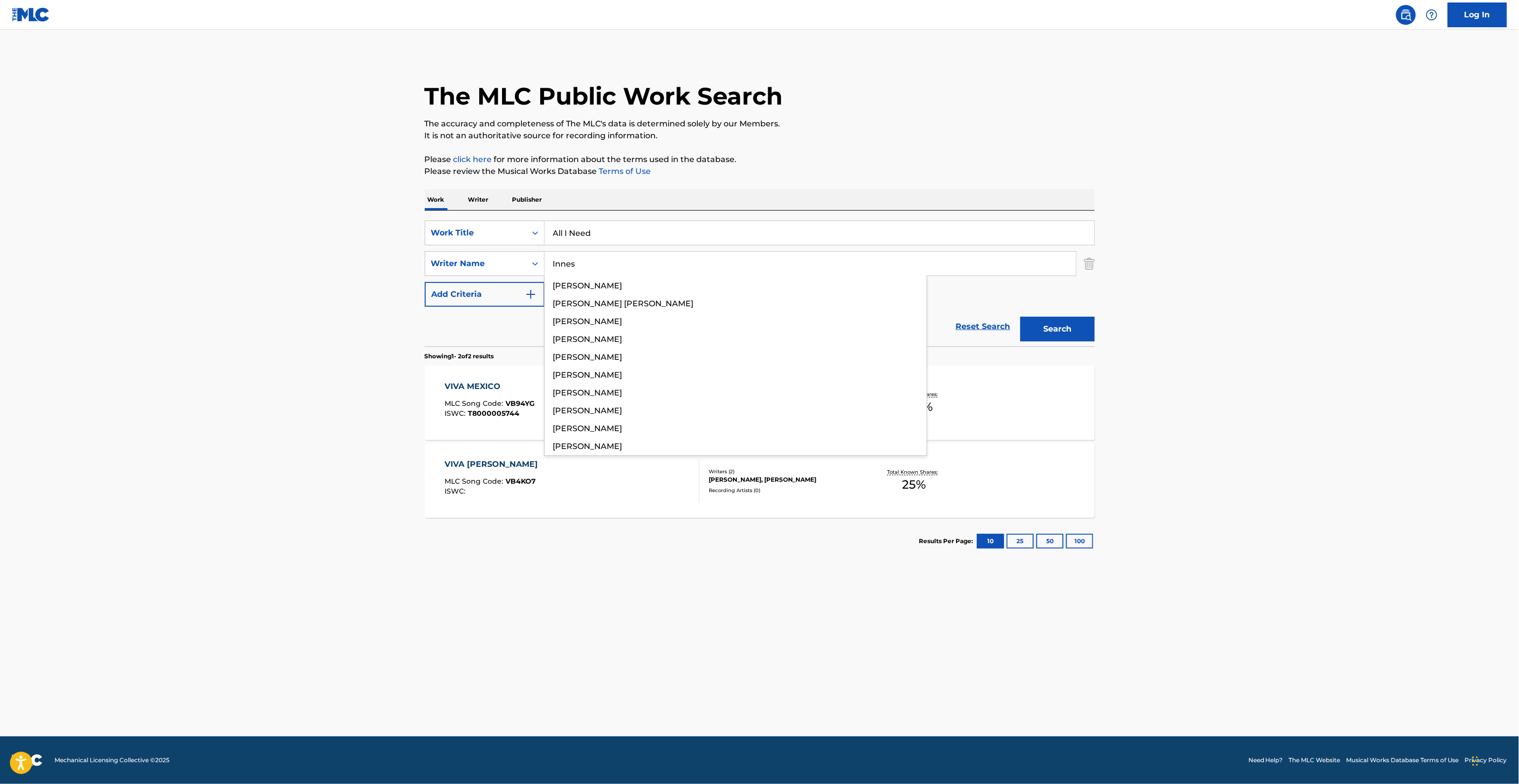
type input "Innes"
click at [1061, 328] on button "Search" at bounding box center [1058, 329] width 74 height 25
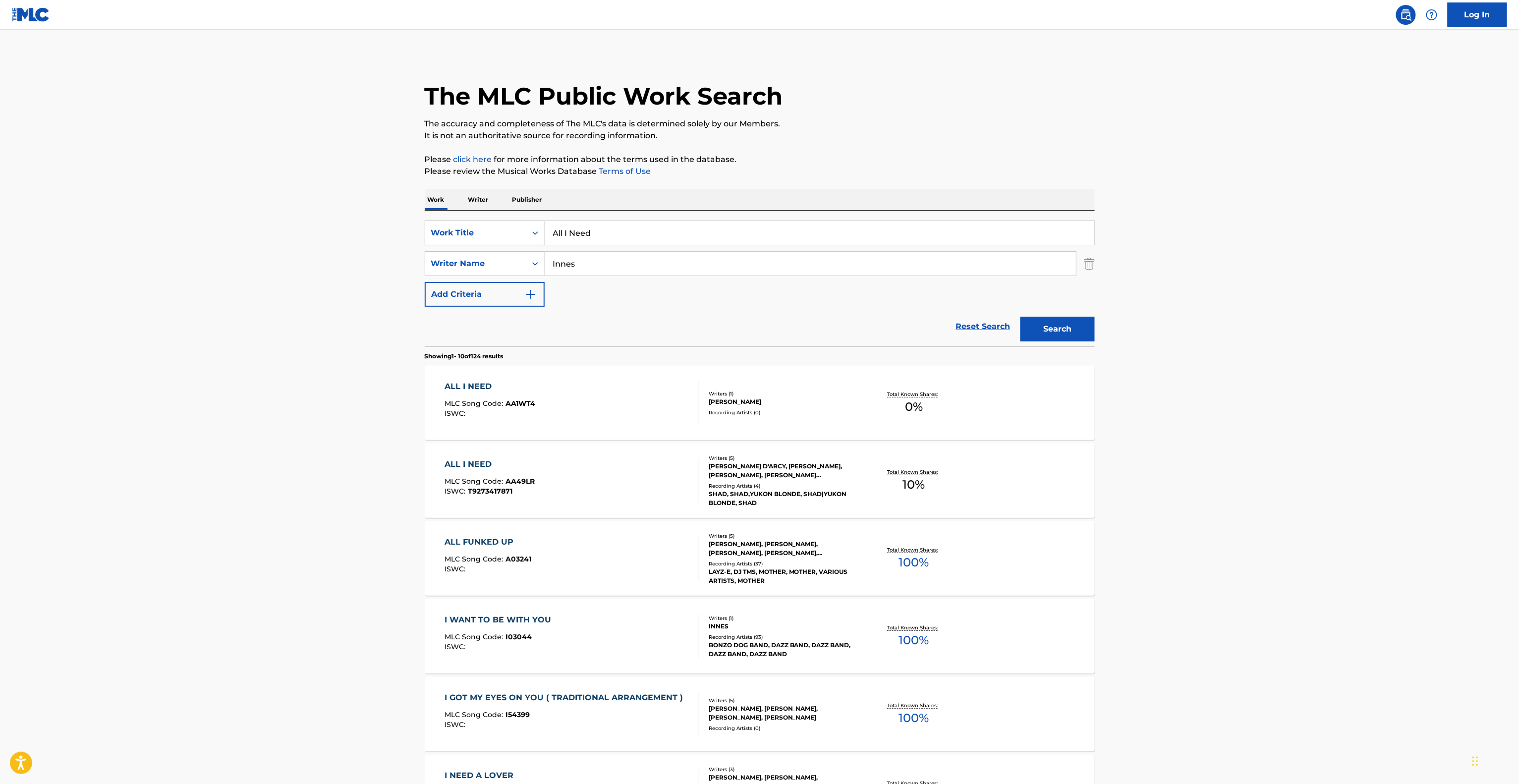
click at [1219, 492] on main "The MLC Public Work Search The accuracy and completeness of The MLC's data is d…" at bounding box center [760, 612] width 1519 height 1166
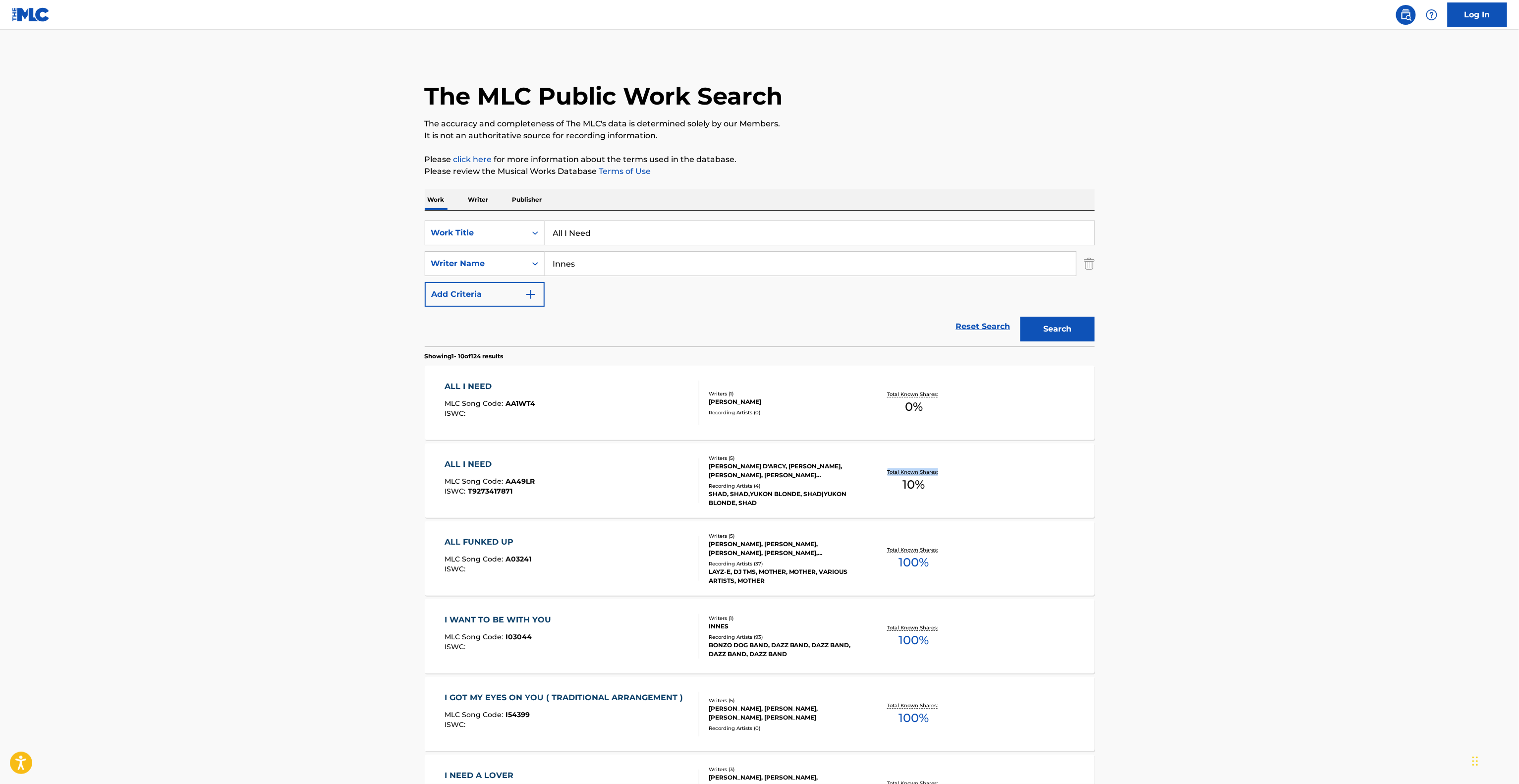
click at [468, 463] on div "ALL I NEED" at bounding box center [489, 464] width 90 height 12
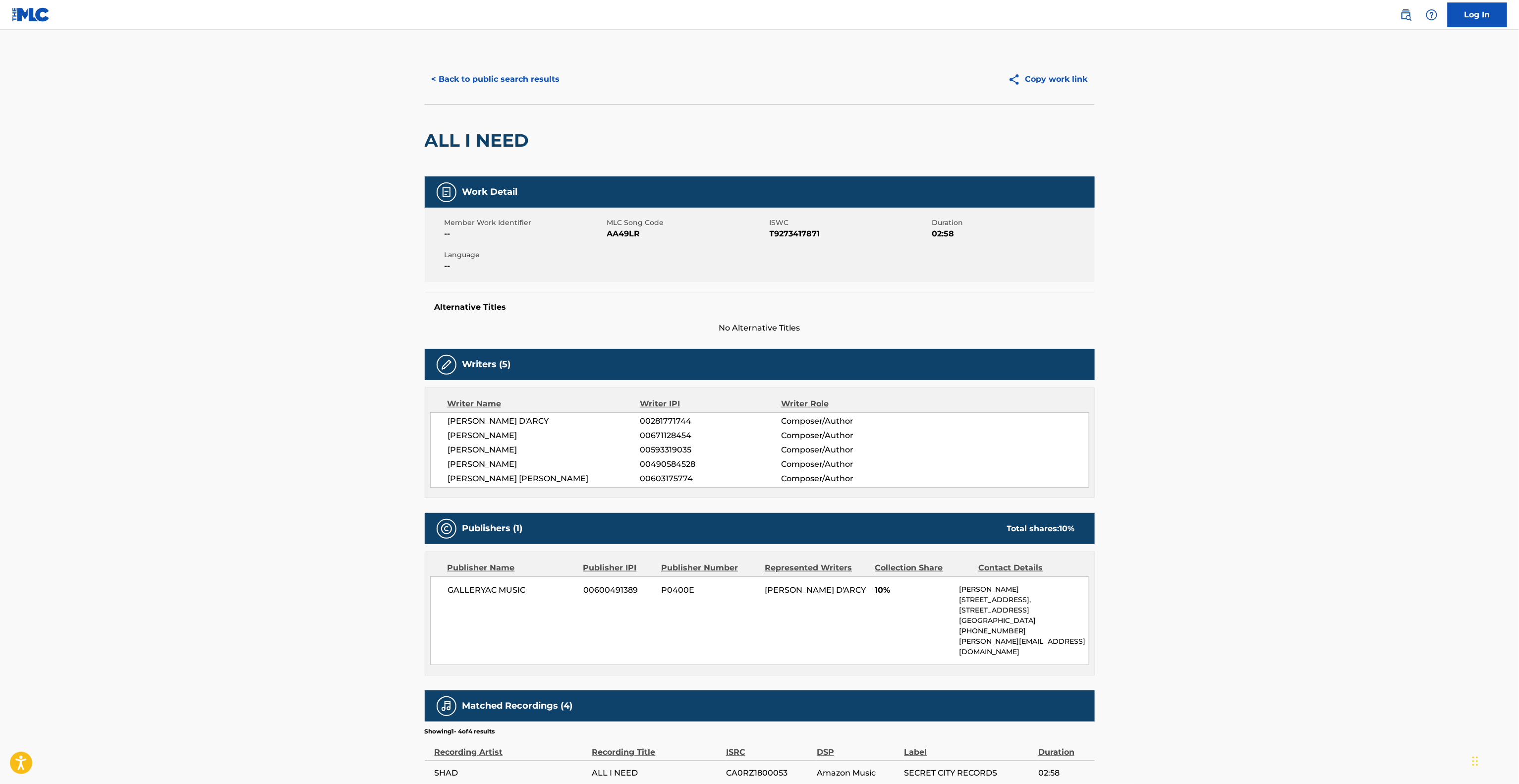
scroll to position [131, 0]
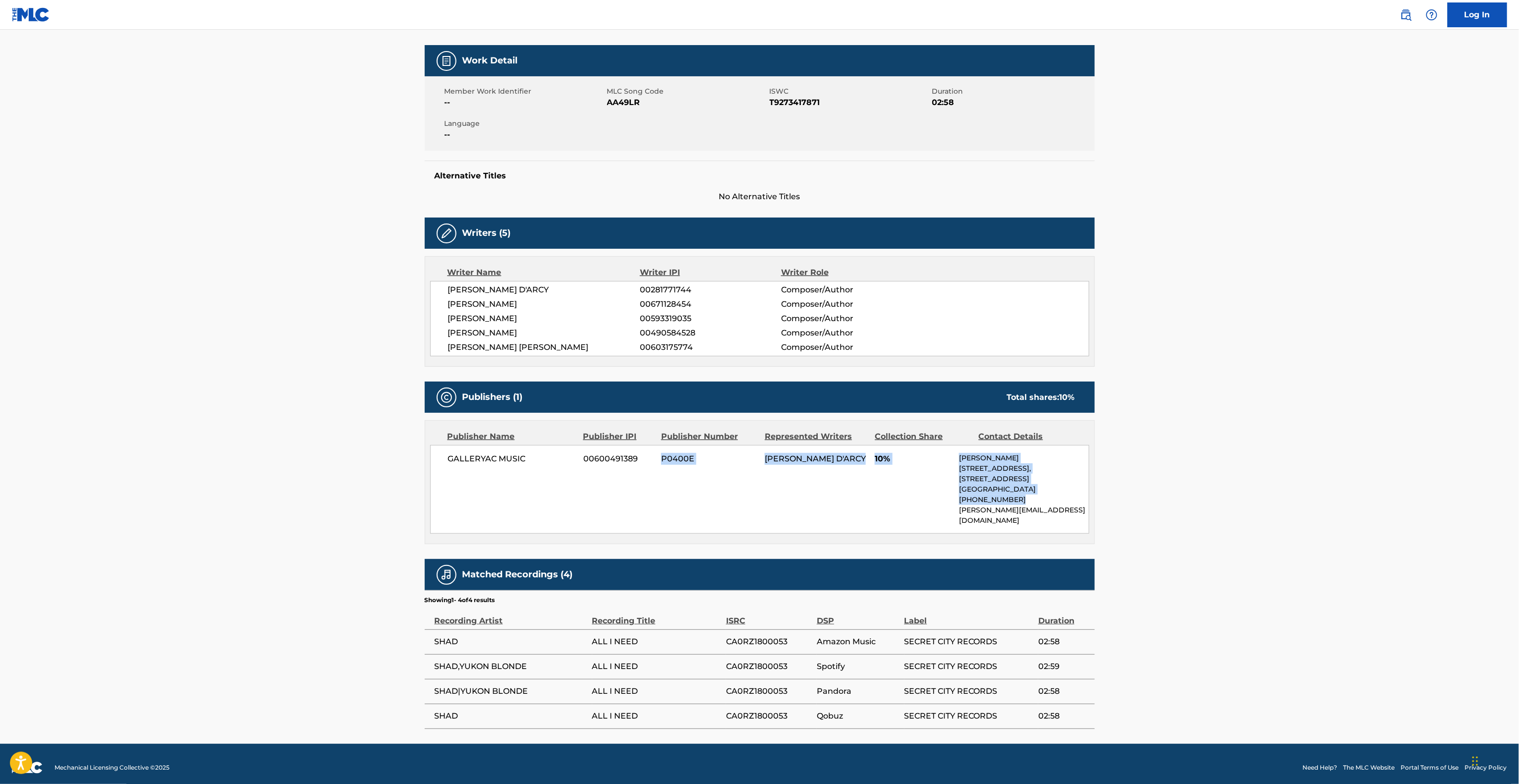
drag, startPoint x: 651, startPoint y: 461, endPoint x: 1066, endPoint y: 506, distance: 417.4
click at [1066, 506] on div "GALLERYAC MUSIC 00600491389 P0400E [PERSON_NAME] D'ARCY 10% [PERSON_NAME] [STRE…" at bounding box center [760, 489] width 659 height 88
click at [1110, 495] on main "< Back to public search results Copy work link ALL I NEED Work Detail Member Wo…" at bounding box center [760, 321] width 1519 height 845
click at [797, 449] on div "GALLERYAC MUSIC 00600491389 P0400E [PERSON_NAME] D'ARCY 10% [PERSON_NAME] [STRE…" at bounding box center [760, 489] width 659 height 88
